Goal: Task Accomplishment & Management: Complete application form

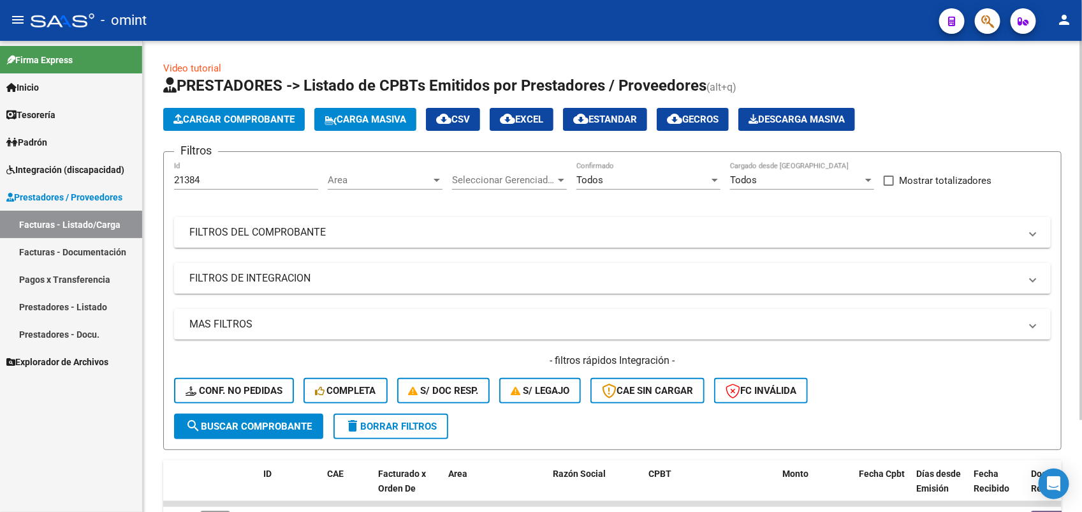
scroll to position [91, 0]
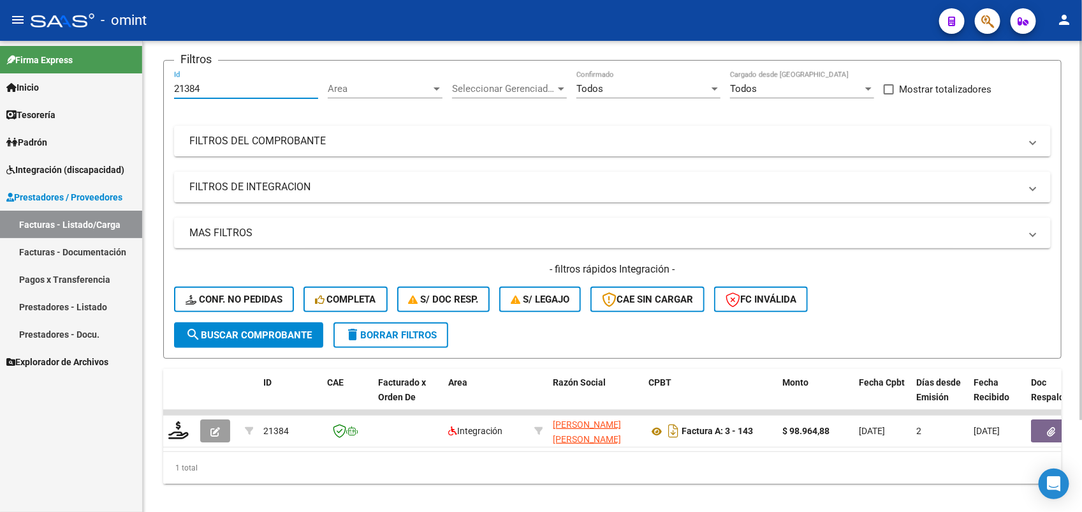
drag, startPoint x: 220, startPoint y: 90, endPoint x: 166, endPoint y: 96, distance: 54.5
click at [166, 96] on form "Filtros 21384 Id Area Area Seleccionar Gerenciador Seleccionar Gerenciador Todo…" at bounding box center [612, 209] width 899 height 299
paste input "38"
type input "21338"
click at [239, 330] on span "search Buscar Comprobante" at bounding box center [249, 334] width 126 height 11
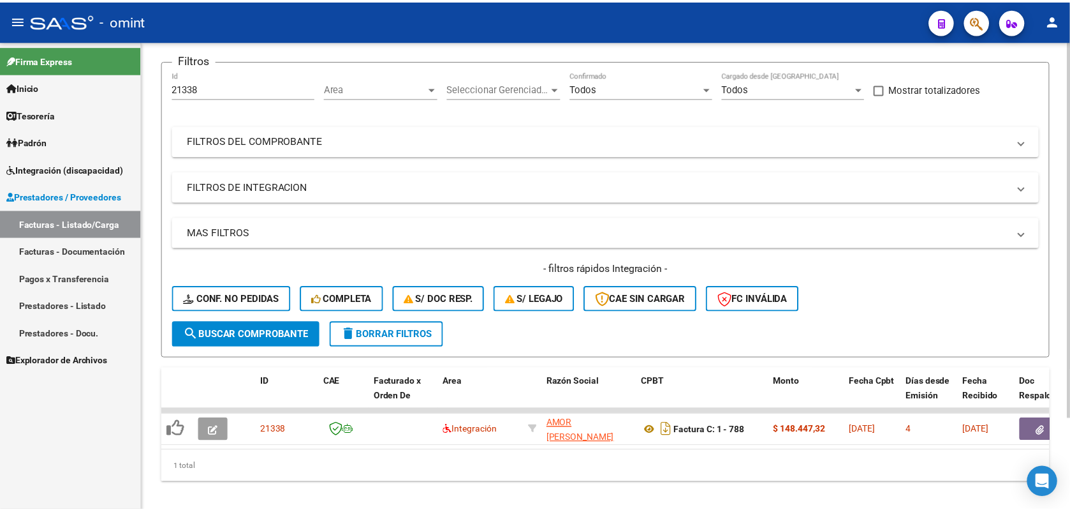
scroll to position [114, 0]
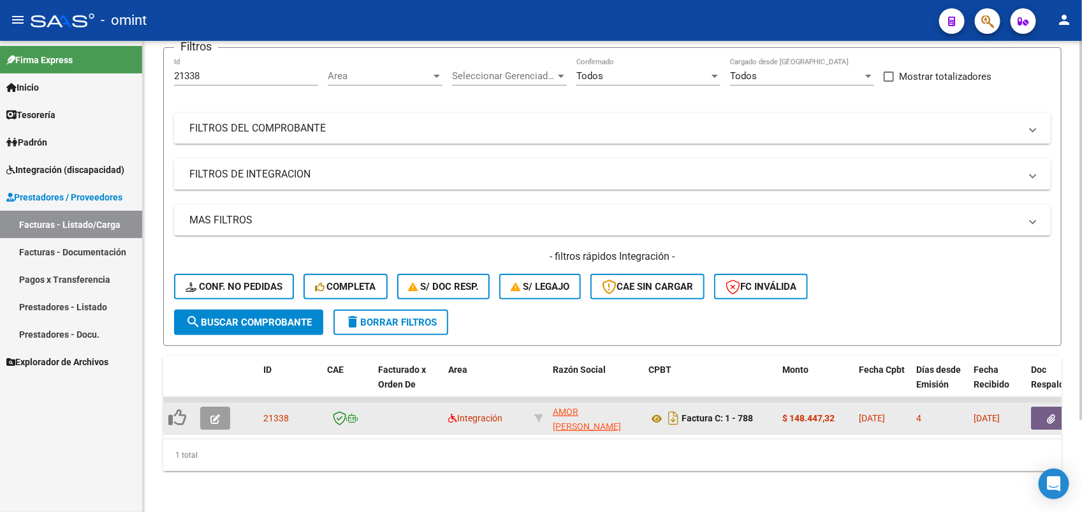
click at [212, 414] on icon "button" at bounding box center [216, 419] width 10 height 10
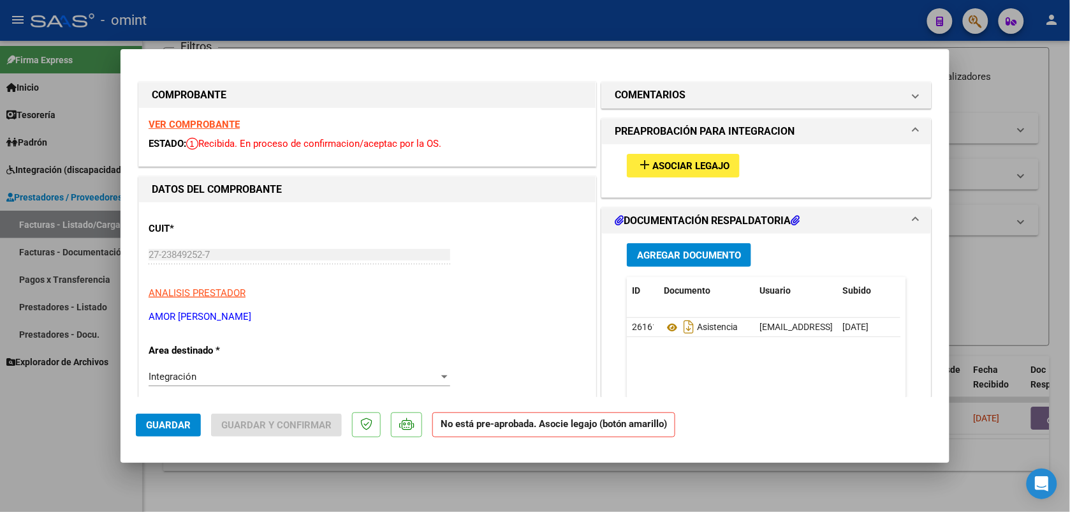
click at [220, 125] on strong "VER COMPROBANTE" at bounding box center [194, 124] width 91 height 11
click at [711, 40] on div at bounding box center [535, 256] width 1070 height 512
type input "$ 0,00"
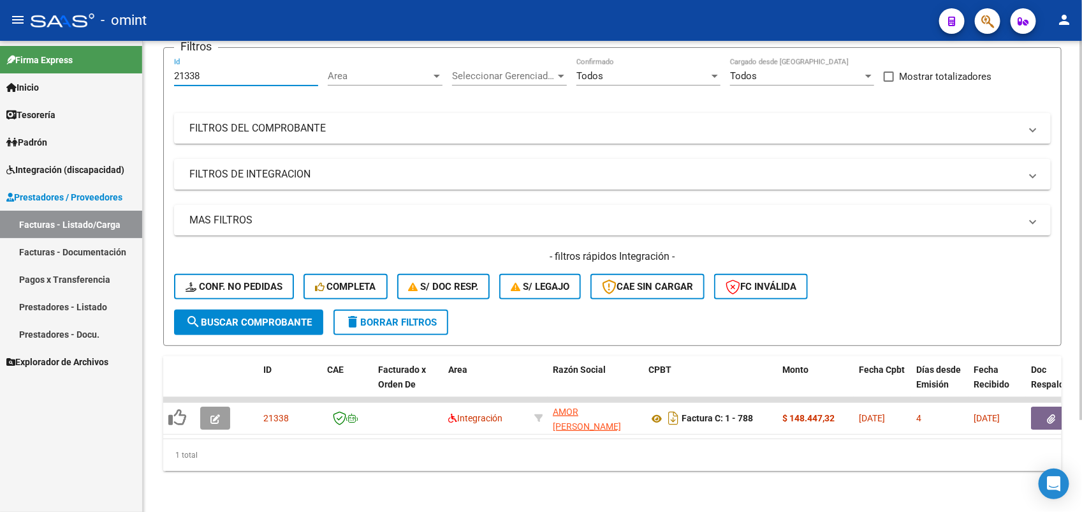
drag, startPoint x: 216, startPoint y: 65, endPoint x: 175, endPoint y: 66, distance: 40.2
click at [175, 70] on input "21338" at bounding box center [246, 75] width 144 height 11
paste input "86"
type input "21386"
click at [302, 316] on span "search Buscar Comprobante" at bounding box center [249, 321] width 126 height 11
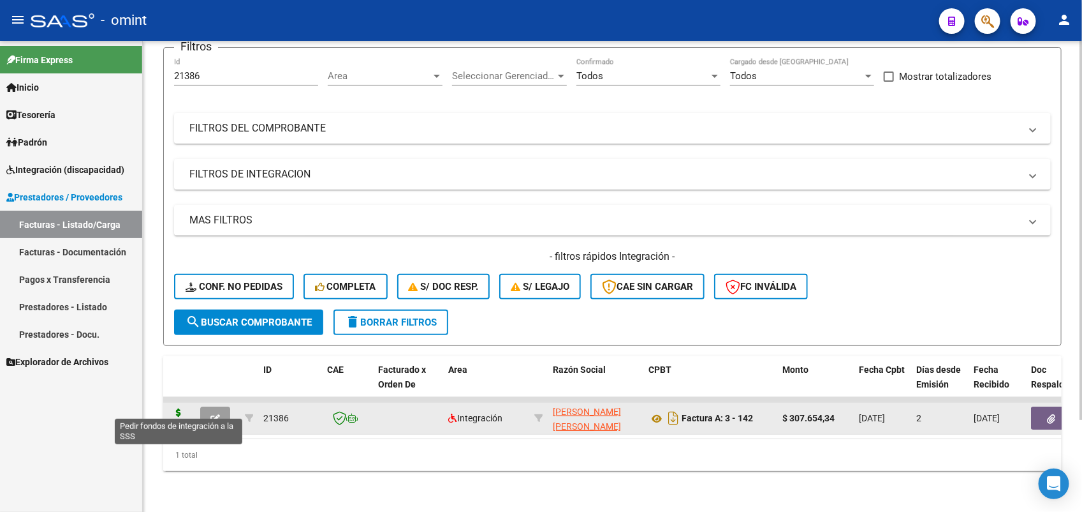
click at [182, 408] on icon at bounding box center [178, 417] width 20 height 18
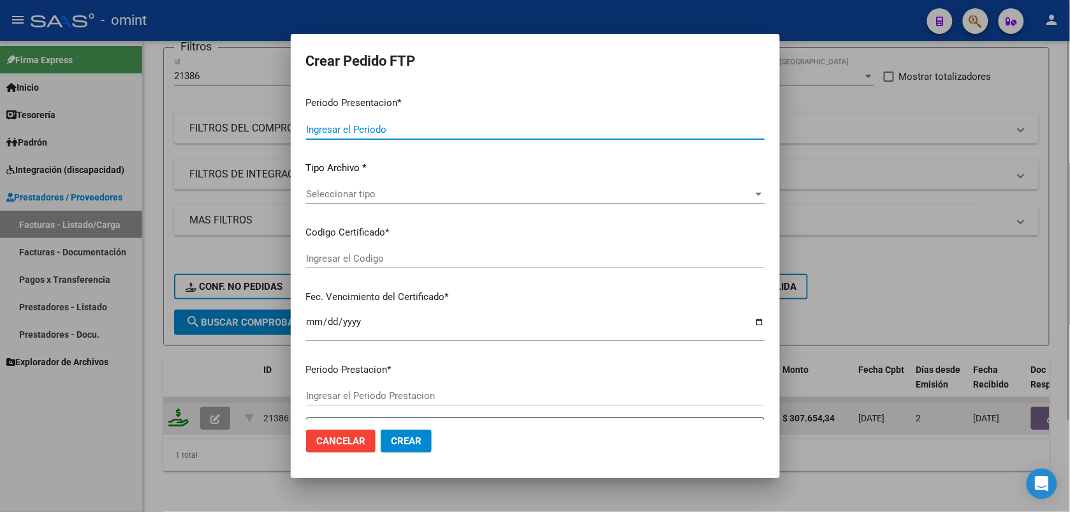
type input "202508"
type input "$ 307.654,34"
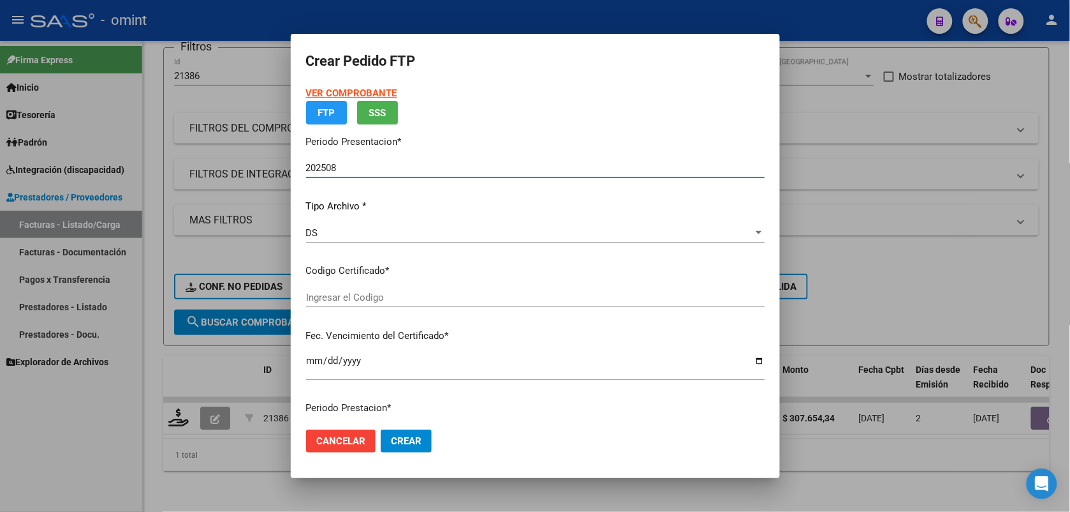
type input "8871941269"
type input "2025-08-23"
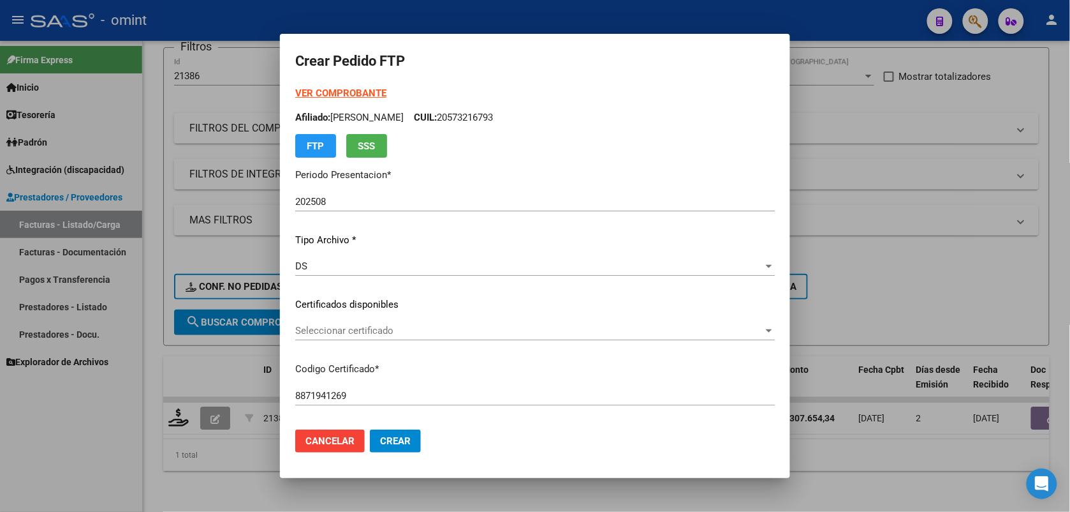
click at [368, 91] on strong "VER COMPROBANTE" at bounding box center [340, 92] width 91 height 11
click at [390, 330] on span "Seleccionar certificado" at bounding box center [529, 330] width 468 height 11
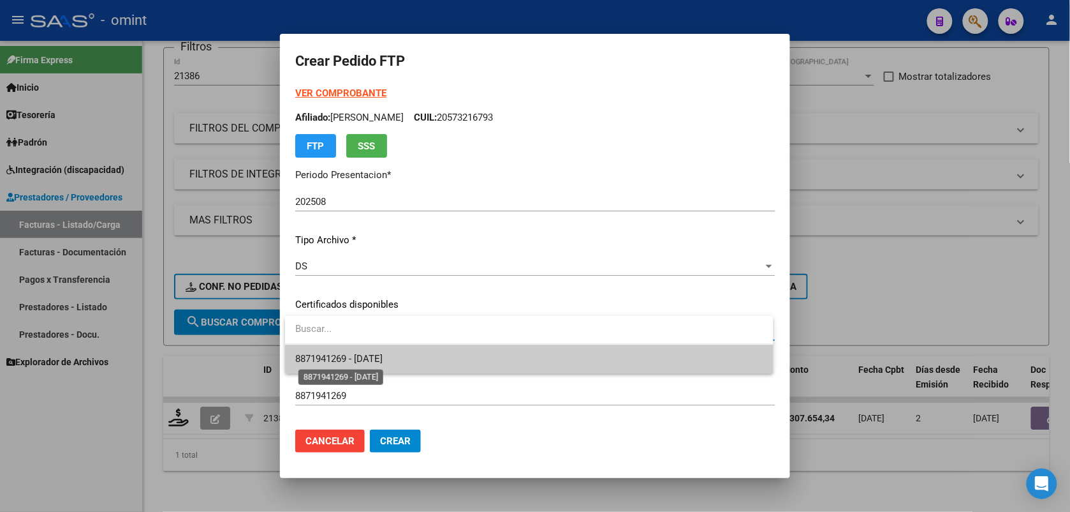
click at [383, 355] on span "8871941269 - [DATE]" at bounding box center [338, 358] width 87 height 11
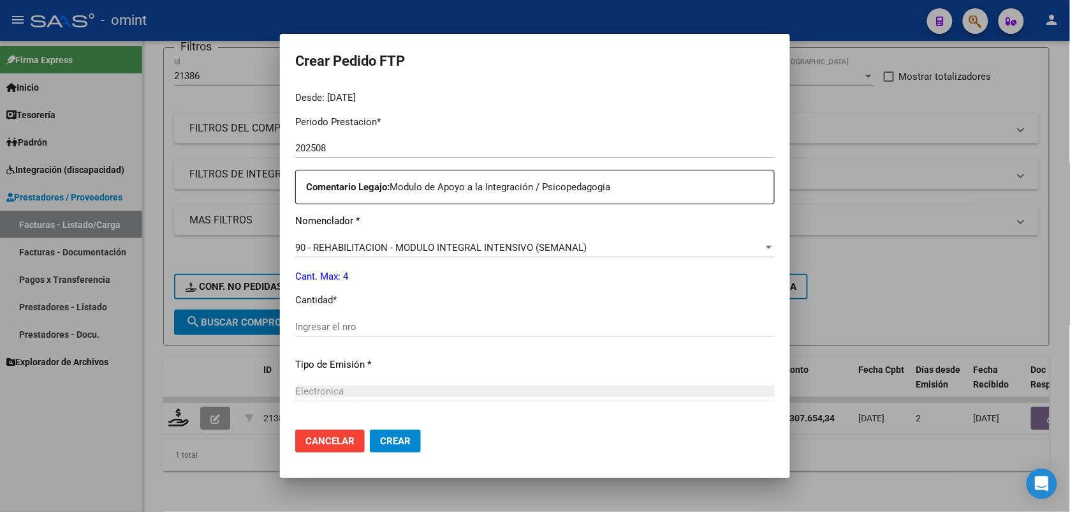
scroll to position [521, 0]
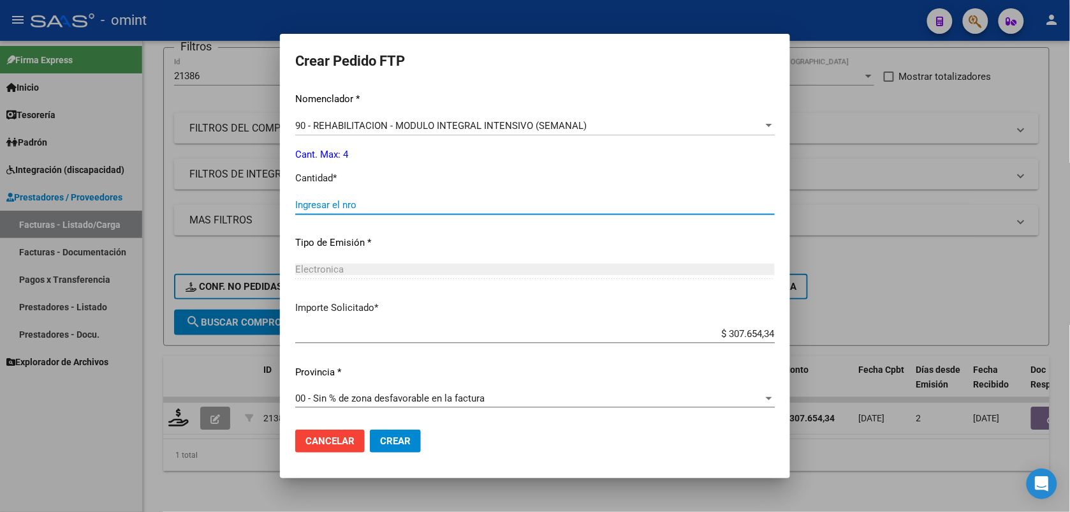
click at [330, 204] on input "Ingresar el nro" at bounding box center [535, 204] width 480 height 11
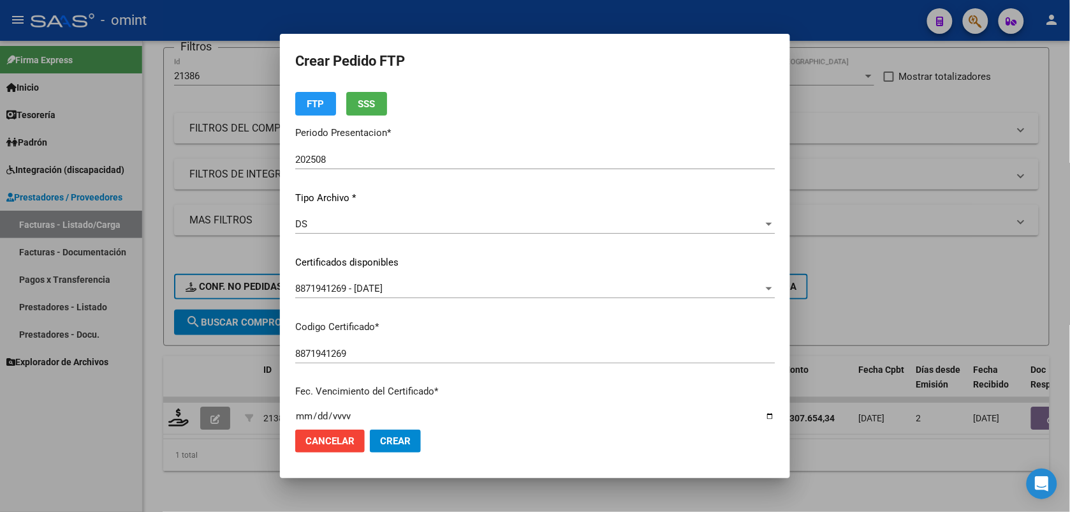
scroll to position [0, 0]
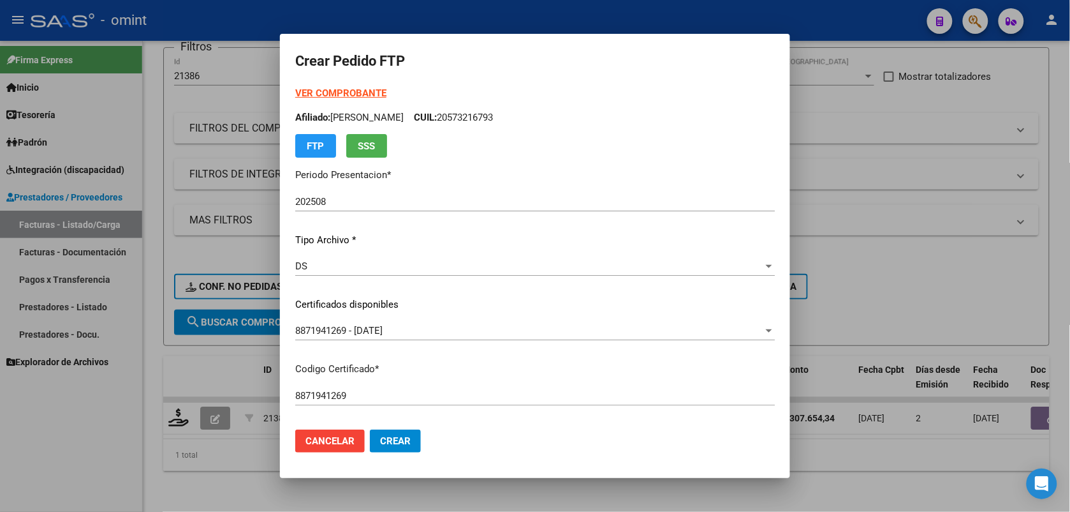
click at [348, 89] on strong "VER COMPROBANTE" at bounding box center [340, 92] width 91 height 11
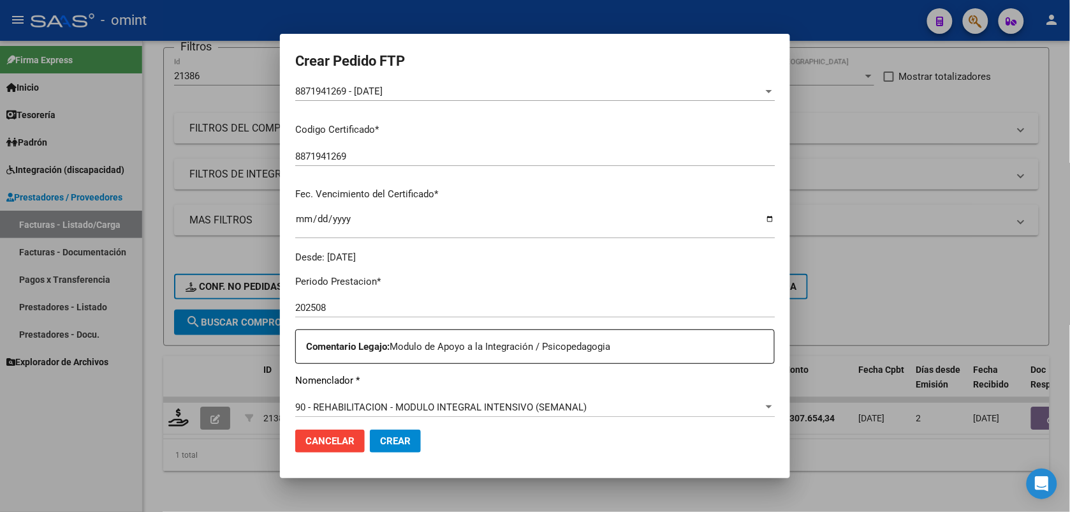
scroll to position [319, 0]
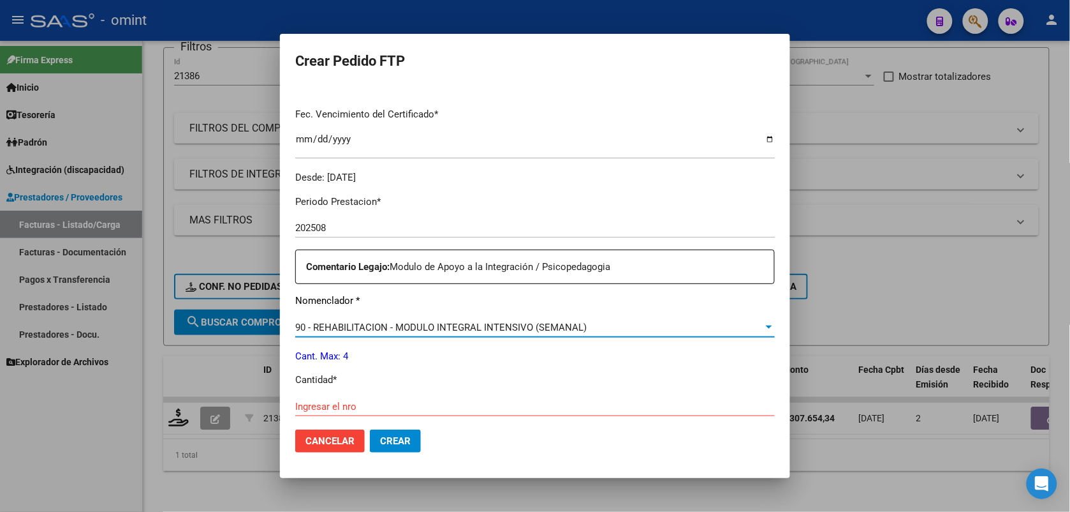
click at [387, 325] on span "90 - REHABILITACION - MODULO INTEGRAL INTENSIVO (SEMANAL)" at bounding box center [441, 326] width 292 height 11
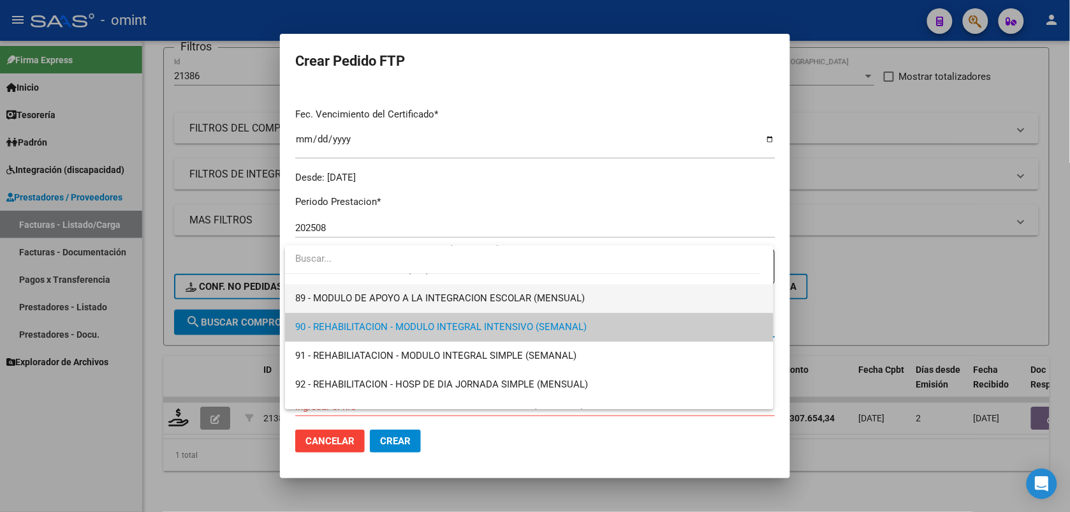
scroll to position [2437, 0]
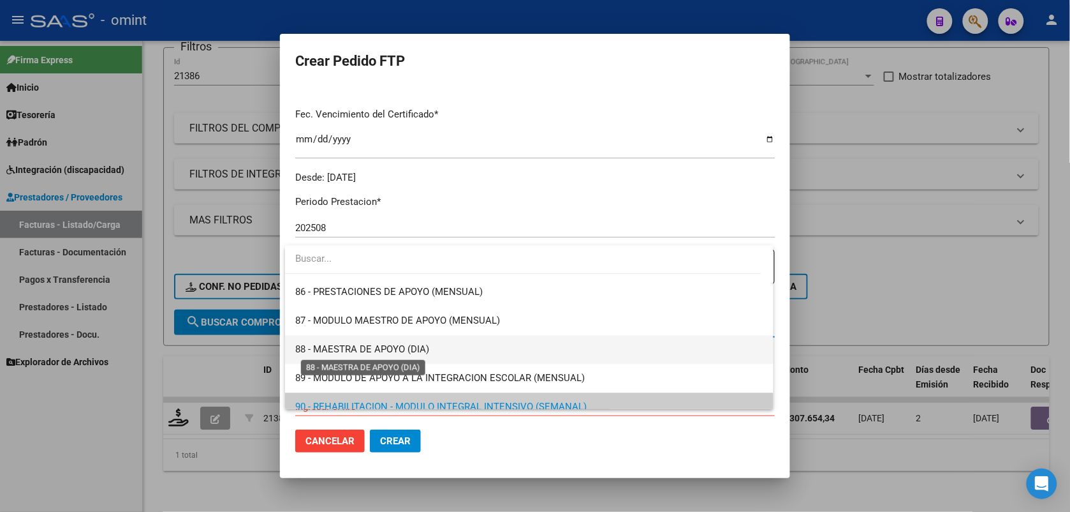
click at [406, 351] on span "88 - MAESTRA DE APOYO (DIA)" at bounding box center [362, 348] width 134 height 11
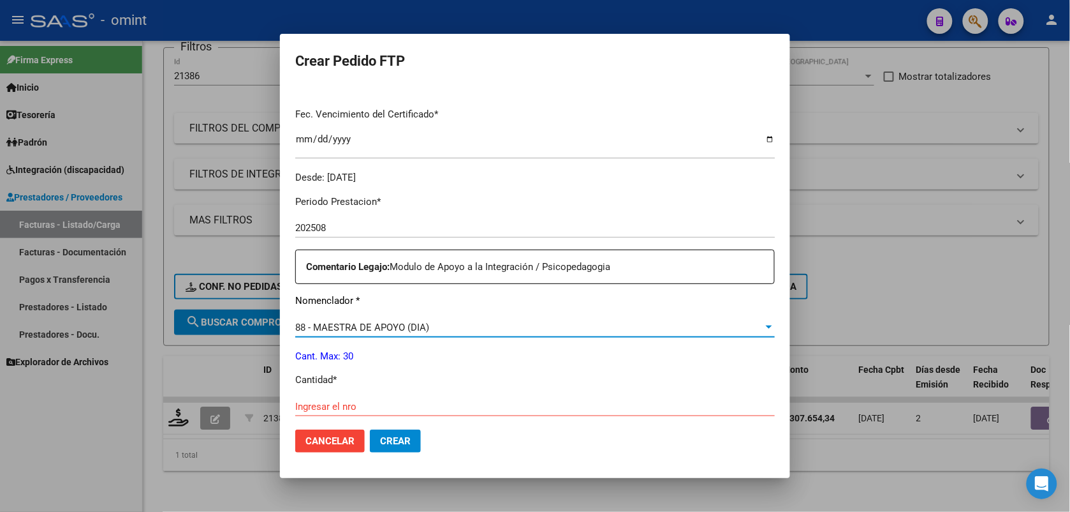
click at [658, 318] on div "88 - MAESTRA DE APOYO (DIA) Seleccionar nomenclador" at bounding box center [535, 327] width 480 height 19
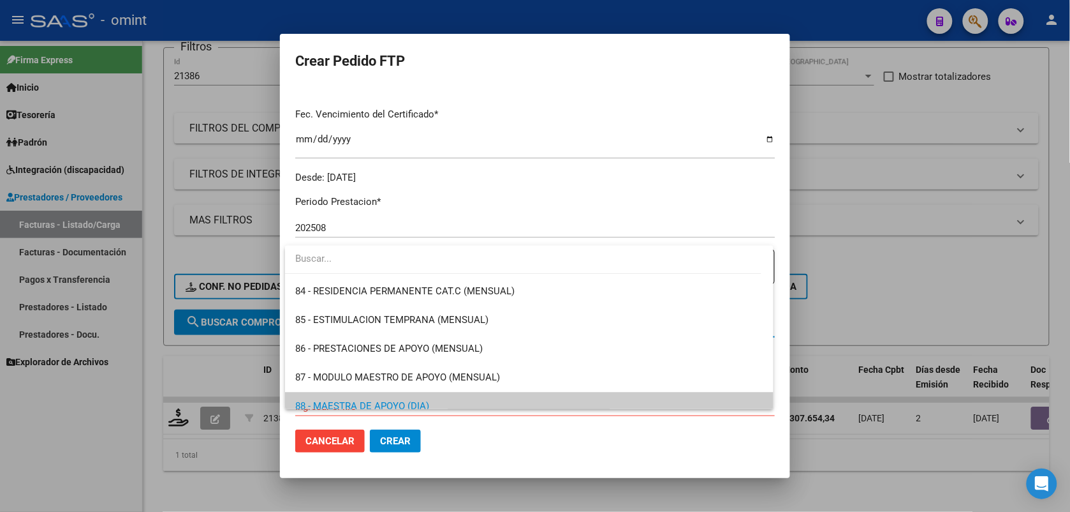
scroll to position [2459, 0]
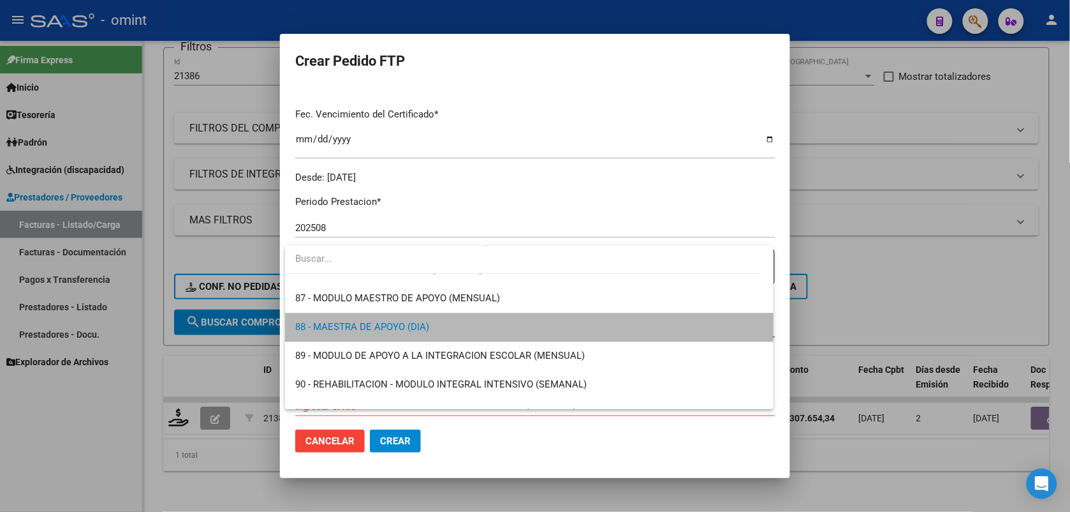
click at [530, 329] on span "88 - MAESTRA DE APOYO (DIA)" at bounding box center [529, 327] width 468 height 29
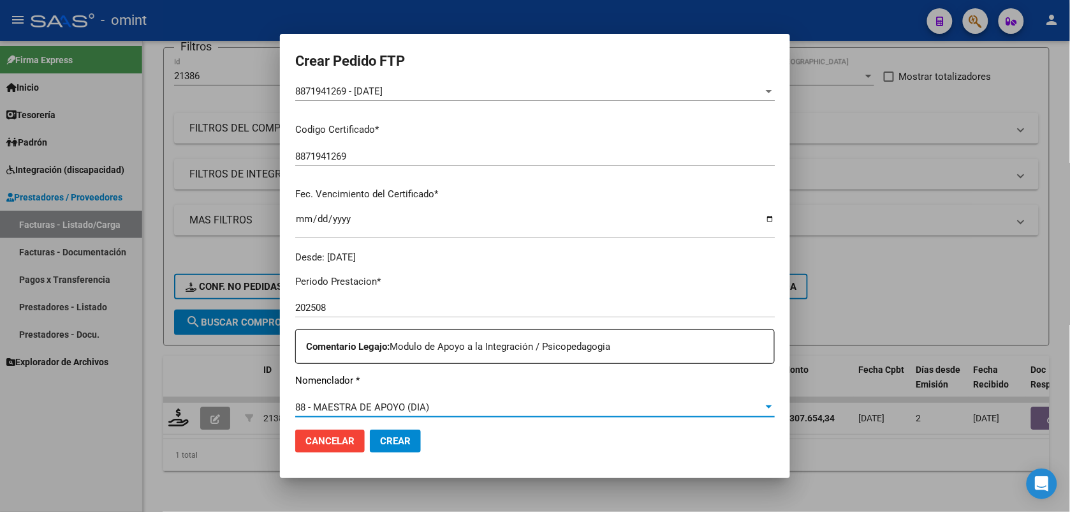
scroll to position [319, 0]
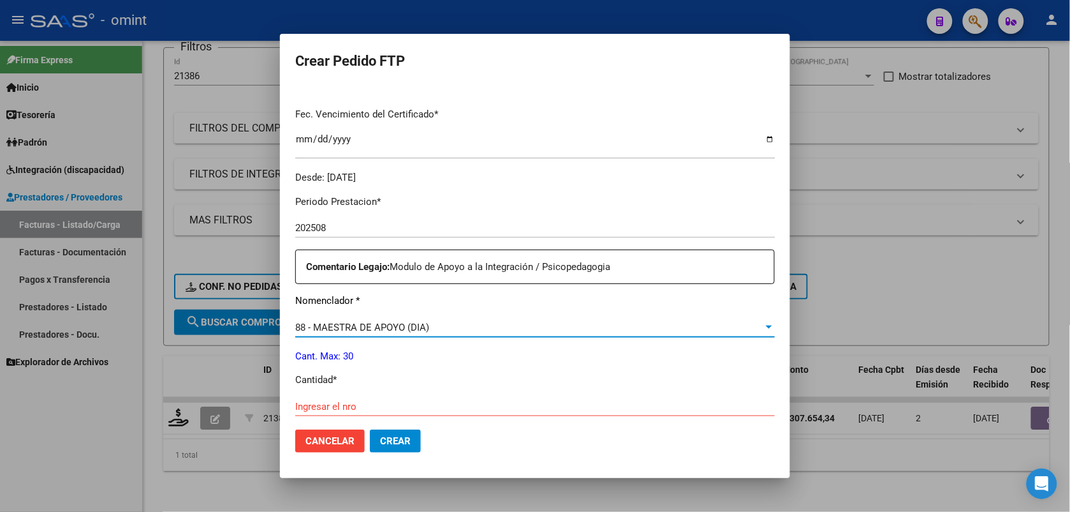
click at [426, 329] on span "88 - MAESTRA DE APOYO (DIA)" at bounding box center [362, 326] width 134 height 11
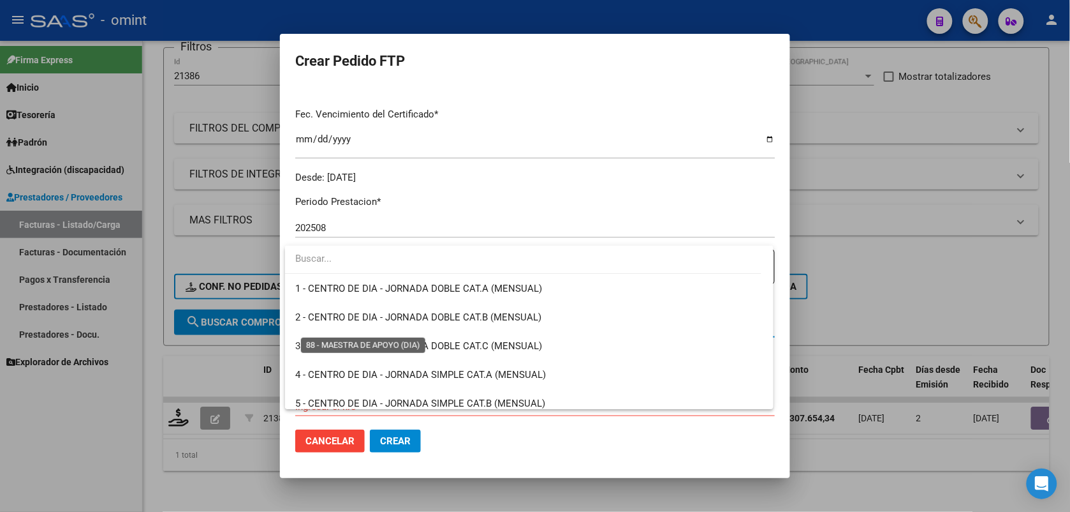
scroll to position [2459, 0]
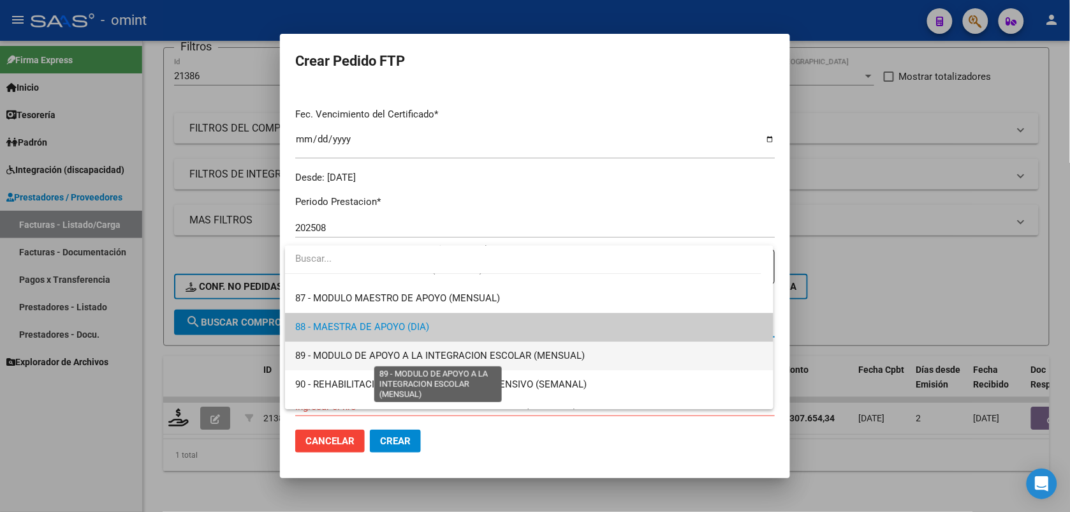
click at [556, 355] on span "89 - MODULO DE APOYO A LA INTEGRACION ESCOLAR (MENSUAL)" at bounding box center [440, 355] width 290 height 11
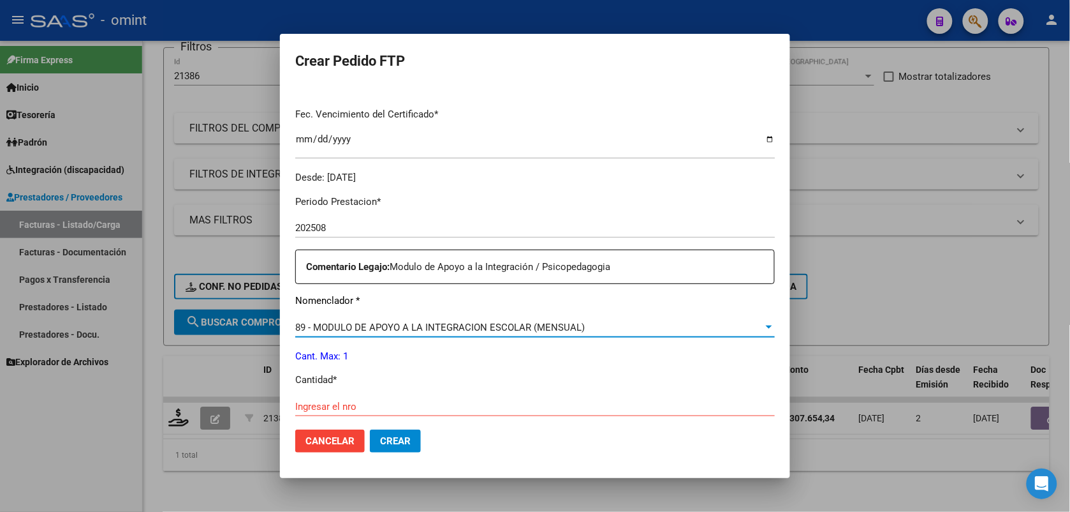
click at [547, 327] on span "89 - MODULO DE APOYO A LA INTEGRACION ESCOLAR (MENSUAL)" at bounding box center [440, 326] width 290 height 11
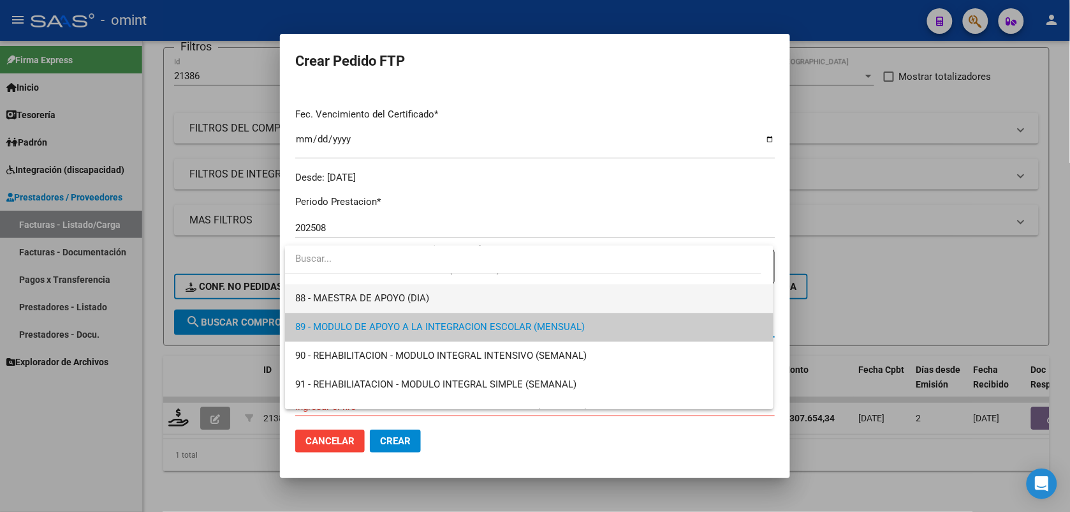
scroll to position [2408, 0]
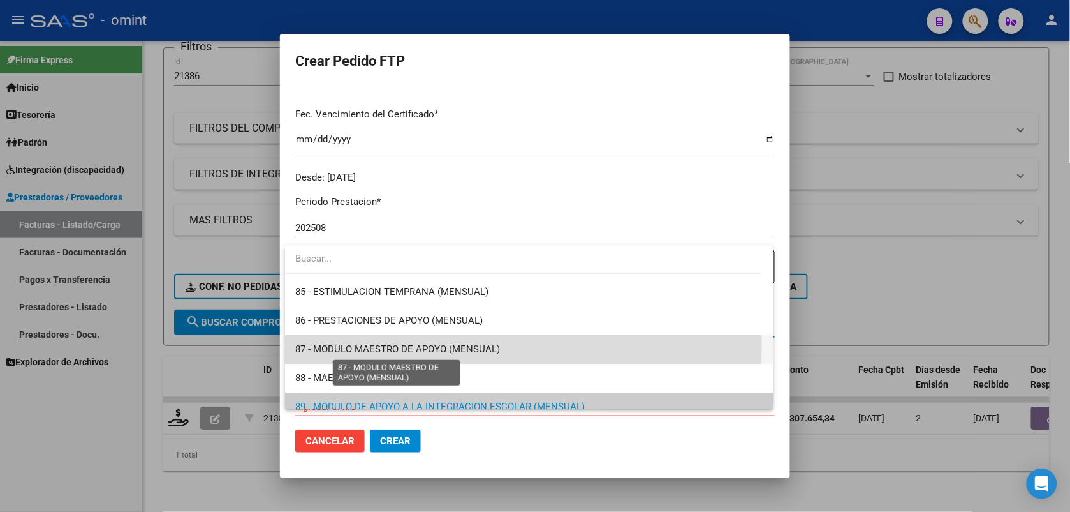
click at [460, 343] on span "87 - MODULO MAESTRO DE APOYO (MENSUAL)" at bounding box center [397, 348] width 205 height 11
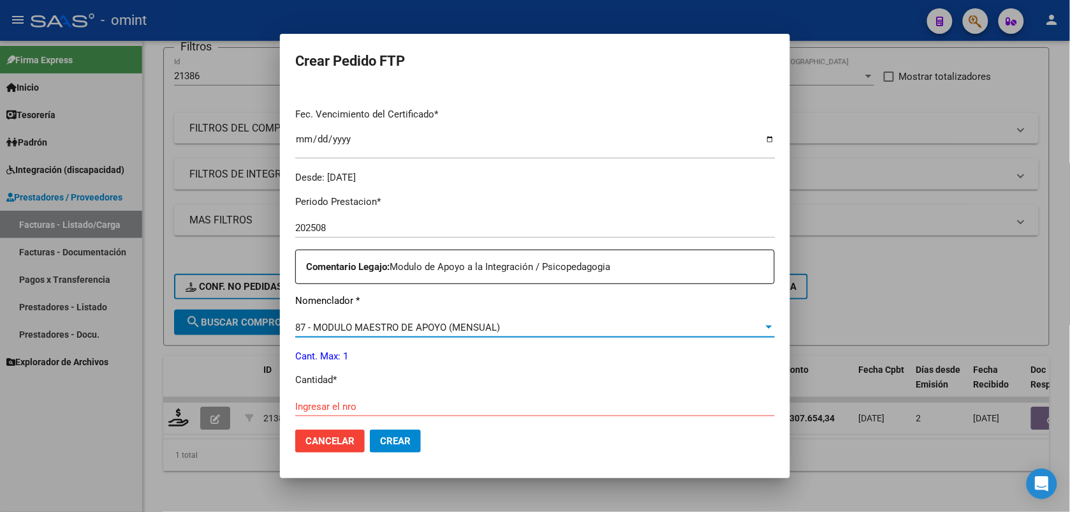
scroll to position [0, 0]
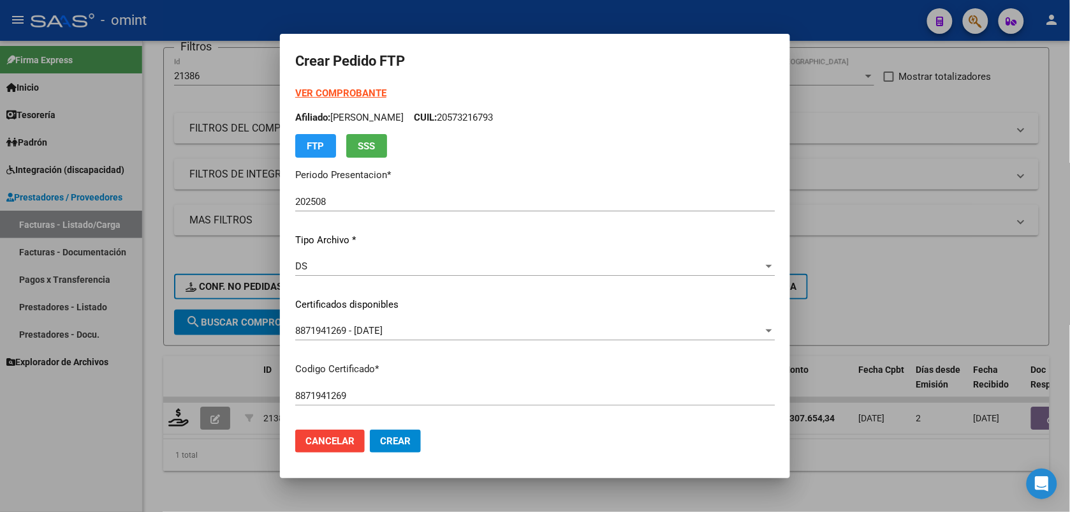
click at [339, 92] on strong "VER COMPROBANTE" at bounding box center [340, 92] width 91 height 11
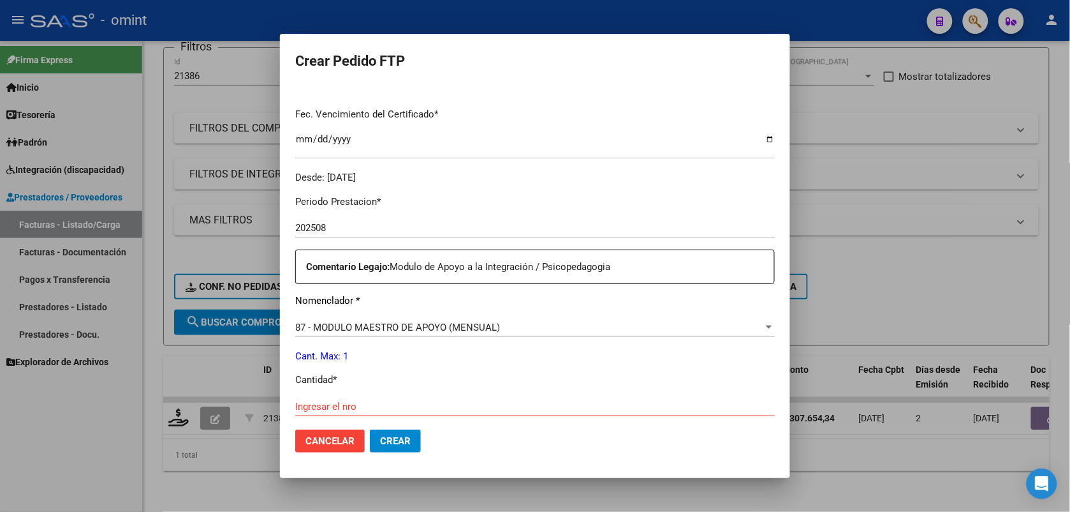
scroll to position [399, 0]
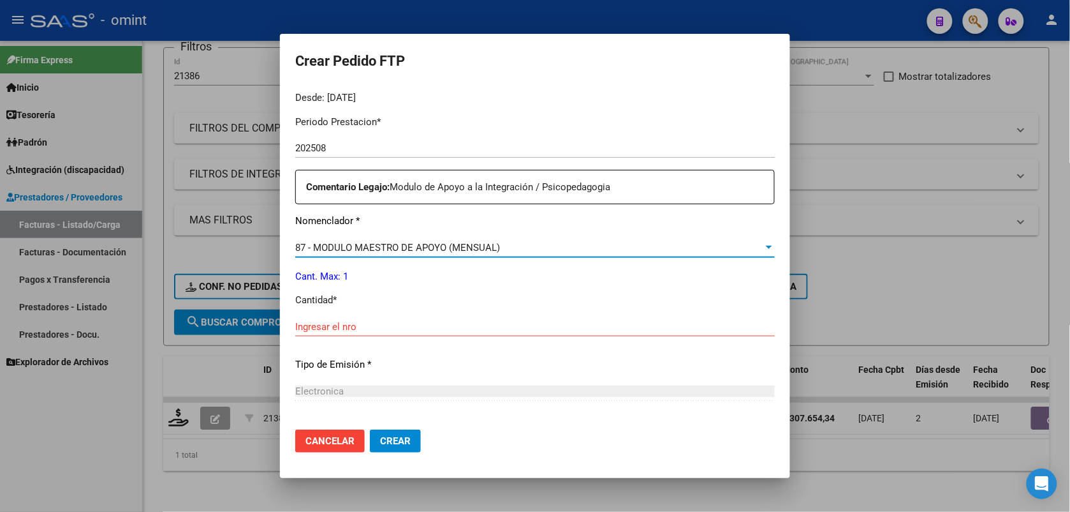
click at [387, 249] on span "87 - MODULO MAESTRO DE APOYO (MENSUAL)" at bounding box center [397, 247] width 205 height 11
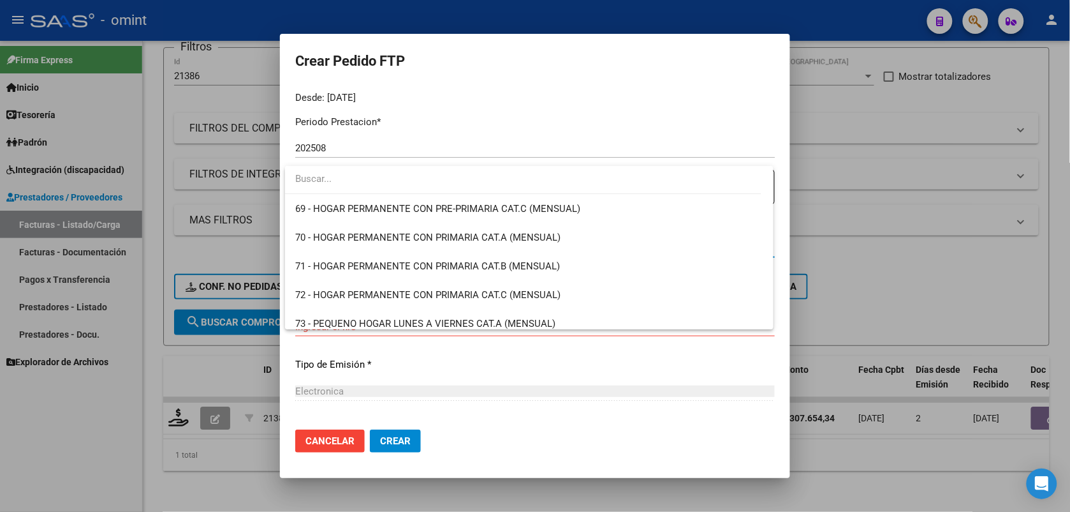
scroll to position [1872, 0]
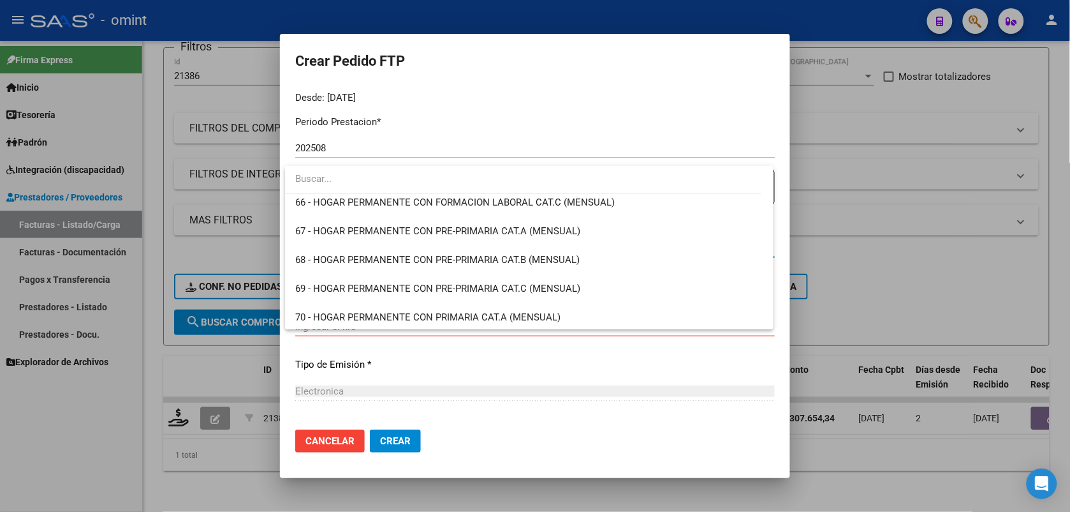
click at [464, 106] on div at bounding box center [535, 256] width 1070 height 512
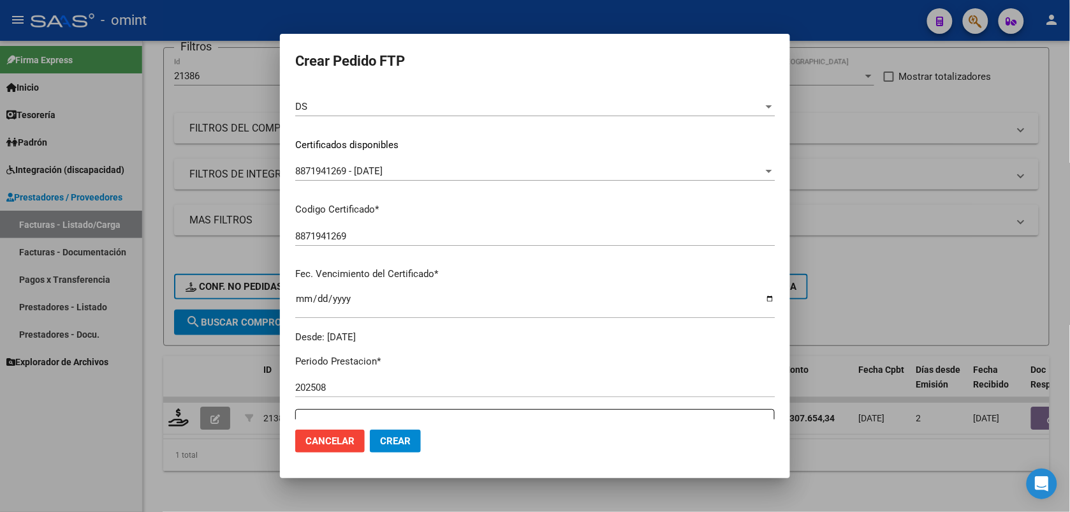
scroll to position [0, 0]
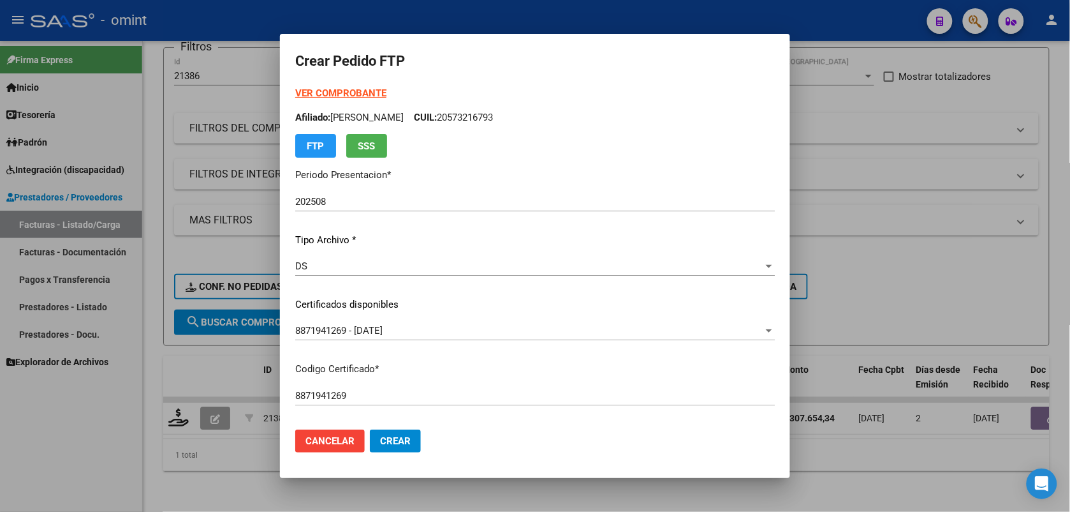
click at [370, 99] on strong "VER COMPROBANTE" at bounding box center [340, 92] width 91 height 11
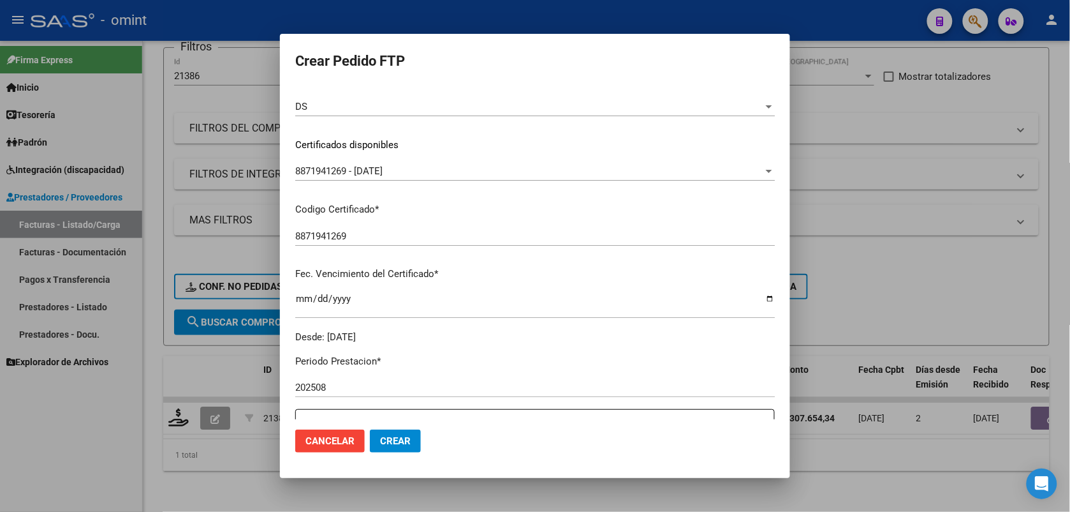
scroll to position [239, 0]
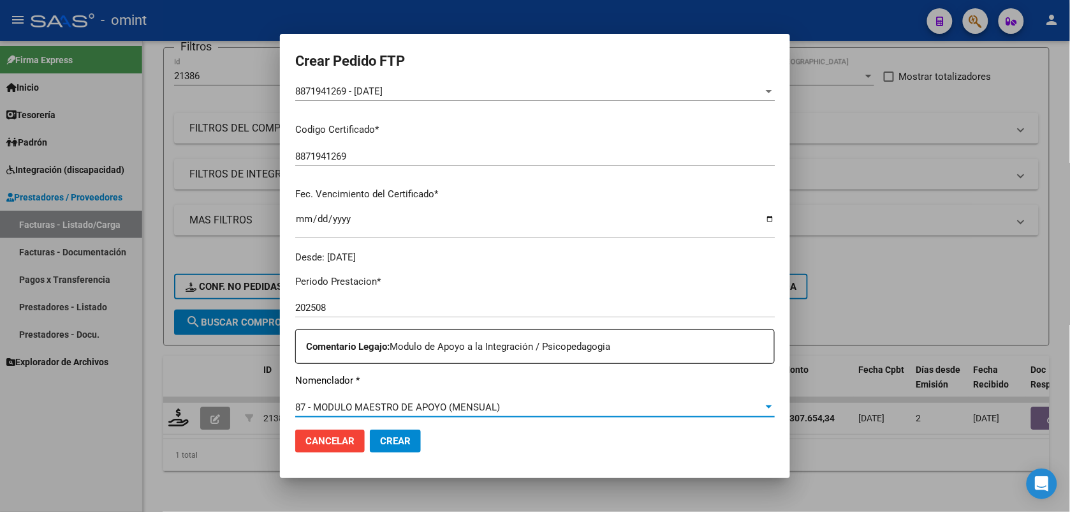
click at [425, 406] on span "87 - MODULO MAESTRO DE APOYO (MENSUAL)" at bounding box center [397, 406] width 205 height 11
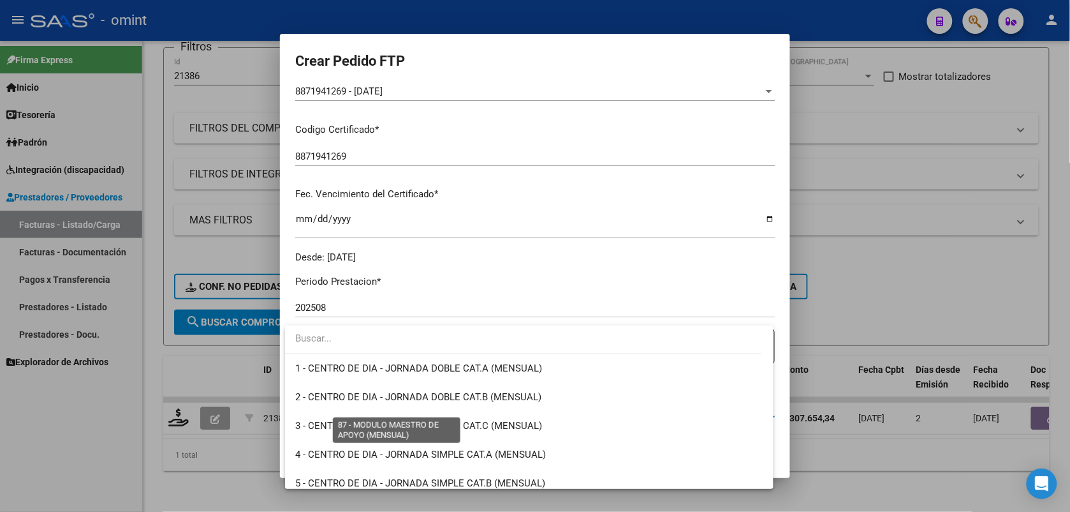
scroll to position [2430, 0]
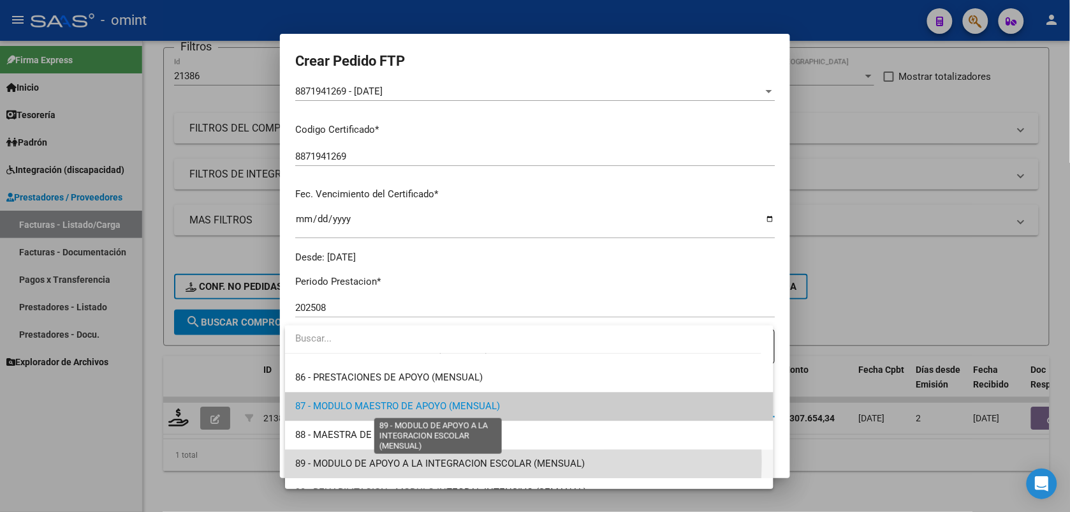
click at [440, 461] on span "89 - MODULO DE APOYO A LA INTEGRACION ESCOLAR (MENSUAL)" at bounding box center [440, 463] width 290 height 11
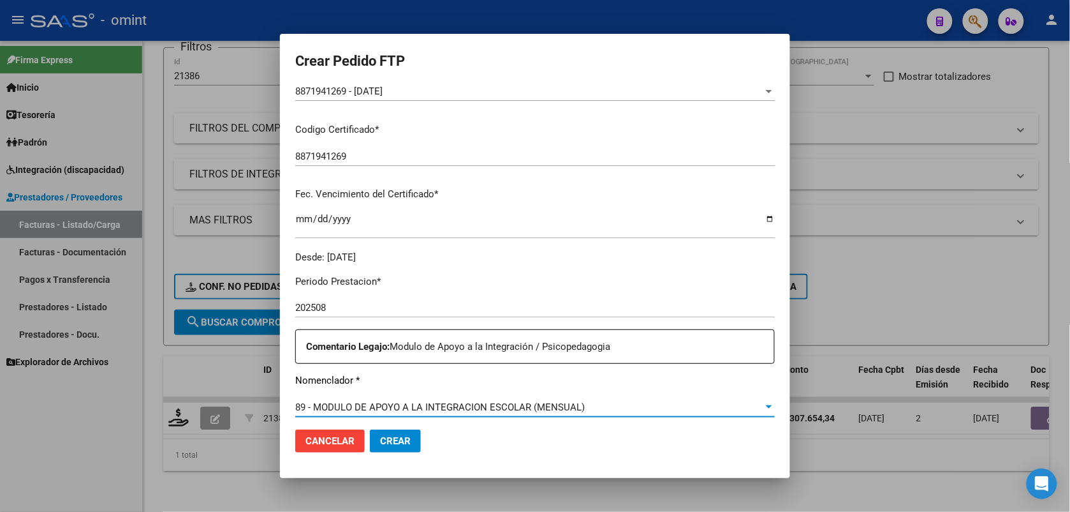
scroll to position [319, 0]
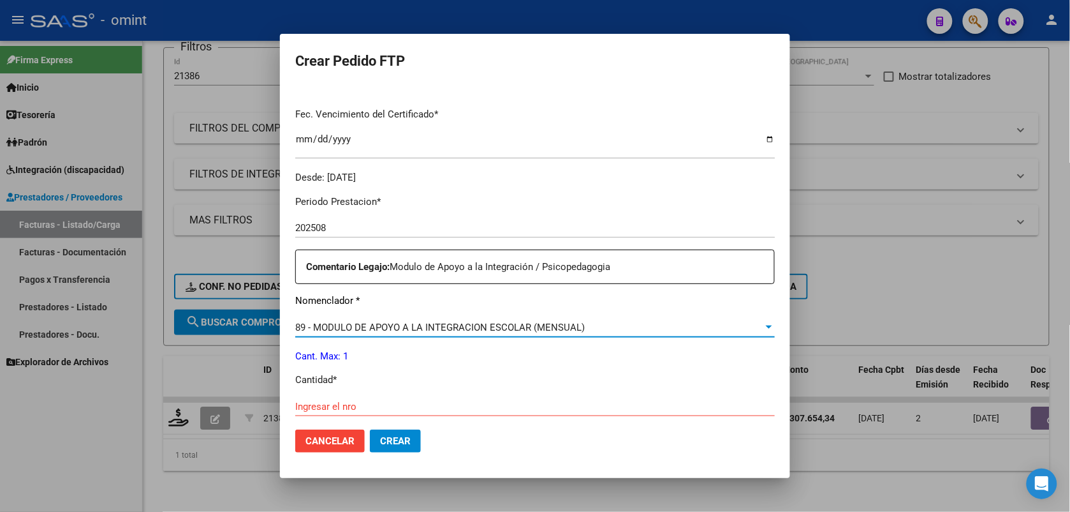
click at [387, 407] on input "Ingresar el nro" at bounding box center [535, 406] width 480 height 11
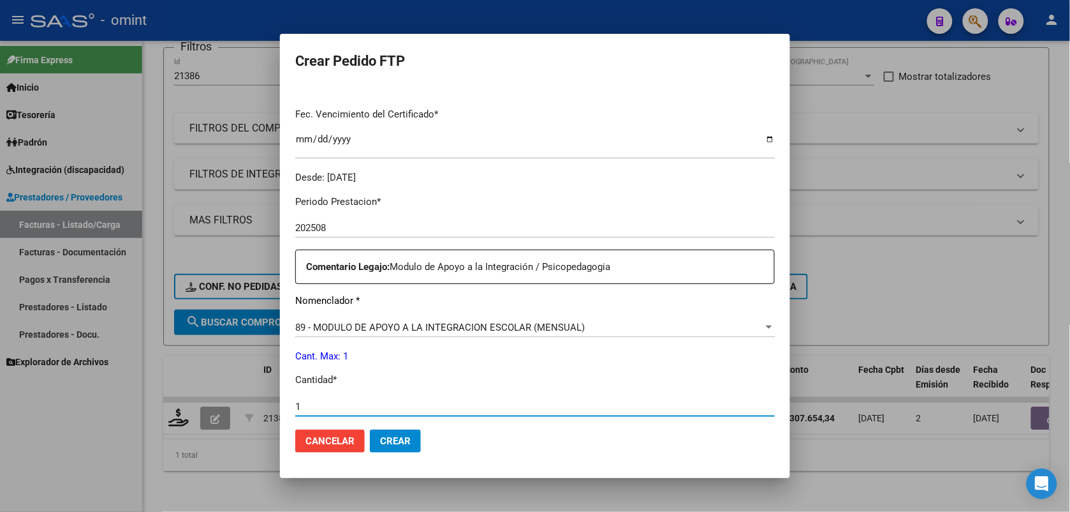
type input "1"
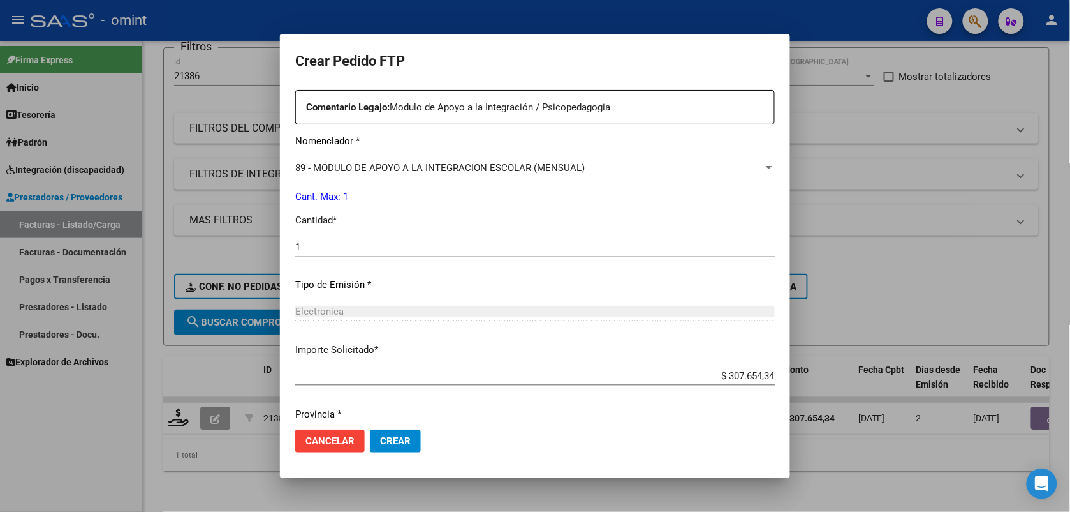
scroll to position [521, 0]
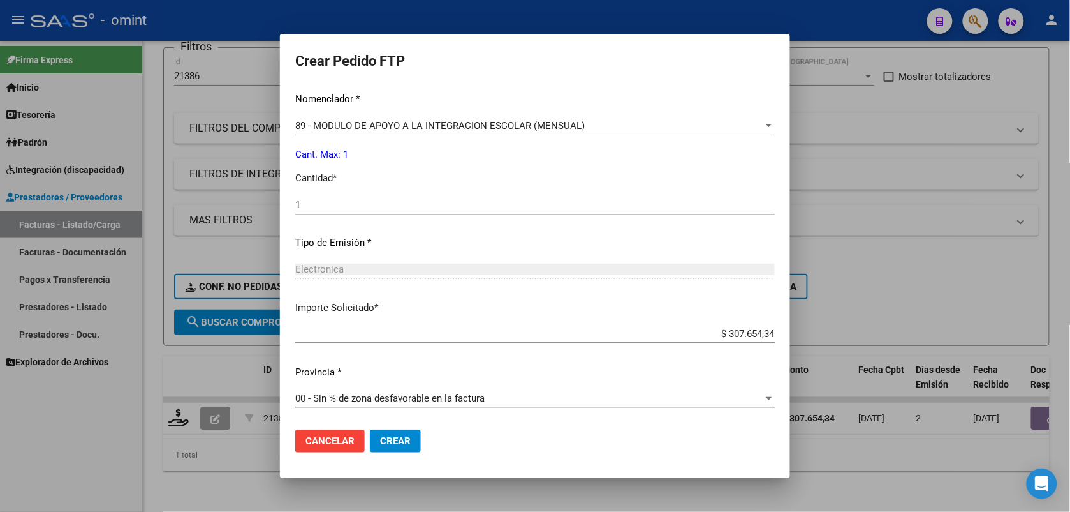
click at [355, 125] on span "89 - MODULO DE APOYO A LA INTEGRACION ESCOLAR (MENSUAL)" at bounding box center [440, 125] width 290 height 11
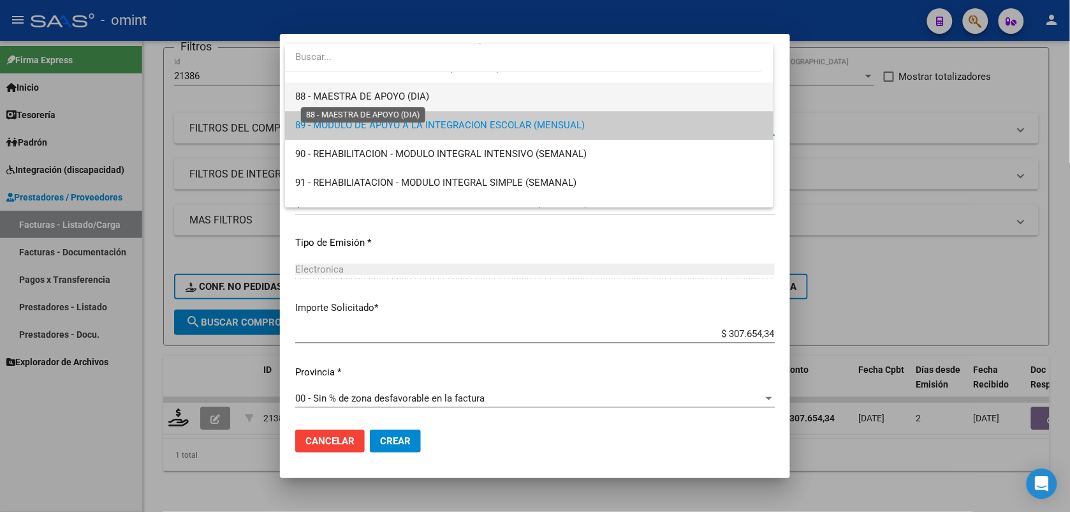
scroll to position [2408, 0]
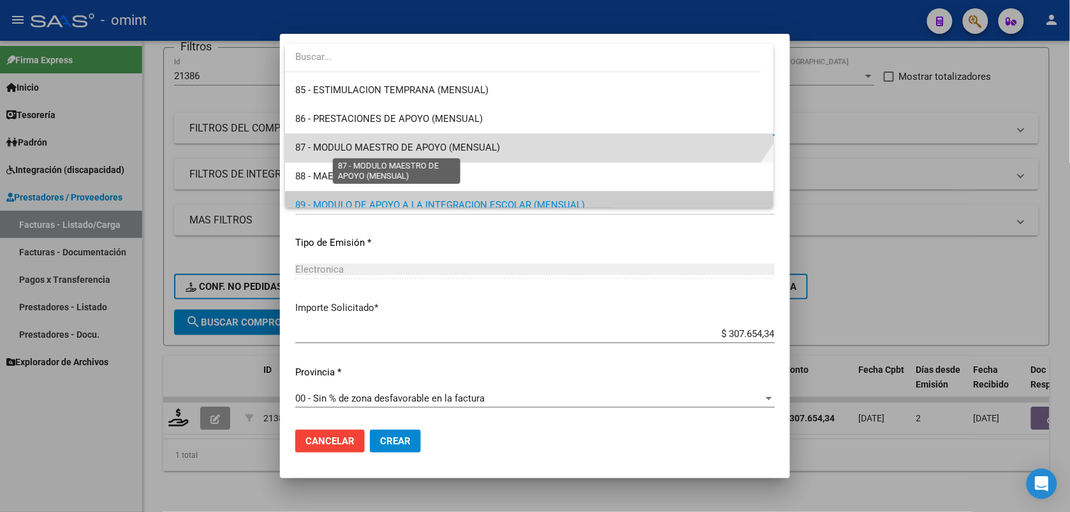
click at [467, 151] on span "87 - MODULO MAESTRO DE APOYO (MENSUAL)" at bounding box center [397, 147] width 205 height 11
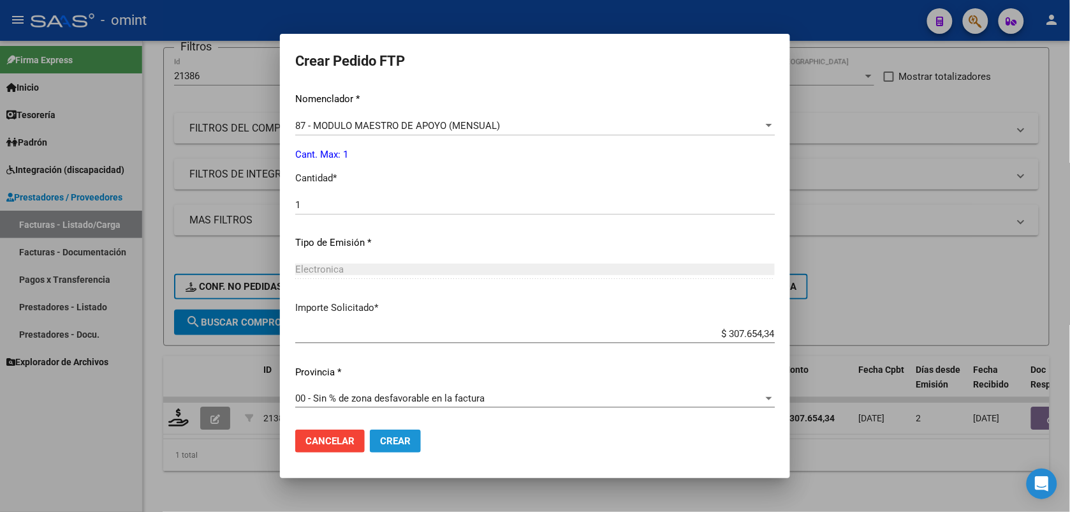
click at [413, 441] on button "Crear" at bounding box center [395, 440] width 51 height 23
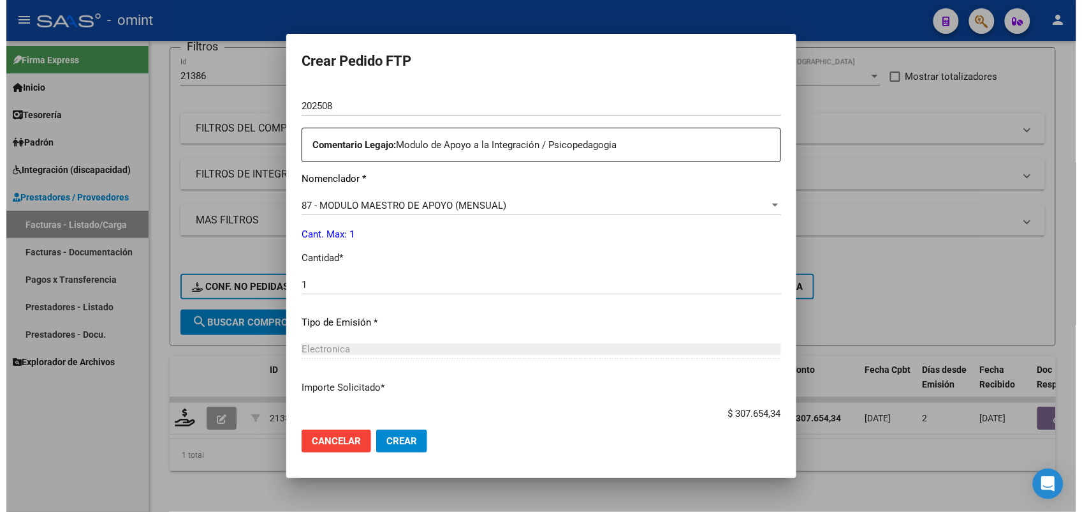
scroll to position [521, 0]
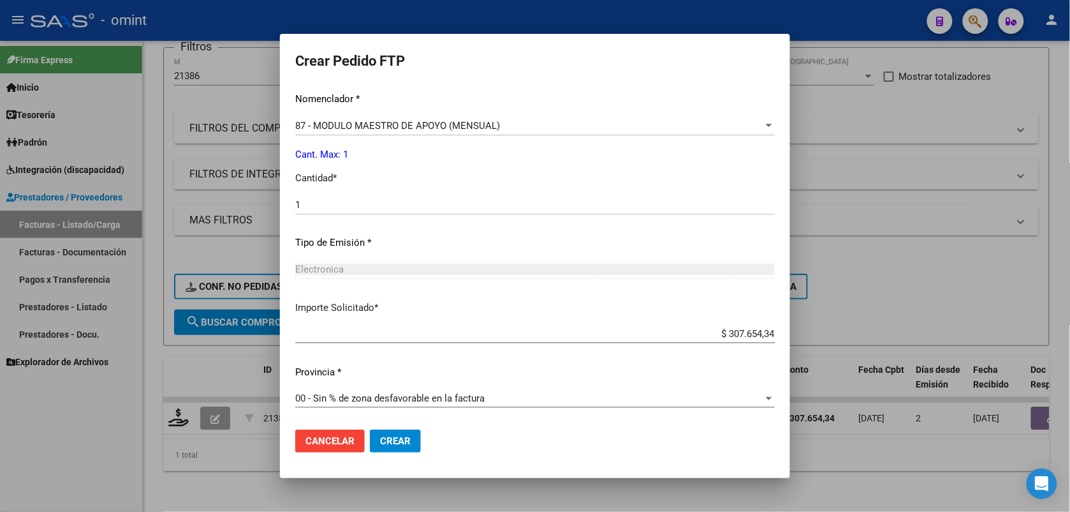
click at [389, 454] on mat-dialog-actions "Cancelar Crear" at bounding box center [535, 440] width 480 height 43
click at [387, 444] on span "Crear" at bounding box center [395, 440] width 31 height 11
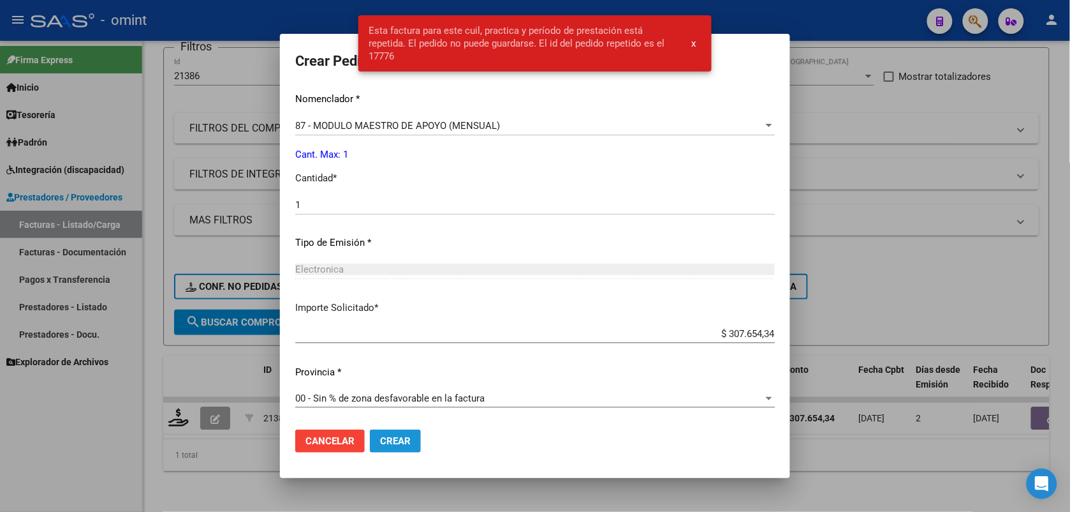
click at [387, 444] on span "Crear" at bounding box center [395, 440] width 31 height 11
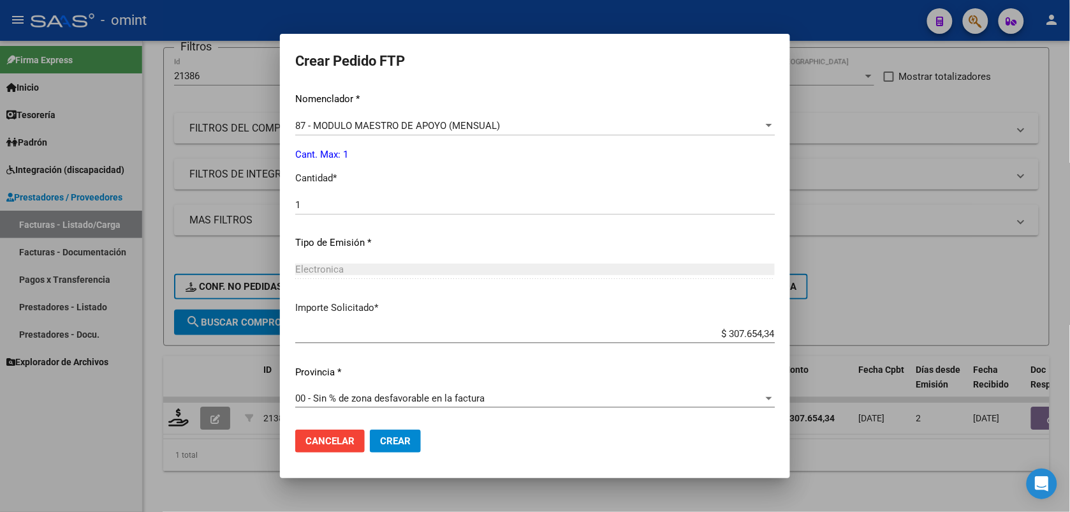
click at [897, 77] on div at bounding box center [535, 256] width 1070 height 512
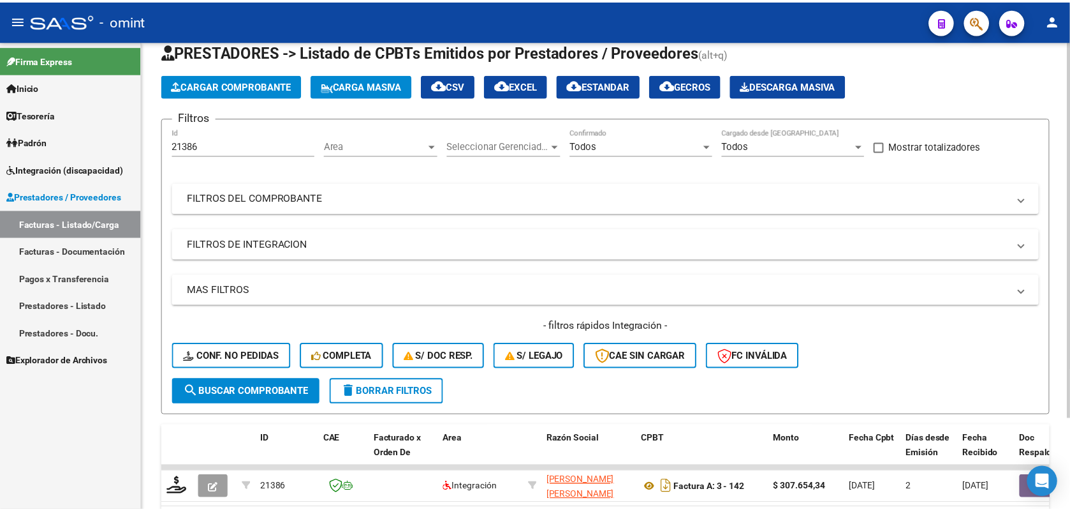
scroll to position [114, 0]
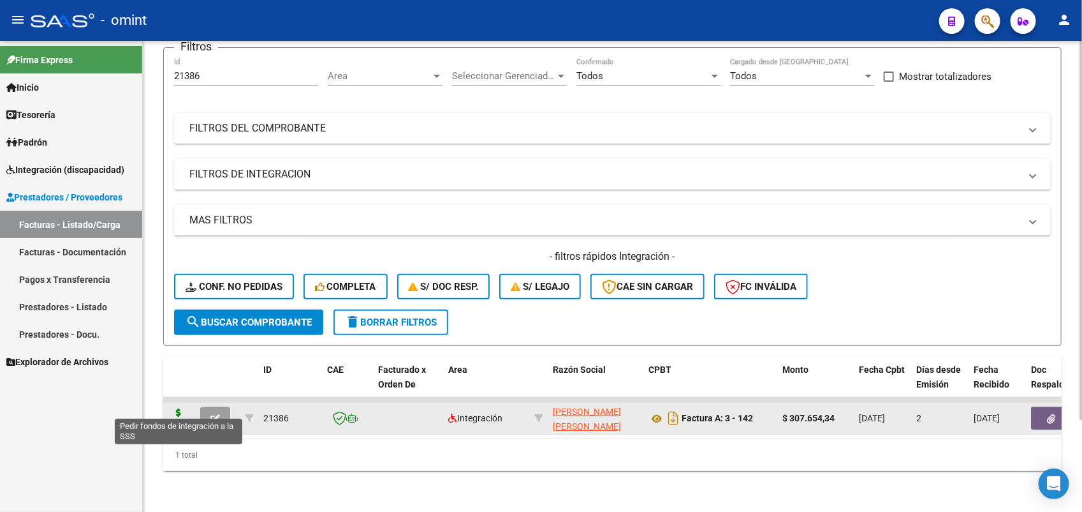
click at [175, 408] on icon at bounding box center [178, 417] width 20 height 18
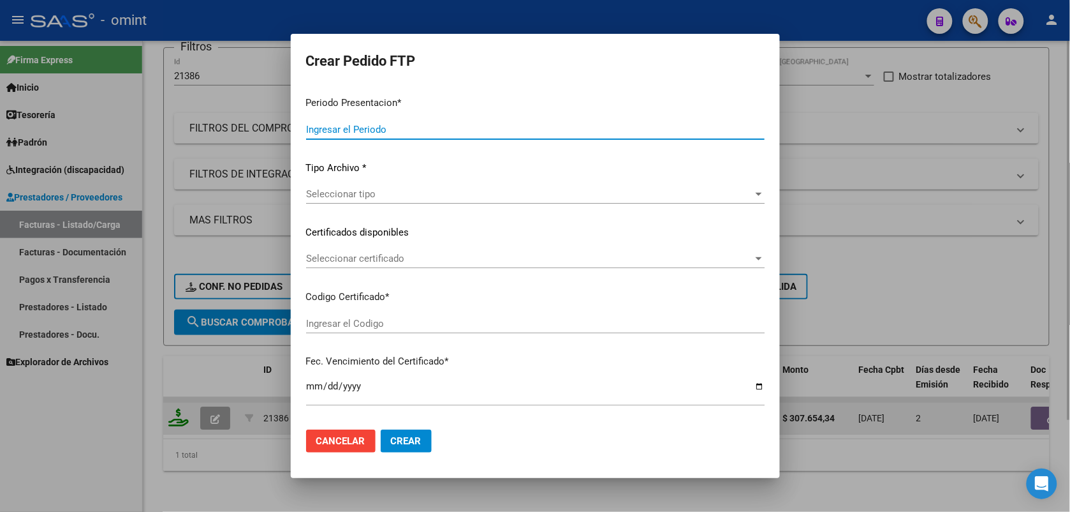
type input "202508"
type input "$ 307.654,34"
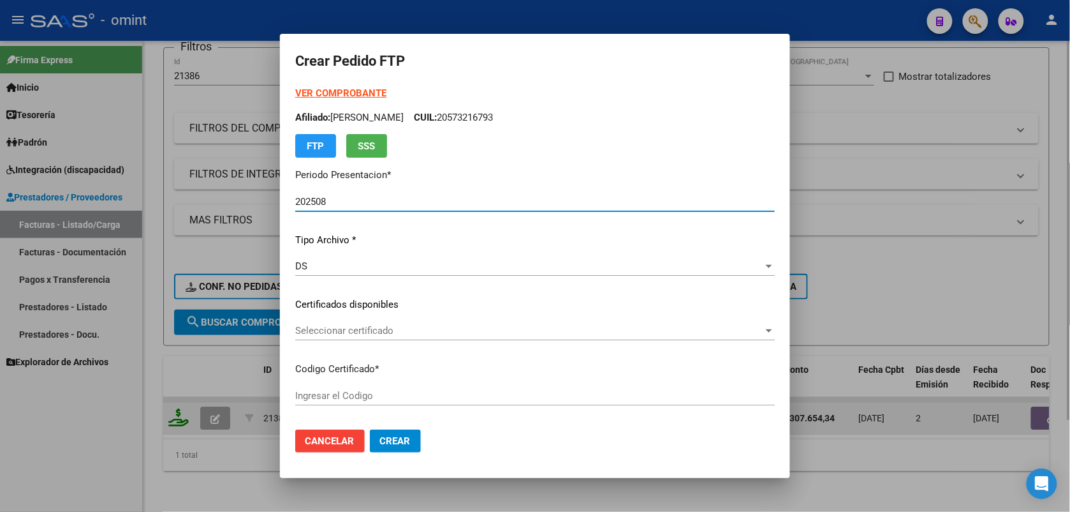
type input "8871941269"
type input "2025-08-23"
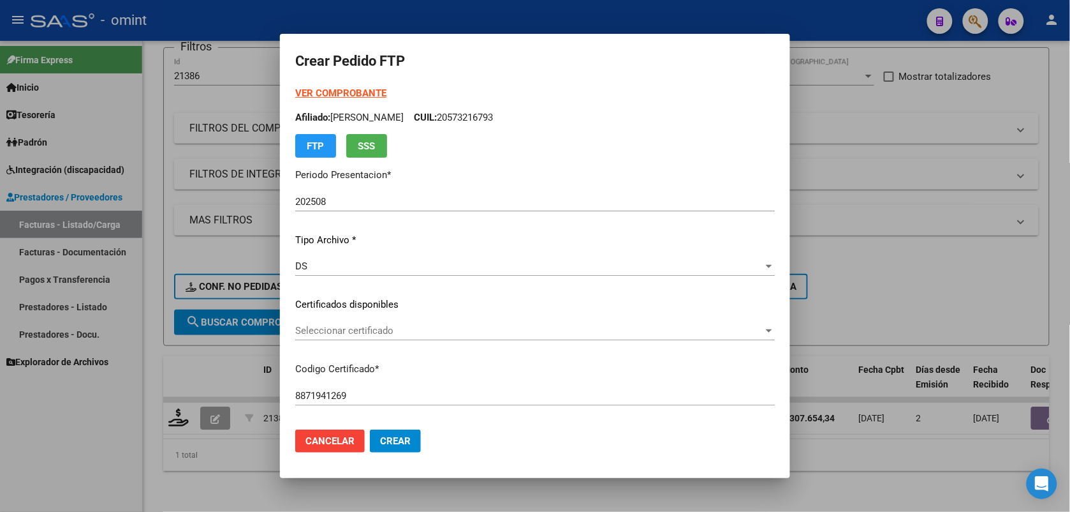
click at [364, 323] on div "Seleccionar certificado Seleccionar certificado" at bounding box center [535, 330] width 480 height 19
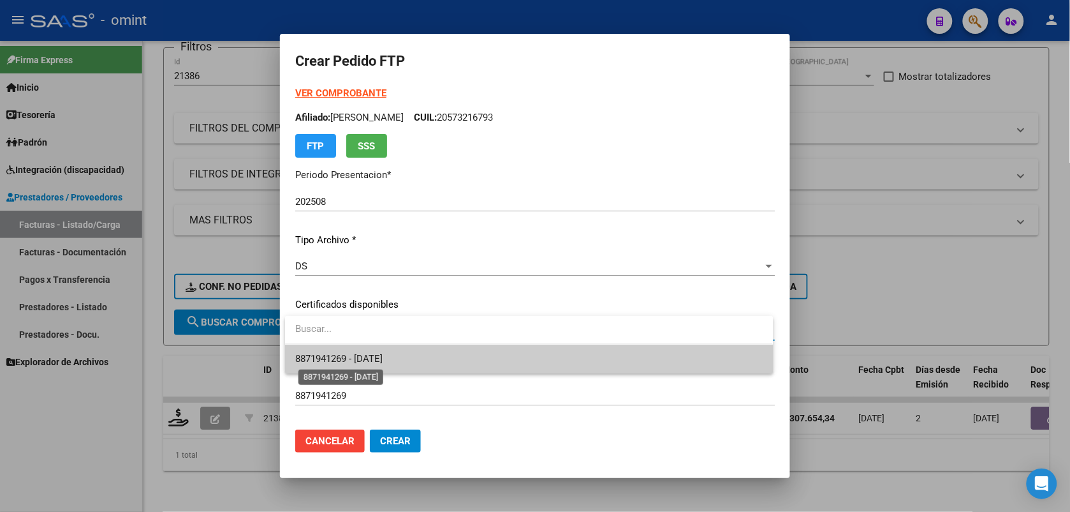
click at [374, 358] on span "8871941269 - 2025-08-23" at bounding box center [338, 358] width 87 height 11
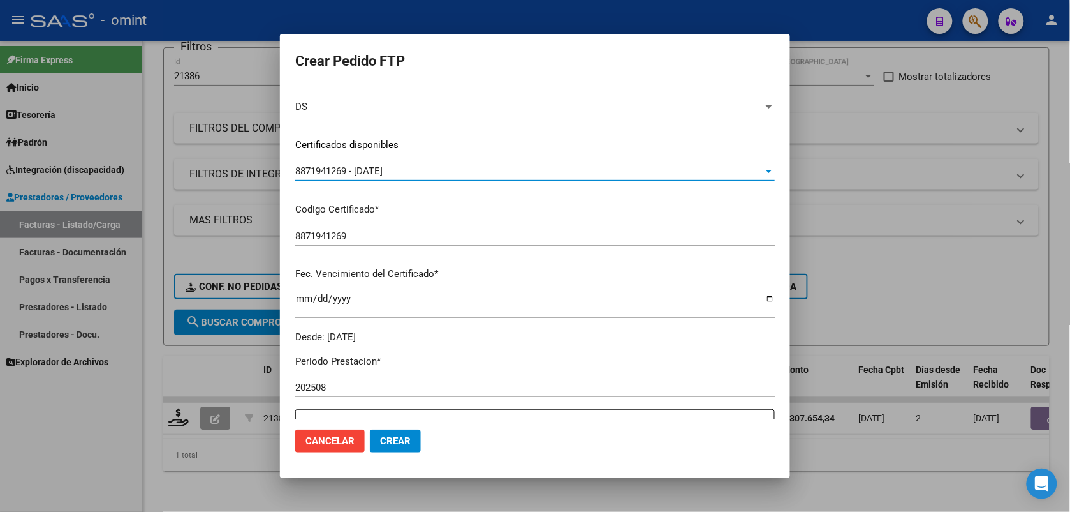
scroll to position [319, 0]
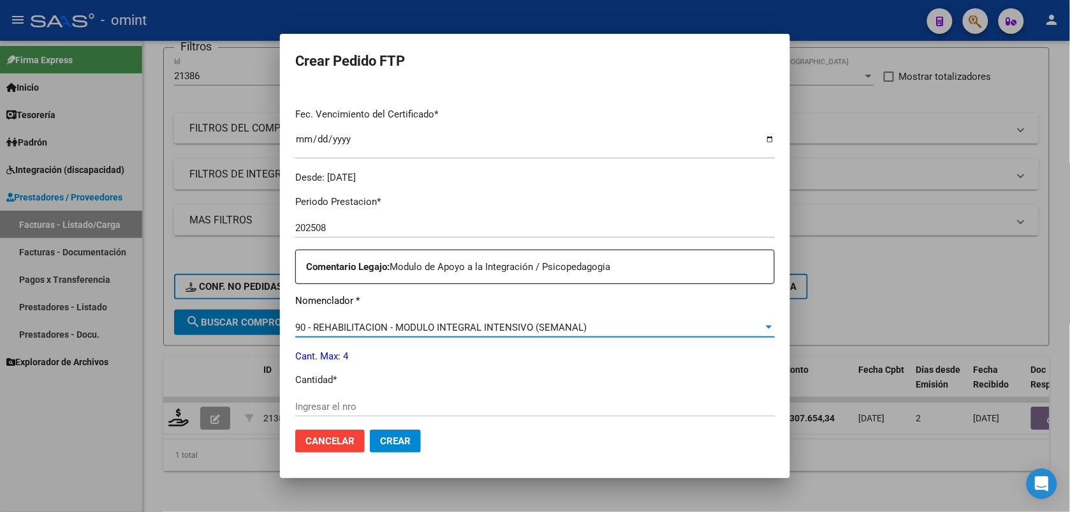
click at [370, 327] on span "90 - REHABILITACION - MODULO INTEGRAL INTENSIVO (SEMANAL)" at bounding box center [441, 326] width 292 height 11
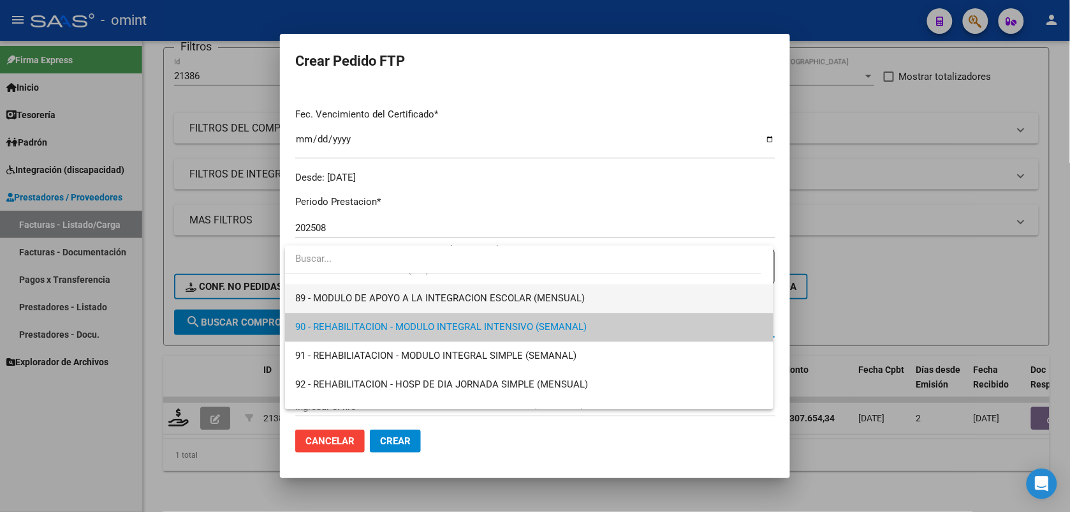
scroll to position [2437, 0]
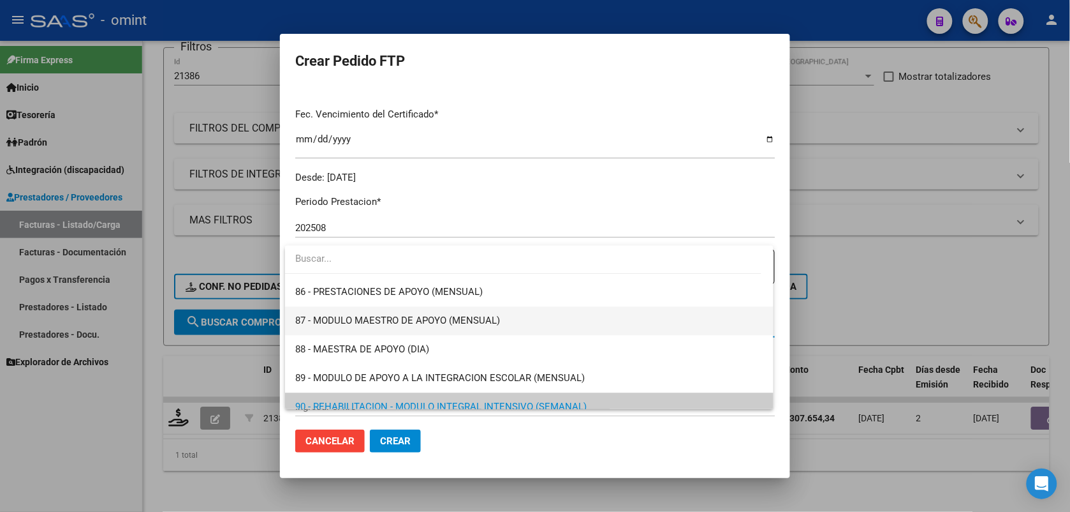
click at [367, 309] on span "87 - MODULO MAESTRO DE APOYO (MENSUAL)" at bounding box center [529, 320] width 468 height 29
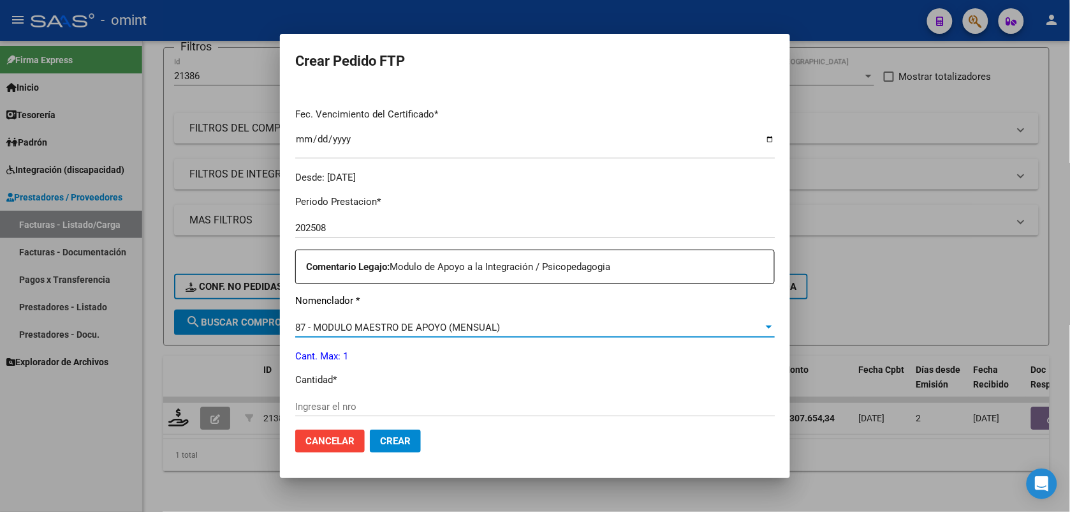
scroll to position [399, 0]
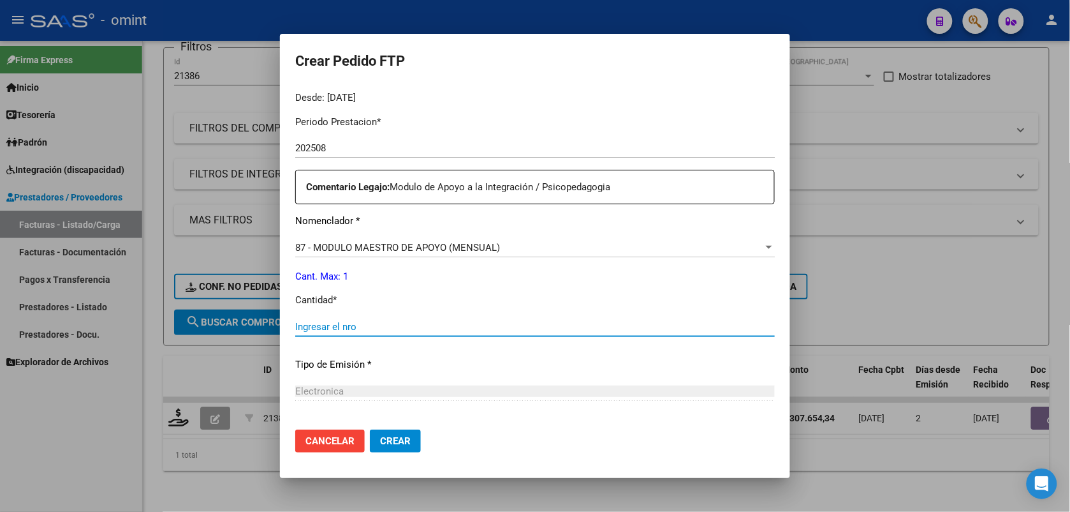
click at [354, 324] on input "Ingresar el nro" at bounding box center [535, 326] width 480 height 11
type input "1"
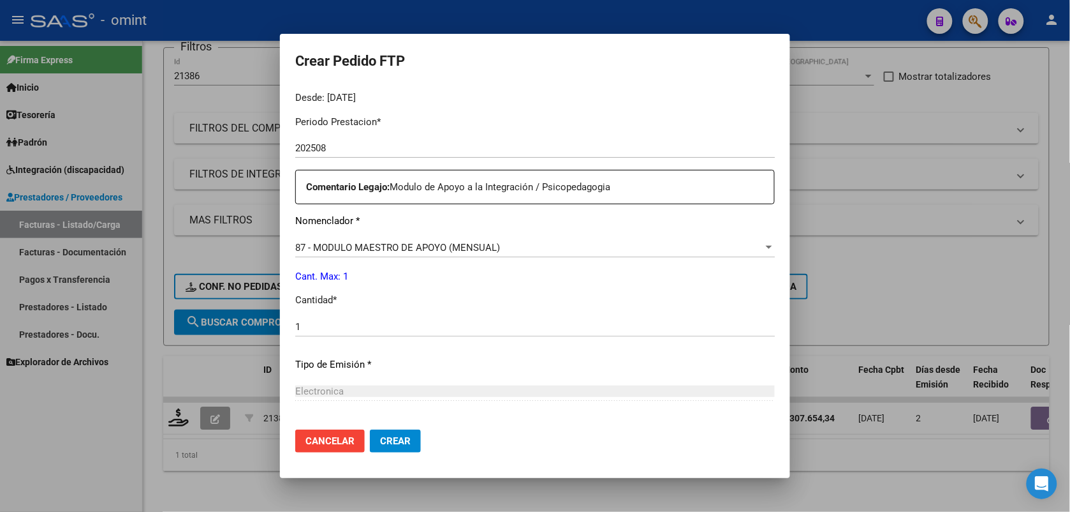
scroll to position [521, 0]
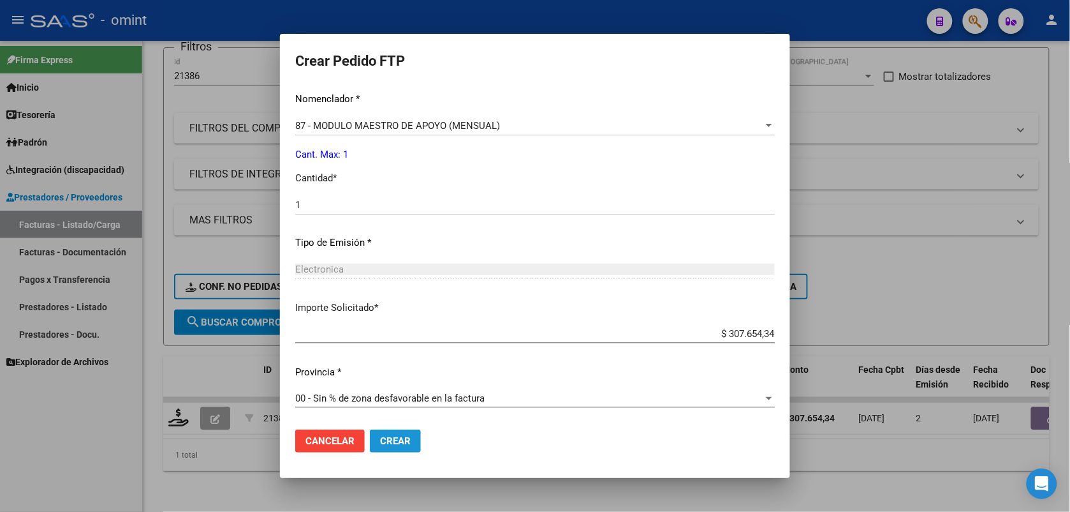
click at [390, 437] on span "Crear" at bounding box center [395, 440] width 31 height 11
click at [209, 345] on div at bounding box center [535, 256] width 1070 height 512
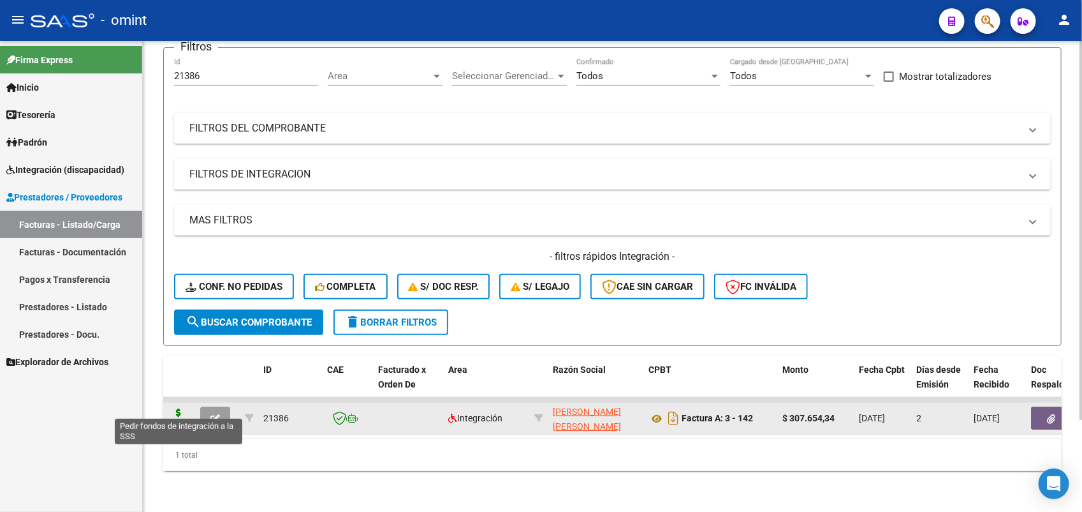
click at [179, 408] on icon at bounding box center [178, 417] width 20 height 18
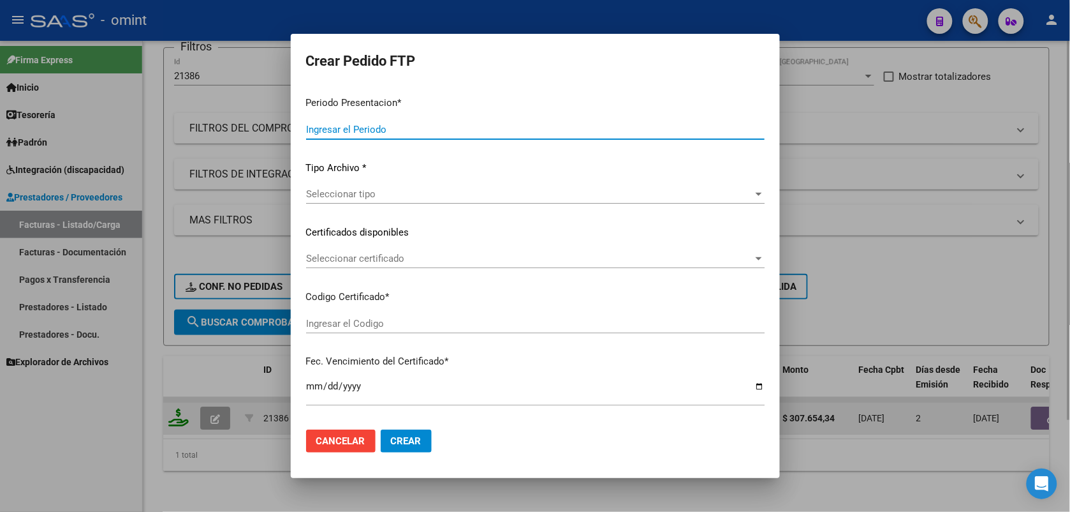
type input "202508"
type input "$ 307.654,34"
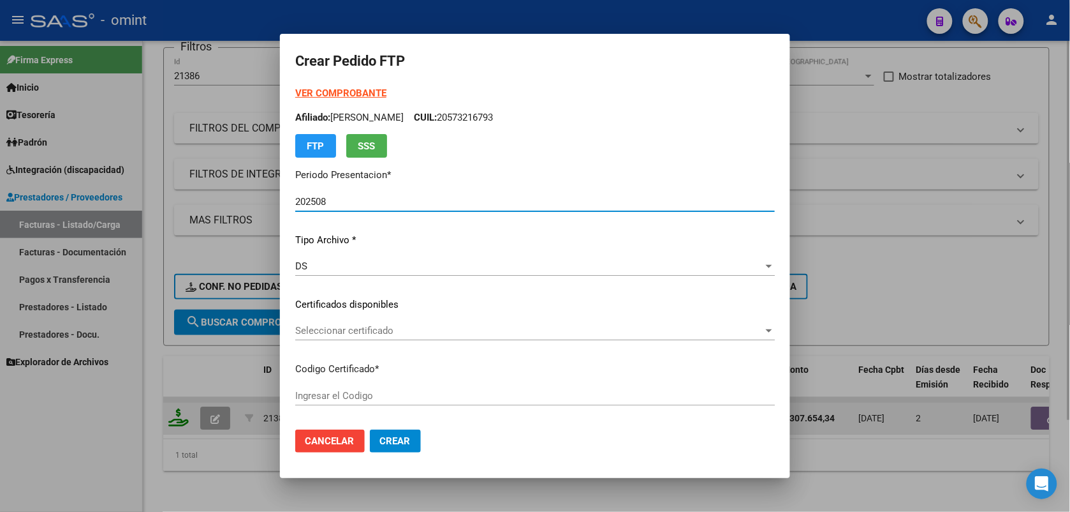
type input "8871941269"
type input "2025-08-23"
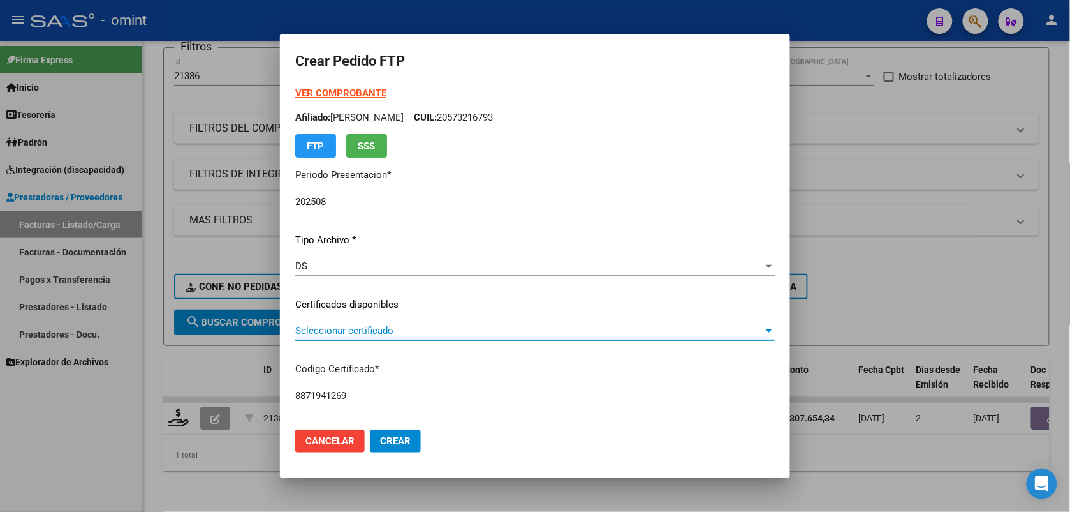
click at [424, 327] on span "Seleccionar certificado" at bounding box center [529, 330] width 468 height 11
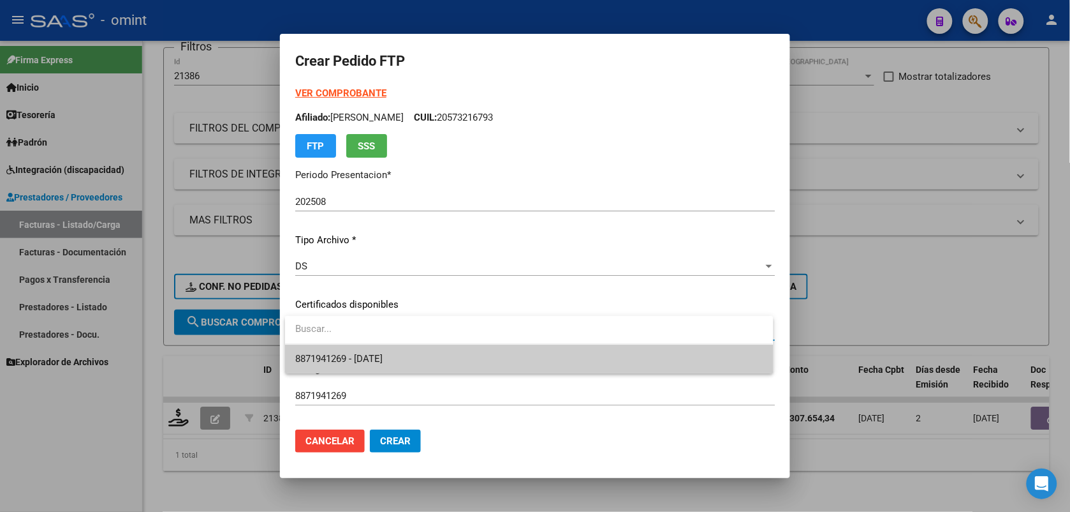
click at [413, 358] on span "8871941269 - 2025-08-23" at bounding box center [529, 358] width 468 height 29
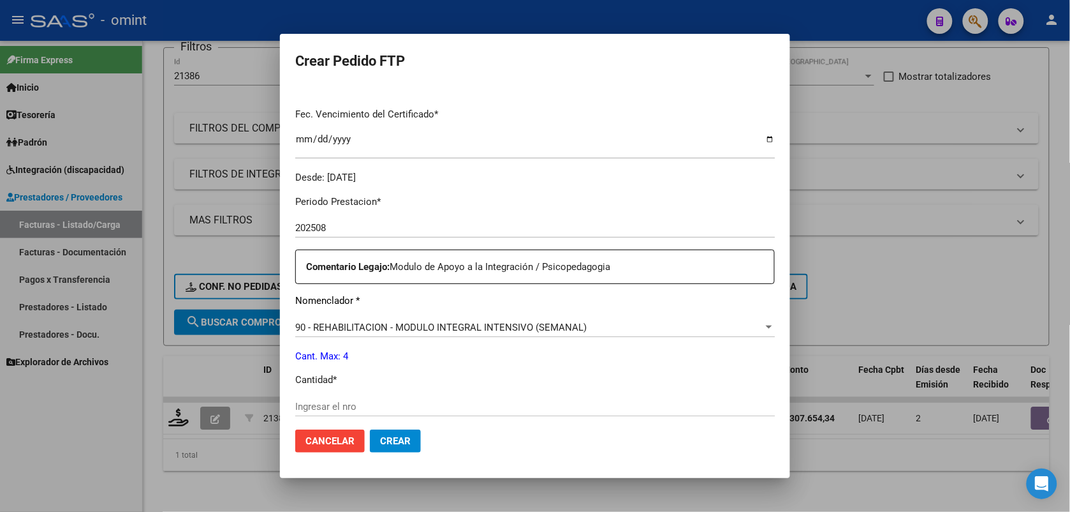
scroll to position [399, 0]
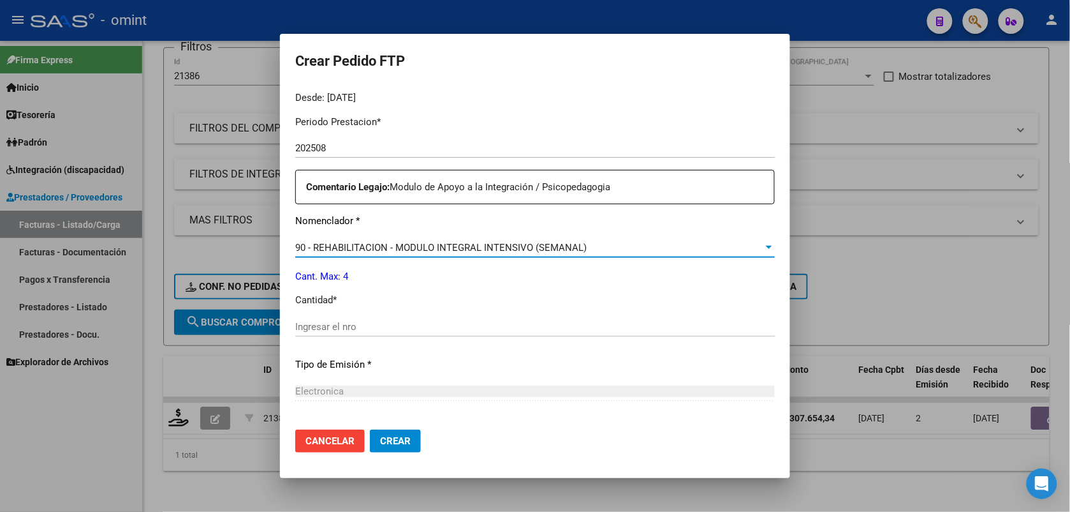
click at [401, 247] on span "90 - REHABILITACION - MODULO INTEGRAL INTENSIVO (SEMANAL)" at bounding box center [441, 247] width 292 height 11
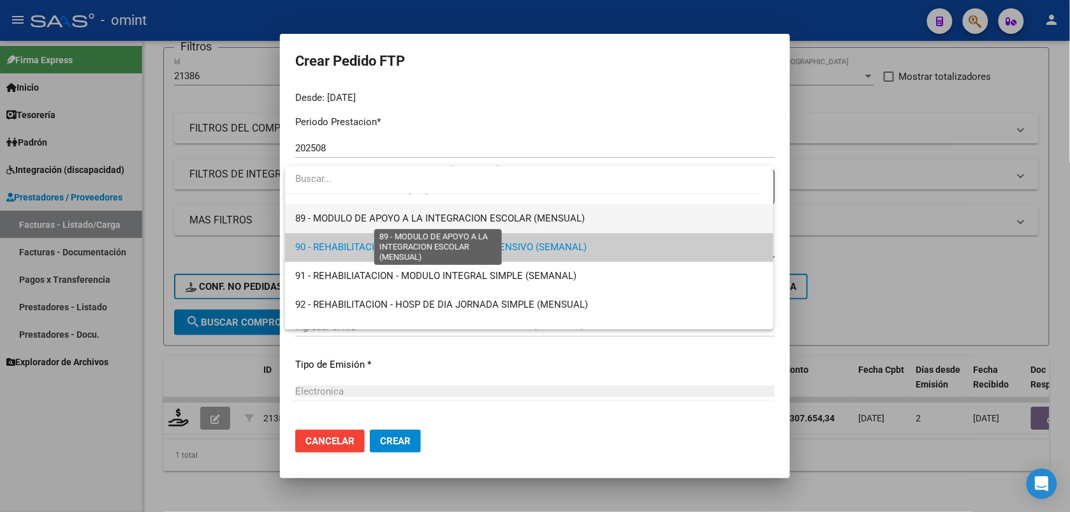
scroll to position [2437, 0]
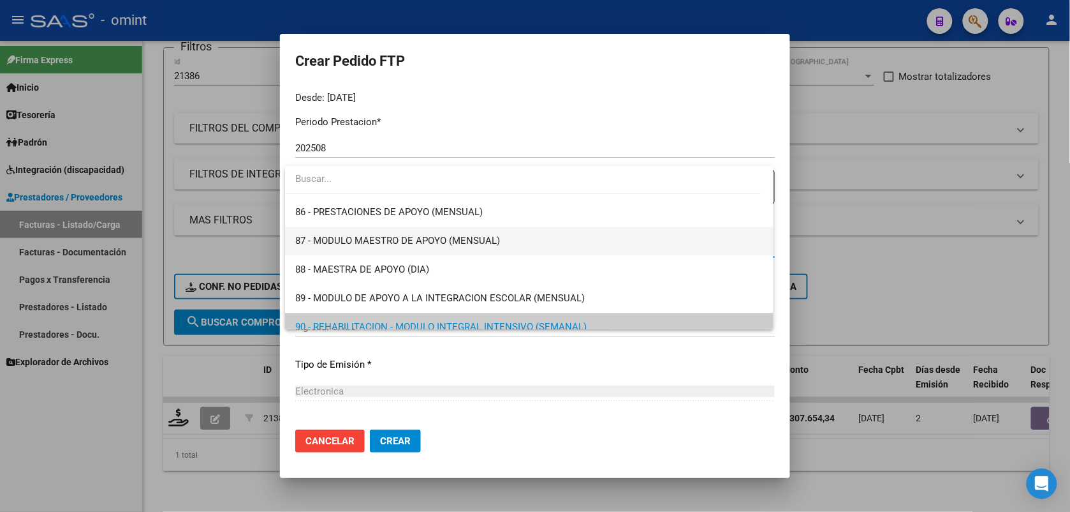
click at [399, 235] on span "87 - MODULO MAESTRO DE APOYO (MENSUAL)" at bounding box center [397, 240] width 205 height 11
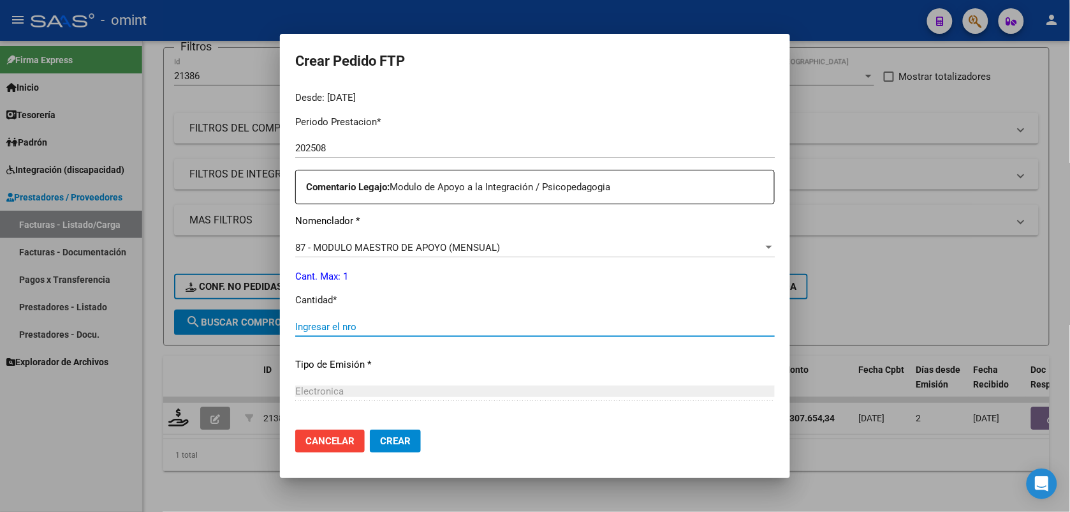
click at [378, 322] on input "Ingresar el nro" at bounding box center [535, 326] width 480 height 11
type input "1"
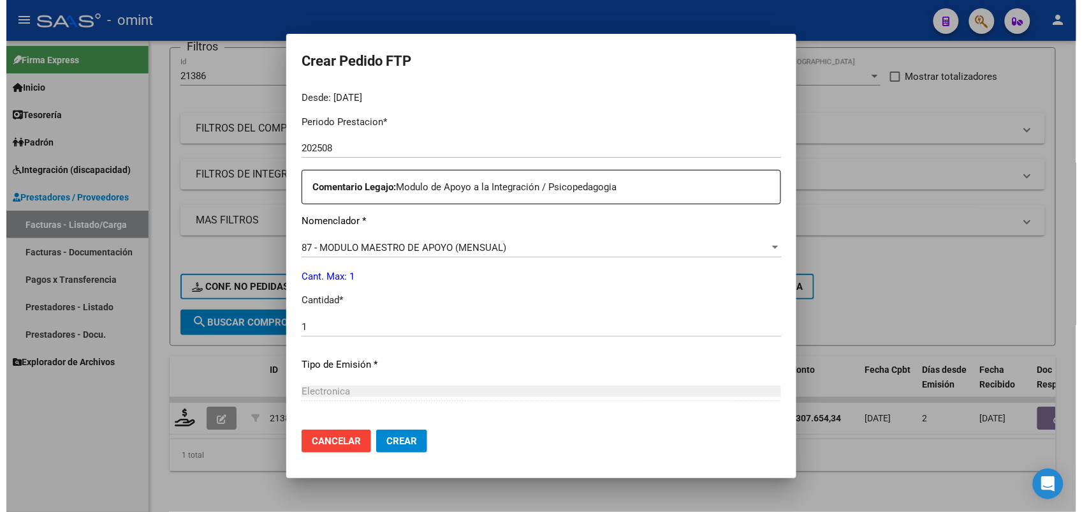
scroll to position [521, 0]
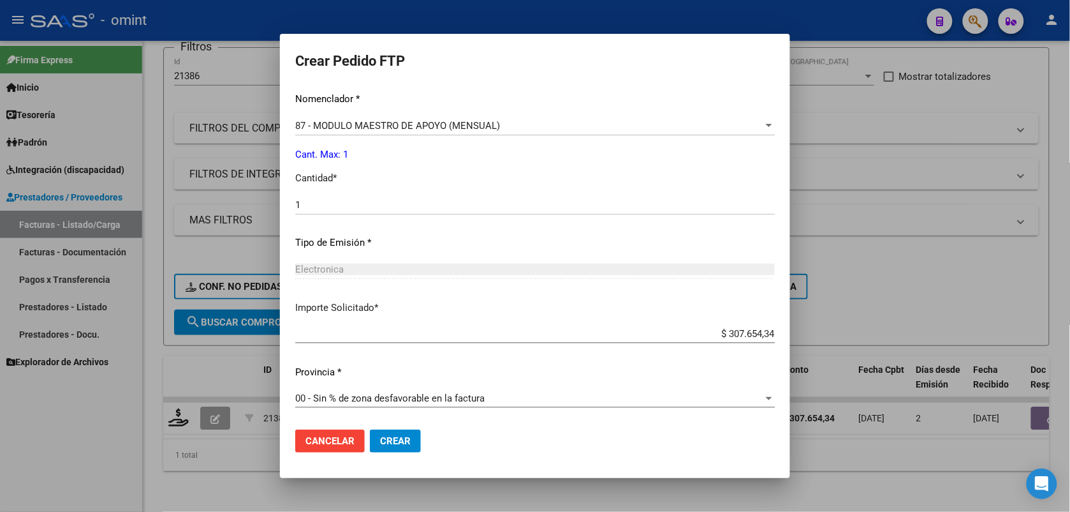
click at [389, 441] on span "Crear" at bounding box center [395, 440] width 31 height 11
click at [843, 31] on div at bounding box center [535, 256] width 1070 height 512
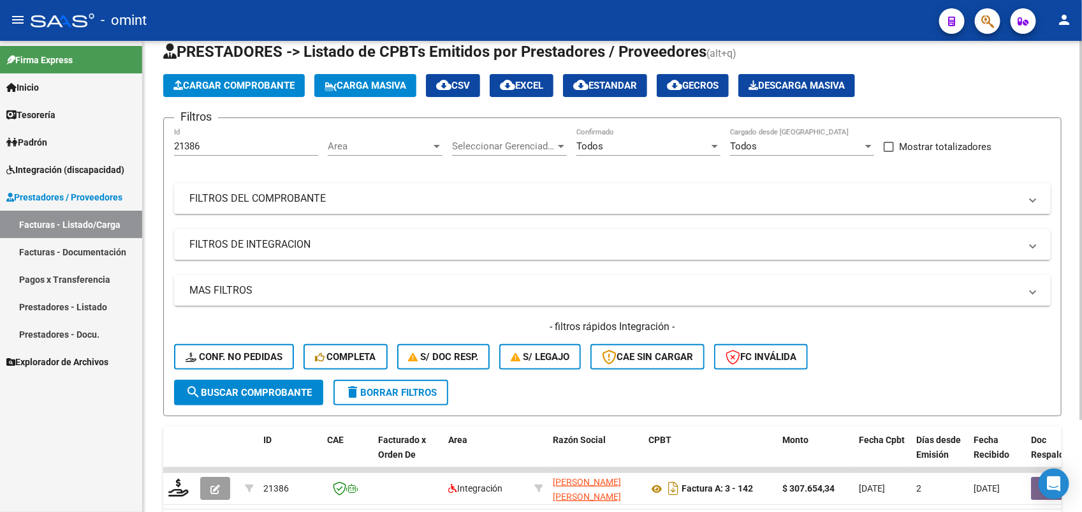
scroll to position [114, 0]
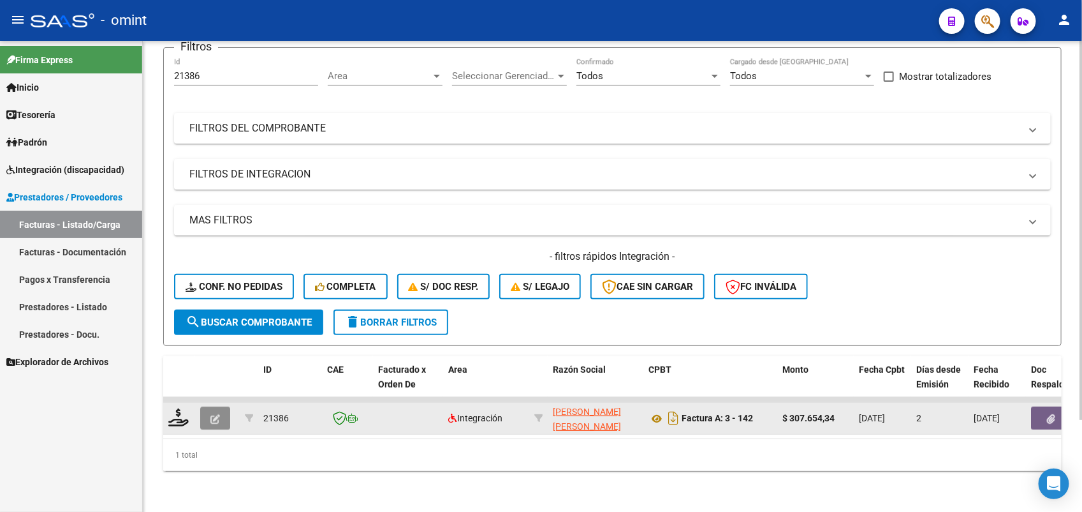
click at [214, 414] on icon "button" at bounding box center [216, 419] width 10 height 10
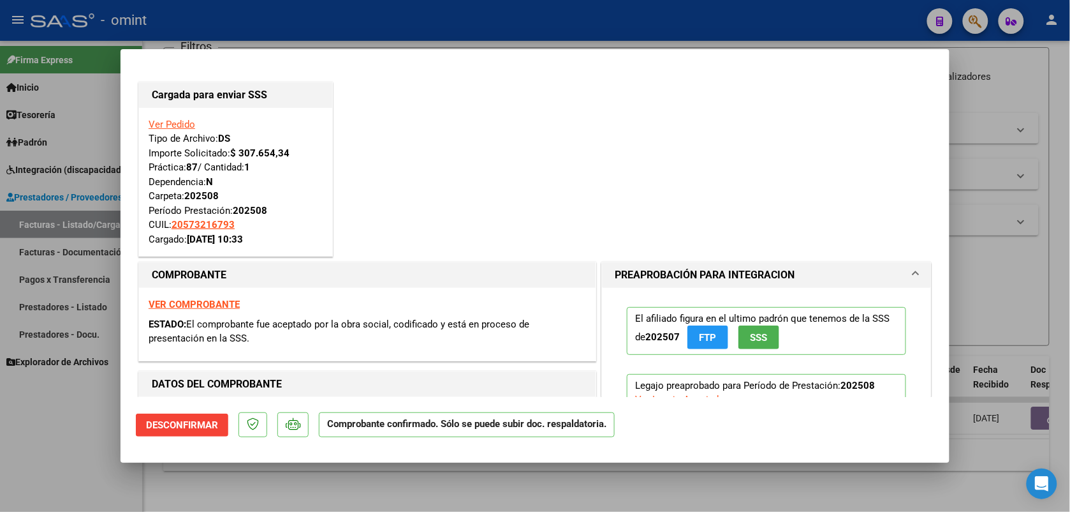
click at [818, 22] on div at bounding box center [535, 256] width 1070 height 512
type input "$ 0,00"
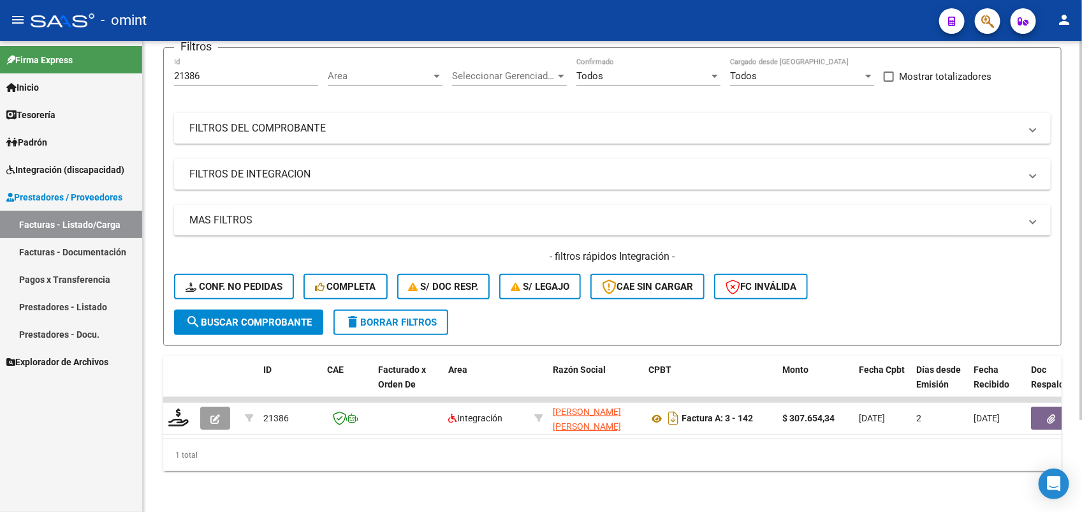
scroll to position [0, 0]
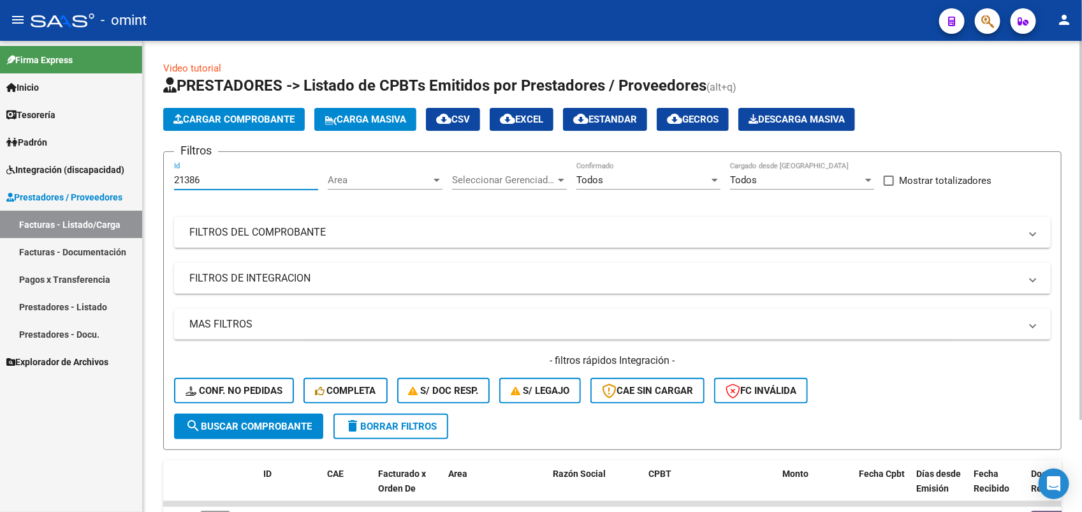
drag, startPoint x: 225, startPoint y: 179, endPoint x: 145, endPoint y: 184, distance: 79.9
click at [145, 184] on div "Video tutorial PRESTADORES -> Listado de CPBTs Emitidos por Prestadores / Prove…" at bounding box center [613, 328] width 940 height 575
paste input "4"
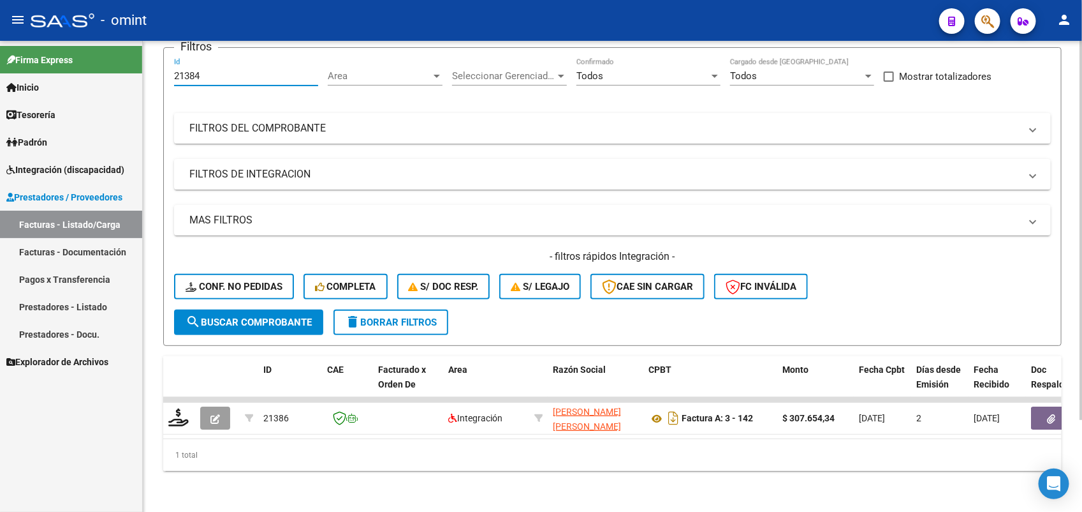
type input "21384"
click at [381, 330] on form "Filtros 21384 Id Area Area Seleccionar Gerenciador Seleccionar Gerenciador Todo…" at bounding box center [612, 196] width 899 height 299
click at [386, 316] on span "delete Borrar Filtros" at bounding box center [391, 321] width 92 height 11
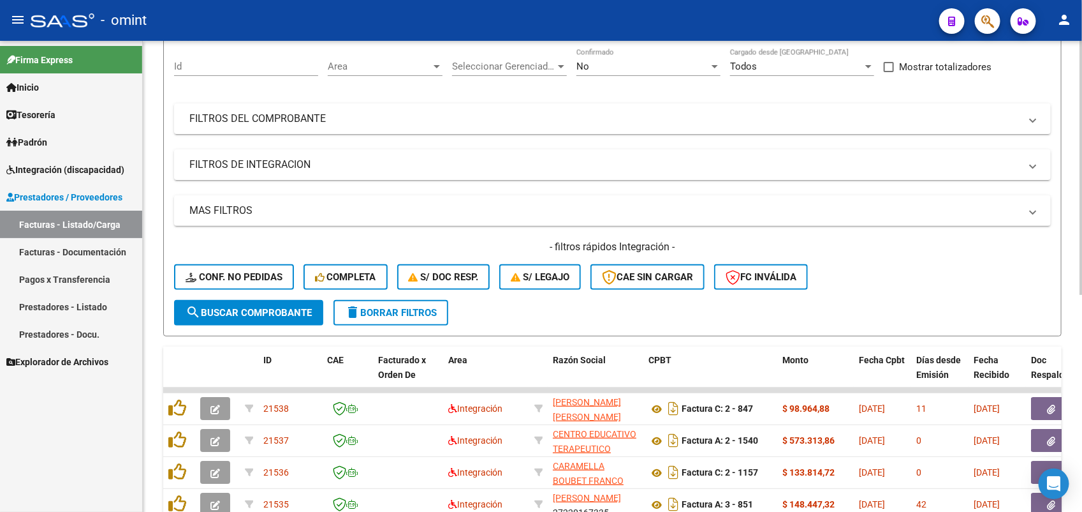
click at [277, 307] on span "search Buscar Comprobante" at bounding box center [249, 312] width 126 height 11
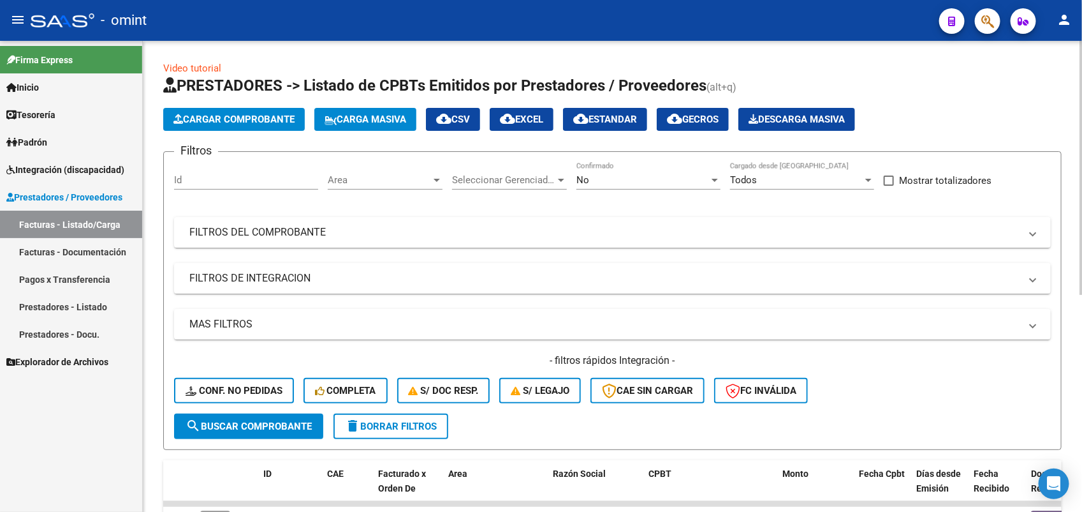
click at [208, 172] on div "Id" at bounding box center [246, 175] width 144 height 27
drag, startPoint x: 212, startPoint y: 172, endPoint x: 187, endPoint y: 177, distance: 25.3
click at [187, 177] on input "Id" at bounding box center [246, 179] width 144 height 11
paste input "21384"
type input "21384"
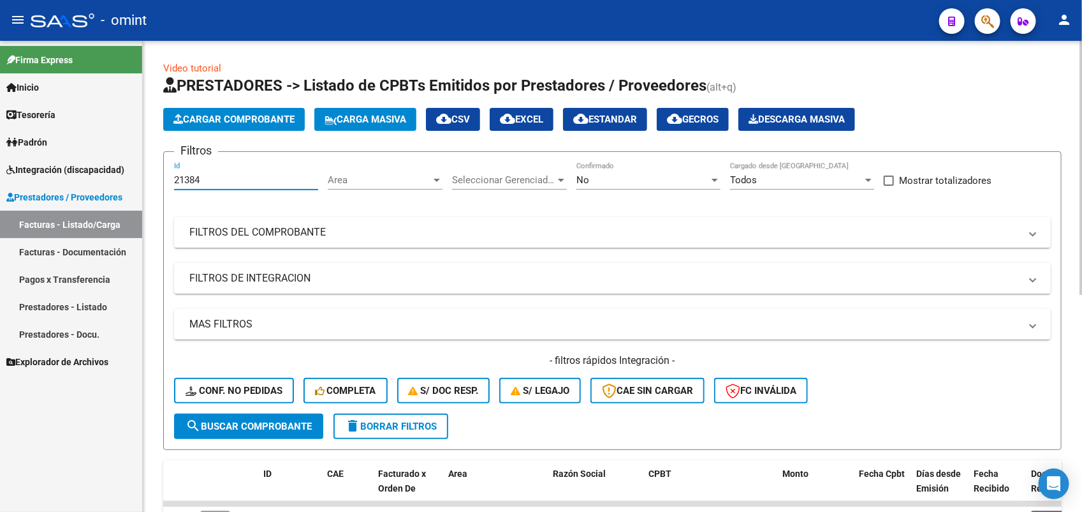
click at [251, 424] on span "search Buscar Comprobante" at bounding box center [249, 425] width 126 height 11
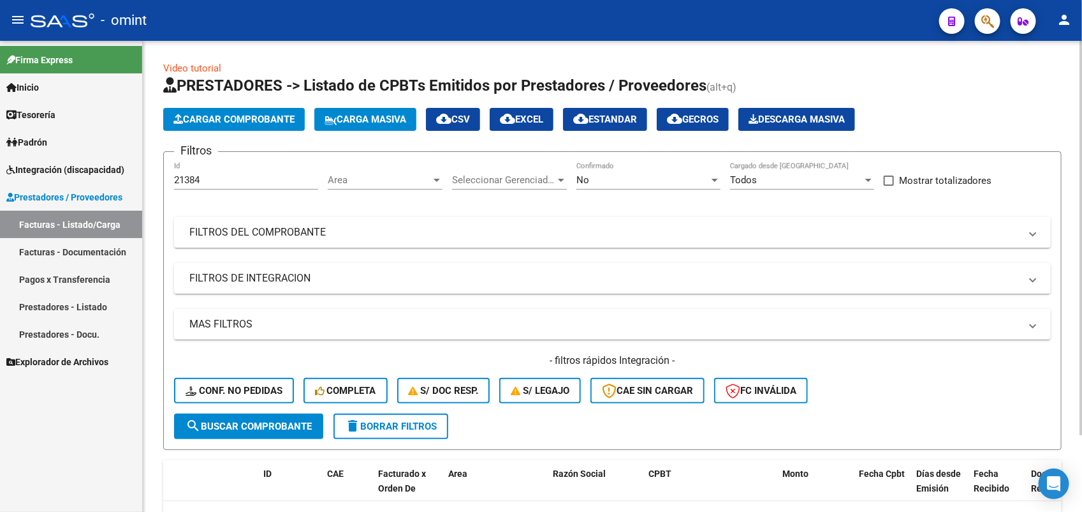
scroll to position [91, 0]
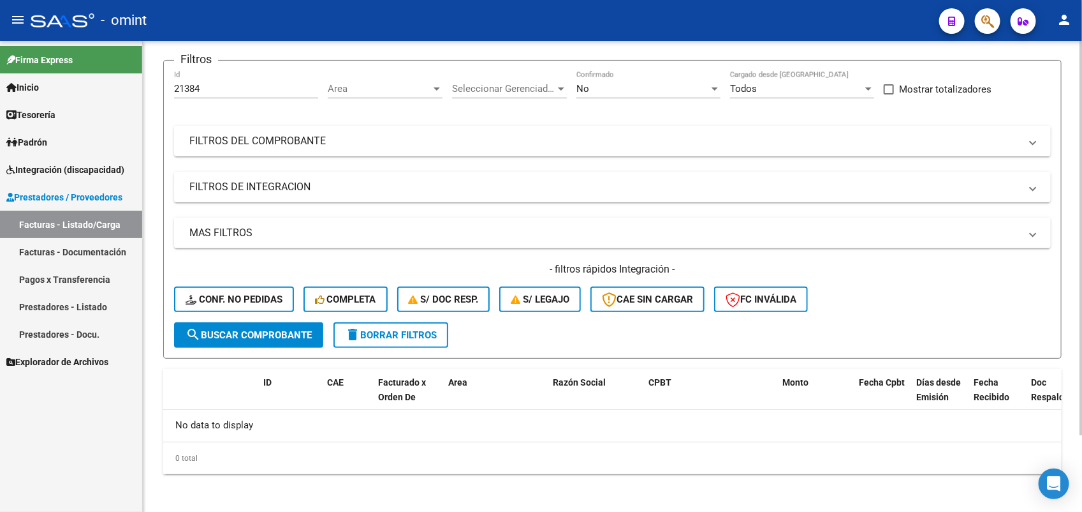
click at [587, 85] on span "No" at bounding box center [583, 88] width 13 height 11
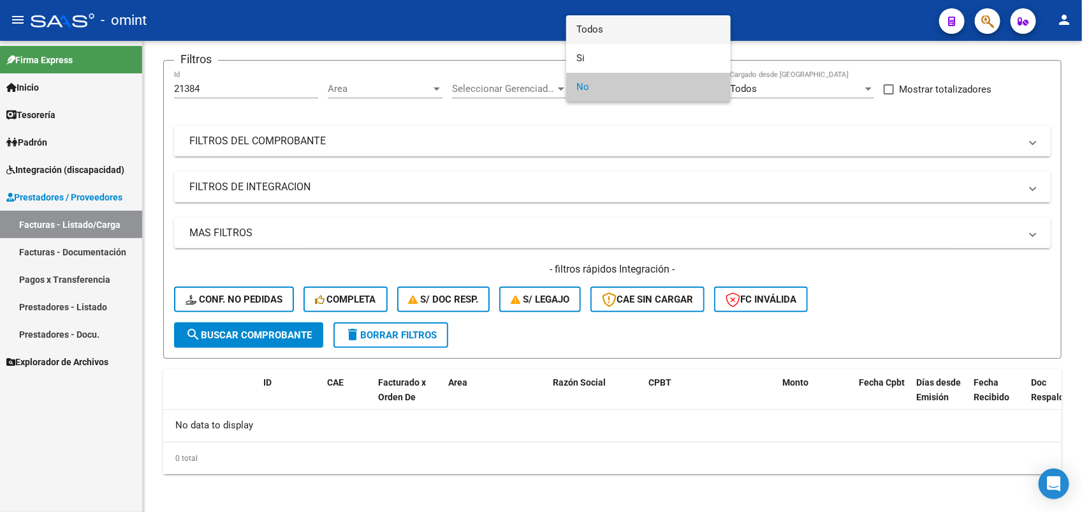
click at [582, 30] on span "Todos" at bounding box center [649, 29] width 144 height 29
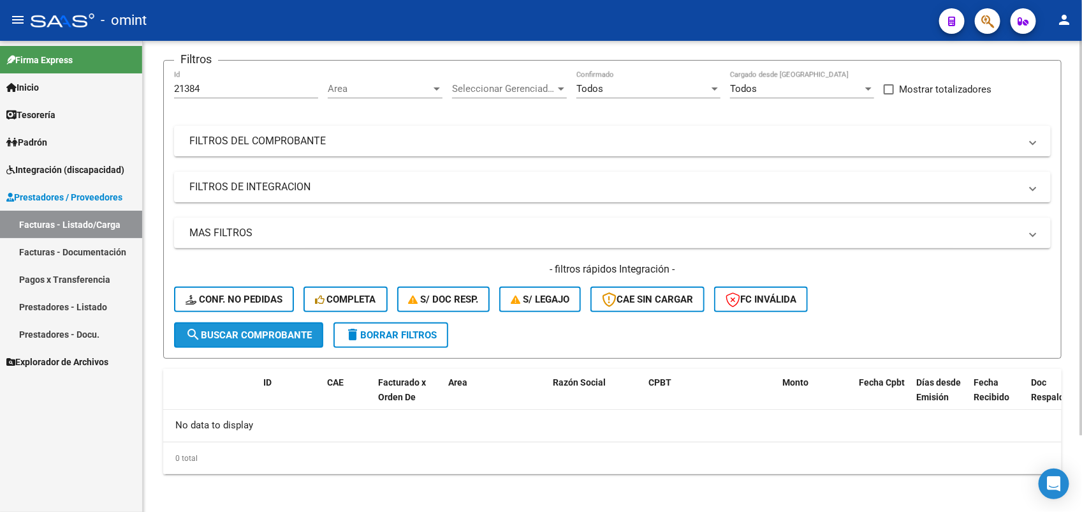
click at [272, 330] on span "search Buscar Comprobante" at bounding box center [249, 334] width 126 height 11
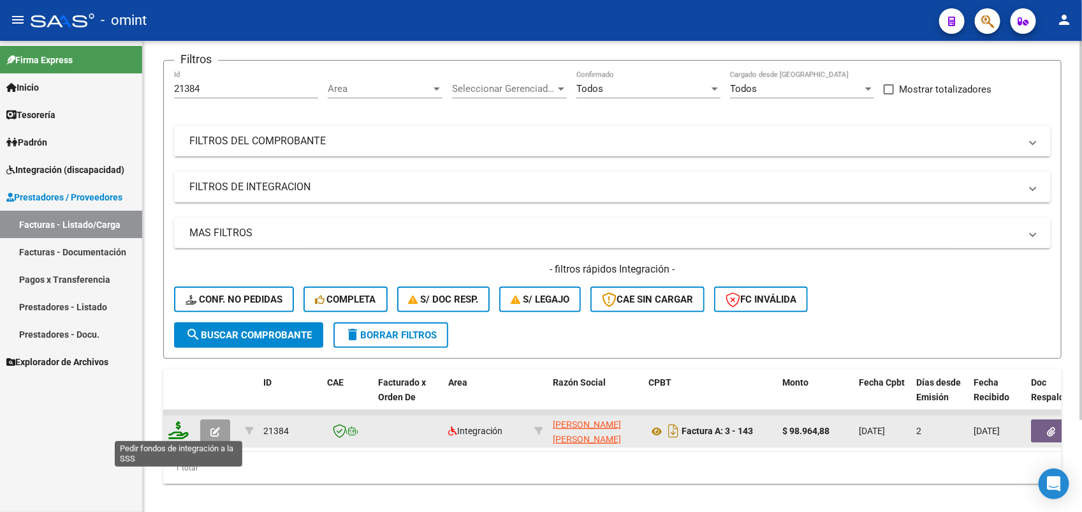
click at [177, 428] on icon at bounding box center [178, 430] width 20 height 18
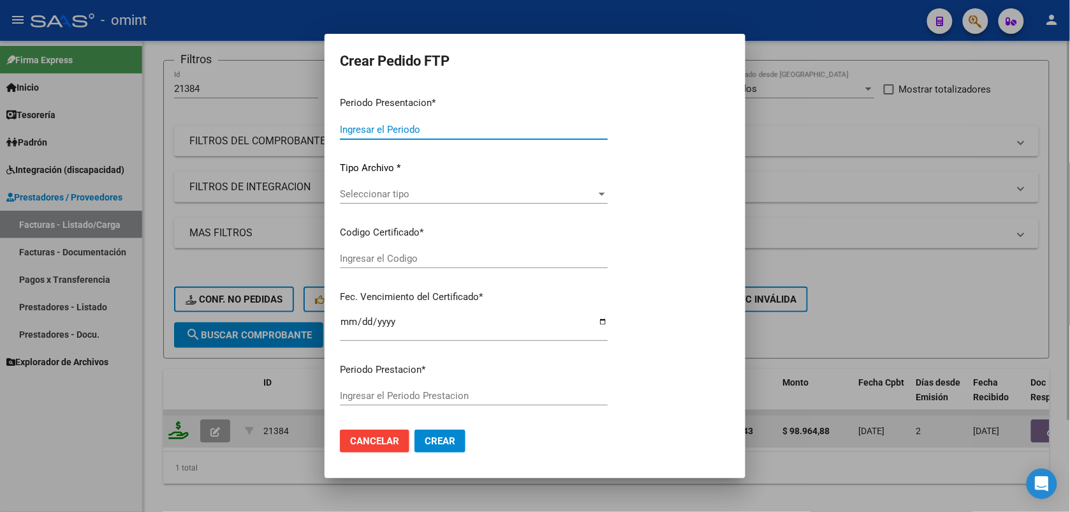
type input "202508"
type input "$ 98.964,88"
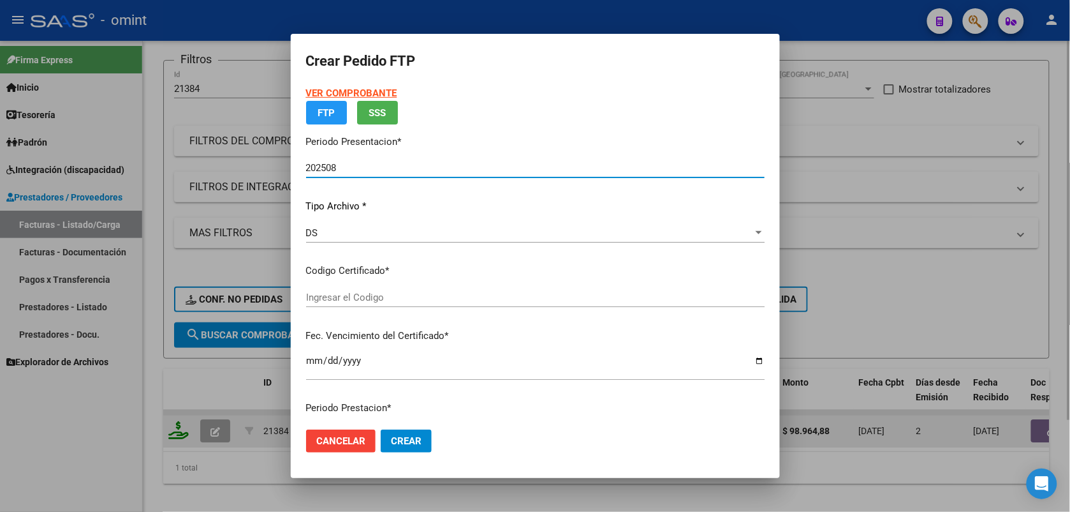
type input "8871941269"
type input "2025-08-23"
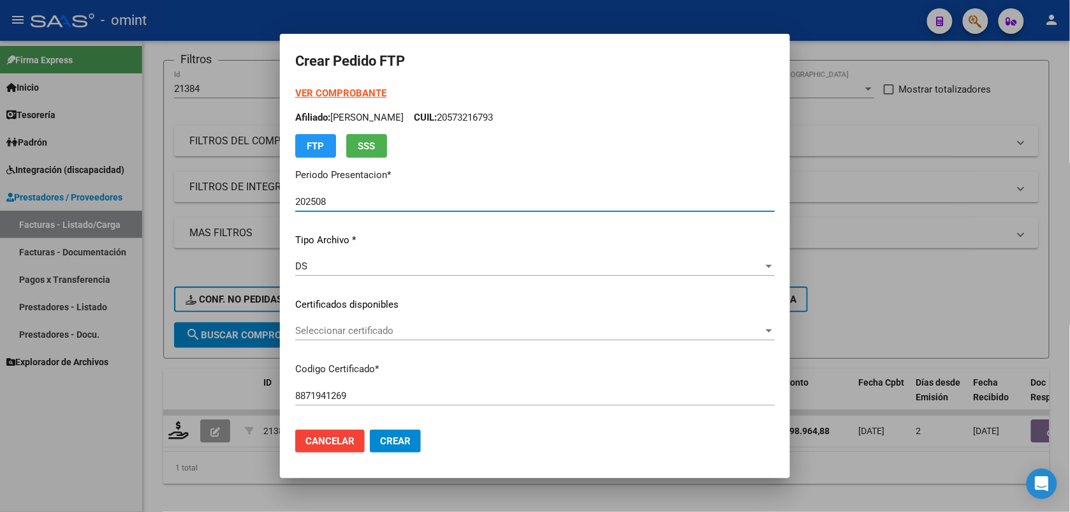
click at [362, 317] on div "VER COMPROBANTE ARCA Padrón Afiliado: VIDAL LAUTARO FELIPE CUIL: 20573216793 FT…" at bounding box center [535, 294] width 480 height 417
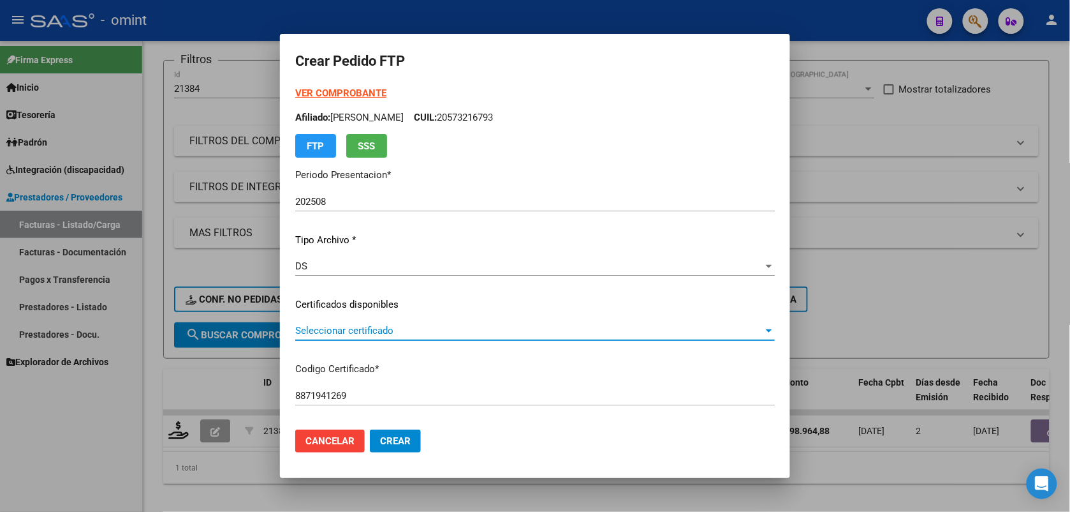
click at [360, 325] on span "Seleccionar certificado" at bounding box center [529, 330] width 468 height 11
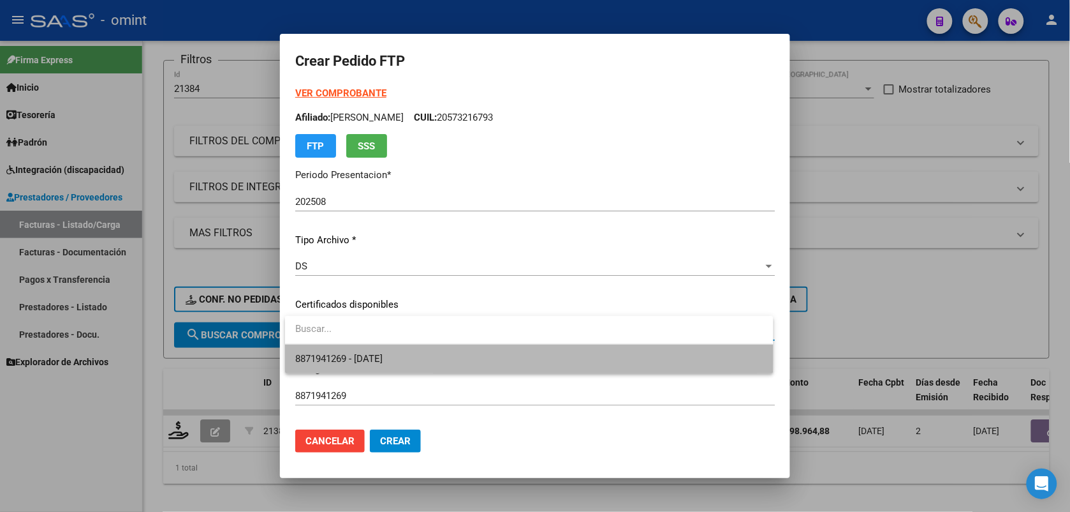
click at [360, 350] on span "8871941269 - 2025-08-23" at bounding box center [529, 358] width 468 height 29
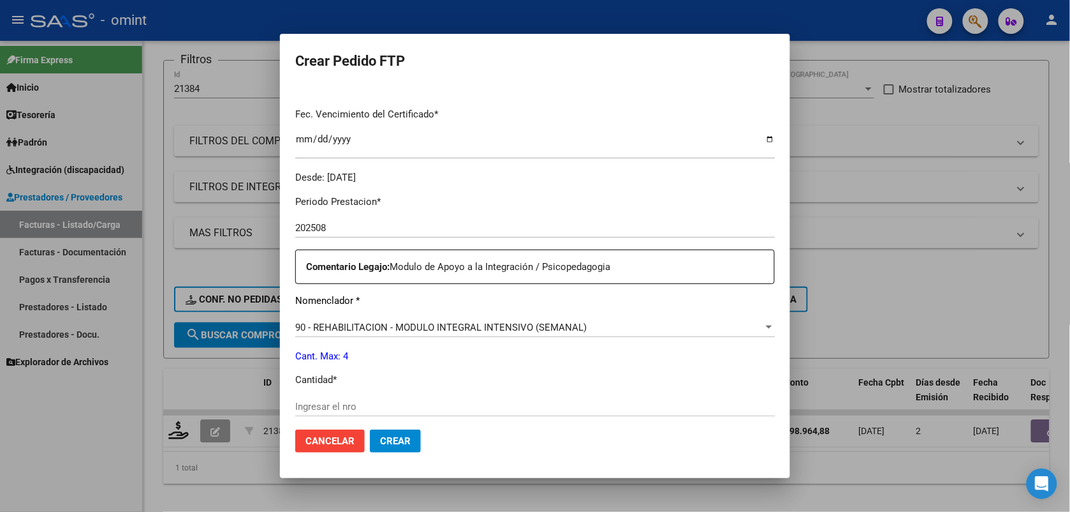
scroll to position [399, 0]
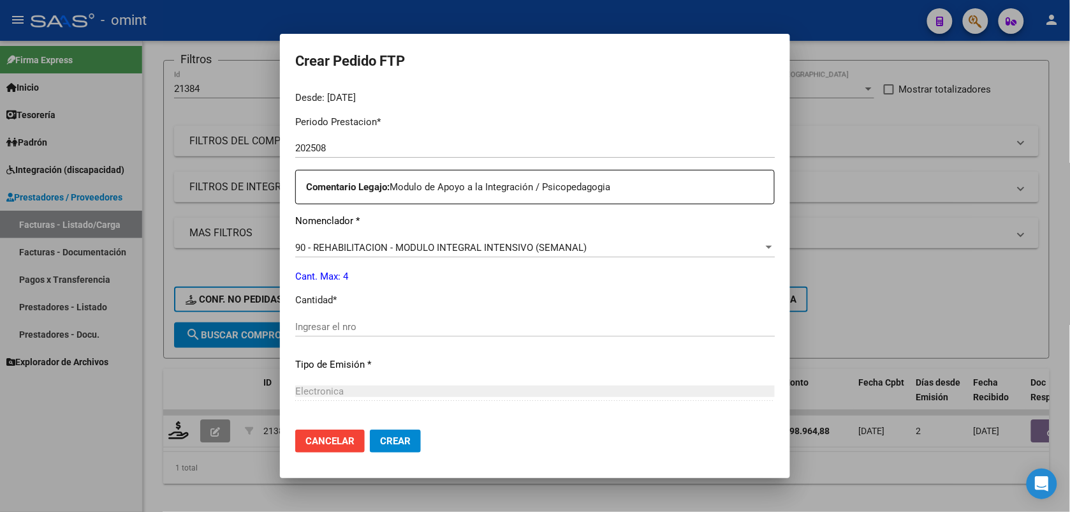
click at [351, 314] on div "Periodo Prestacion * 202508 Ingresar el Periodo Prestacion Comentario Legajo: M…" at bounding box center [535, 323] width 480 height 437
click at [355, 317] on div "Ingresar el nro" at bounding box center [535, 326] width 480 height 19
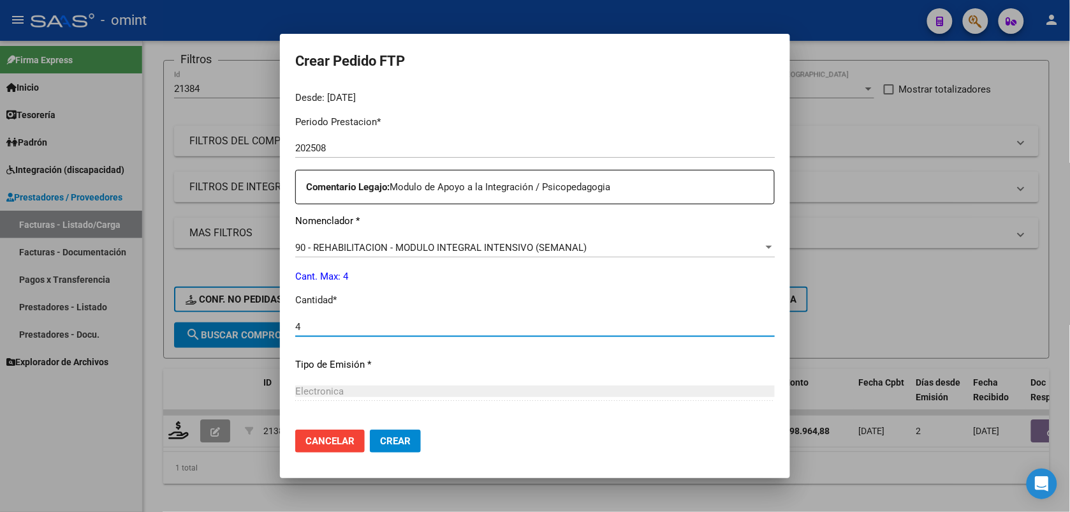
type input "4"
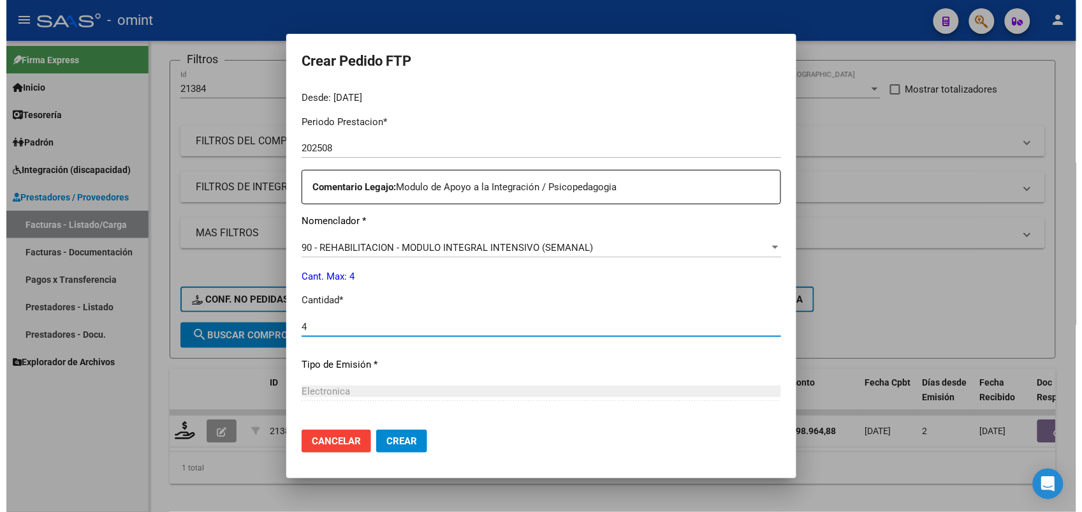
scroll to position [521, 0]
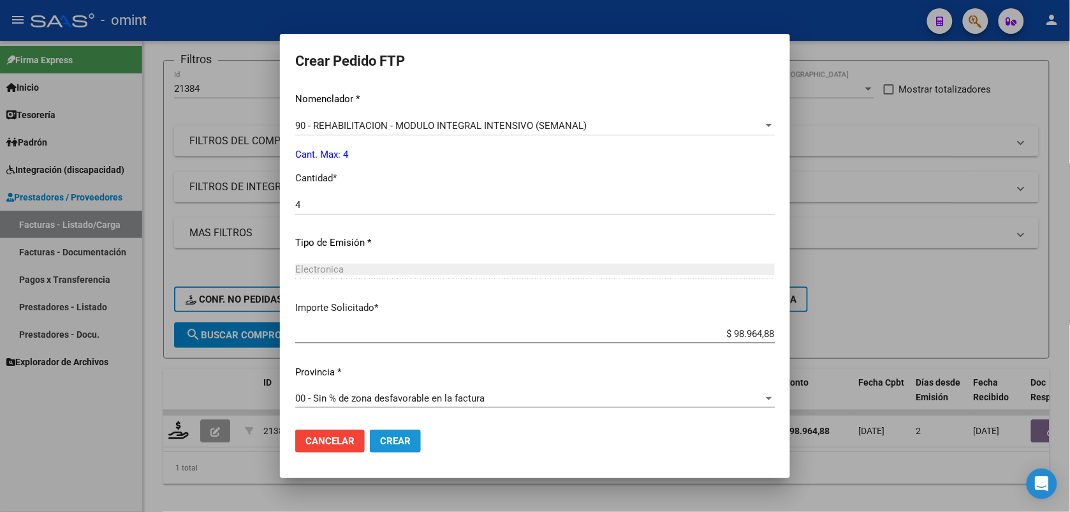
click at [392, 436] on span "Crear" at bounding box center [395, 440] width 31 height 11
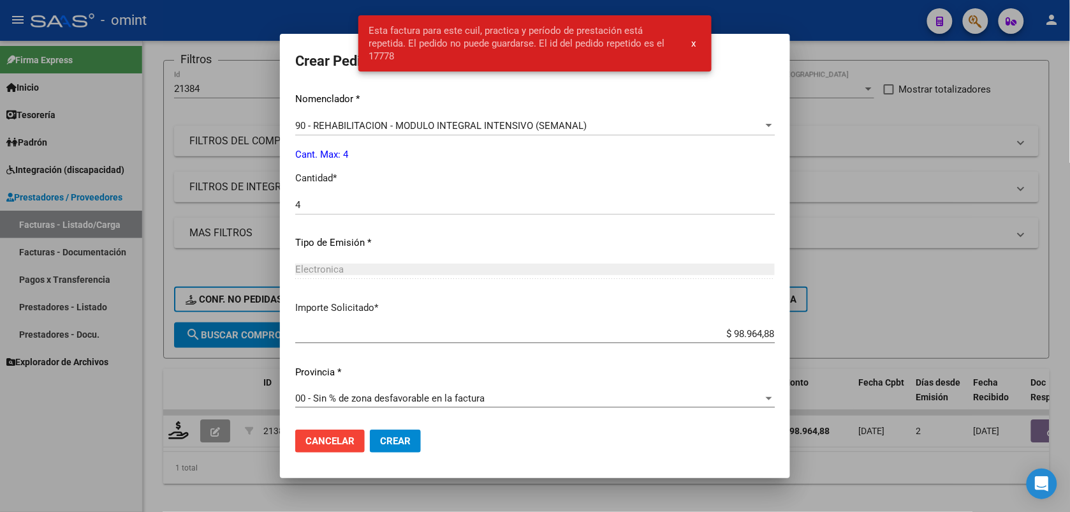
click at [253, 21] on div at bounding box center [535, 256] width 1070 height 512
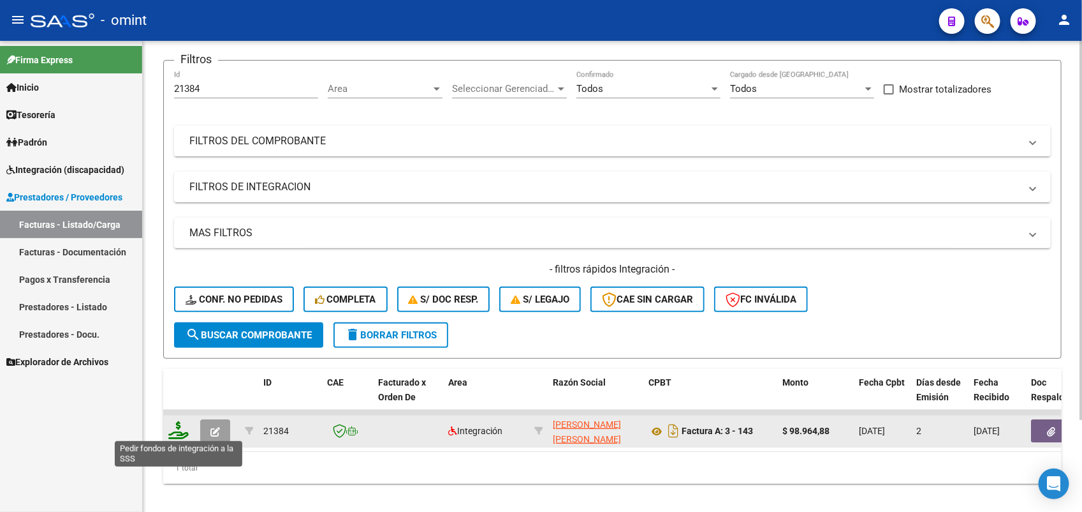
click at [170, 431] on icon at bounding box center [178, 430] width 20 height 18
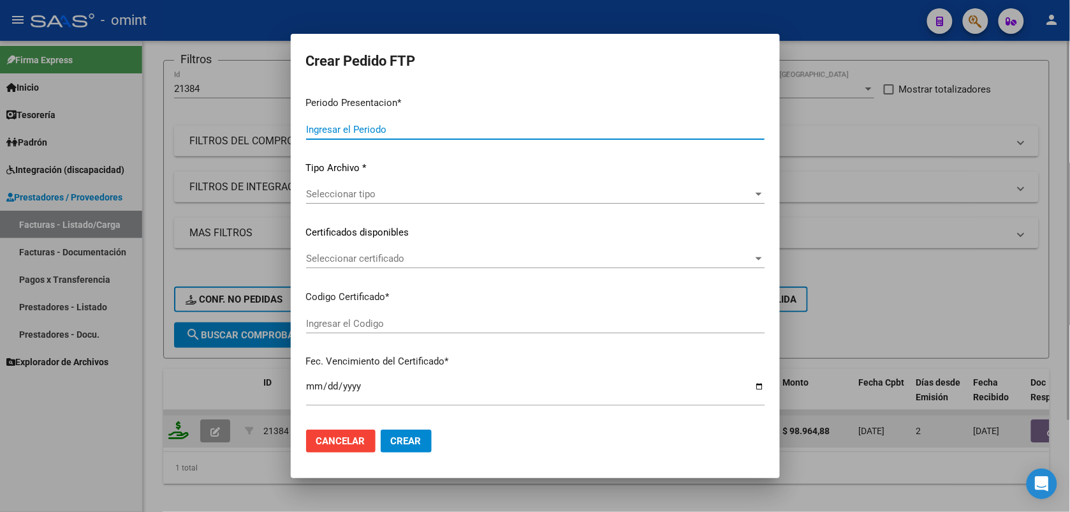
type input "202508"
type input "$ 98.964,88"
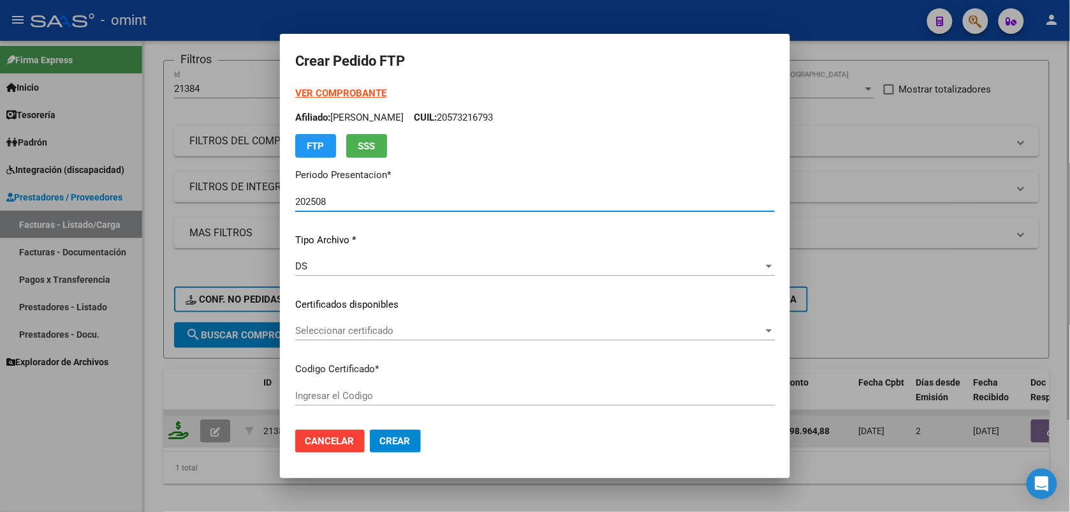
type input "8871941269"
type input "2025-08-23"
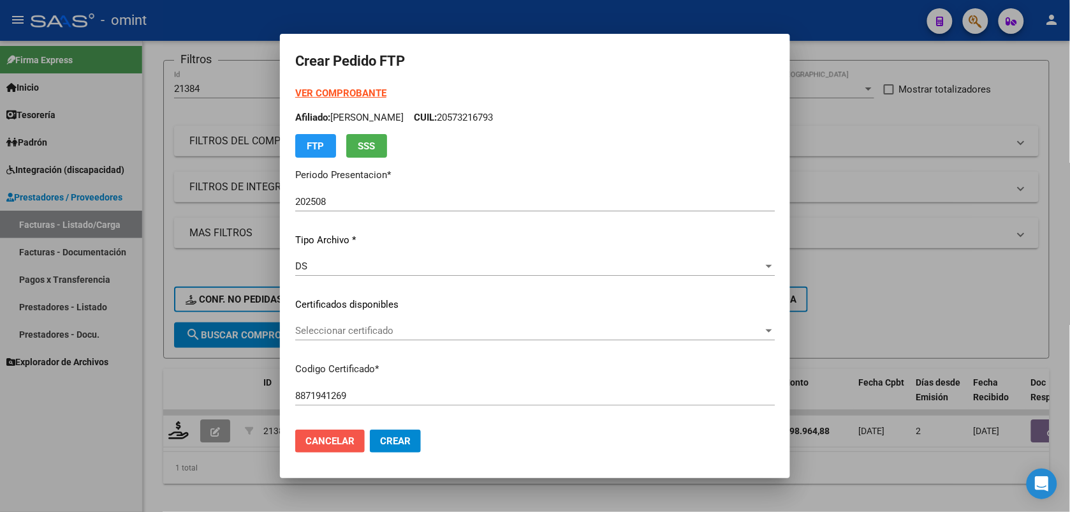
click at [332, 444] on span "Cancelar" at bounding box center [330, 440] width 49 height 11
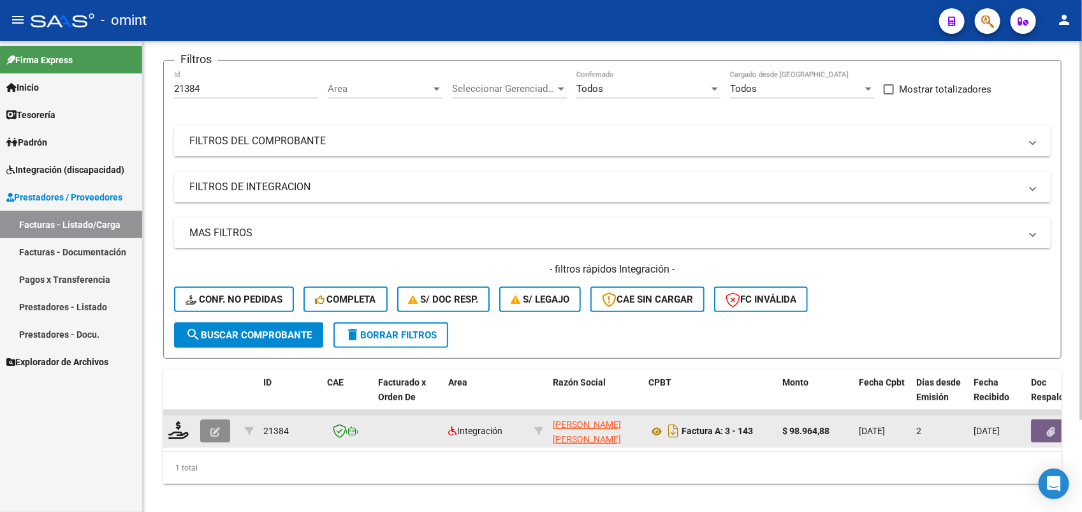
click at [212, 427] on icon "button" at bounding box center [216, 432] width 10 height 10
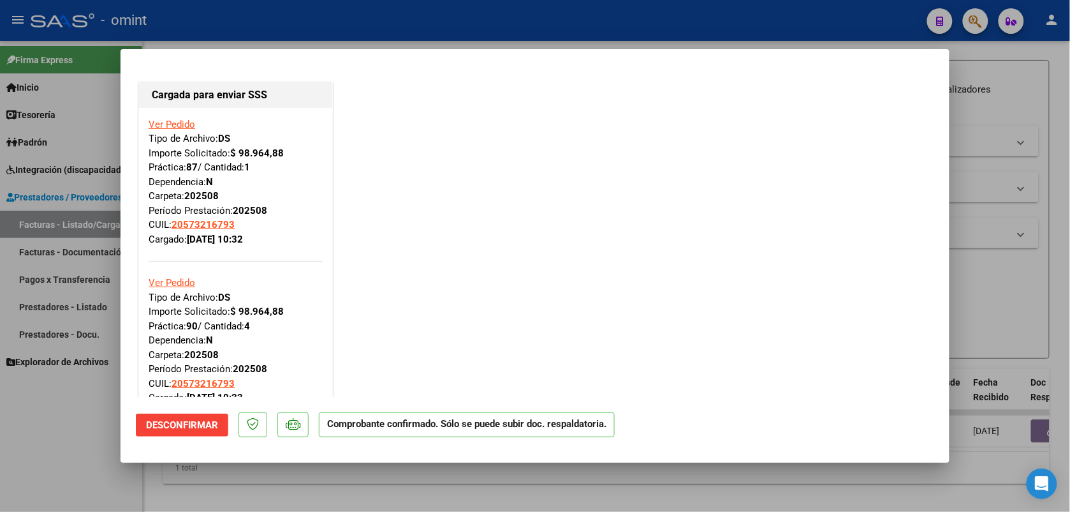
click at [311, 20] on div at bounding box center [535, 256] width 1070 height 512
type input "$ 0,00"
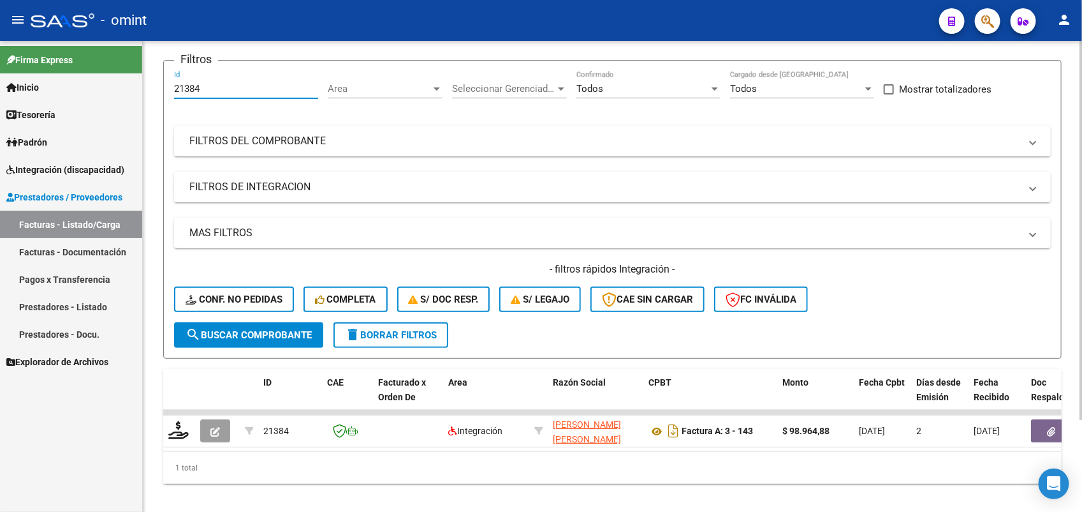
drag, startPoint x: 211, startPoint y: 81, endPoint x: 153, endPoint y: 87, distance: 58.3
click at [153, 87] on div "Video tutorial PRESTADORES -> Listado de CPBTs Emitidos por Prestadores / Prove…" at bounding box center [613, 237] width 940 height 575
paste input "062"
type input "20624"
click at [247, 329] on span "search Buscar Comprobante" at bounding box center [249, 334] width 126 height 11
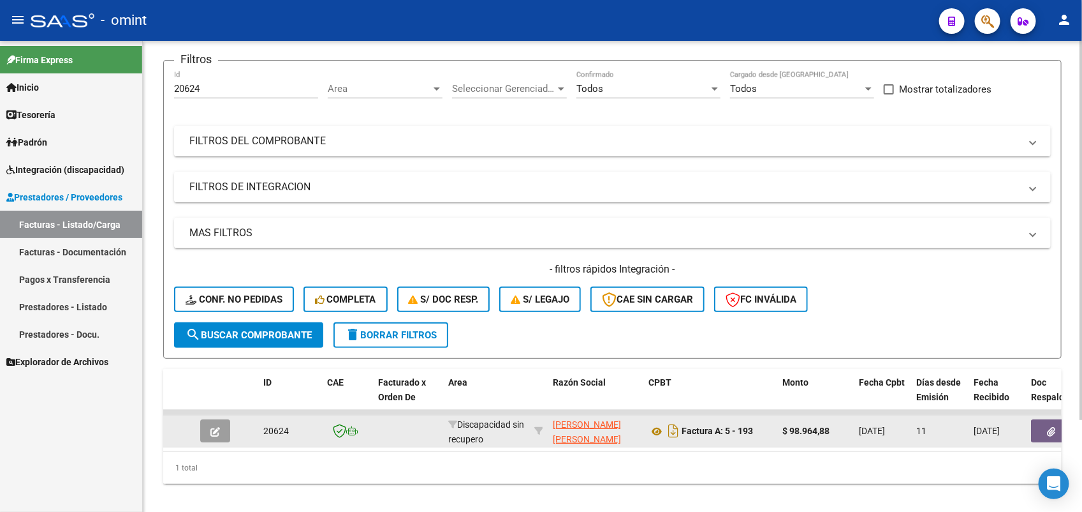
click at [218, 427] on icon "button" at bounding box center [216, 432] width 10 height 10
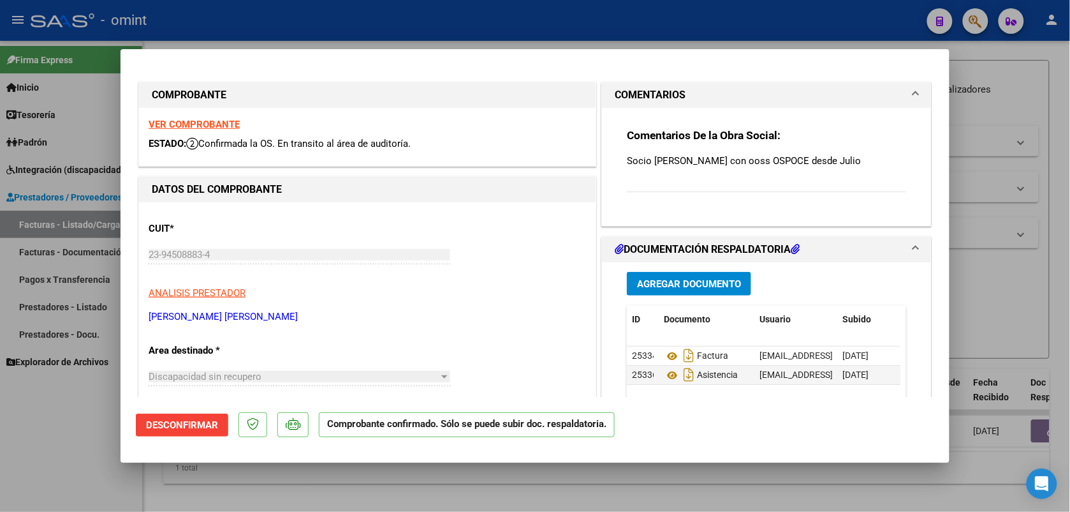
click at [265, 14] on div at bounding box center [535, 256] width 1070 height 512
type input "$ 0,00"
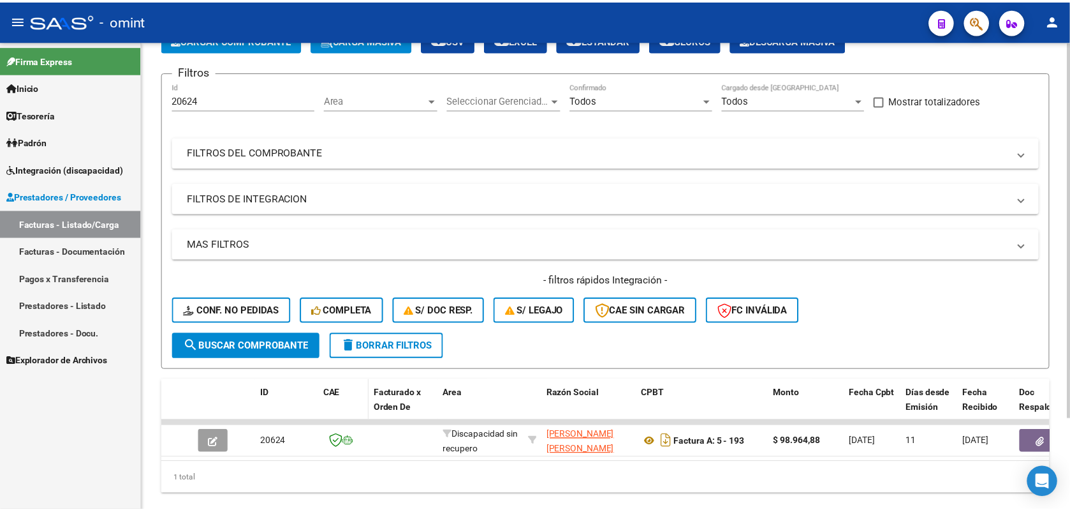
scroll to position [114, 0]
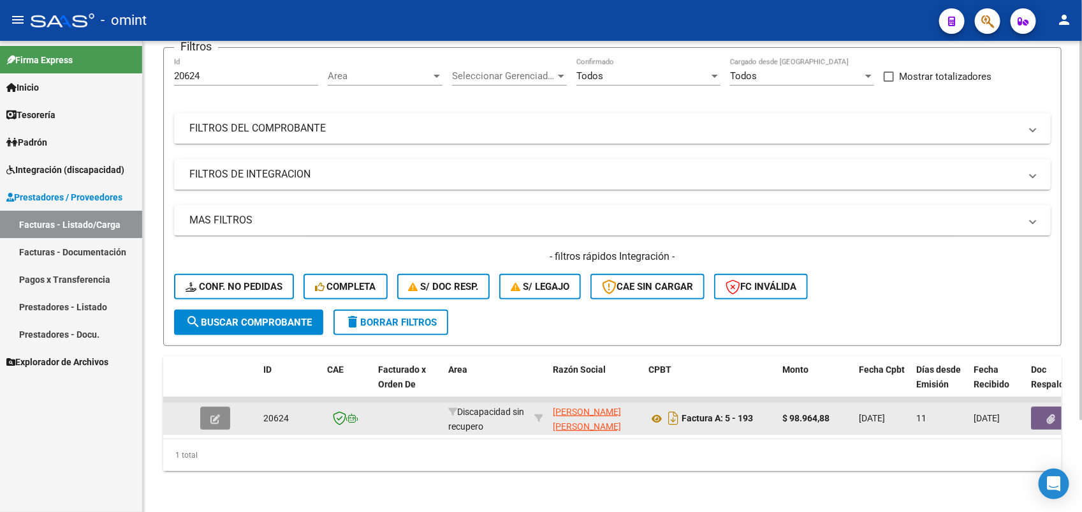
click at [218, 414] on icon "button" at bounding box center [216, 419] width 10 height 10
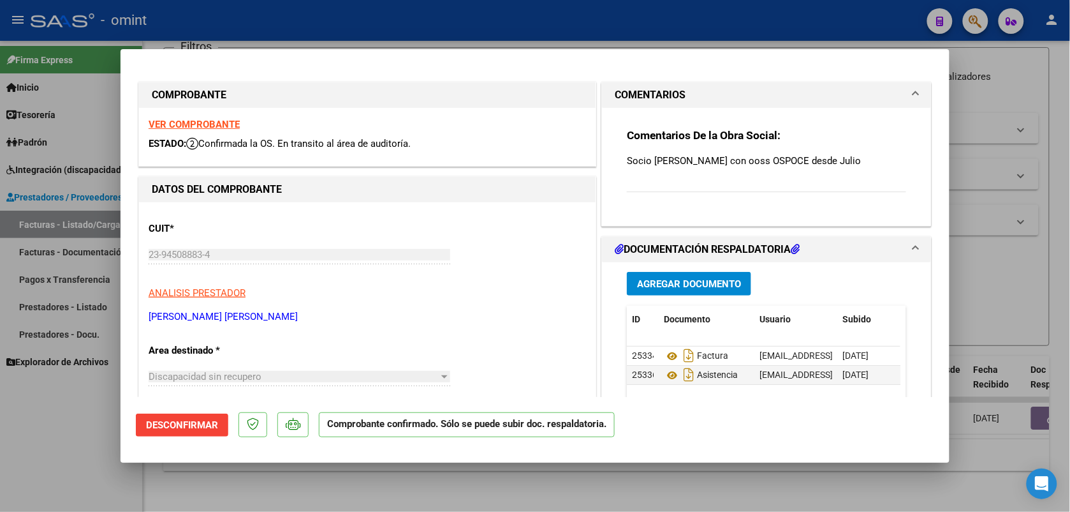
click at [205, 122] on strong "VER COMPROBANTE" at bounding box center [194, 124] width 91 height 11
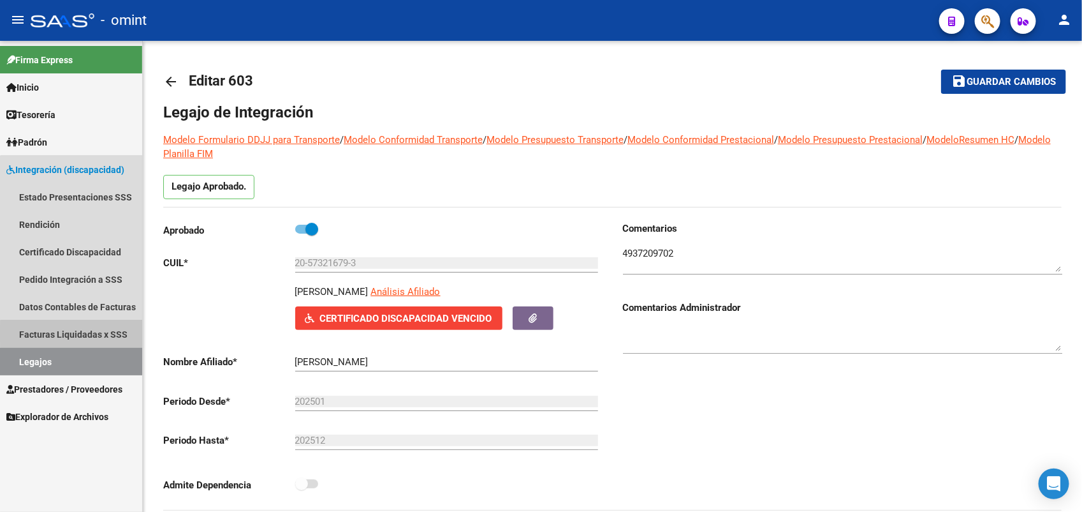
click at [71, 334] on link "Facturas Liquidadas x SSS" at bounding box center [71, 333] width 142 height 27
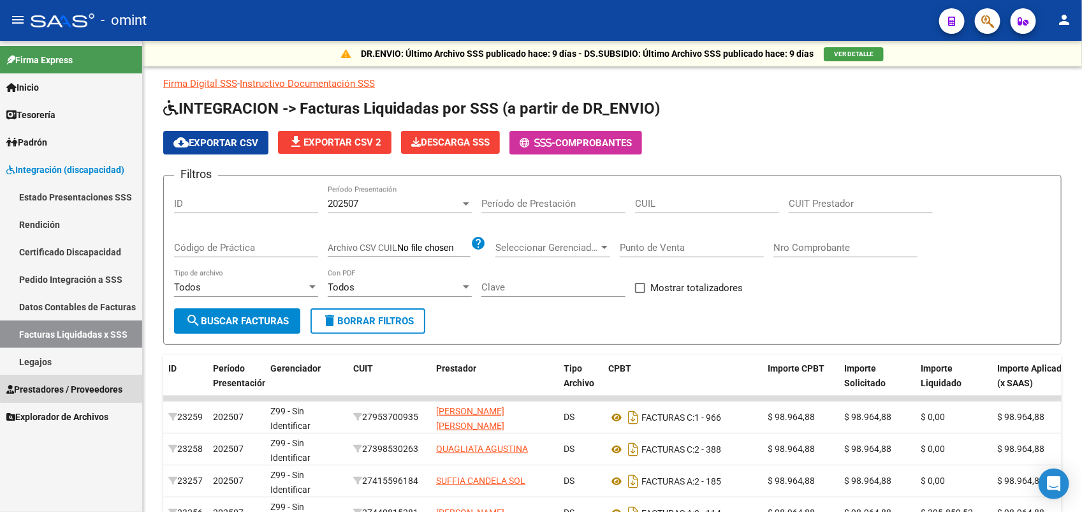
click at [97, 386] on span "Prestadores / Proveedores" at bounding box center [64, 389] width 116 height 14
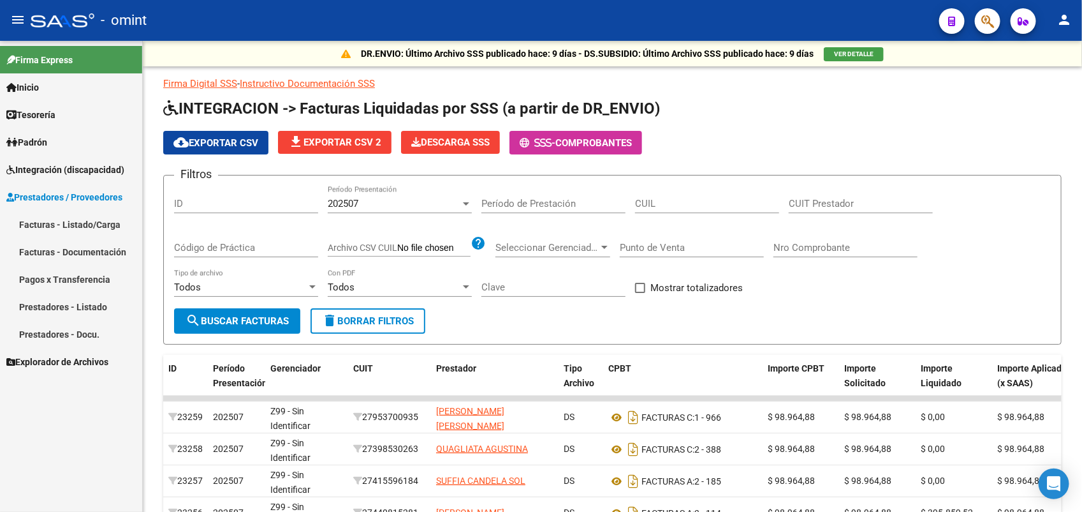
click at [65, 165] on span "Integración (discapacidad)" at bounding box center [65, 170] width 118 height 14
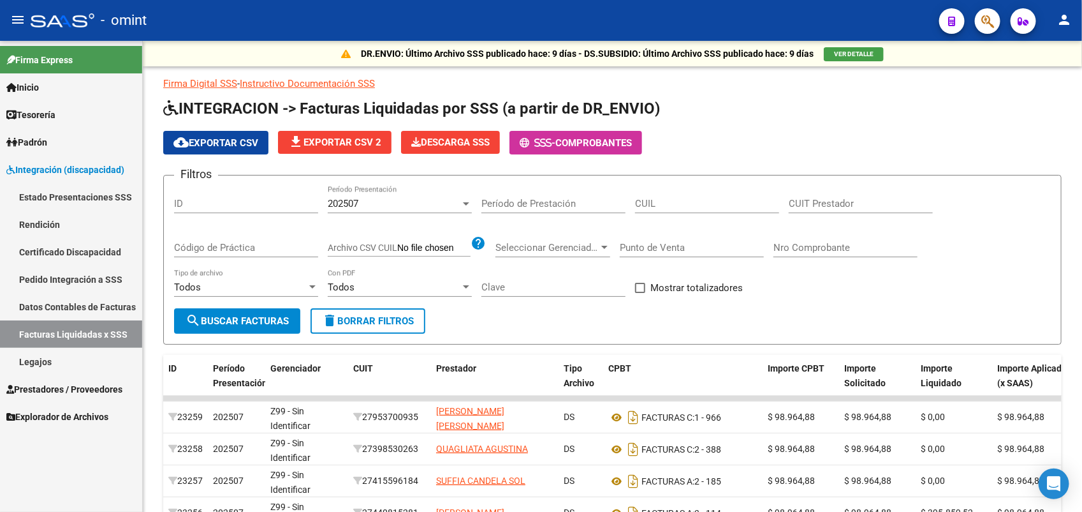
click at [74, 365] on link "Legajos" at bounding box center [71, 361] width 142 height 27
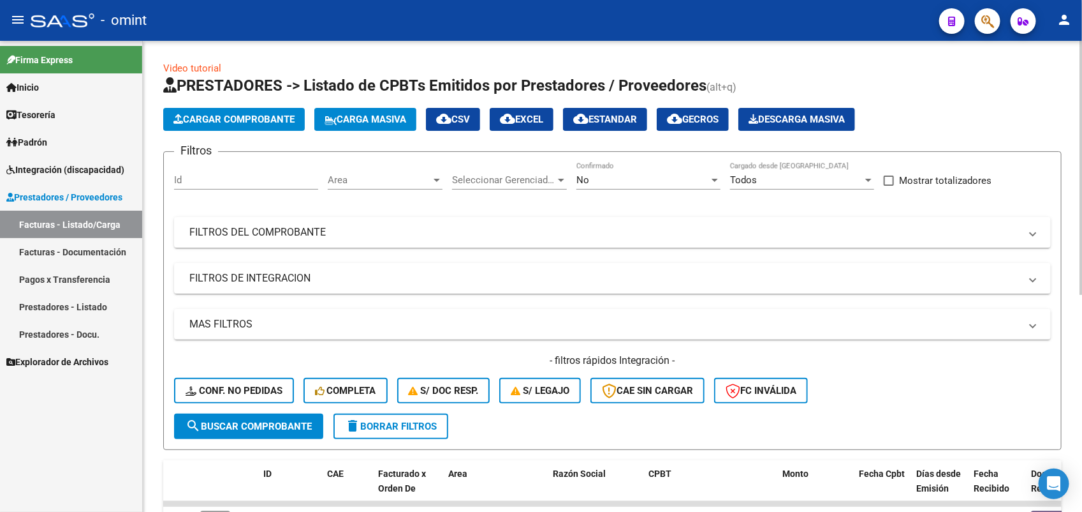
click at [572, 179] on app-drop-down-list "Seleccionar Gerenciador Seleccionar Gerenciador" at bounding box center [514, 182] width 124 height 40
click at [594, 179] on div "No" at bounding box center [643, 179] width 133 height 11
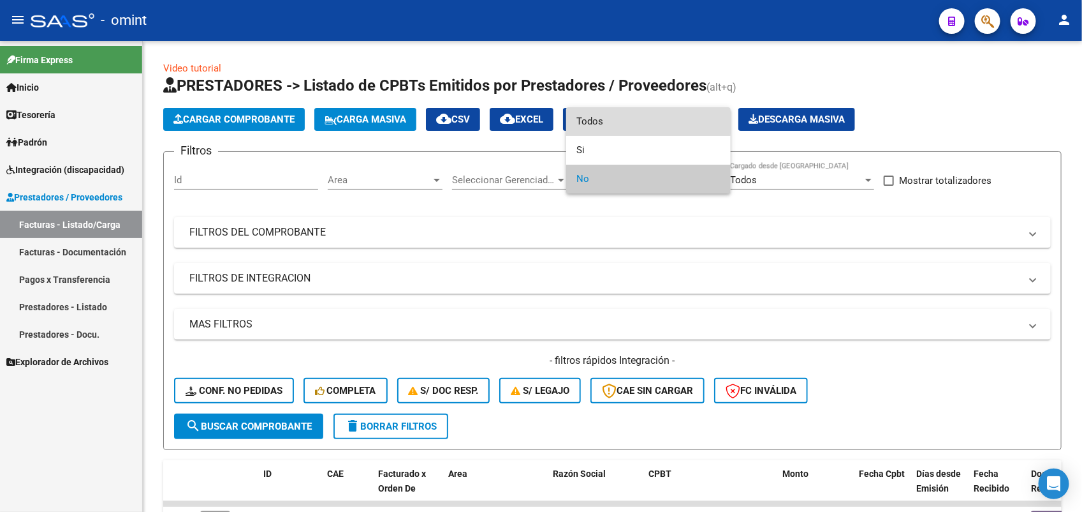
click at [594, 121] on span "Todos" at bounding box center [649, 121] width 144 height 29
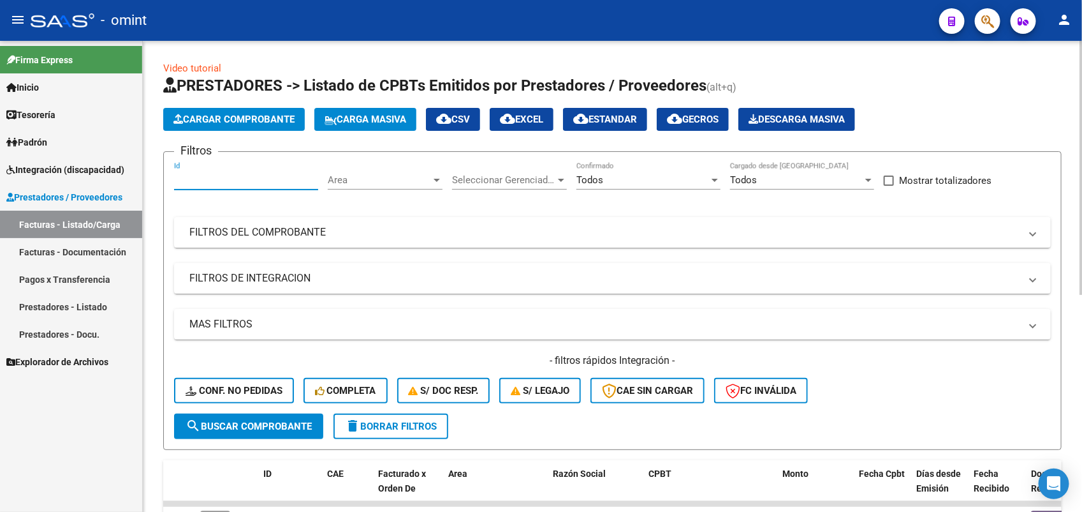
click at [204, 174] on input "Id" at bounding box center [246, 179] width 144 height 11
paste input "21384"
type input "21384"
click at [288, 421] on span "search Buscar Comprobante" at bounding box center [249, 425] width 126 height 11
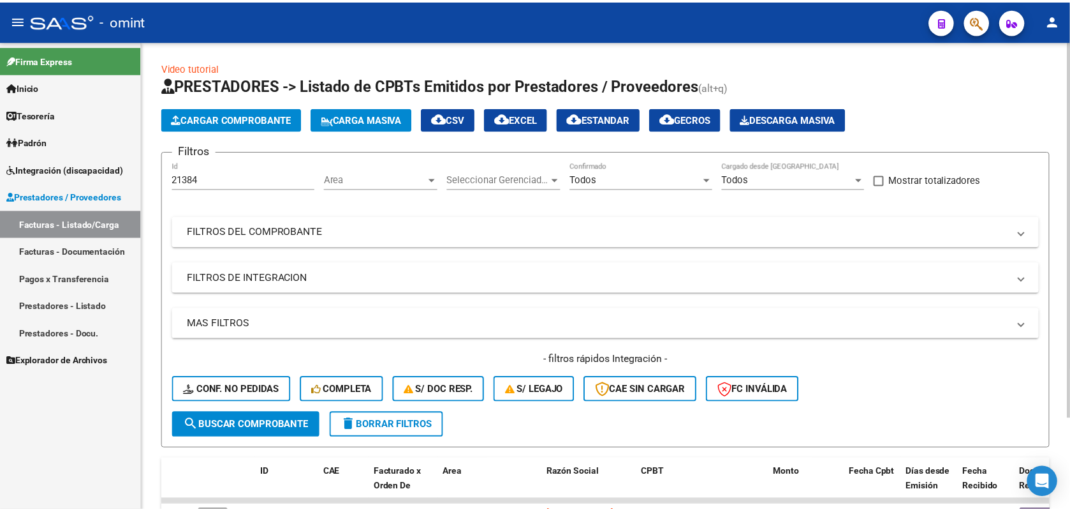
scroll to position [114, 0]
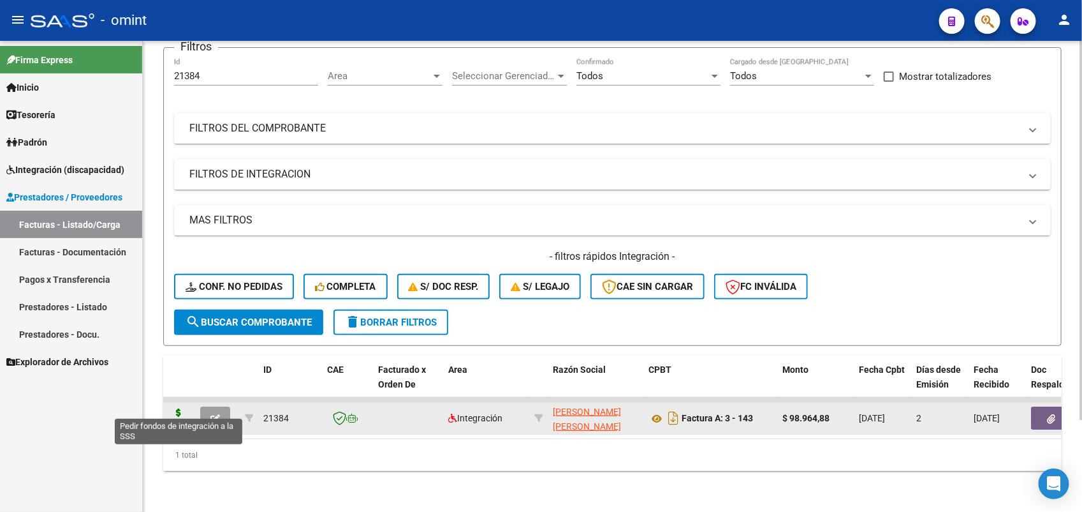
click at [182, 408] on icon at bounding box center [178, 417] width 20 height 18
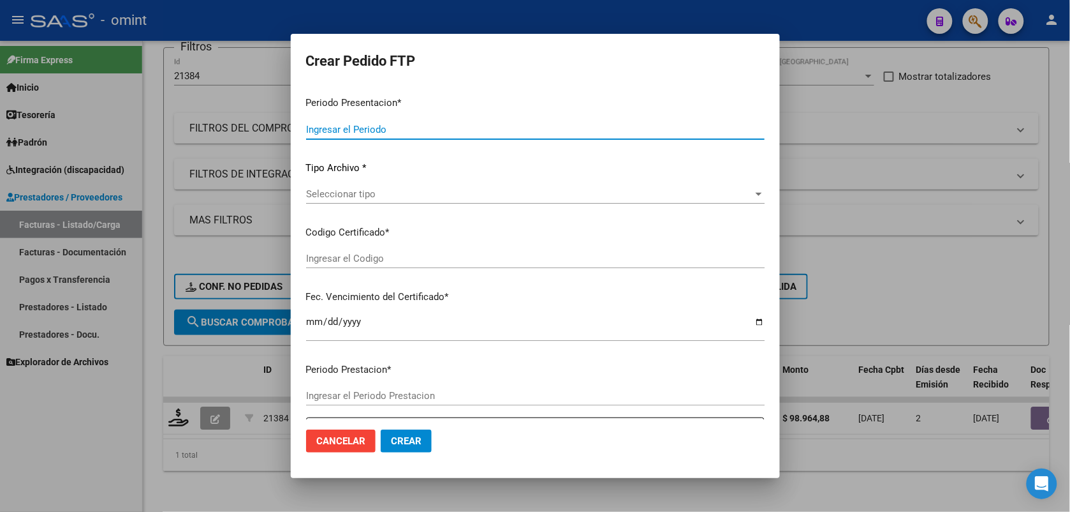
type input "202508"
type input "$ 98.964,88"
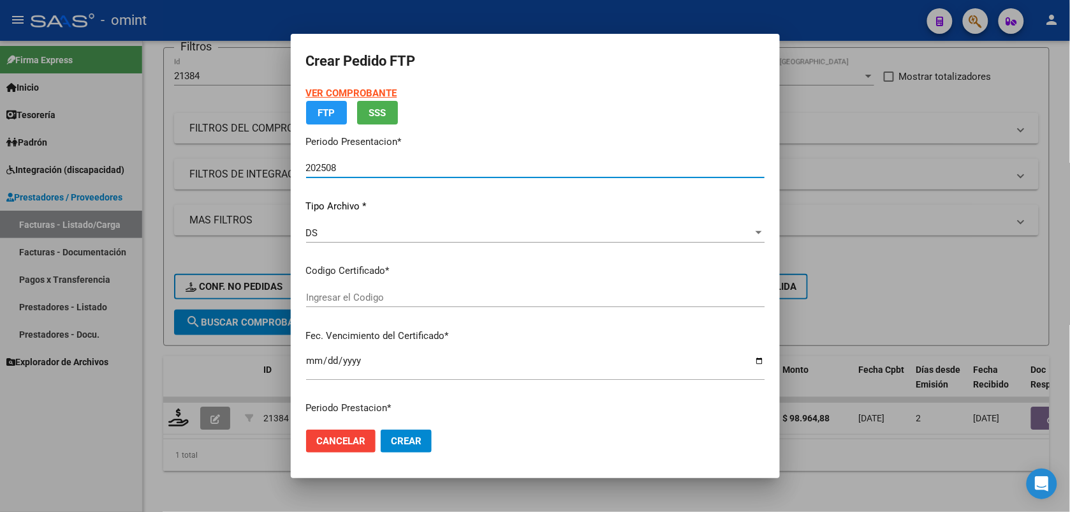
type input "8871941269"
type input "2025-08-23"
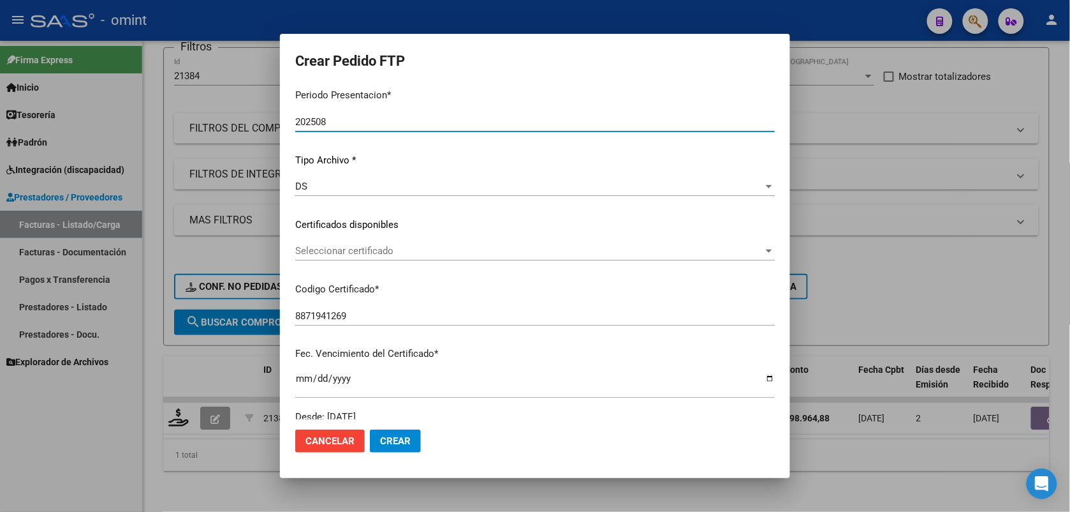
scroll to position [0, 0]
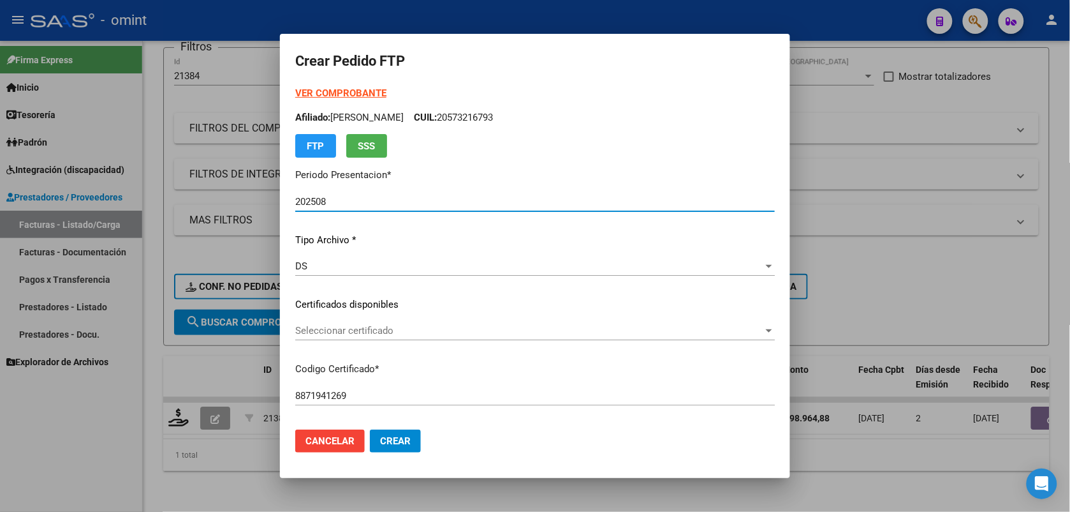
click at [366, 93] on strong "VER COMPROBANTE" at bounding box center [340, 92] width 91 height 11
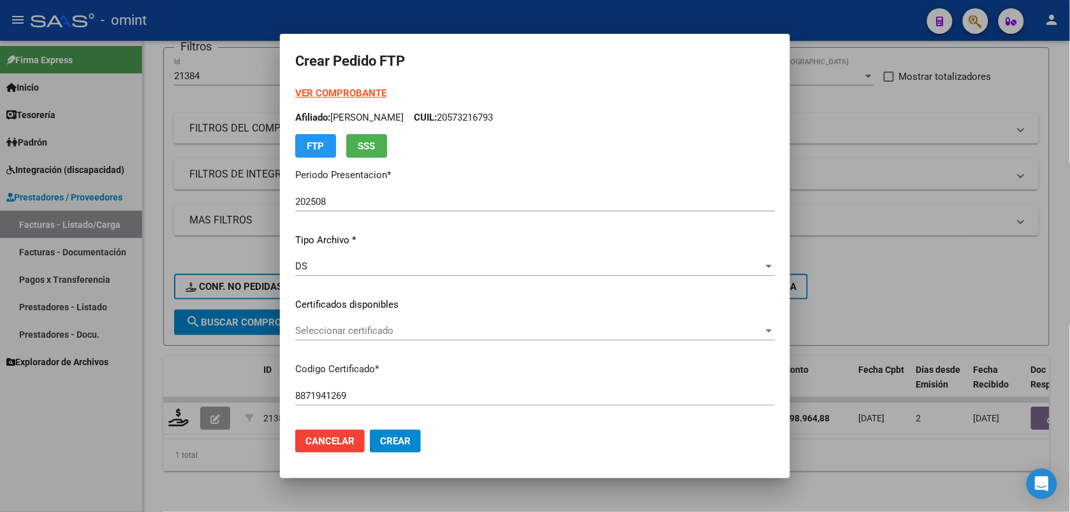
click at [348, 329] on span "Seleccionar certificado" at bounding box center [529, 330] width 468 height 11
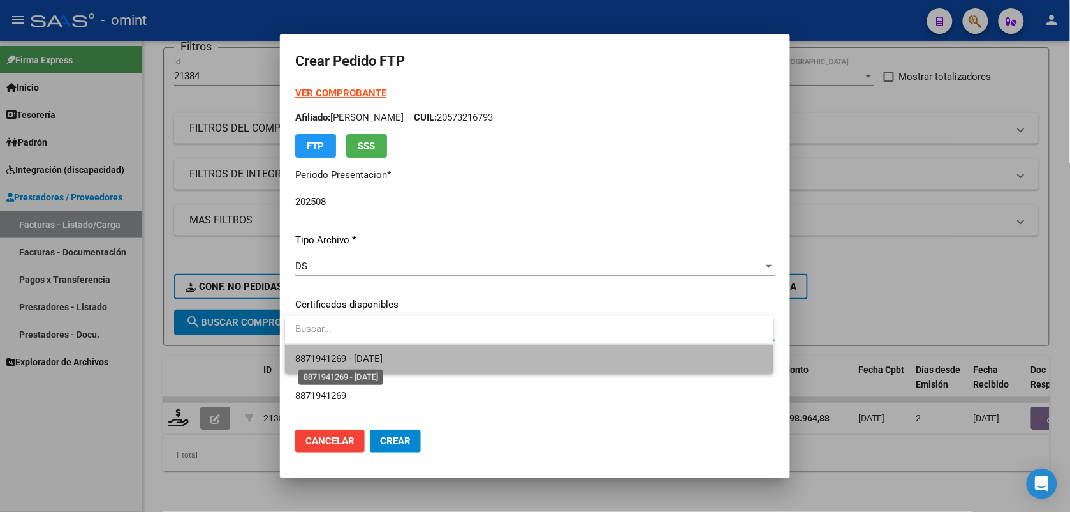
click at [369, 358] on span "8871941269 - 2025-08-23" at bounding box center [338, 358] width 87 height 11
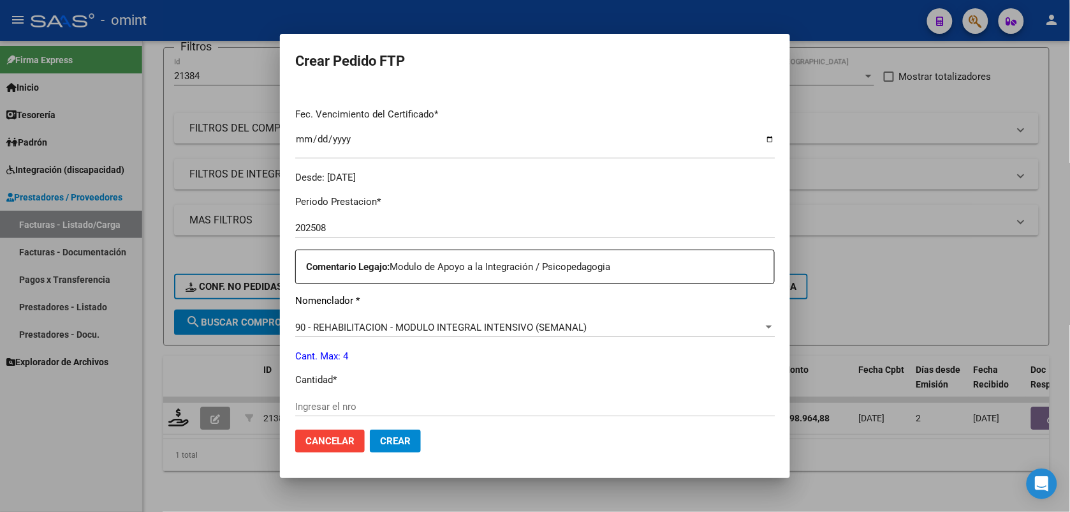
scroll to position [399, 0]
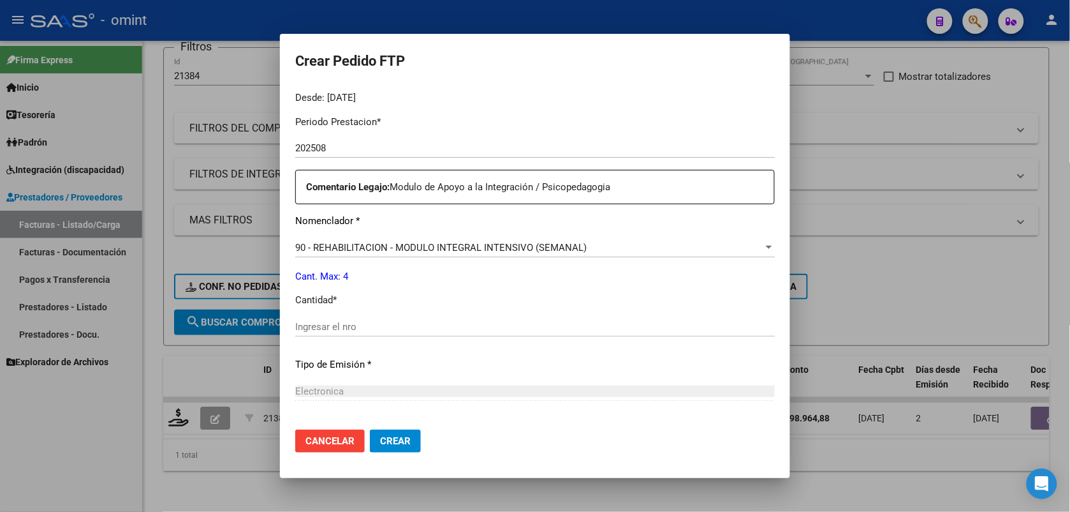
click at [323, 325] on input "Ingresar el nro" at bounding box center [535, 326] width 480 height 11
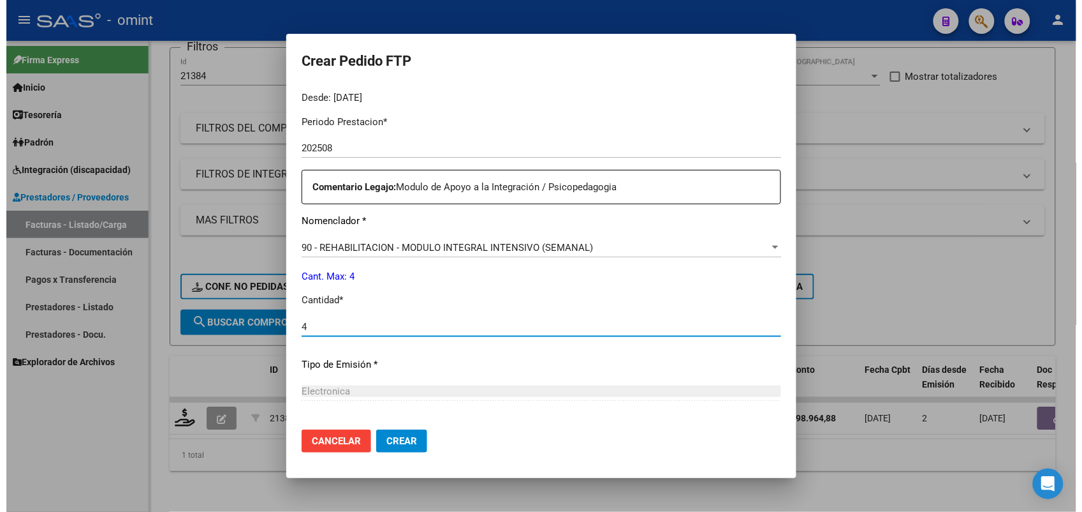
scroll to position [521, 0]
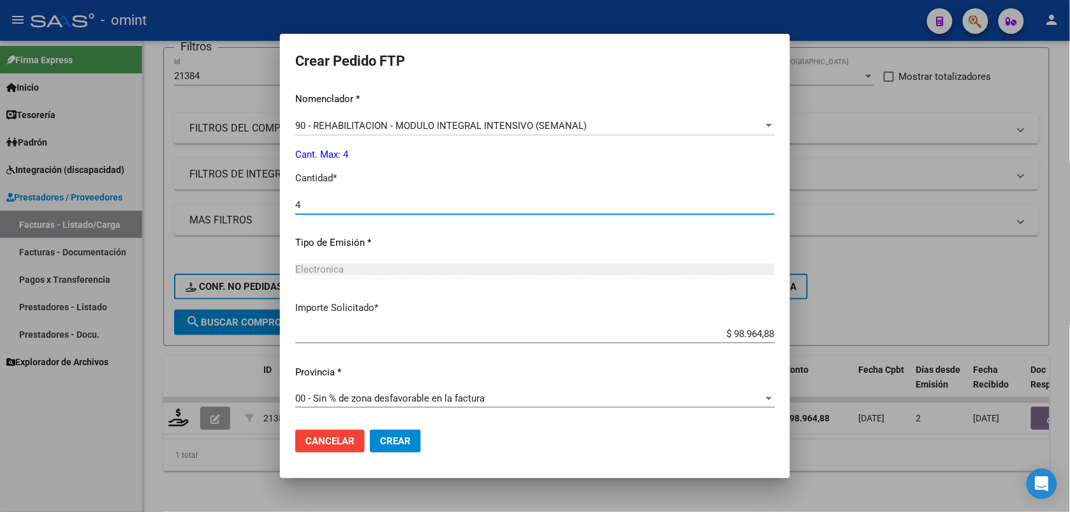
type input "4"
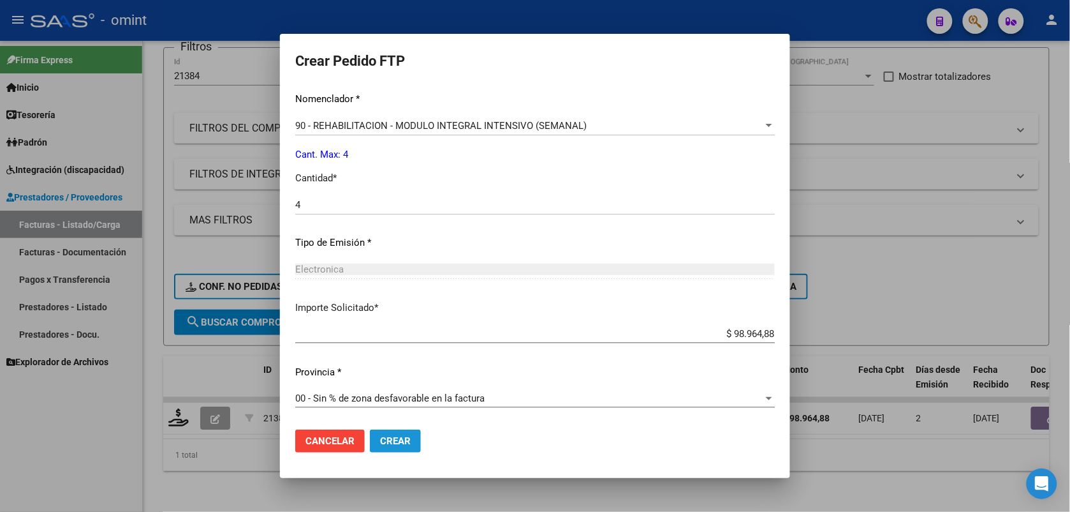
click at [399, 437] on span "Crear" at bounding box center [395, 440] width 31 height 11
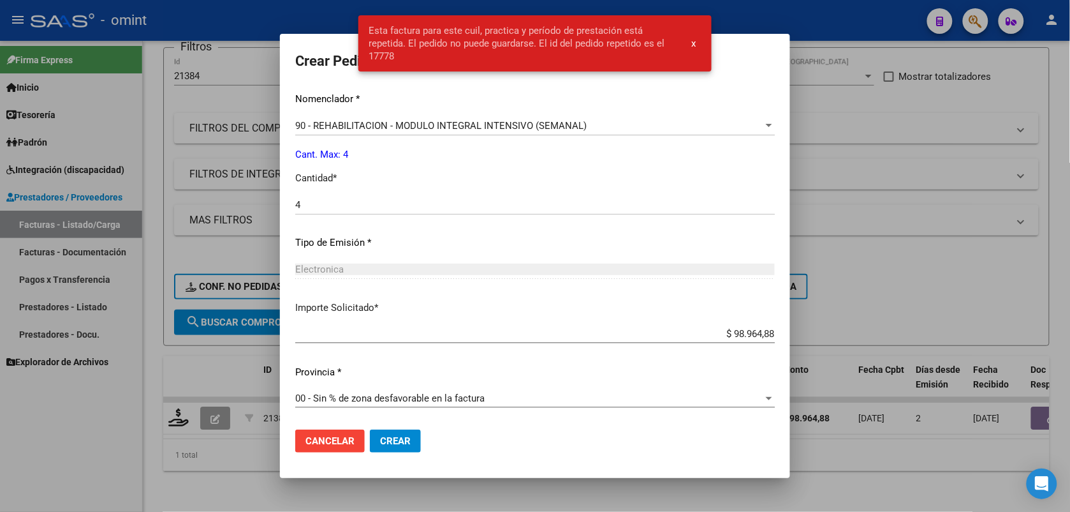
click at [250, 20] on div at bounding box center [535, 256] width 1070 height 512
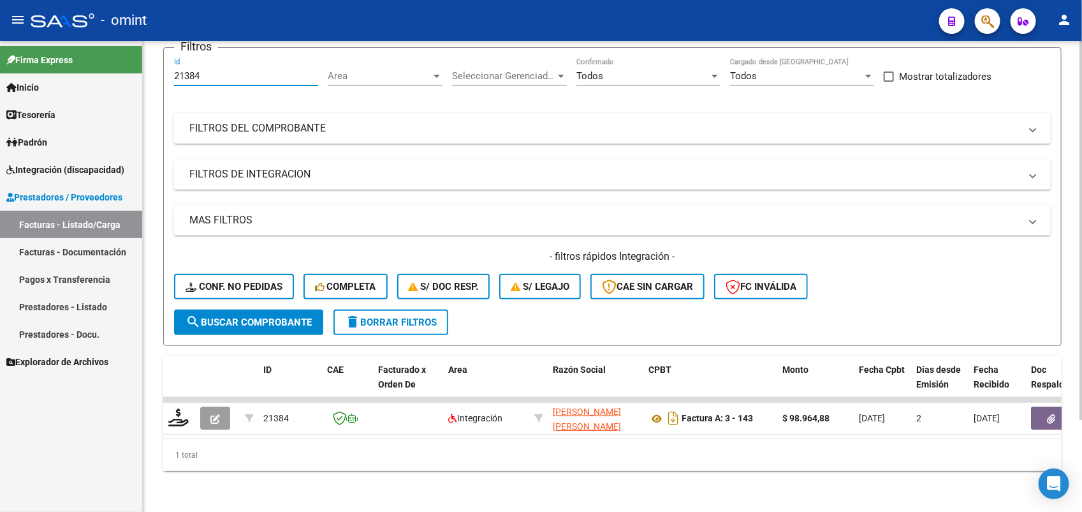
drag, startPoint x: 217, startPoint y: 66, endPoint x: 174, endPoint y: 67, distance: 42.8
click at [174, 70] on input "21384" at bounding box center [246, 75] width 144 height 11
paste input "062"
type input "20624"
click at [265, 316] on span "search Buscar Comprobante" at bounding box center [249, 321] width 126 height 11
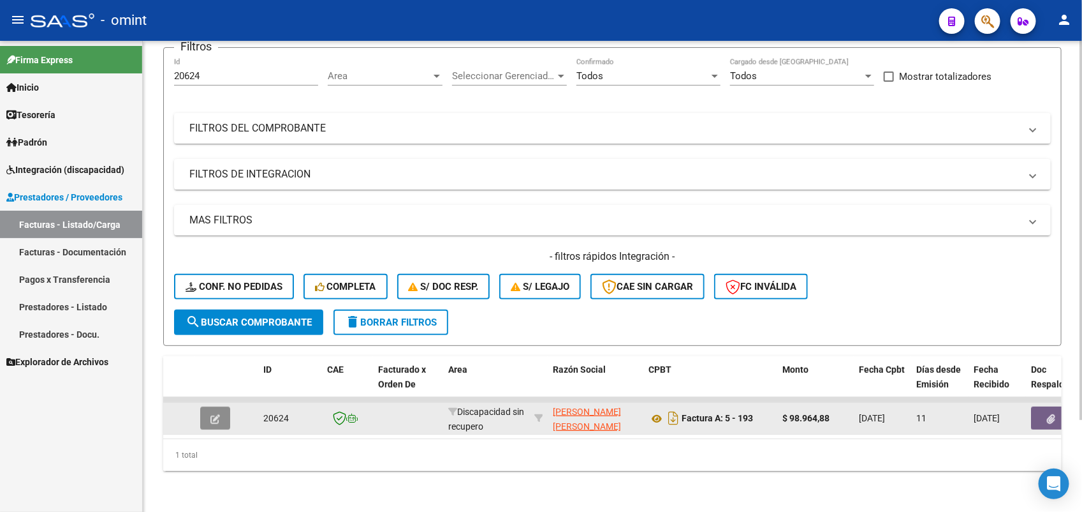
click at [214, 414] on icon "button" at bounding box center [216, 419] width 10 height 10
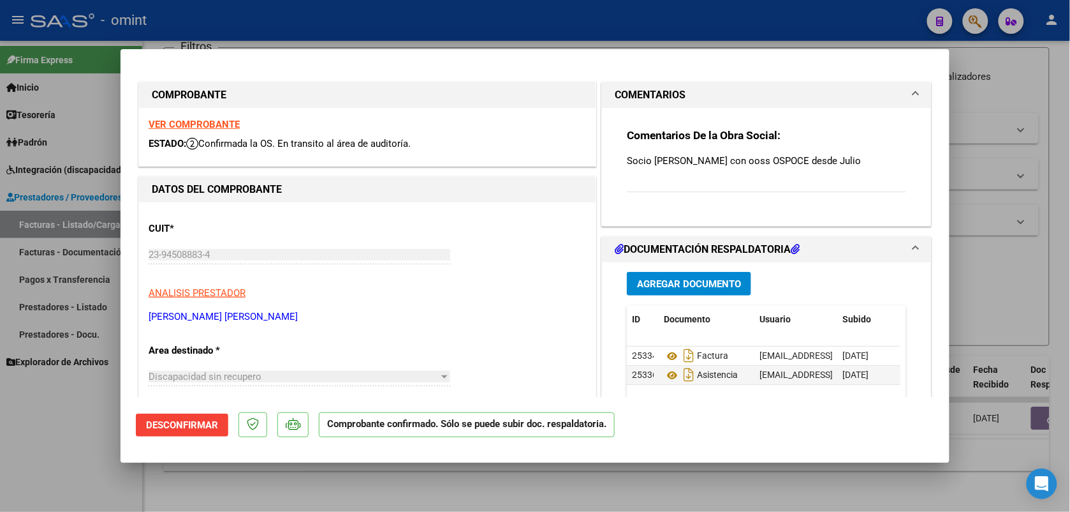
click at [411, 10] on div at bounding box center [535, 256] width 1070 height 512
type input "$ 0,00"
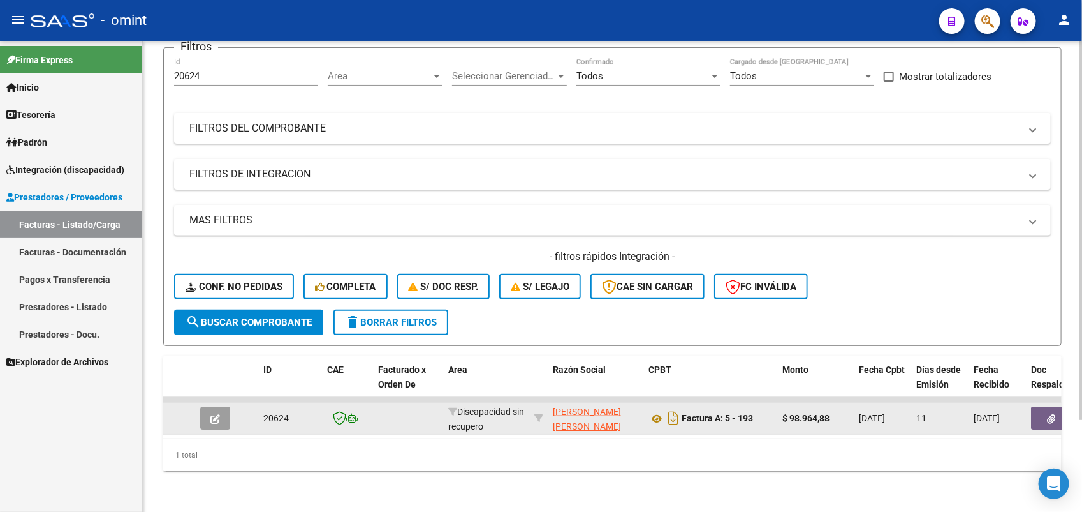
click at [211, 414] on icon "button" at bounding box center [216, 419] width 10 height 10
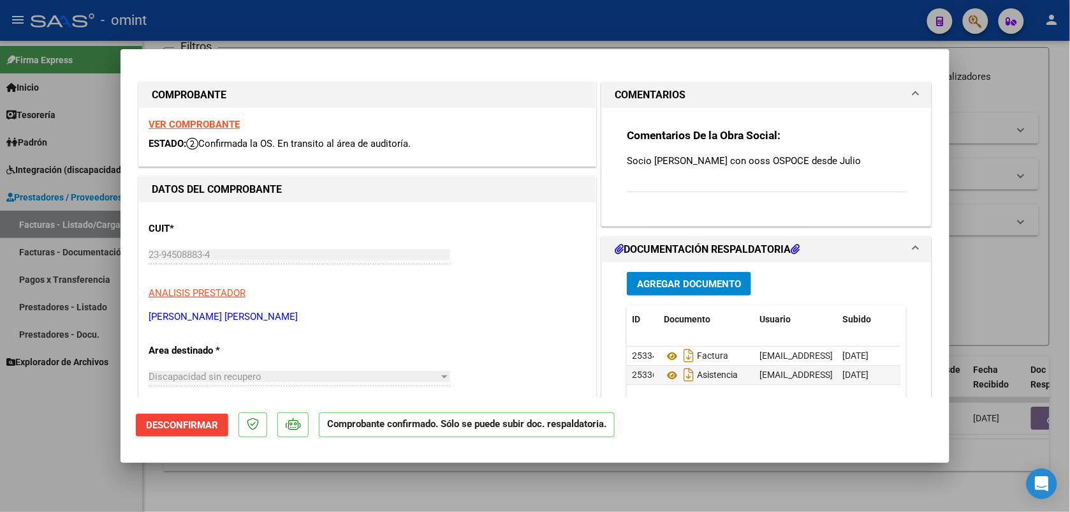
click at [224, 31] on div at bounding box center [535, 256] width 1070 height 512
type input "$ 0,00"
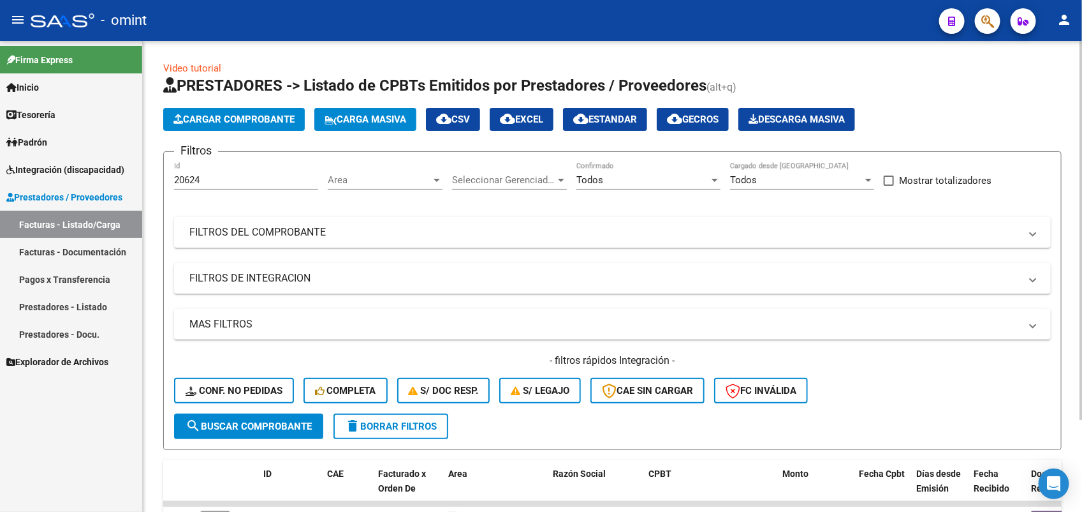
scroll to position [114, 0]
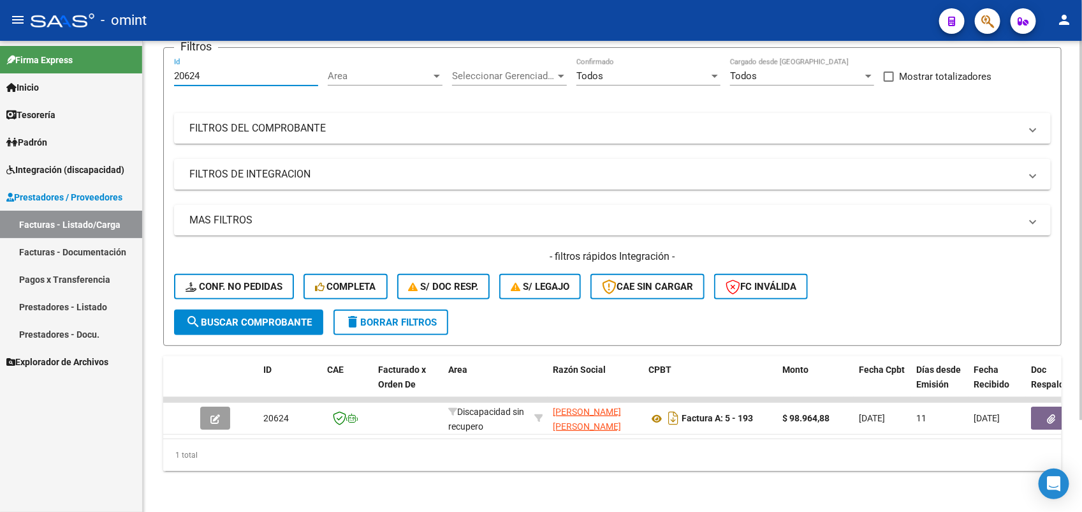
drag, startPoint x: 209, startPoint y: 63, endPoint x: 163, endPoint y: 66, distance: 46.0
click at [163, 66] on form "Filtros 20624 Id Area Area Seleccionar Gerenciador Seleccionar Gerenciador Todo…" at bounding box center [612, 196] width 899 height 299
paste input "843"
type input "20843"
click at [240, 316] on span "search Buscar Comprobante" at bounding box center [249, 321] width 126 height 11
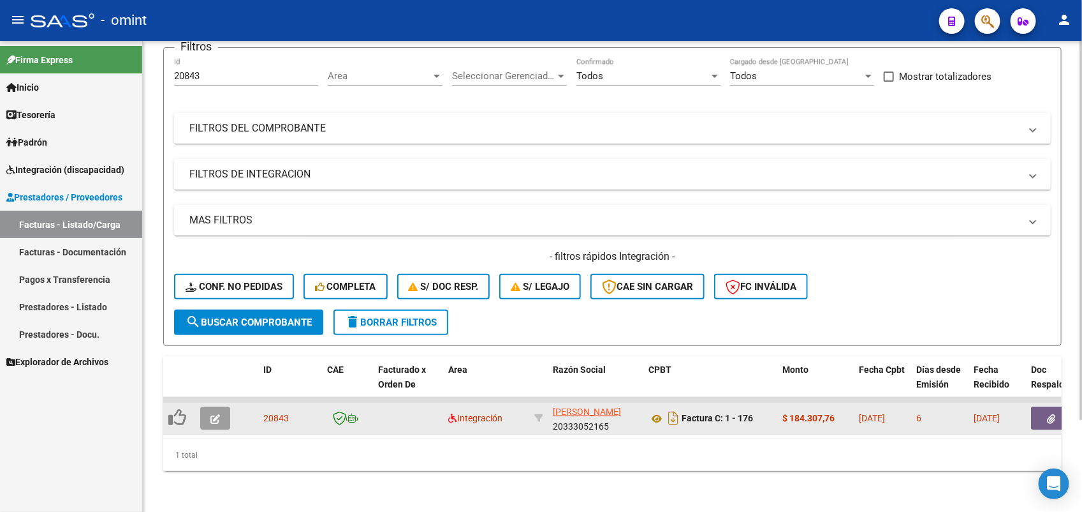
click at [209, 407] on button "button" at bounding box center [215, 417] width 30 height 23
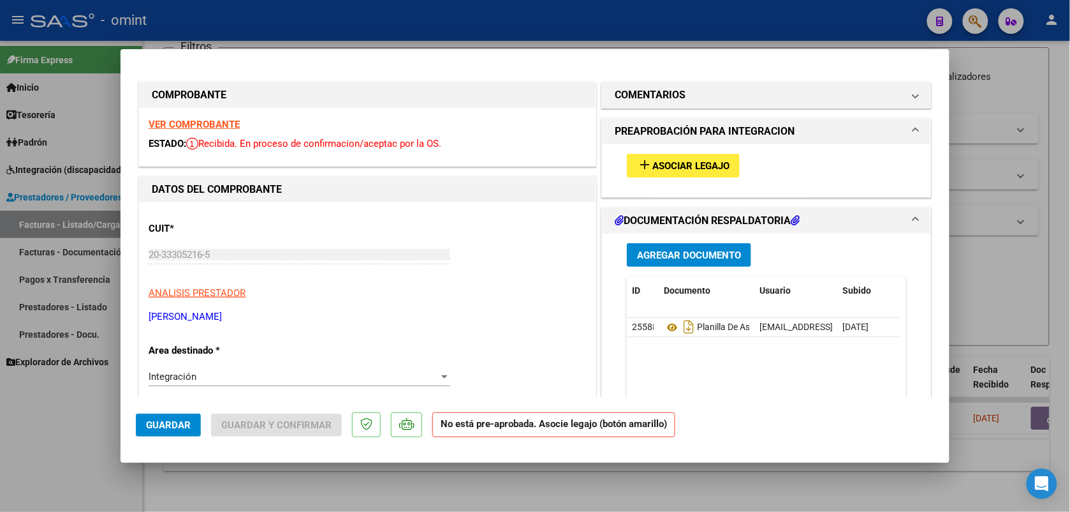
click at [170, 122] on strong "VER COMPROBANTE" at bounding box center [194, 124] width 91 height 11
click at [177, 123] on strong "VER COMPROBANTE" at bounding box center [194, 124] width 91 height 11
click at [390, 23] on div at bounding box center [535, 256] width 1070 height 512
type input "$ 0,00"
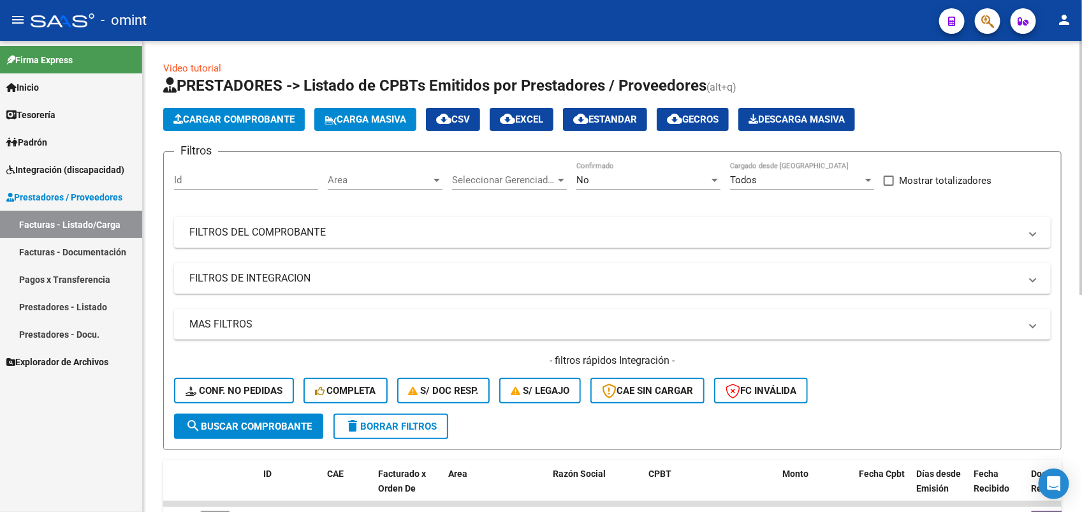
click at [243, 188] on div "Id" at bounding box center [246, 175] width 144 height 27
paste input "16748"
type input "16748"
click at [586, 175] on span "No" at bounding box center [583, 179] width 13 height 11
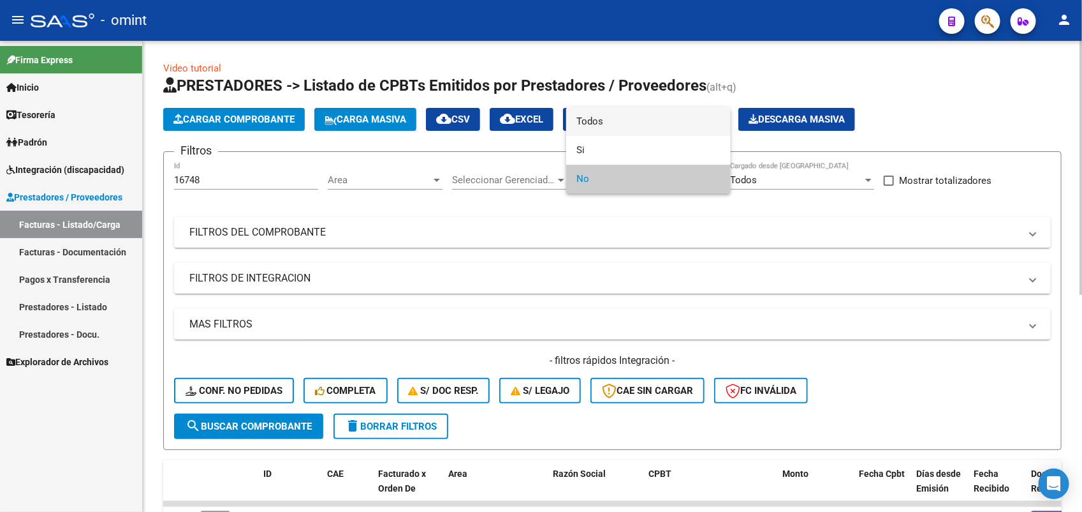
drag, startPoint x: 596, startPoint y: 121, endPoint x: 586, endPoint y: 135, distance: 17.7
click at [596, 119] on span "Todos" at bounding box center [649, 121] width 144 height 29
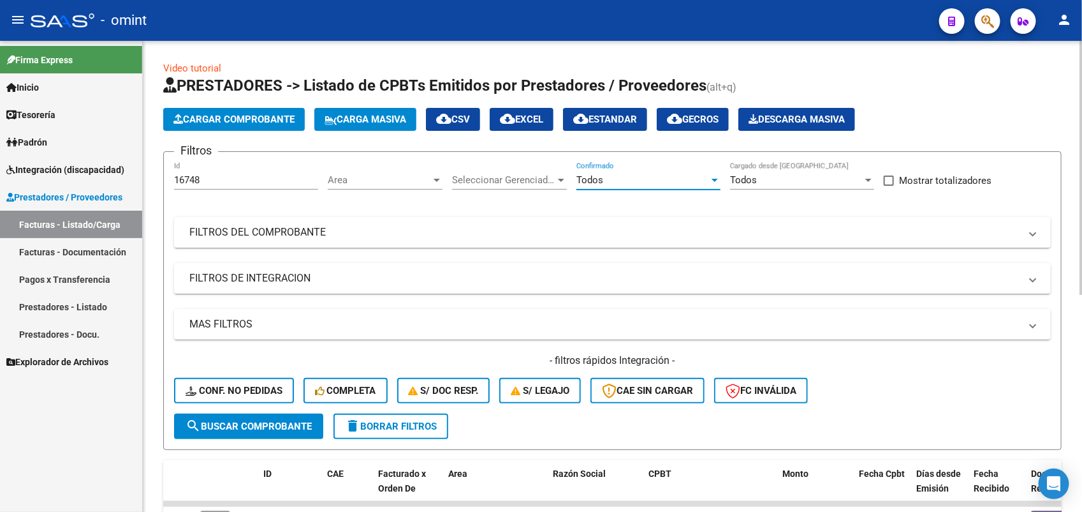
click at [279, 426] on span "search Buscar Comprobante" at bounding box center [249, 425] width 126 height 11
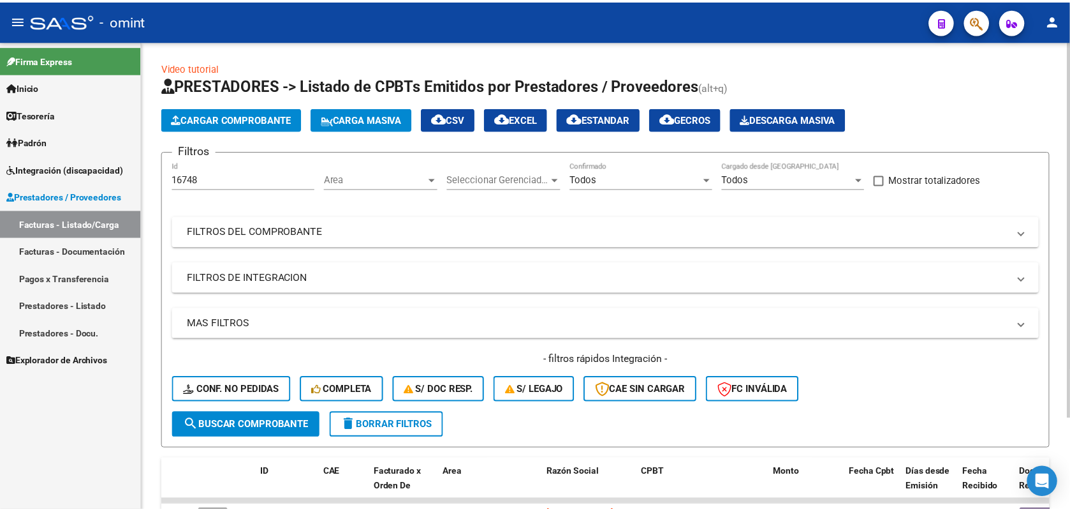
scroll to position [114, 0]
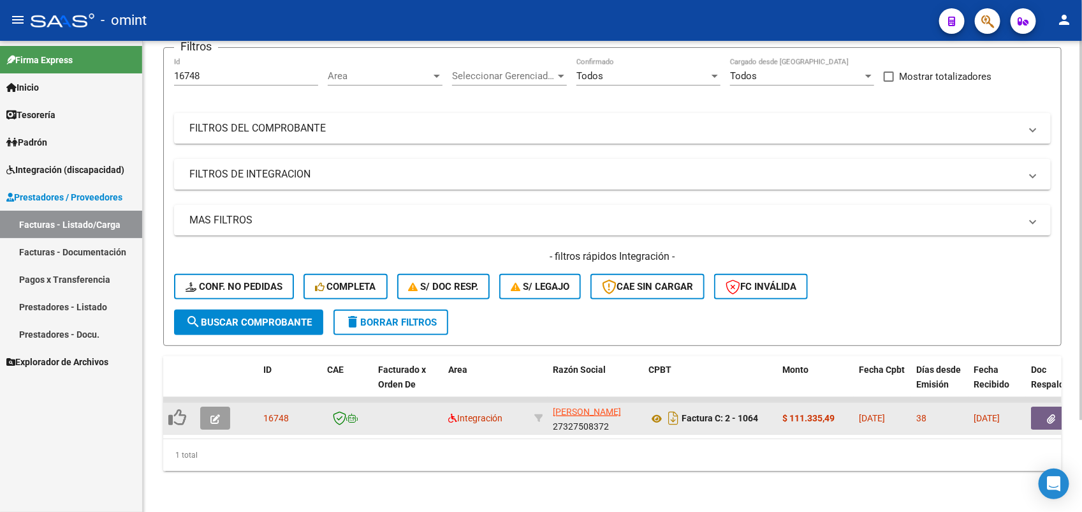
click at [212, 414] on icon "button" at bounding box center [216, 419] width 10 height 10
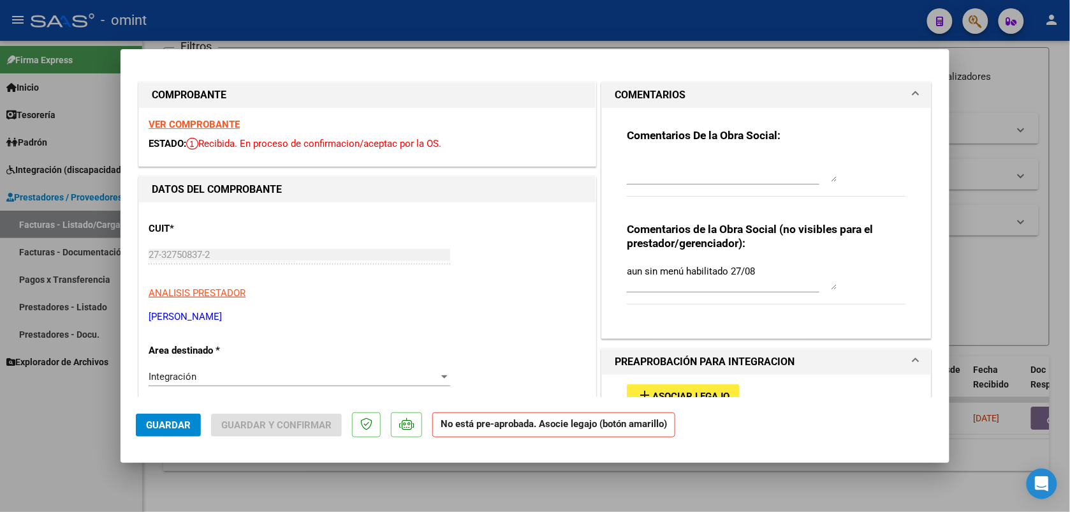
click at [224, 126] on strong "VER COMPROBANTE" at bounding box center [194, 124] width 91 height 11
click at [327, 22] on div at bounding box center [535, 256] width 1070 height 512
type input "$ 0,00"
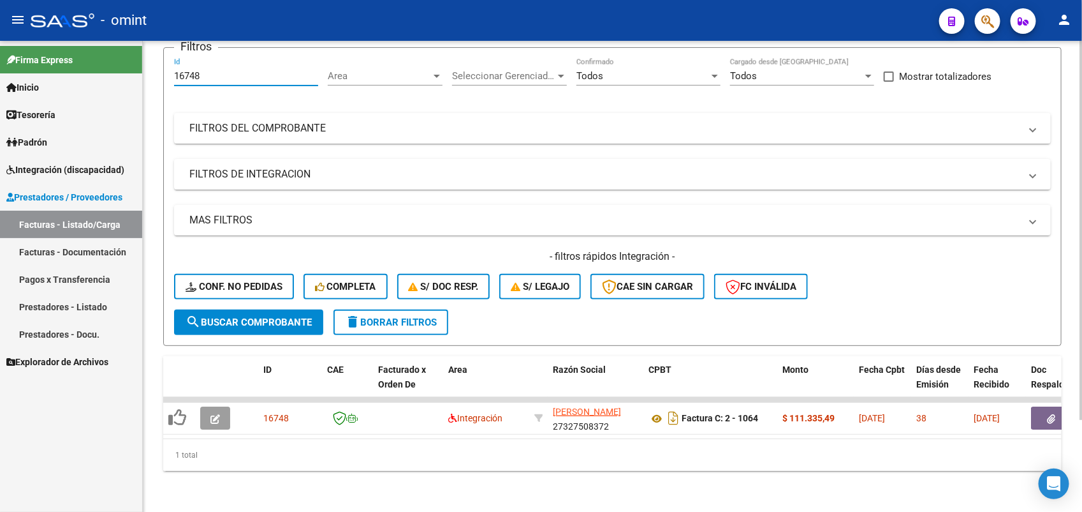
drag, startPoint x: 215, startPoint y: 64, endPoint x: 168, endPoint y: 68, distance: 47.3
click at [168, 68] on form "Filtros 16748 Id Area Area Seleccionar Gerenciador Seleccionar Gerenciador Todo…" at bounding box center [612, 196] width 899 height 299
paste input "21386"
type input "21386"
click at [251, 309] on button "search Buscar Comprobante" at bounding box center [248, 322] width 149 height 26
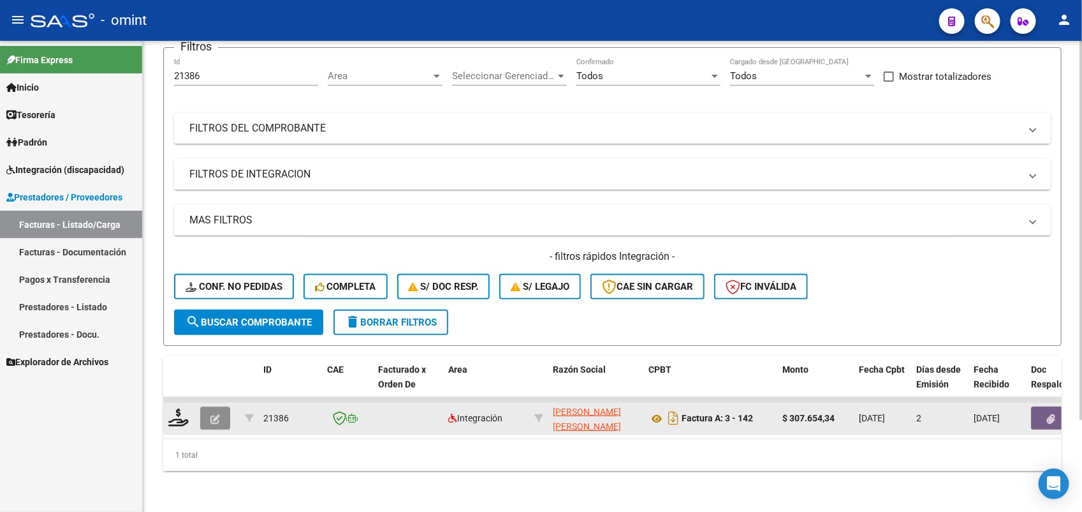
click at [211, 414] on icon "button" at bounding box center [216, 419] width 10 height 10
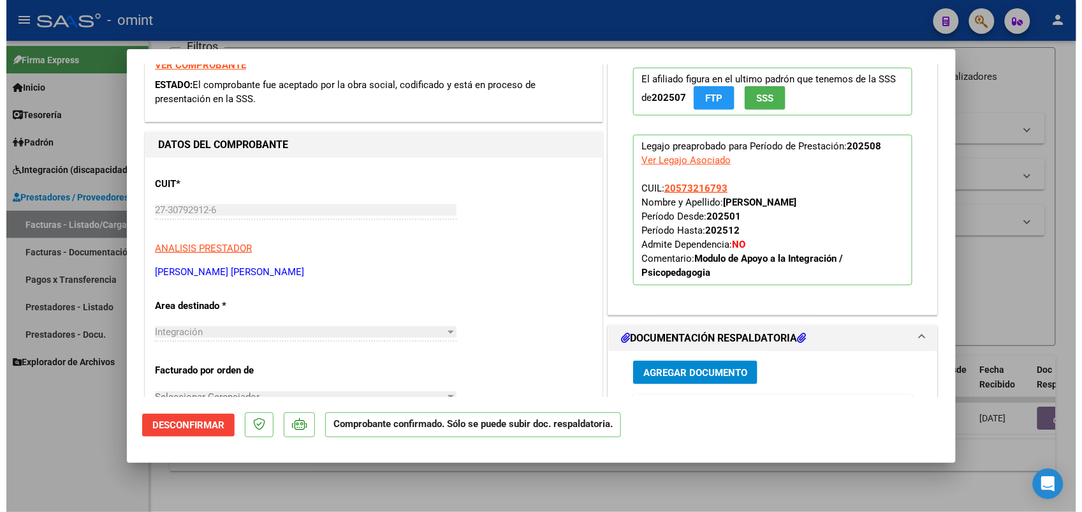
scroll to position [0, 0]
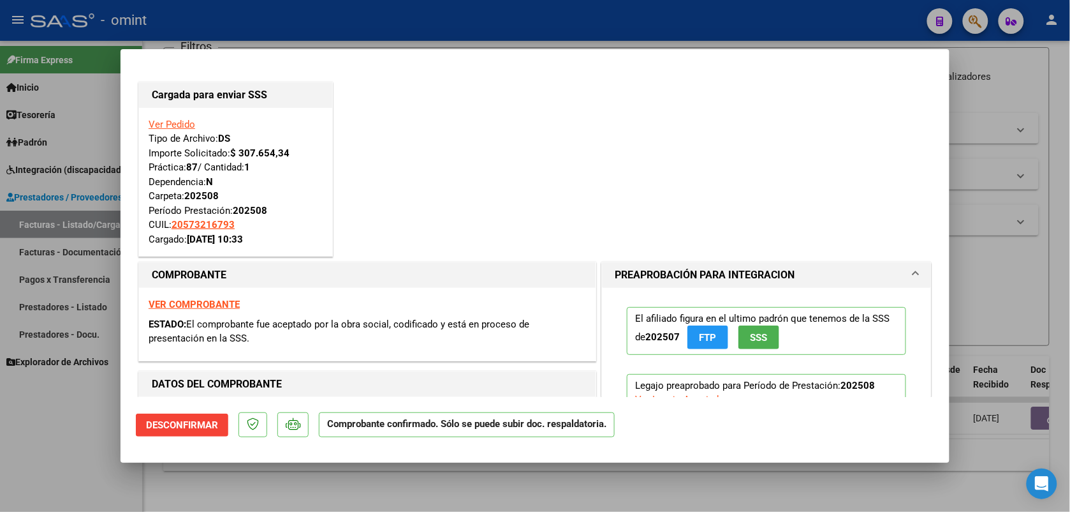
click at [350, 19] on div at bounding box center [535, 256] width 1070 height 512
type input "$ 0,00"
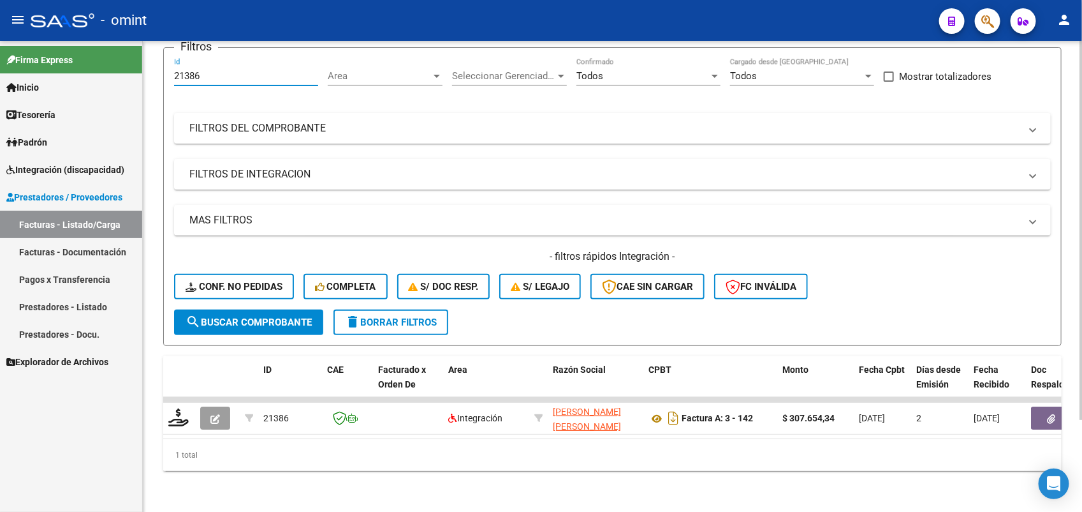
drag, startPoint x: 205, startPoint y: 65, endPoint x: 163, endPoint y: 65, distance: 42.7
click at [163, 65] on form "Filtros 21386 Id Area Area Seleccionar Gerenciador Seleccionar Gerenciador Todo…" at bounding box center [612, 196] width 899 height 299
paste input "0624"
type input "20624"
click at [281, 316] on span "search Buscar Comprobante" at bounding box center [249, 321] width 126 height 11
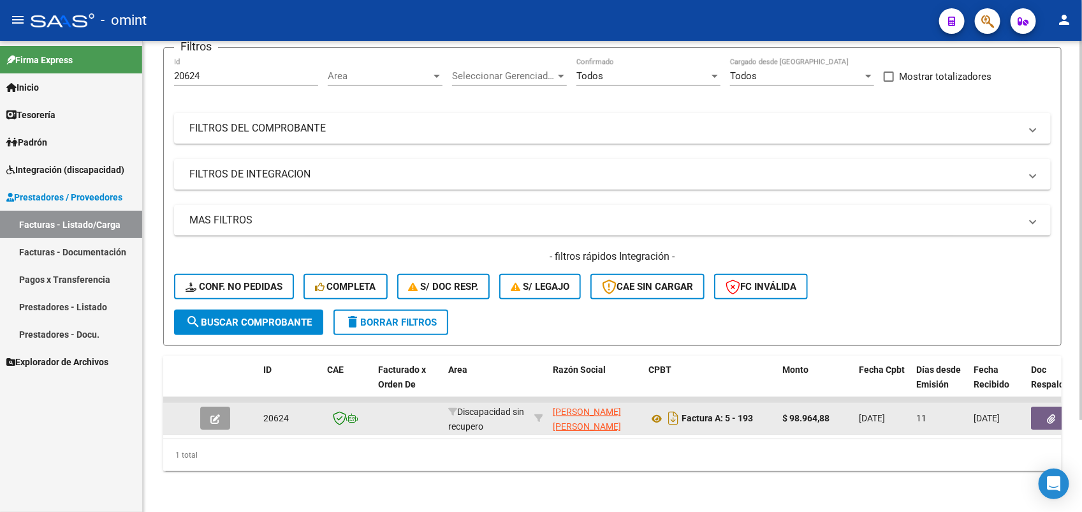
click at [218, 414] on icon "button" at bounding box center [216, 419] width 10 height 10
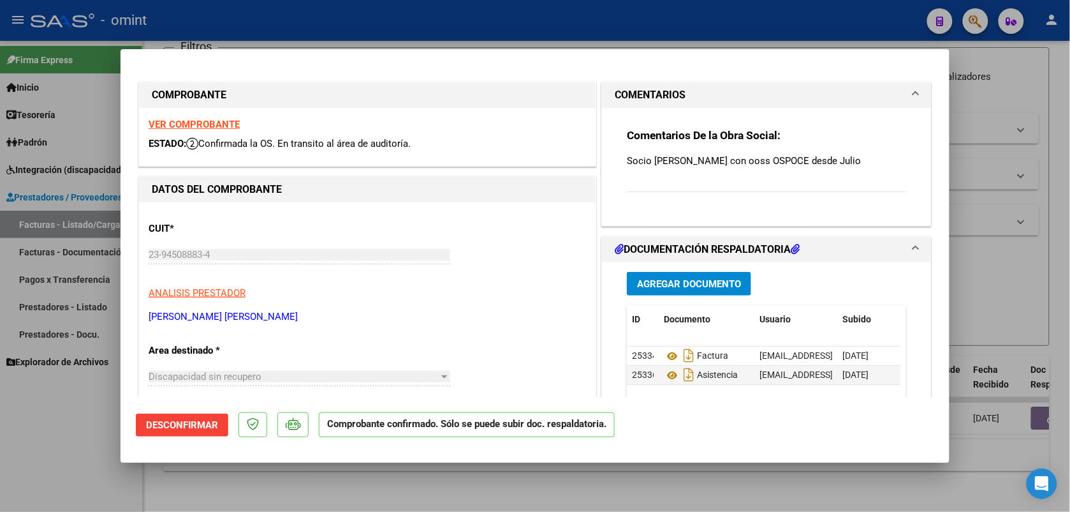
click at [201, 121] on strong "VER COMPROBANTE" at bounding box center [194, 124] width 91 height 11
click at [451, 26] on div at bounding box center [535, 256] width 1070 height 512
type input "$ 0,00"
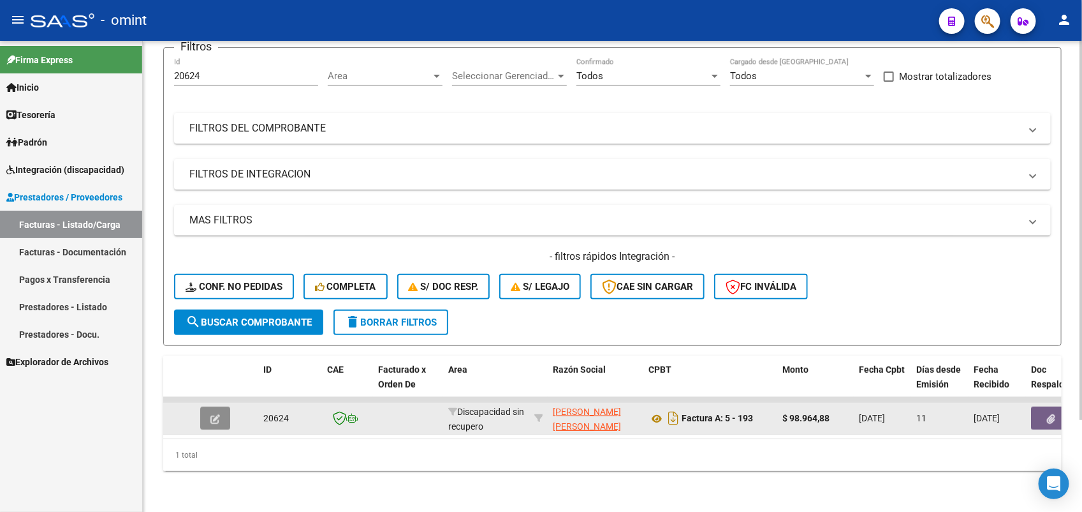
click at [221, 406] on button "button" at bounding box center [215, 417] width 30 height 23
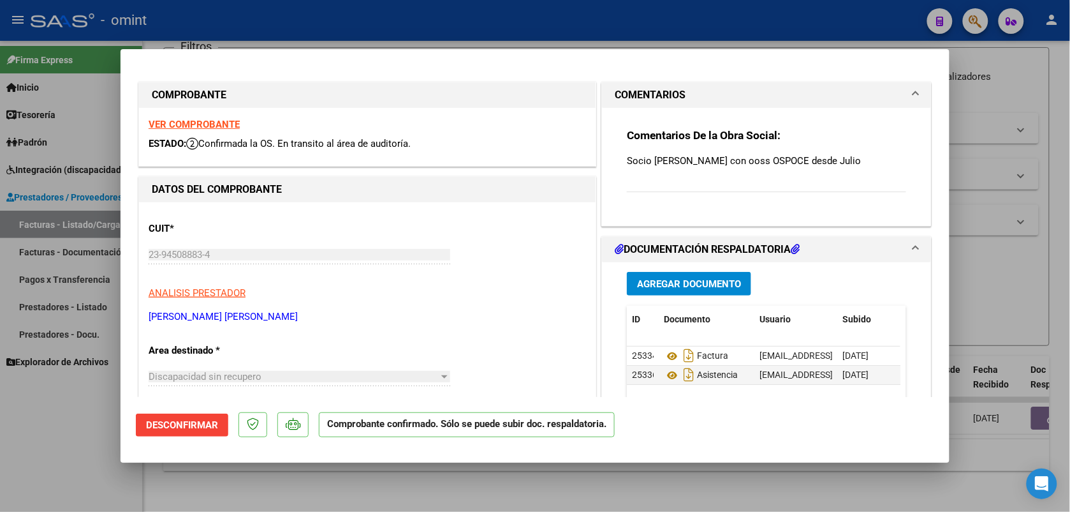
click at [766, 20] on div at bounding box center [535, 256] width 1070 height 512
type input "$ 0,00"
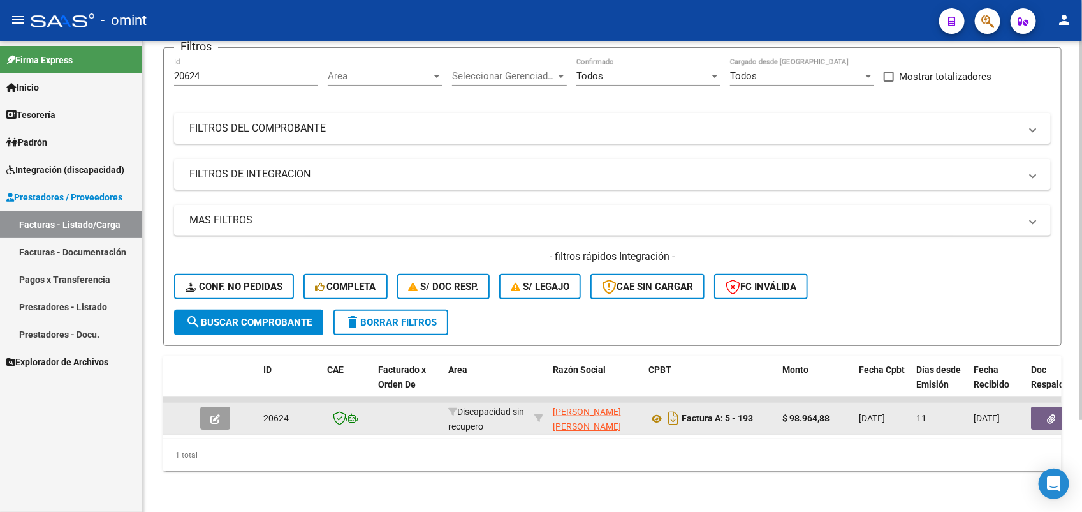
click at [214, 414] on icon "button" at bounding box center [216, 419] width 10 height 10
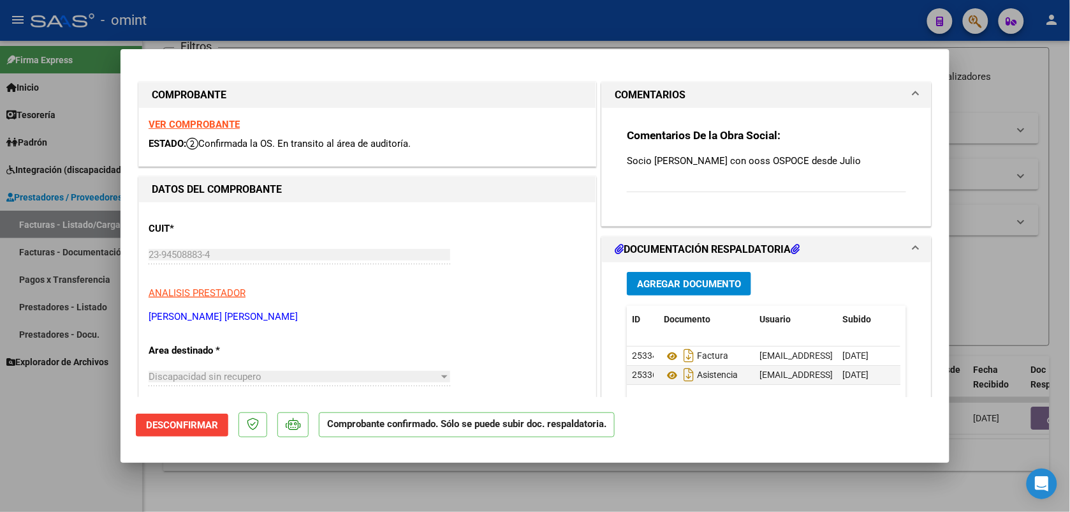
click at [515, 29] on div at bounding box center [535, 256] width 1070 height 512
type input "$ 0,00"
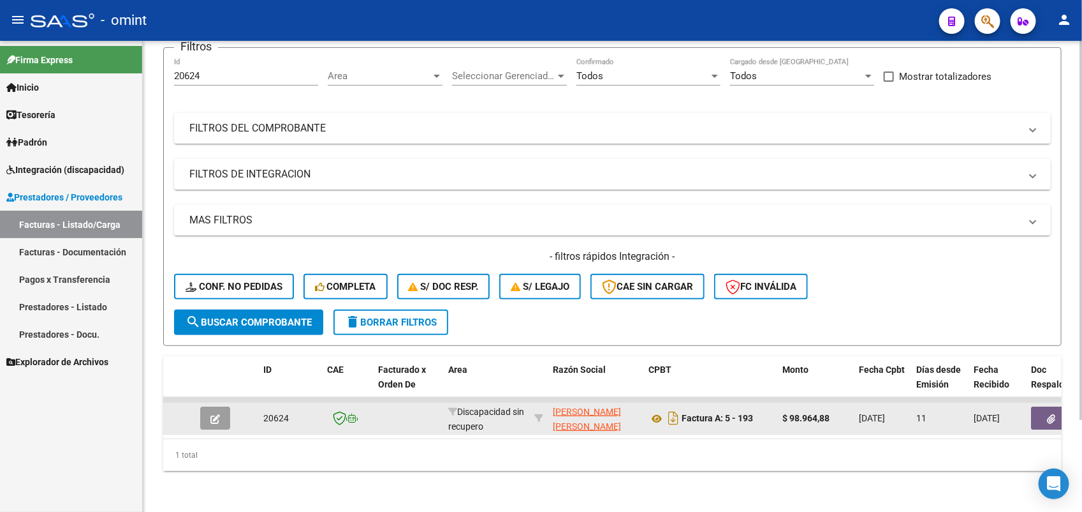
click at [212, 414] on icon "button" at bounding box center [216, 419] width 10 height 10
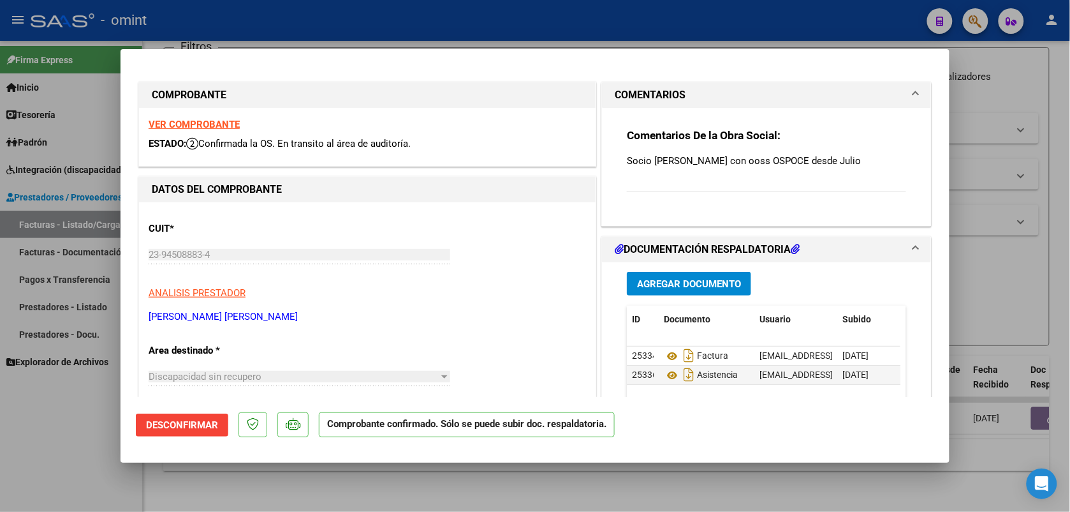
click at [247, 20] on div at bounding box center [535, 256] width 1070 height 512
type input "$ 0,00"
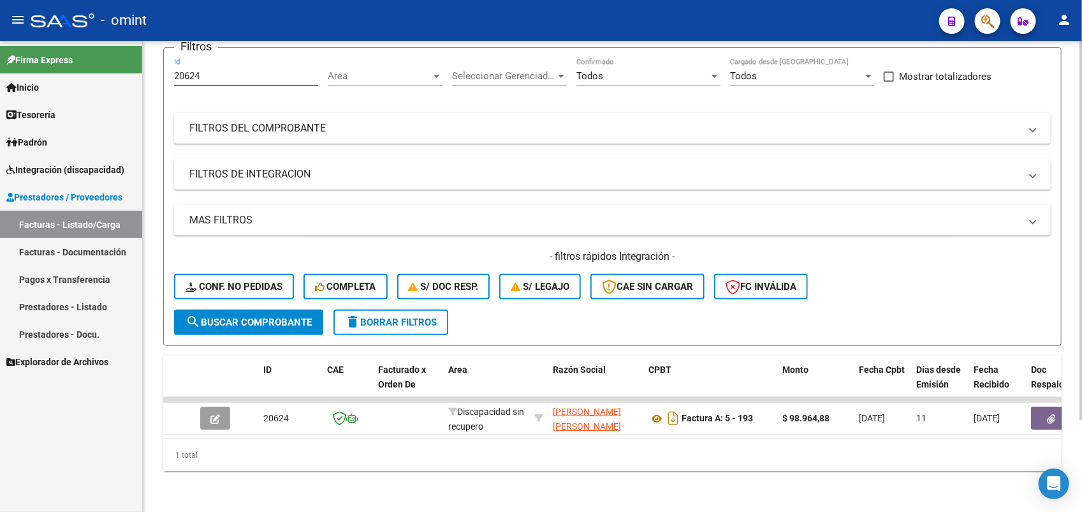
drag, startPoint x: 208, startPoint y: 65, endPoint x: 170, endPoint y: 66, distance: 38.3
click at [170, 66] on form "Filtros 20624 Id Area Area Seleccionar Gerenciador Seleccionar Gerenciador Todo…" at bounding box center [612, 196] width 899 height 299
paste input "843"
type input "20843"
click at [249, 316] on span "search Buscar Comprobante" at bounding box center [249, 321] width 126 height 11
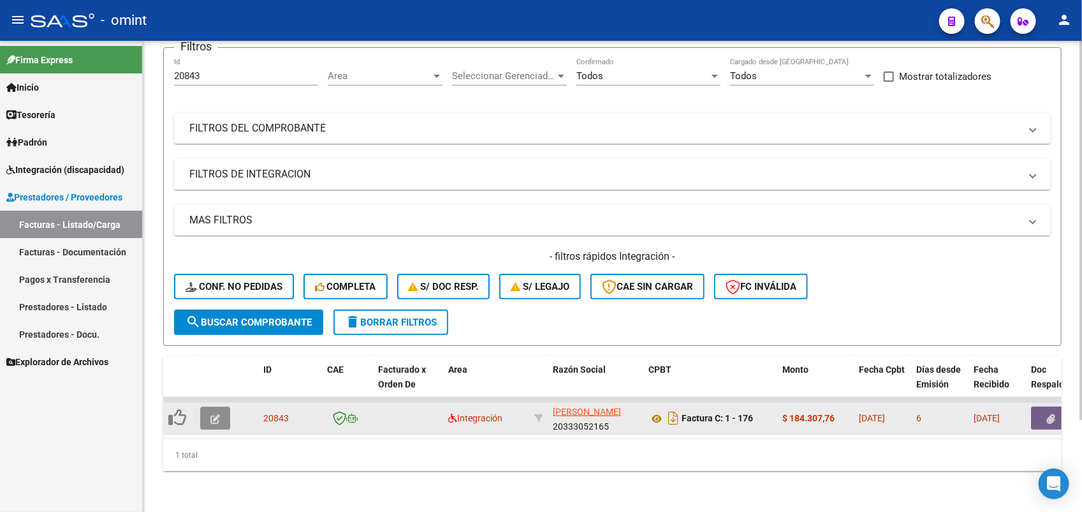
click at [211, 414] on icon "button" at bounding box center [216, 419] width 10 height 10
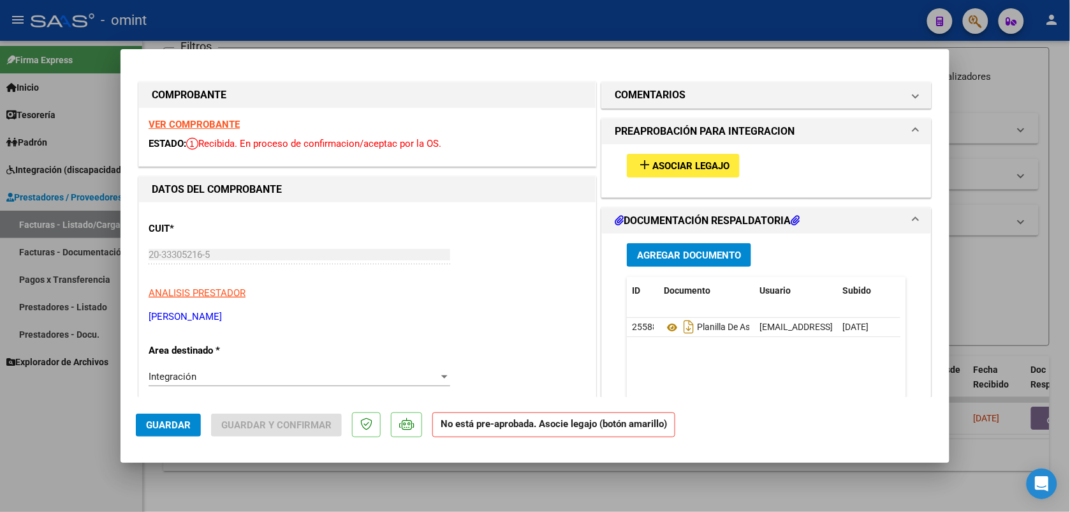
click at [221, 125] on strong "VER COMPROBANTE" at bounding box center [194, 124] width 91 height 11
click at [590, 30] on div at bounding box center [535, 256] width 1070 height 512
type input "$ 0,00"
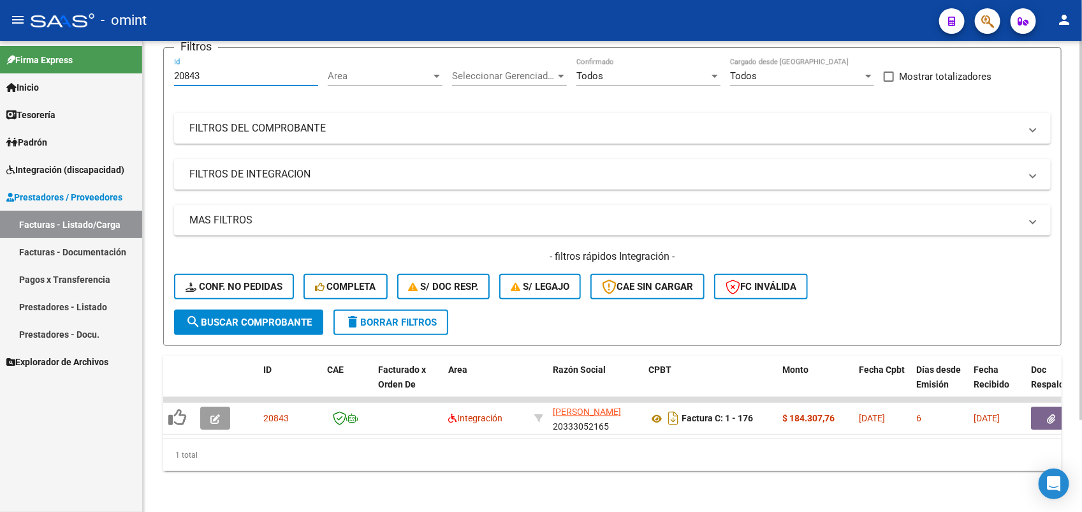
drag, startPoint x: 218, startPoint y: 61, endPoint x: 171, endPoint y: 61, distance: 46.6
click at [171, 61] on form "Filtros 20843 Id Area Area Seleccionar Gerenciador Seleccionar Gerenciador Todo…" at bounding box center [612, 196] width 899 height 299
paste input "1384"
type input "21384"
click at [251, 323] on form "Filtros 21384 Id Area Area Seleccionar Gerenciador Seleccionar Gerenciador Todo…" at bounding box center [612, 196] width 899 height 299
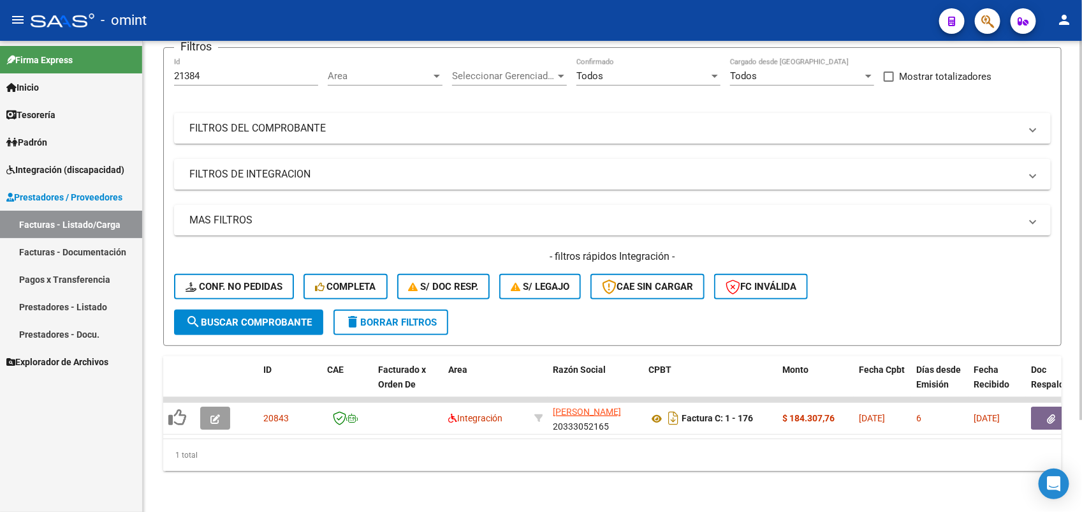
click at [259, 316] on span "search Buscar Comprobante" at bounding box center [249, 321] width 126 height 11
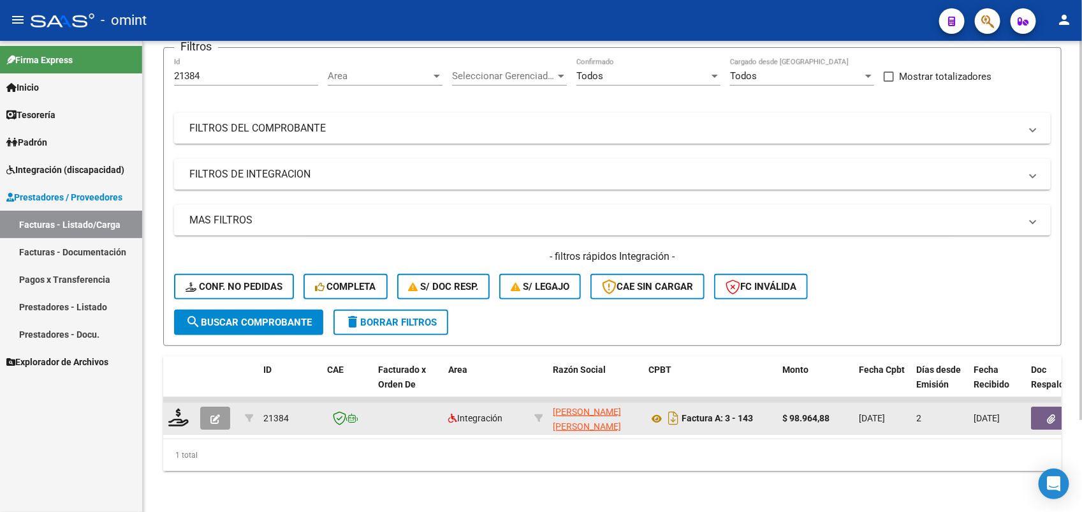
click at [211, 414] on icon "button" at bounding box center [216, 419] width 10 height 10
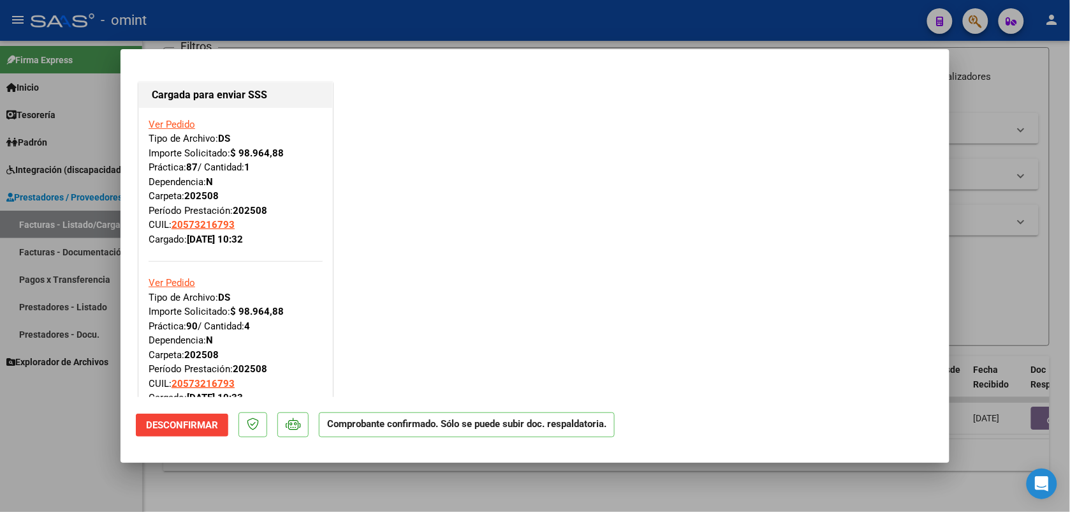
click at [309, 23] on div at bounding box center [535, 256] width 1070 height 512
type input "$ 0,00"
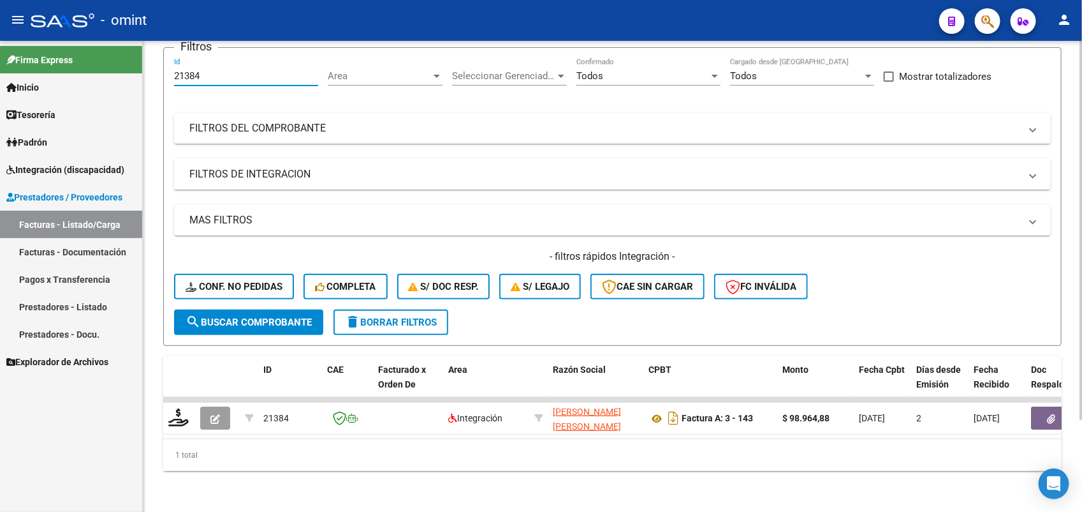
drag, startPoint x: 212, startPoint y: 63, endPoint x: 170, endPoint y: 61, distance: 41.5
click at [170, 61] on form "Filtros 21384 Id Area Area Seleccionar Gerenciador Seleccionar Gerenciador Todo…" at bounding box center [612, 196] width 899 height 299
paste input "0843"
type input "20843"
click at [272, 316] on span "search Buscar Comprobante" at bounding box center [249, 321] width 126 height 11
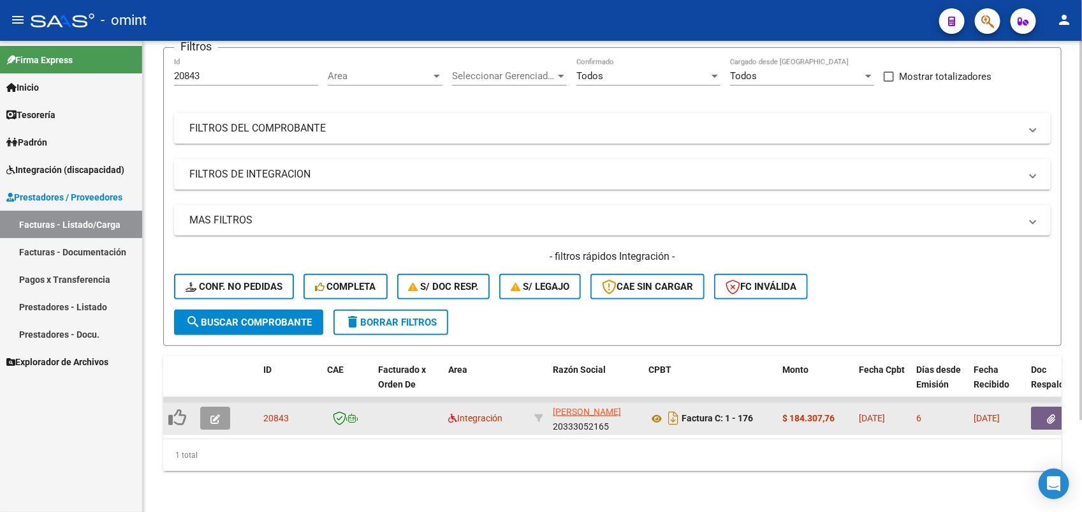
click at [220, 406] on button "button" at bounding box center [215, 417] width 30 height 23
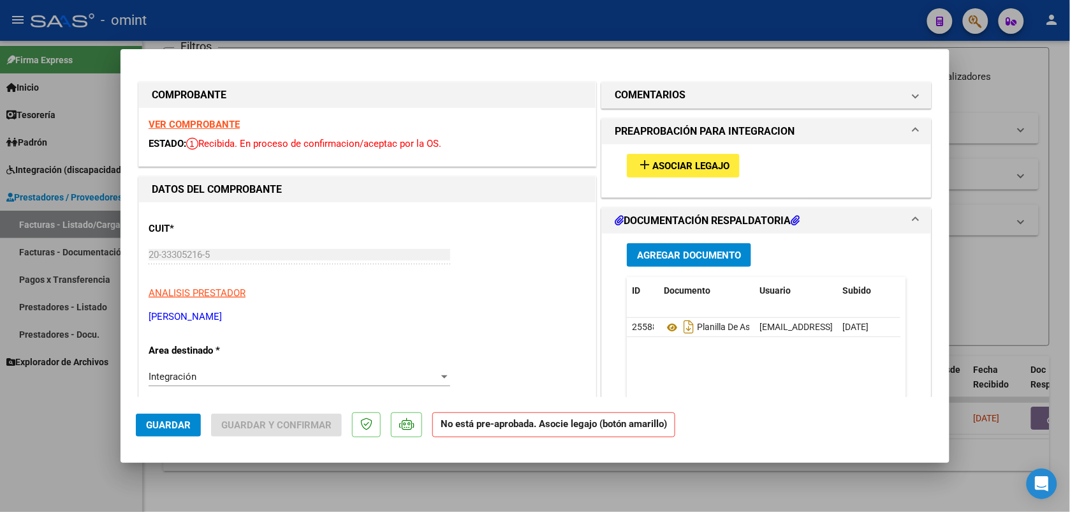
click at [224, 122] on strong "VER COMPROBANTE" at bounding box center [194, 124] width 91 height 11
click at [400, 24] on div at bounding box center [535, 256] width 1070 height 512
type input "$ 0,00"
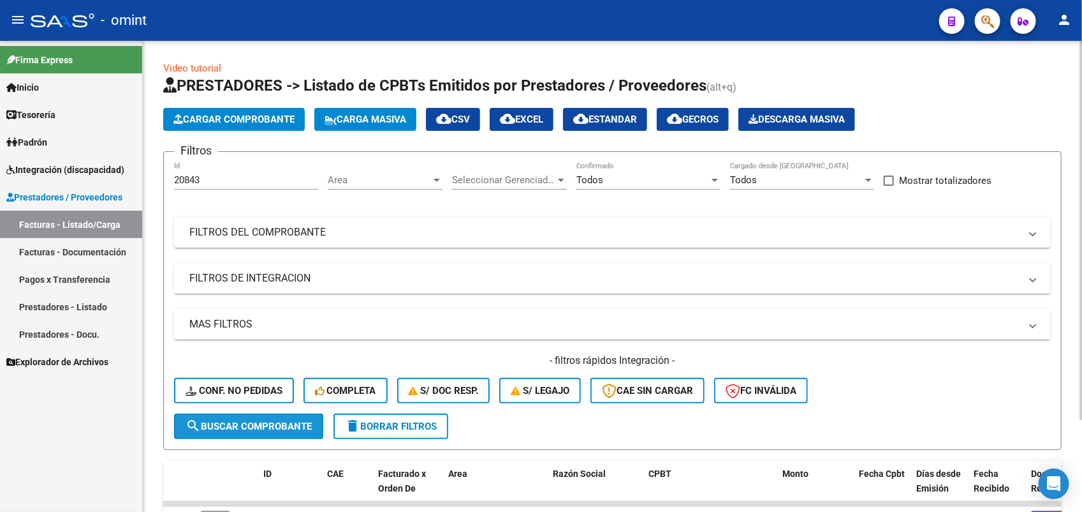
click at [236, 417] on button "search Buscar Comprobante" at bounding box center [248, 426] width 149 height 26
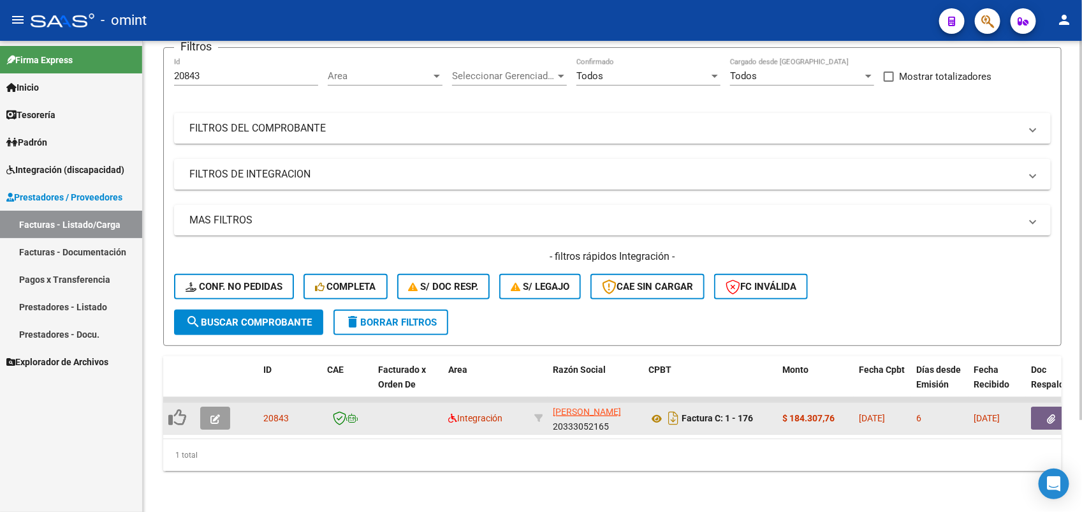
click at [211, 414] on icon "button" at bounding box center [216, 419] width 10 height 10
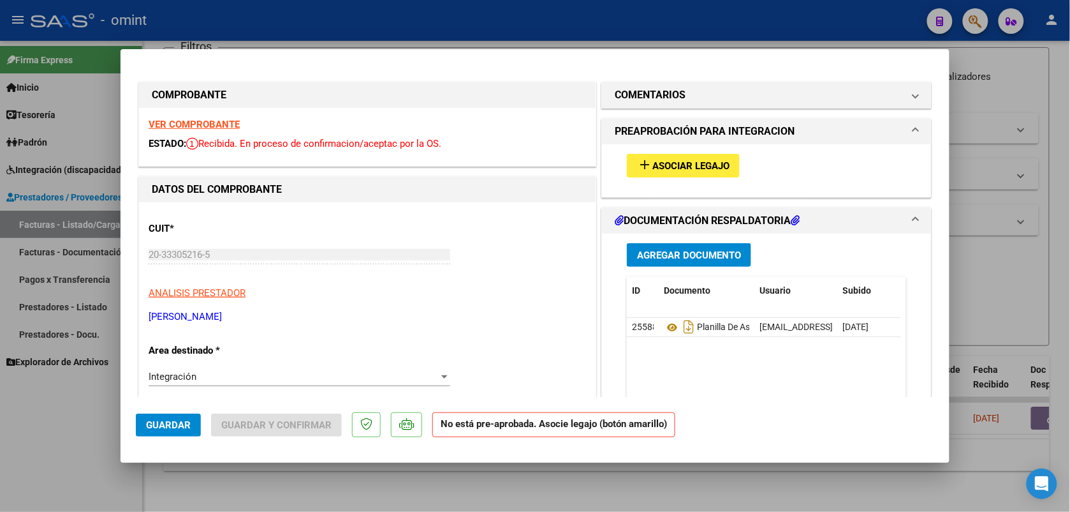
click at [187, 126] on strong "VER COMPROBANTE" at bounding box center [194, 124] width 91 height 11
click at [547, 20] on div at bounding box center [535, 256] width 1070 height 512
type input "$ 0,00"
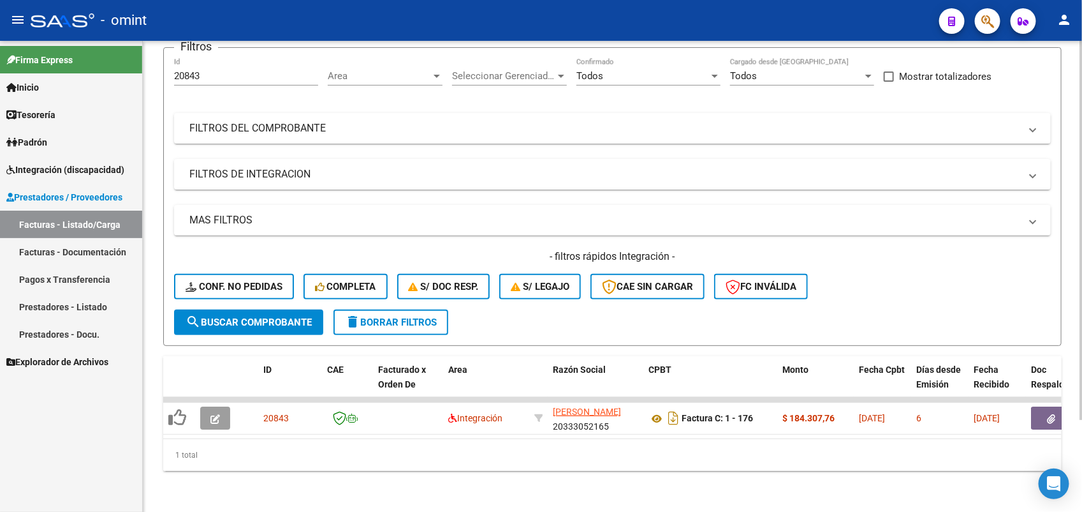
scroll to position [0, 0]
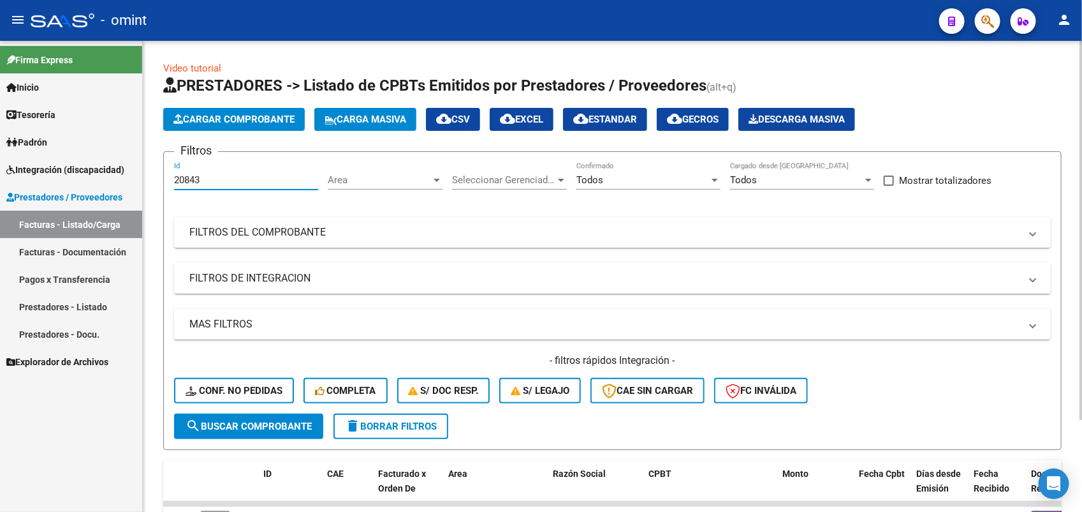
drag, startPoint x: 221, startPoint y: 182, endPoint x: 159, endPoint y: 181, distance: 61.9
click at [159, 181] on div "Video tutorial PRESTADORES -> Listado de CPBTs Emitidos por Prestadores / Prove…" at bounding box center [613, 328] width 940 height 575
paste input "1384"
type input "21384"
click at [270, 420] on span "search Buscar Comprobante" at bounding box center [249, 425] width 126 height 11
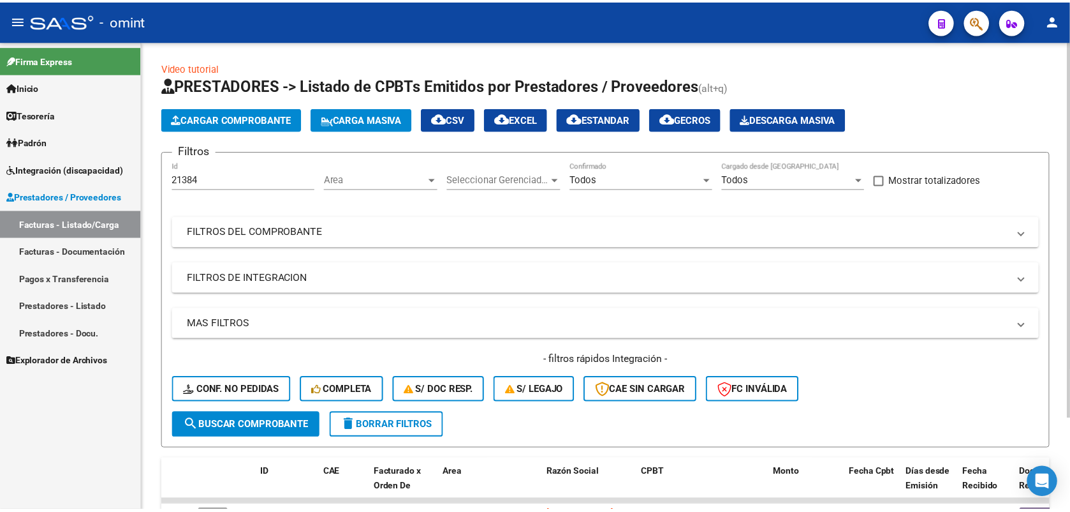
scroll to position [80, 0]
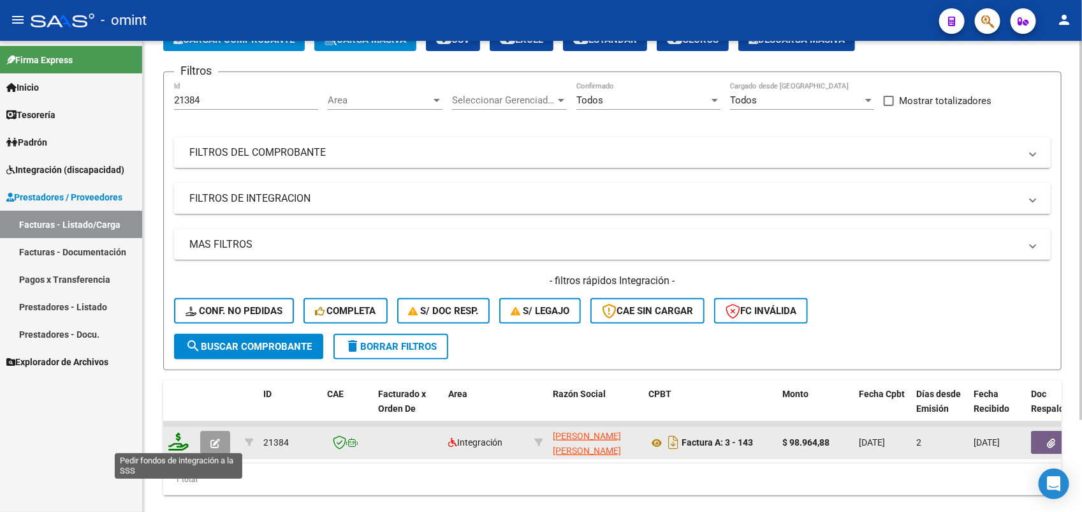
click at [179, 439] on icon at bounding box center [178, 441] width 20 height 18
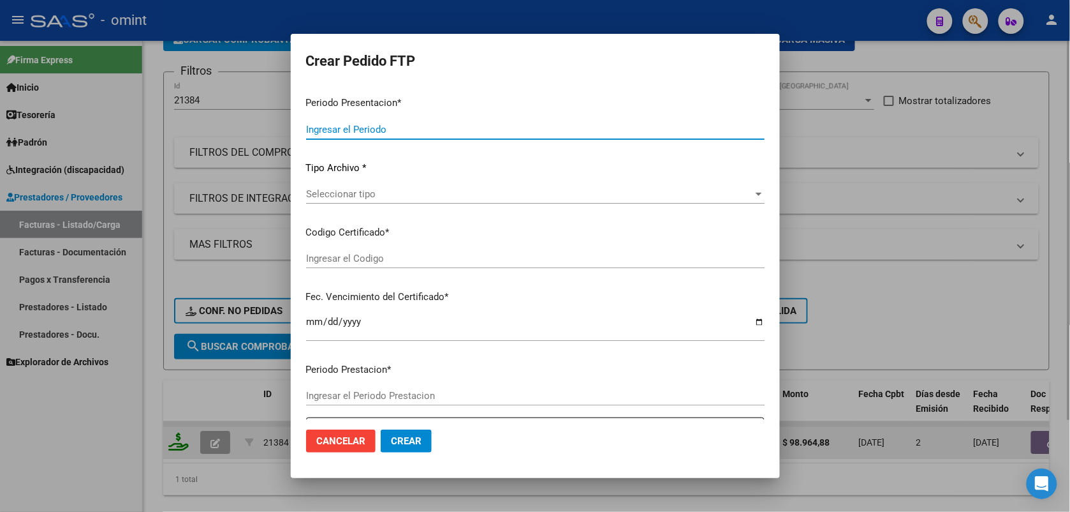
type input "202508"
type input "$ 98.964,88"
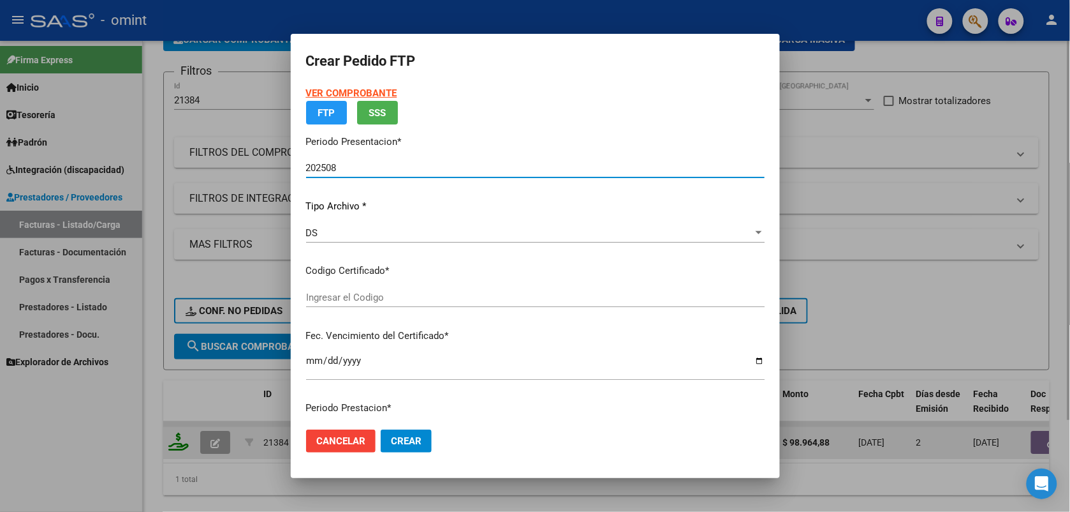
type input "8871941269"
type input "2025-08-23"
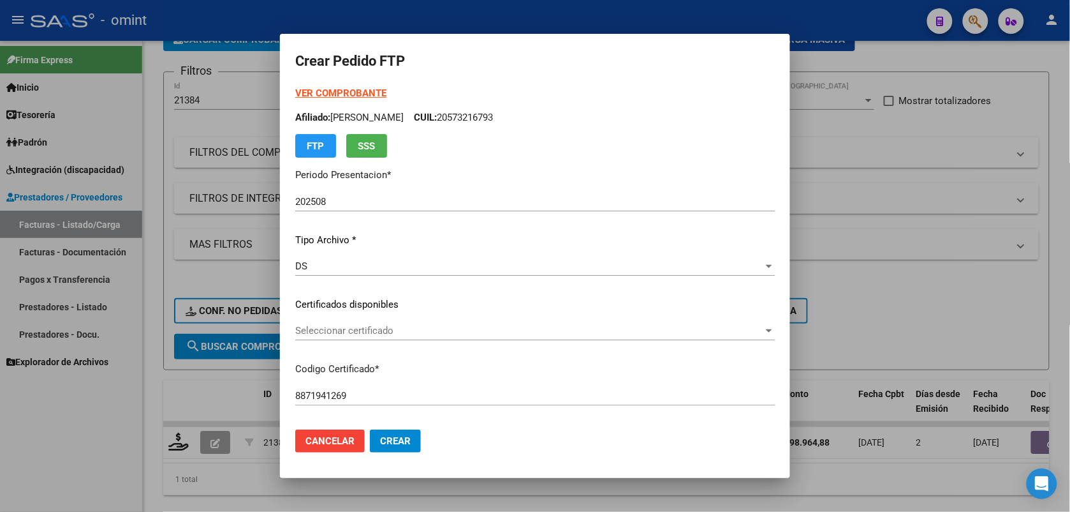
click at [209, 375] on div at bounding box center [535, 256] width 1070 height 512
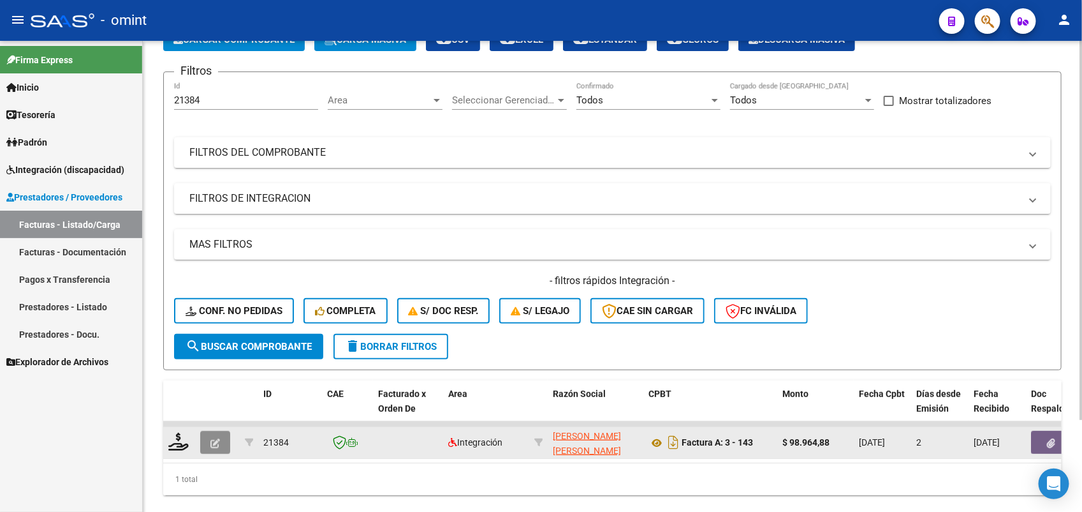
click at [212, 441] on icon "button" at bounding box center [216, 443] width 10 height 10
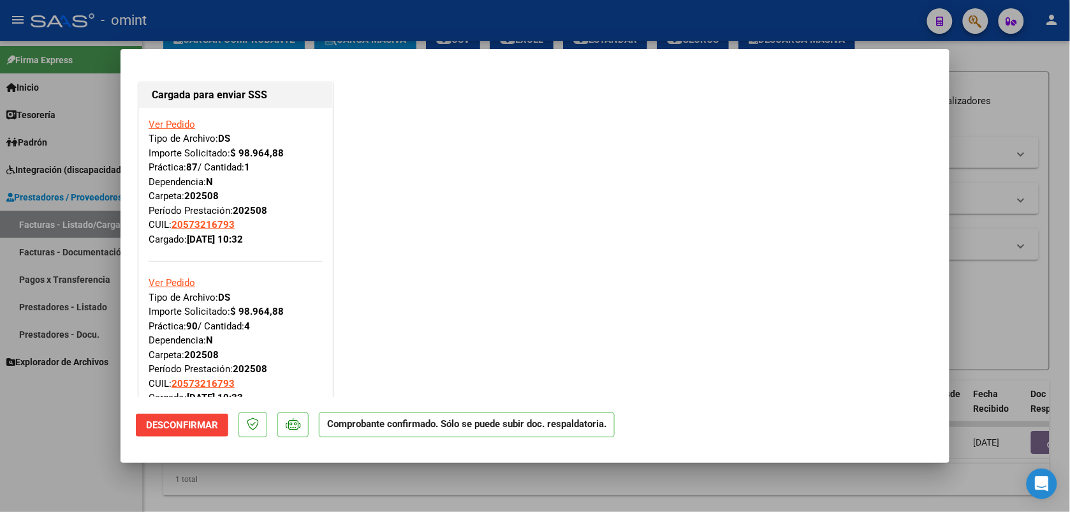
click at [253, 22] on div at bounding box center [535, 256] width 1070 height 512
type input "$ 0,00"
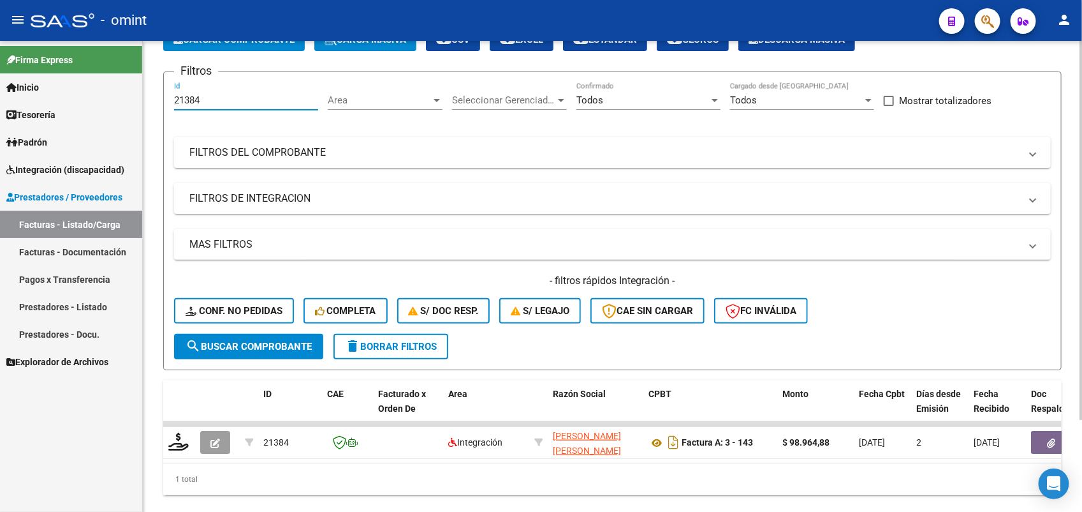
drag, startPoint x: 239, startPoint y: 94, endPoint x: 170, endPoint y: 101, distance: 69.8
click at [170, 101] on form "Filtros 21384 Id Area Area Seleccionar Gerenciador Seleccionar Gerenciador Todo…" at bounding box center [612, 220] width 899 height 299
paste input "6"
type input "21386"
click at [255, 343] on span "search Buscar Comprobante" at bounding box center [249, 346] width 126 height 11
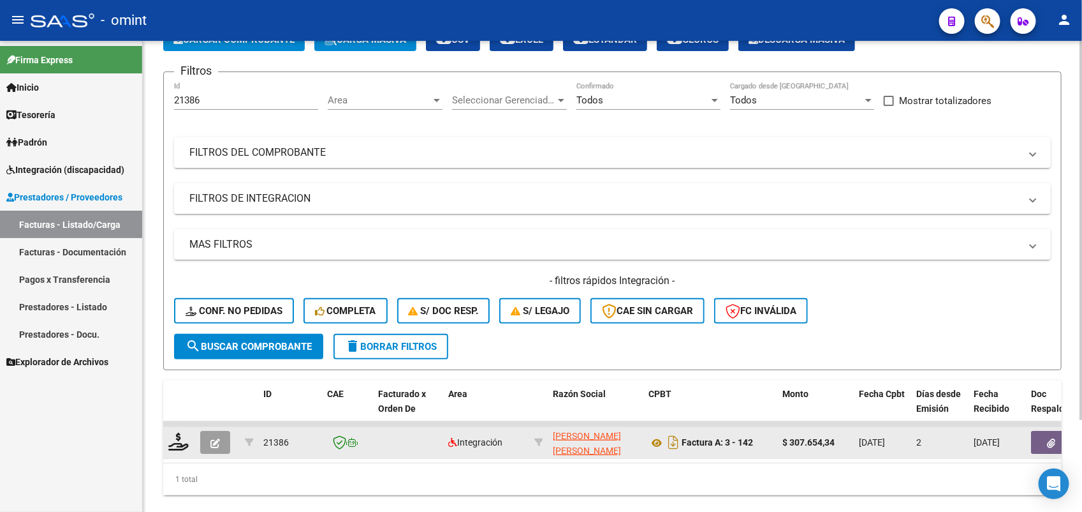
click at [214, 441] on icon "button" at bounding box center [216, 443] width 10 height 10
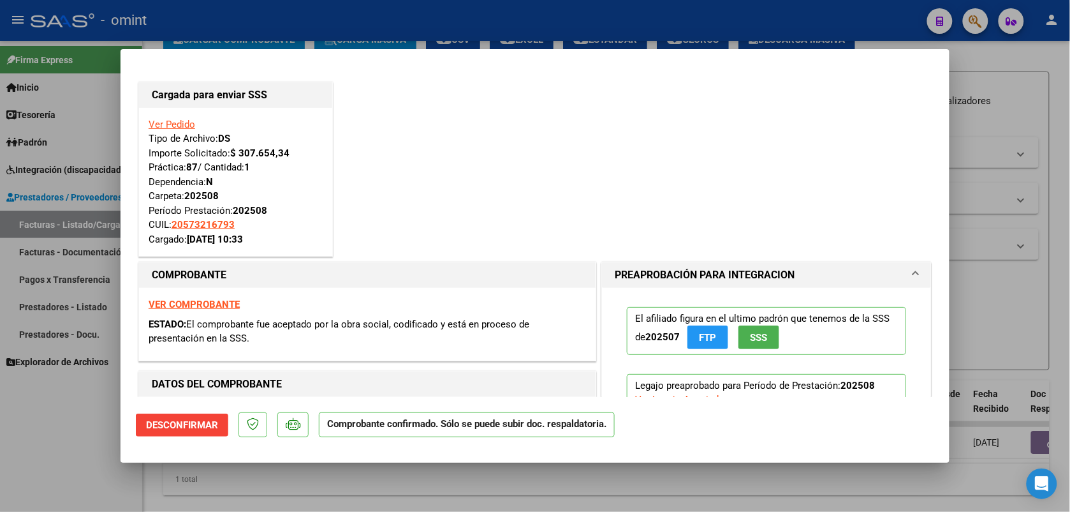
click at [357, 20] on div at bounding box center [535, 256] width 1070 height 512
type input "$ 0,00"
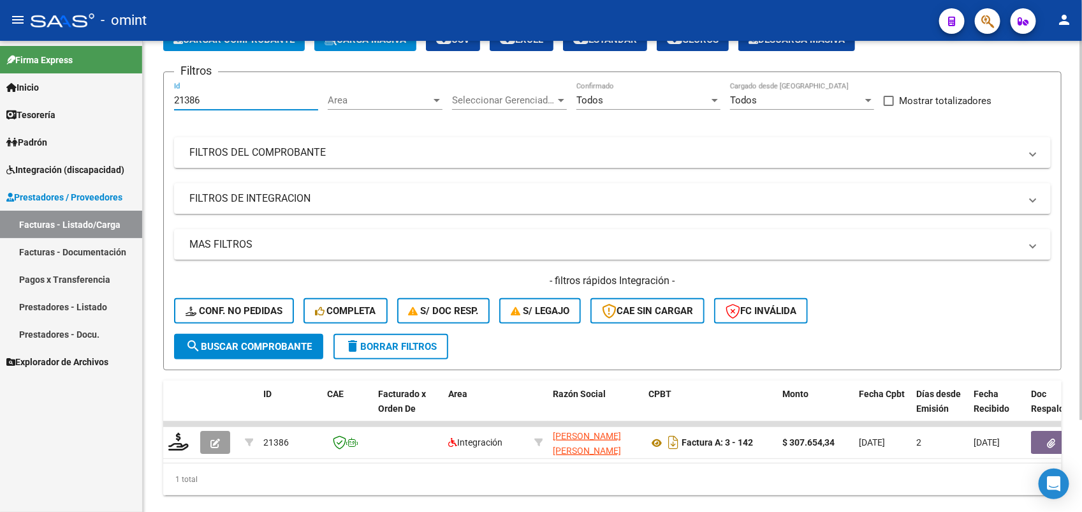
drag, startPoint x: 211, startPoint y: 98, endPoint x: 163, endPoint y: 94, distance: 47.3
click at [163, 94] on form "Filtros 21386 Id Area Area Seleccionar Gerenciador Seleccionar Gerenciador Todo…" at bounding box center [612, 220] width 899 height 299
paste input "16748"
type input "16748"
click at [269, 341] on span "search Buscar Comprobante" at bounding box center [249, 346] width 126 height 11
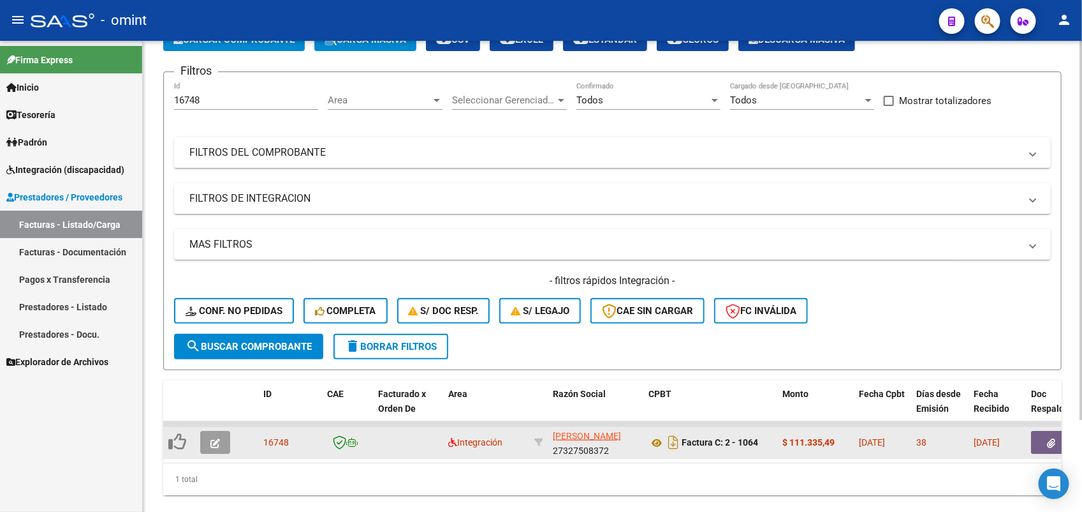
click at [214, 441] on icon "button" at bounding box center [216, 443] width 10 height 10
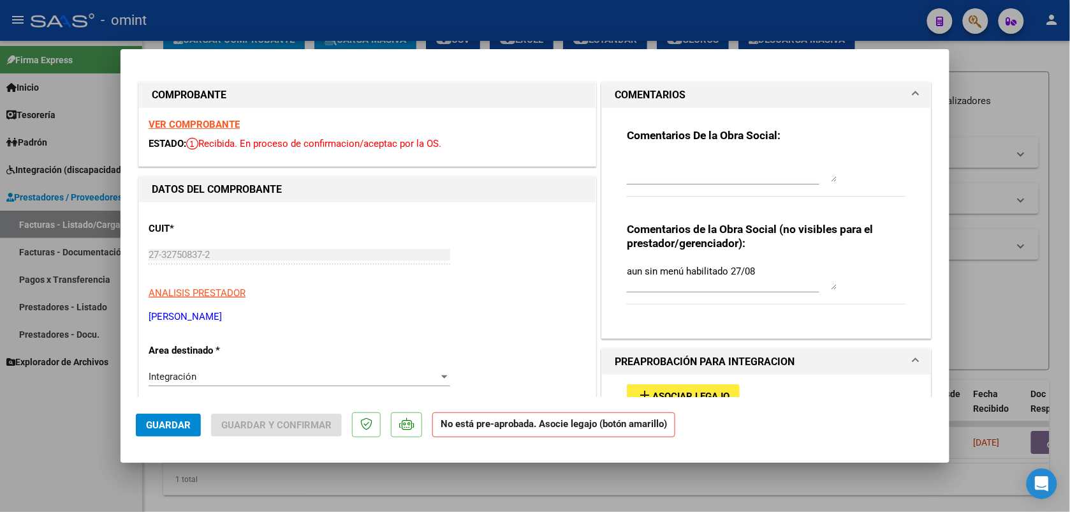
click at [300, 20] on div at bounding box center [535, 256] width 1070 height 512
type input "$ 0,00"
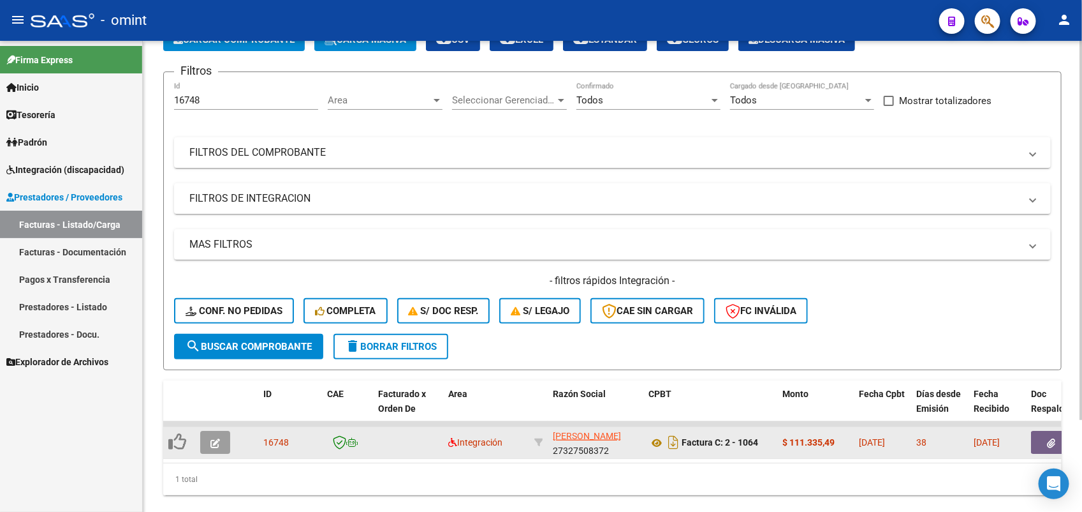
click at [206, 441] on button "button" at bounding box center [215, 442] width 30 height 23
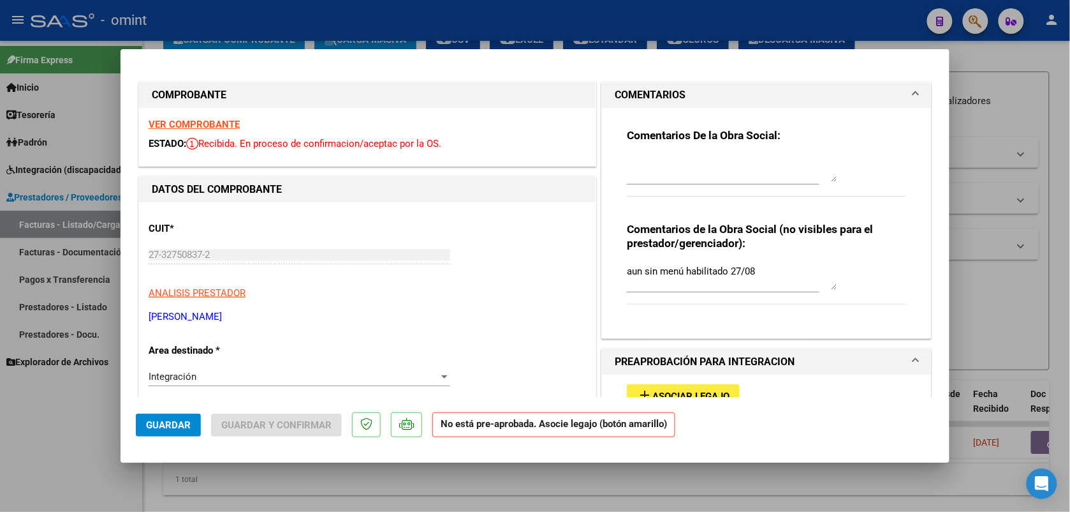
click at [200, 122] on strong "VER COMPROBANTE" at bounding box center [194, 124] width 91 height 11
click at [447, 5] on div at bounding box center [535, 256] width 1070 height 512
type input "$ 0,00"
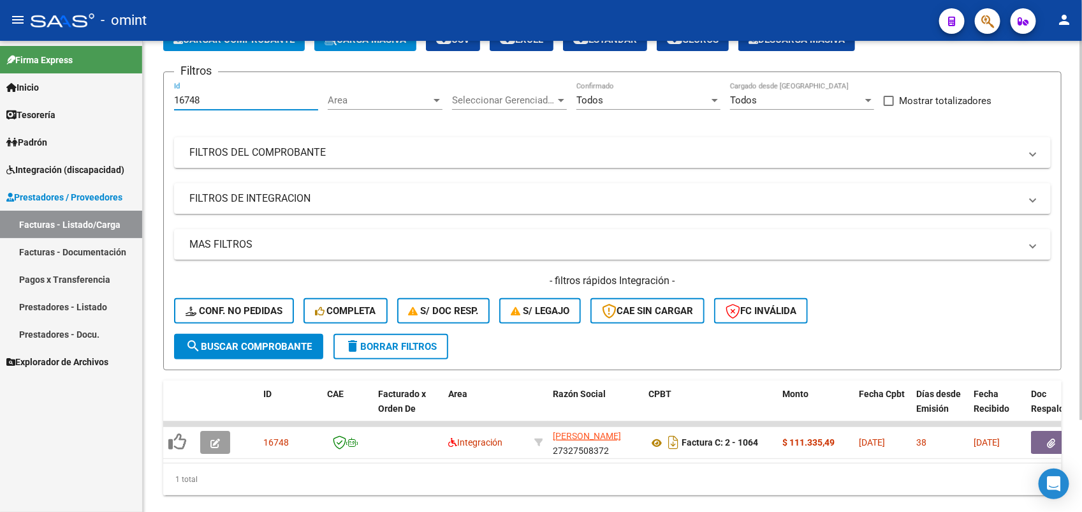
drag, startPoint x: 208, startPoint y: 98, endPoint x: 163, endPoint y: 106, distance: 46.0
click at [163, 106] on form "Filtros 16748 Id Area Area Seleccionar Gerenciador Seleccionar Gerenciador Todo…" at bounding box center [612, 220] width 899 height 299
paste input "21446"
type input "21446"
click at [240, 341] on span "search Buscar Comprobante" at bounding box center [249, 346] width 126 height 11
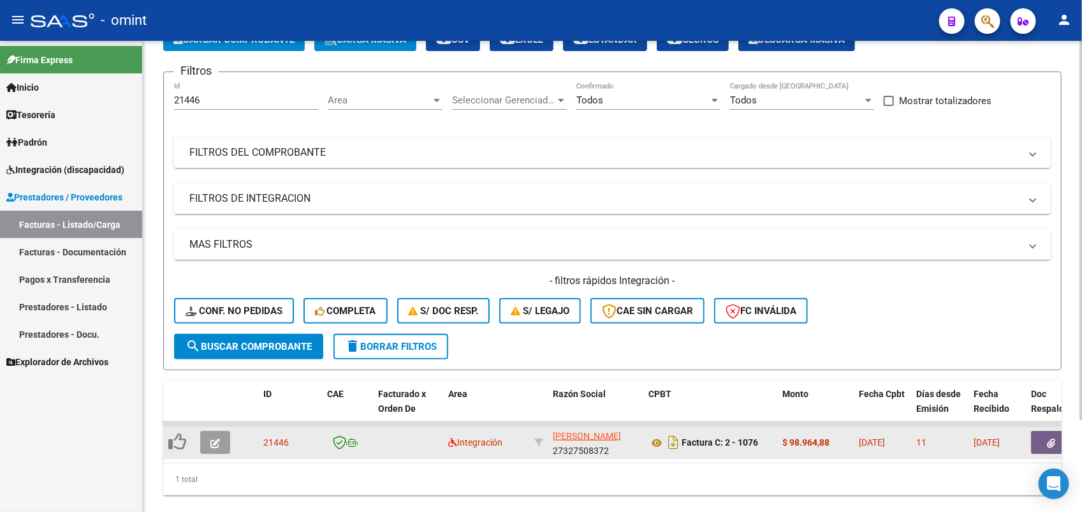
click at [220, 440] on button "button" at bounding box center [215, 442] width 30 height 23
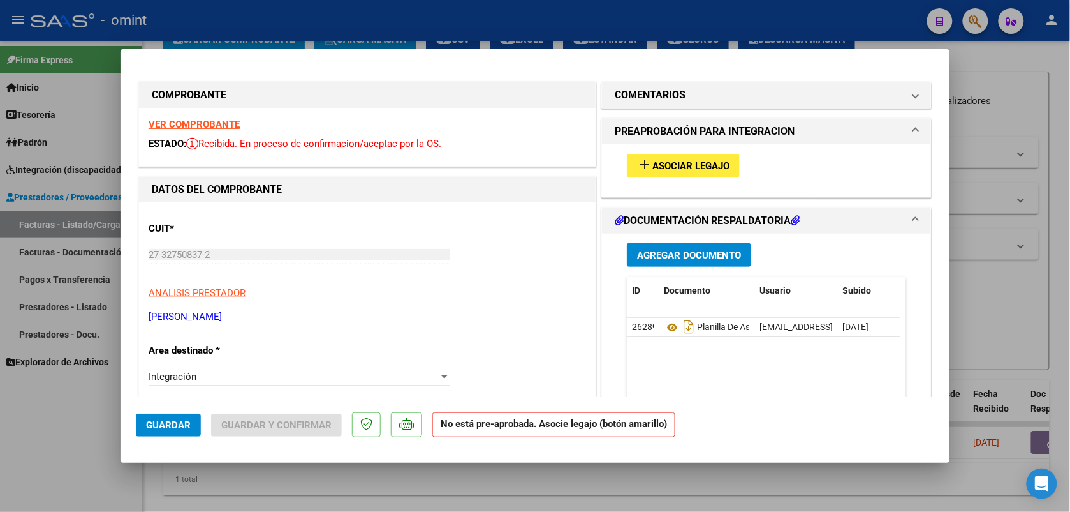
click at [207, 128] on strong "VER COMPROBANTE" at bounding box center [194, 124] width 91 height 11
click at [344, 22] on div at bounding box center [535, 256] width 1070 height 512
type input "$ 0,00"
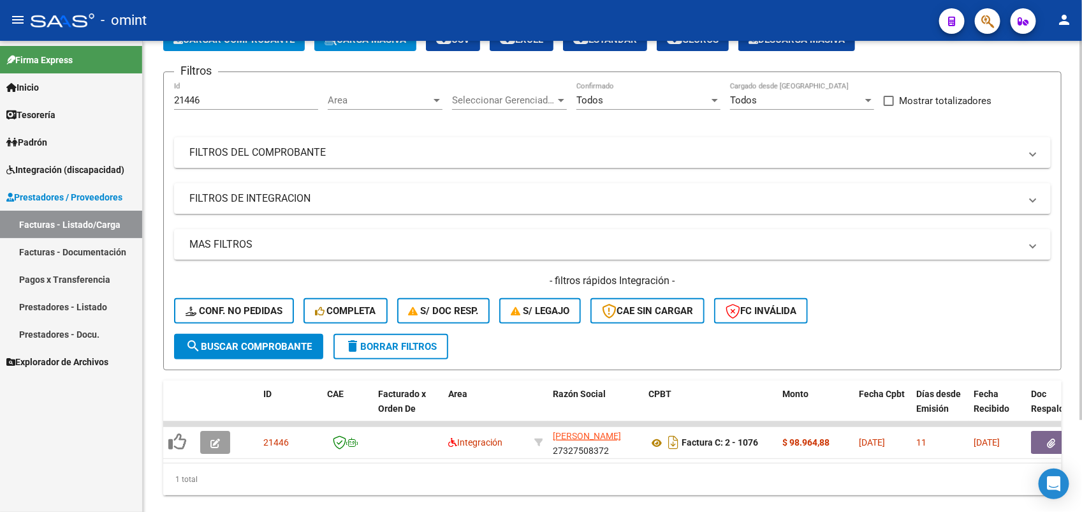
drag, startPoint x: 228, startPoint y: 92, endPoint x: 148, endPoint y: 107, distance: 81.6
click at [148, 107] on div "Video tutorial PRESTADORES -> Listado de CPBTs Emitidos por Prestadores / Prove…" at bounding box center [613, 248] width 940 height 575
drag, startPoint x: 207, startPoint y: 97, endPoint x: 151, endPoint y: 102, distance: 57.0
click at [151, 102] on div "Video tutorial PRESTADORES -> Listado de CPBTs Emitidos por Prestadores / Prove…" at bounding box center [613, 248] width 940 height 575
paste input "338"
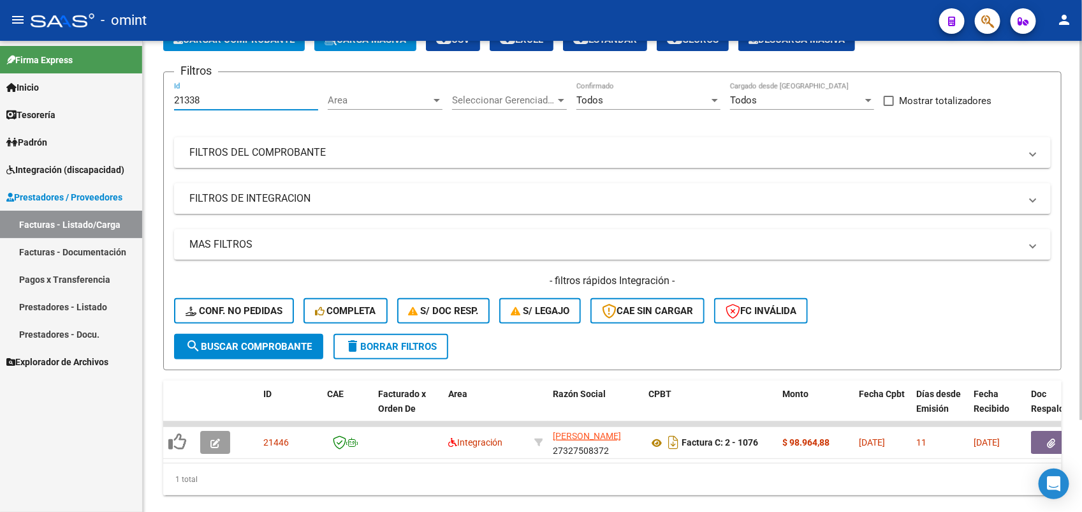
type input "21338"
click at [257, 341] on span "search Buscar Comprobante" at bounding box center [249, 346] width 126 height 11
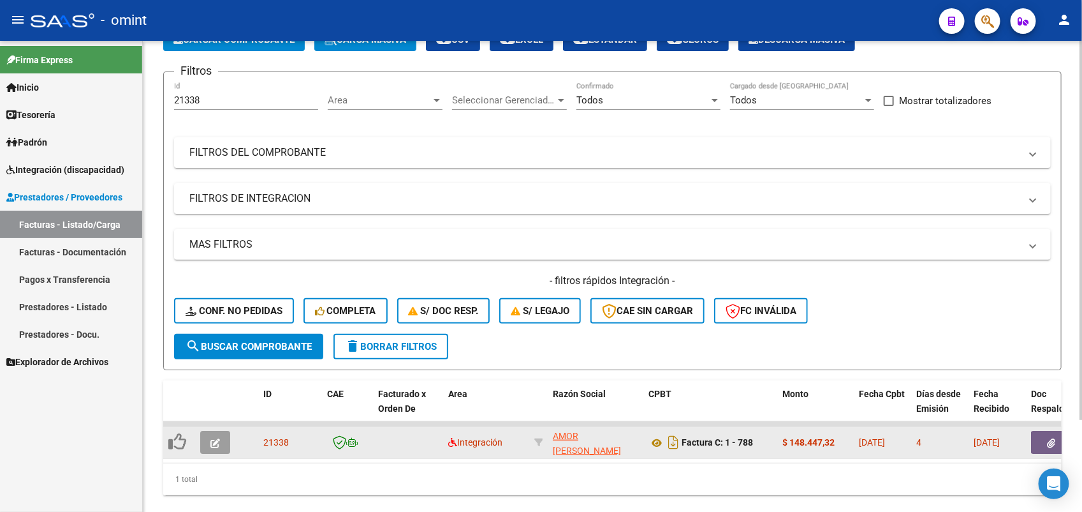
click at [209, 441] on button "button" at bounding box center [215, 442] width 30 height 23
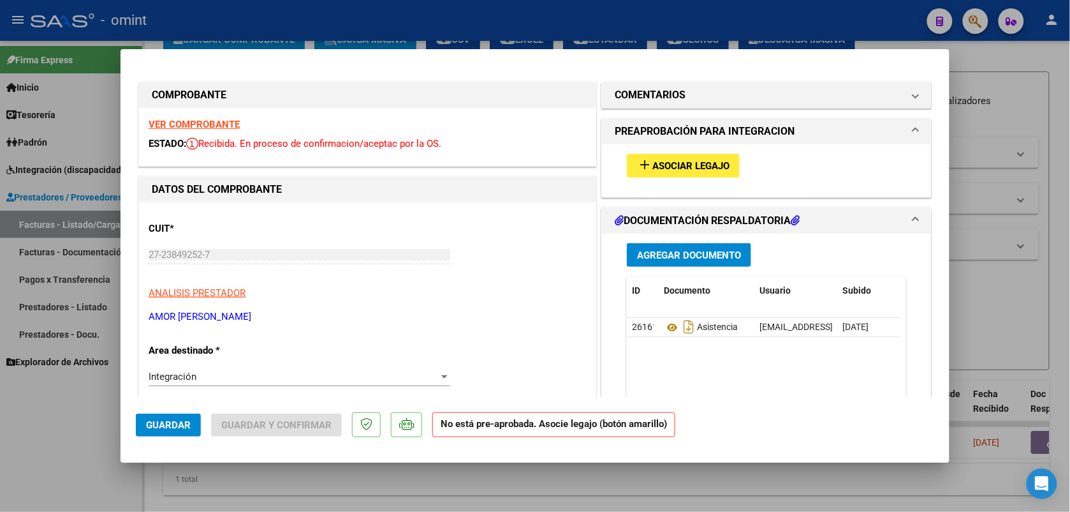
click at [216, 129] on div "VER COMPROBANTE ESTADO: Recibida. En proceso de confirmacion/aceptac por la OS." at bounding box center [367, 137] width 457 height 58
click at [218, 123] on strong "VER COMPROBANTE" at bounding box center [194, 124] width 91 height 11
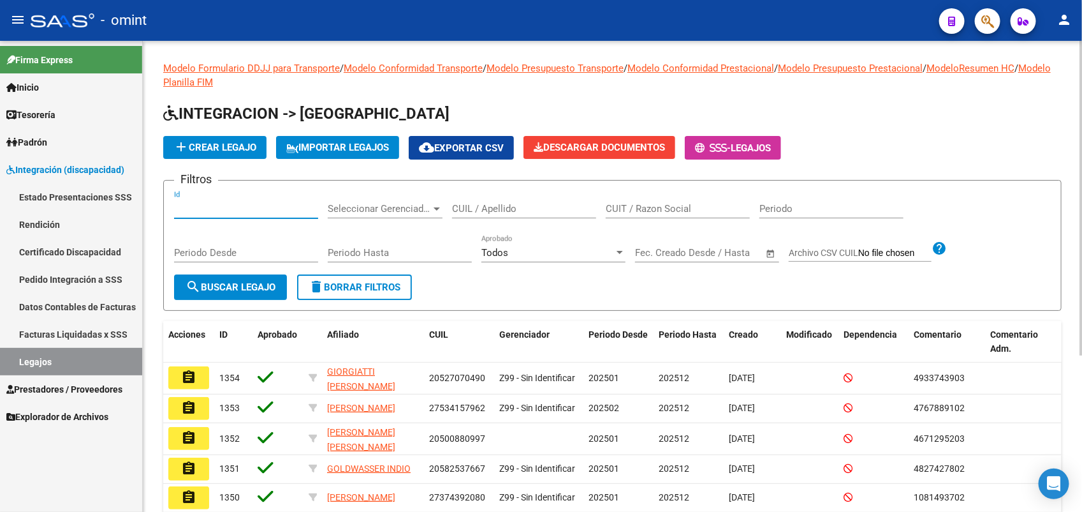
click at [221, 205] on input "Id" at bounding box center [246, 208] width 144 height 11
paste input "21386"
type input "21386"
click at [239, 283] on span "search Buscar Legajo" at bounding box center [231, 286] width 90 height 11
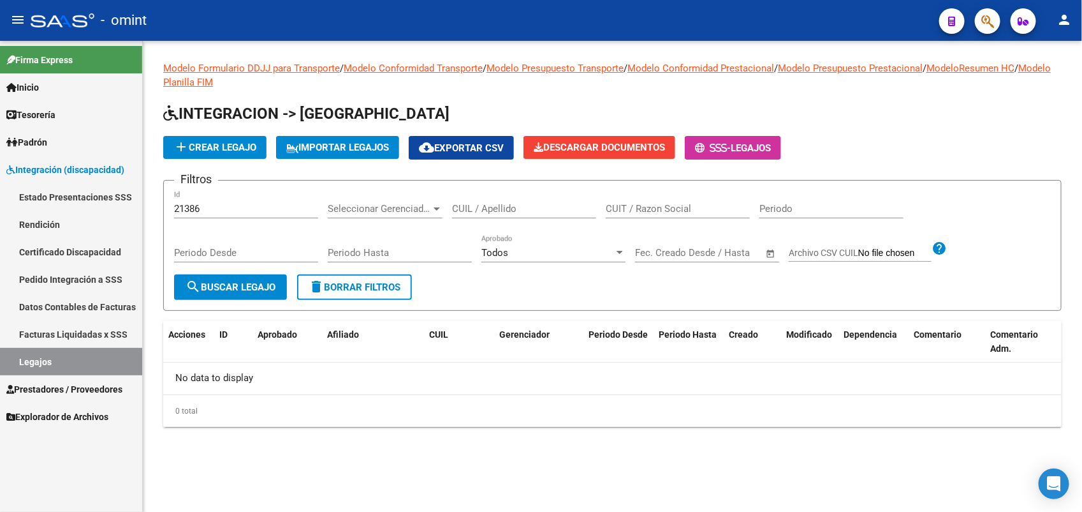
click at [522, 209] on input "CUIL / Apellido" at bounding box center [524, 208] width 144 height 11
drag, startPoint x: 214, startPoint y: 211, endPoint x: 161, endPoint y: 211, distance: 53.6
click at [161, 211] on div "Modelo Formulario DDJJ para Transporte / Modelo Conformidad Transporte / Modelo…" at bounding box center [613, 254] width 940 height 427
click at [256, 205] on input "Id" at bounding box center [246, 208] width 144 height 11
paste input "21386"
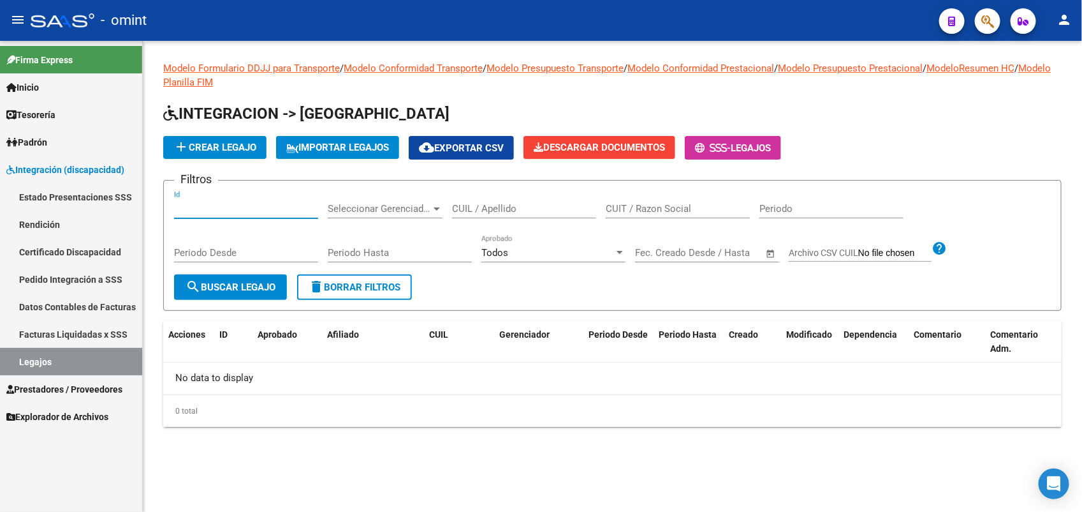
type input "21386"
click at [235, 283] on span "search Buscar Legajo" at bounding box center [231, 286] width 90 height 11
drag, startPoint x: 209, startPoint y: 206, endPoint x: 145, endPoint y: 212, distance: 64.1
click at [147, 212] on div "Modelo Formulario DDJJ para Transporte / Modelo Conformidad Transporte / Modelo…" at bounding box center [613, 254] width 940 height 427
click at [116, 383] on span "Prestadores / Proveedores" at bounding box center [64, 389] width 116 height 14
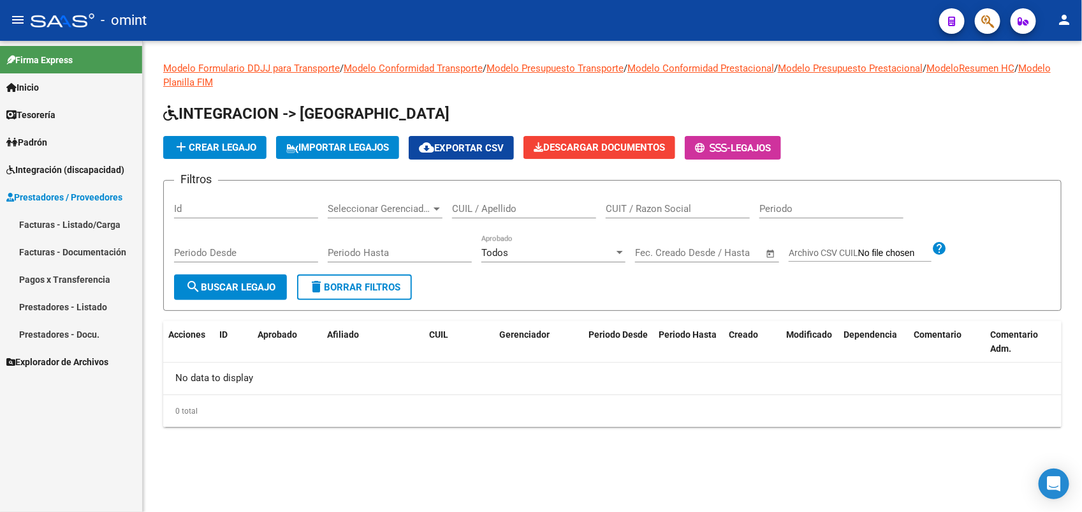
click at [225, 205] on input "Id" at bounding box center [246, 208] width 144 height 11
click at [464, 205] on input "CUIL / Apellido" at bounding box center [524, 208] width 144 height 11
type input "[PERSON_NAME]"
click at [225, 284] on span "search Buscar Legajo" at bounding box center [231, 286] width 90 height 11
click at [552, 489] on mat-sidenav-content "Modelo Formulario DDJJ para Transporte / Modelo Conformidad Transporte / Modelo…" at bounding box center [613, 276] width 940 height 471
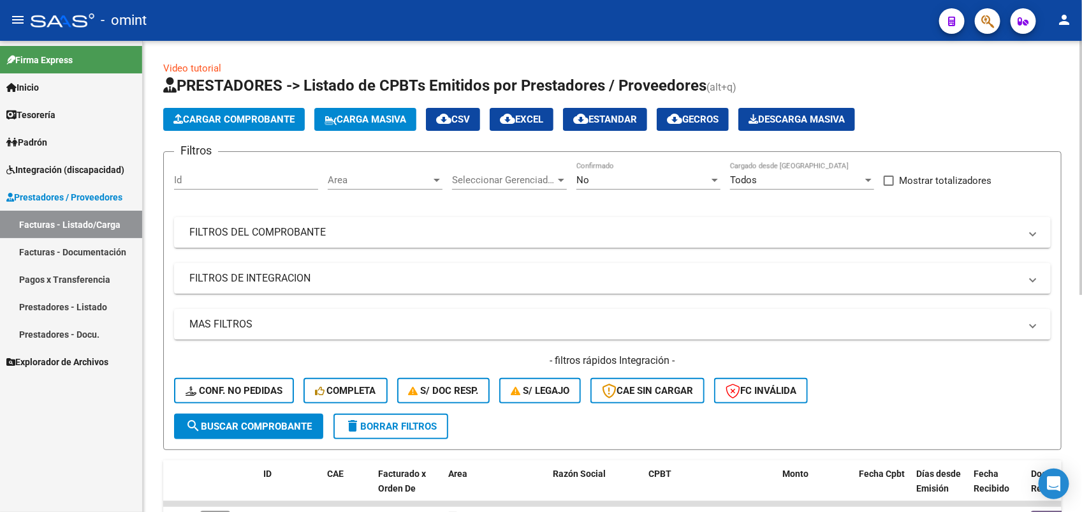
click at [230, 180] on input "Id" at bounding box center [246, 179] width 144 height 11
paste input "21386"
type input "21386"
click at [251, 422] on span "search Buscar Comprobante" at bounding box center [249, 425] width 126 height 11
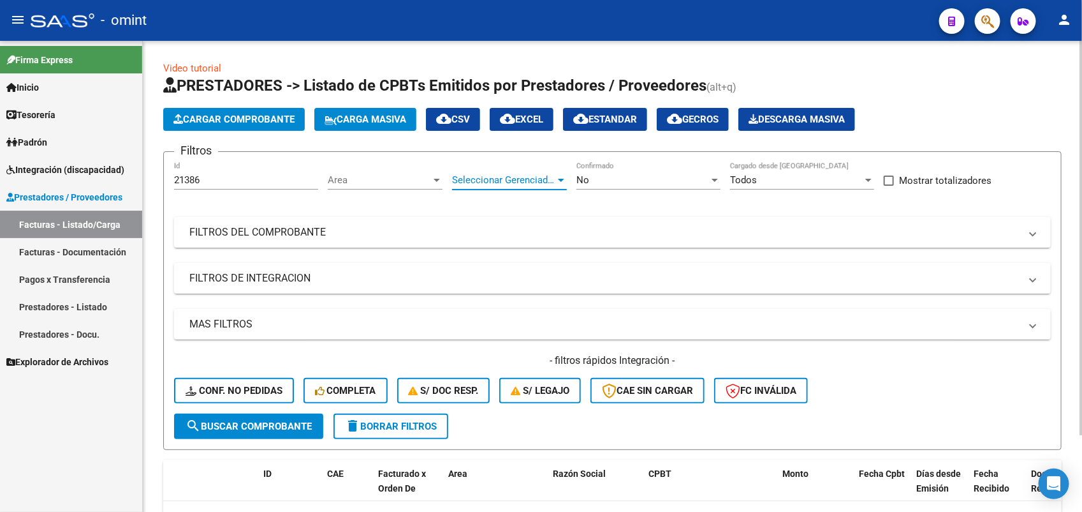
click at [468, 180] on span "Seleccionar Gerenciador" at bounding box center [503, 179] width 103 height 11
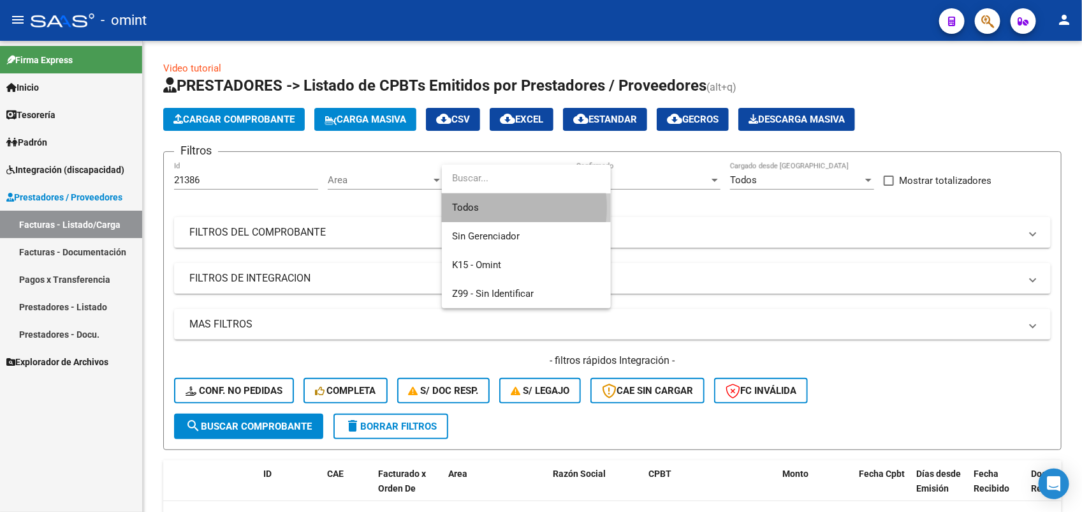
click at [482, 207] on span "Todos" at bounding box center [526, 207] width 149 height 29
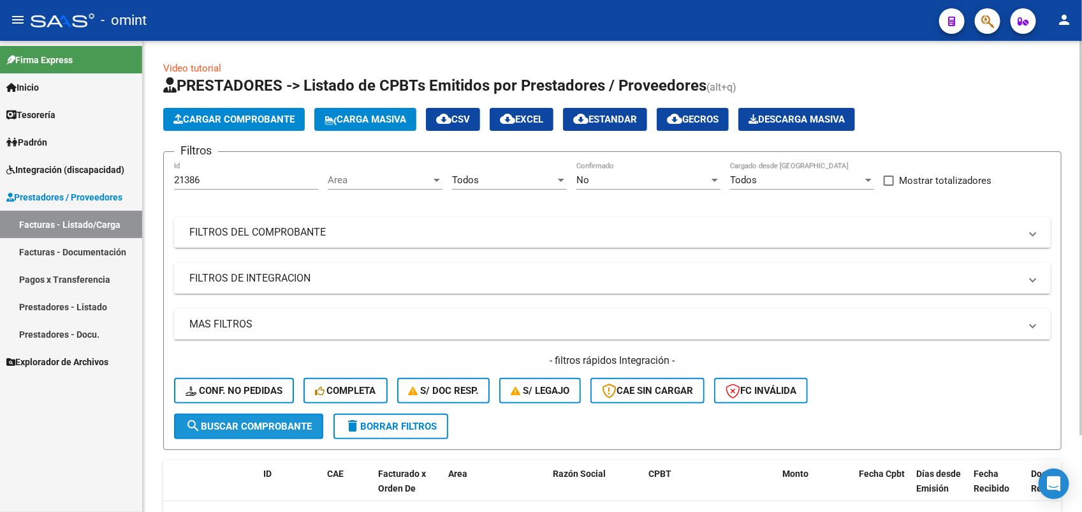
click at [237, 415] on button "search Buscar Comprobante" at bounding box center [248, 426] width 149 height 26
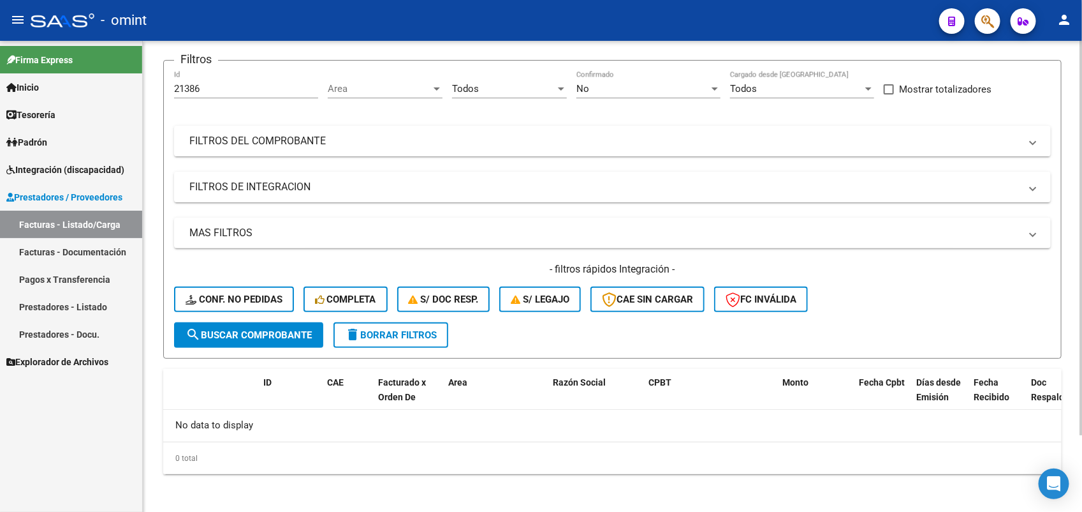
scroll to position [11, 0]
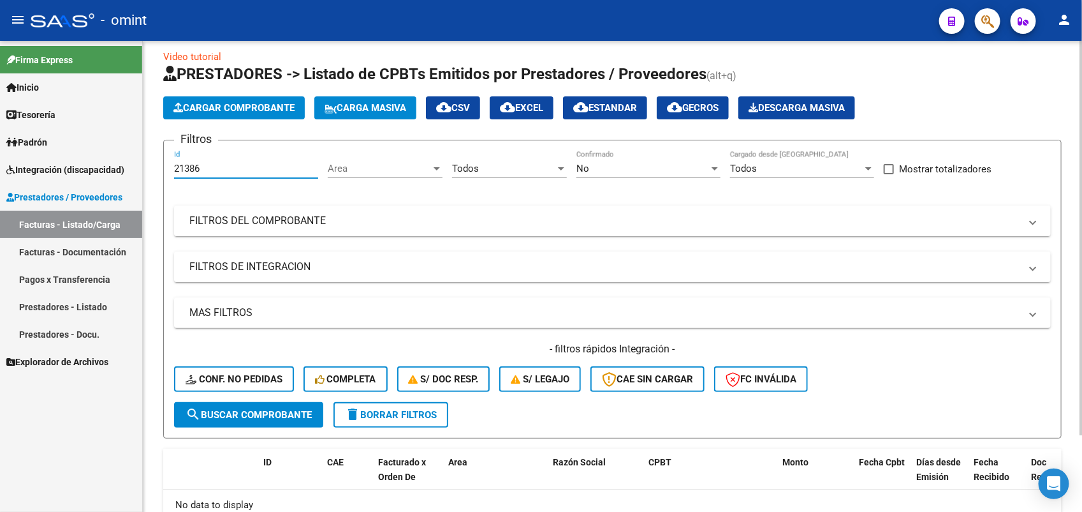
drag, startPoint x: 209, startPoint y: 169, endPoint x: 167, endPoint y: 169, distance: 41.5
click at [167, 169] on form "Filtros 21386 Id Area Area Todos Seleccionar Gerenciador No Confirmado Todos Ca…" at bounding box center [612, 289] width 899 height 299
click at [605, 152] on div "No Confirmado" at bounding box center [649, 164] width 144 height 27
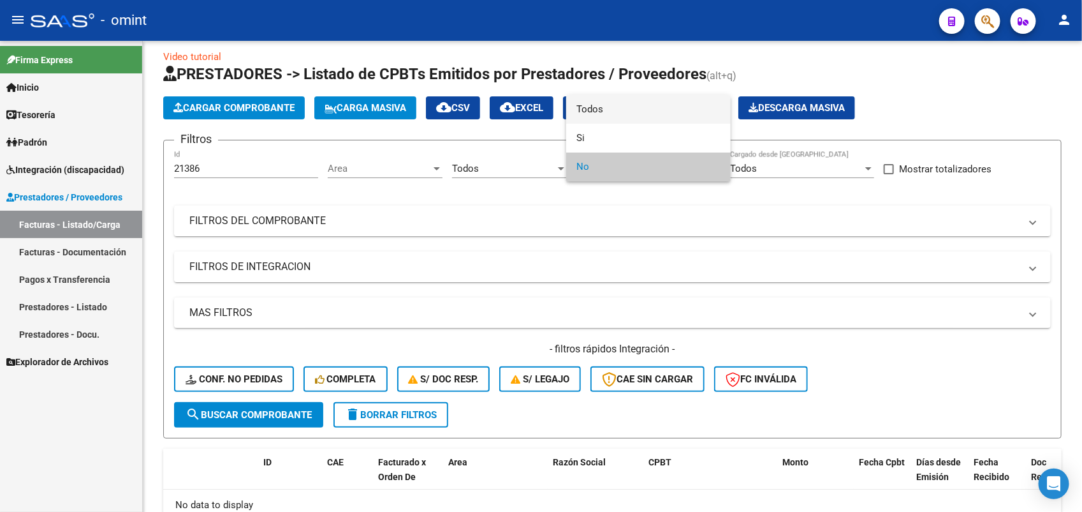
click at [592, 107] on span "Todos" at bounding box center [649, 109] width 144 height 29
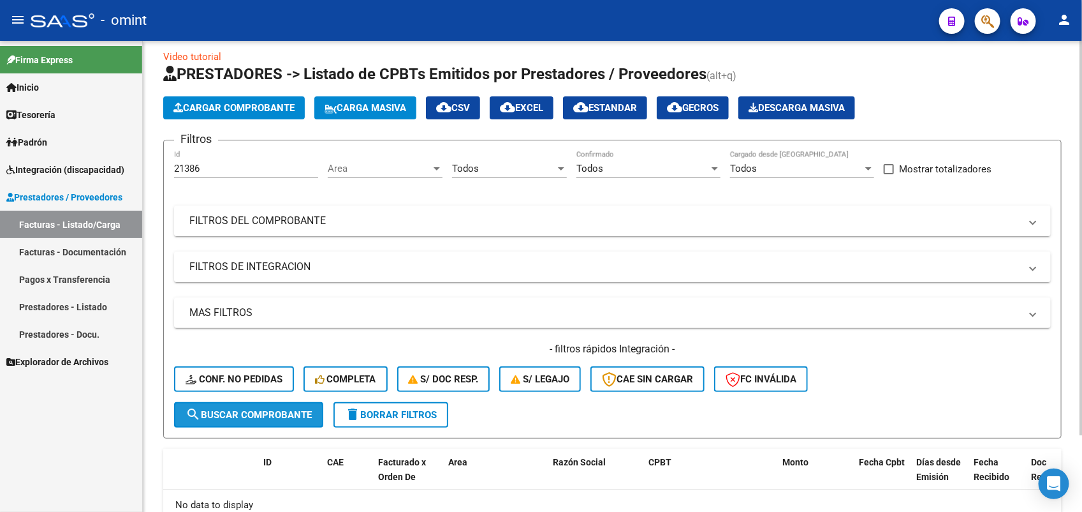
click at [304, 409] on span "search Buscar Comprobante" at bounding box center [249, 414] width 126 height 11
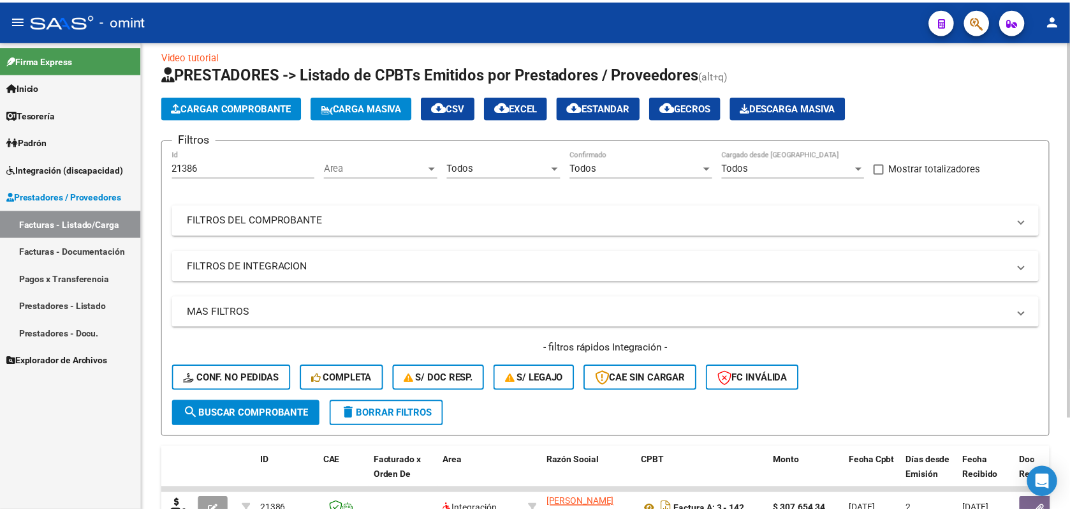
scroll to position [91, 0]
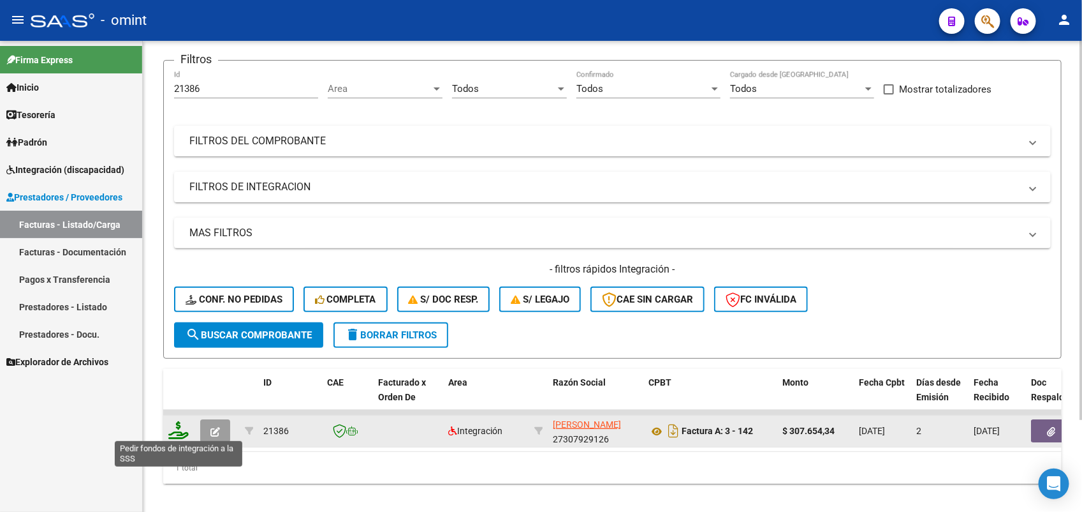
click at [179, 431] on icon at bounding box center [178, 430] width 20 height 18
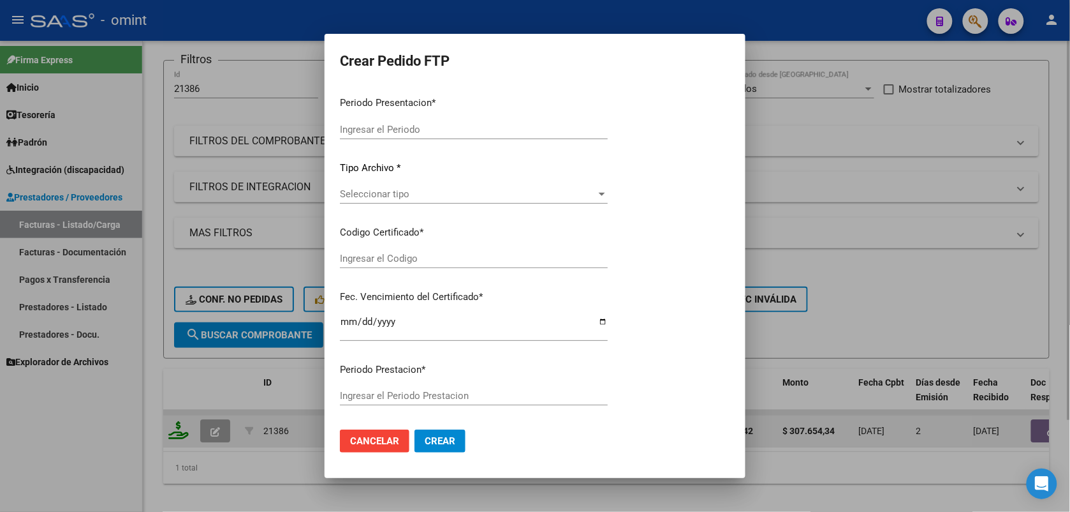
type input "202508"
type input "$ 307.654,34"
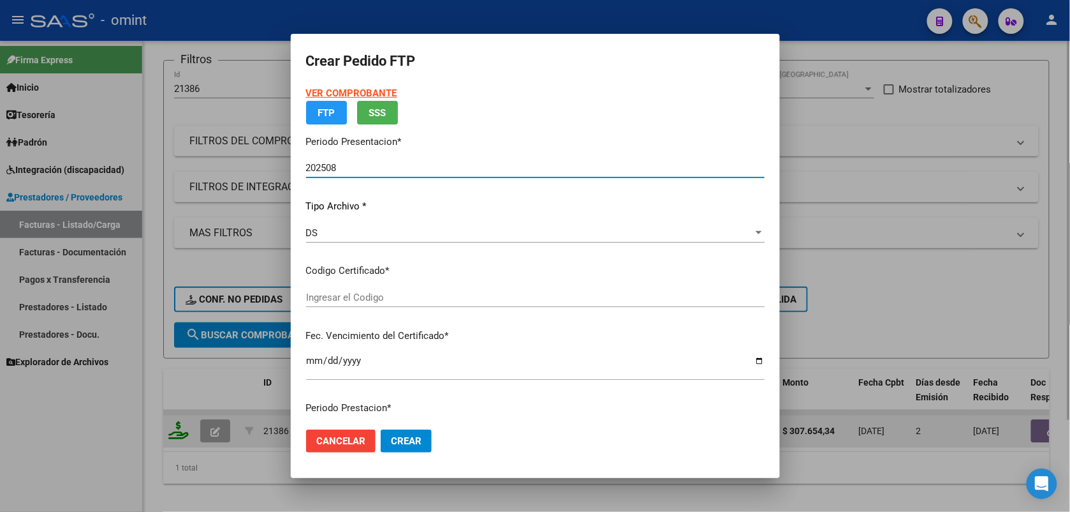
type input "8871941269"
type input "[DATE]"
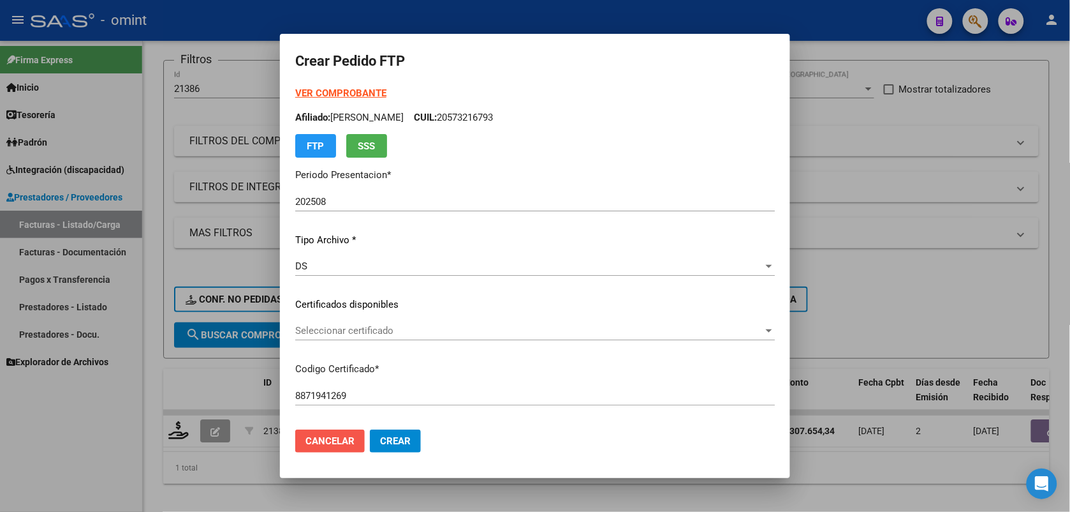
click at [333, 439] on span "Cancelar" at bounding box center [330, 440] width 49 height 11
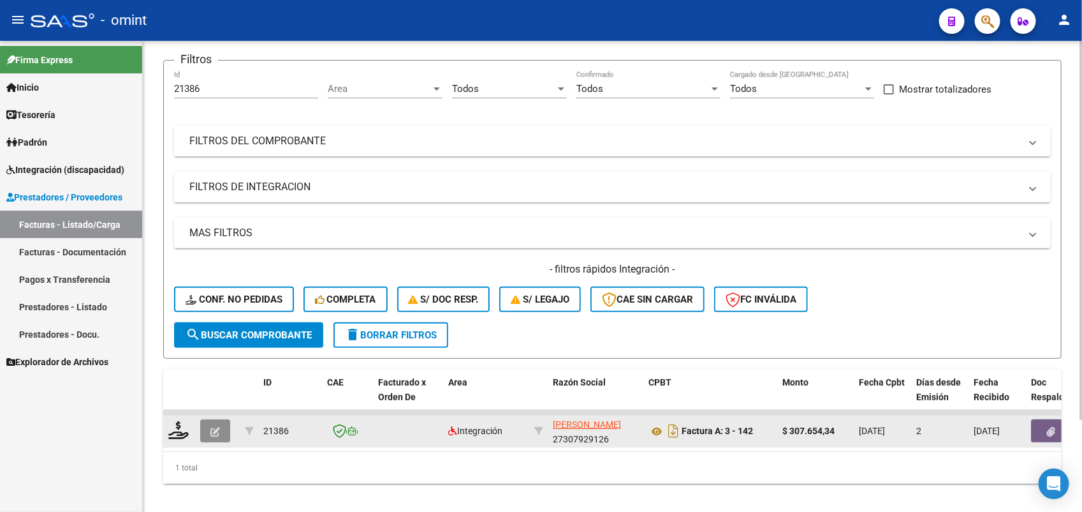
click at [224, 424] on button "button" at bounding box center [215, 430] width 30 height 23
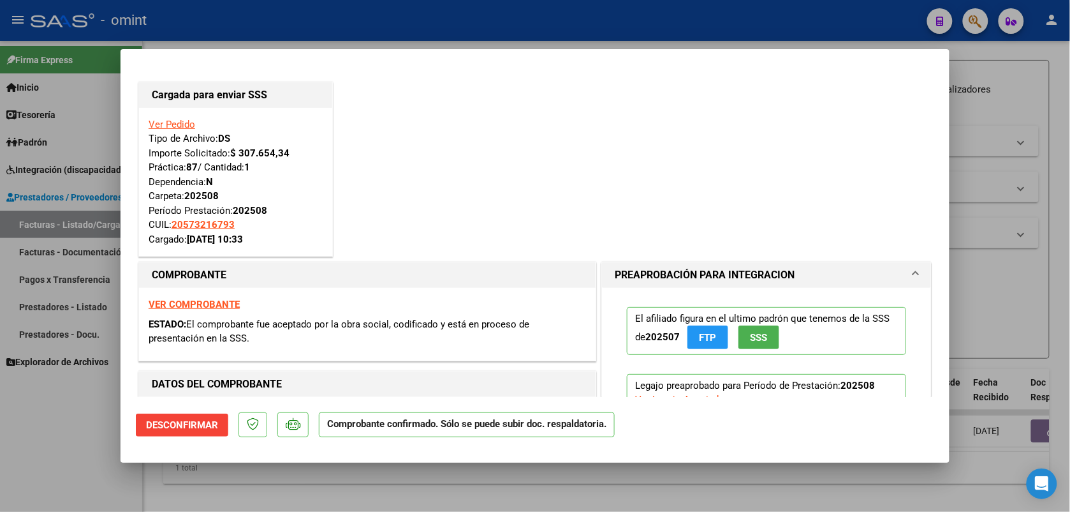
click at [214, 305] on strong "VER COMPROBANTE" at bounding box center [194, 304] width 91 height 11
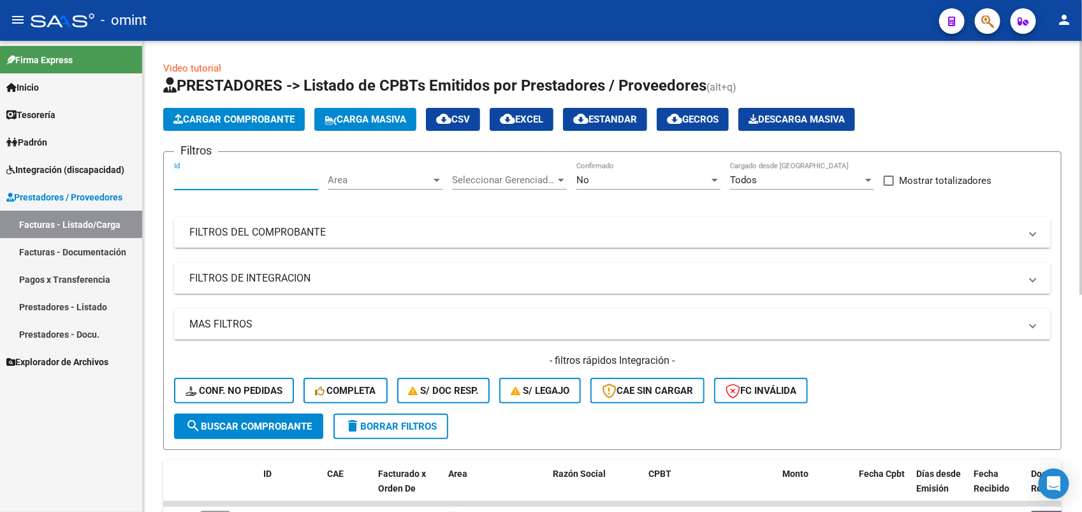
click at [220, 181] on input "Id" at bounding box center [246, 179] width 144 height 11
paste input "21386"
type input "21386"
click at [262, 424] on span "search Buscar Comprobante" at bounding box center [249, 425] width 126 height 11
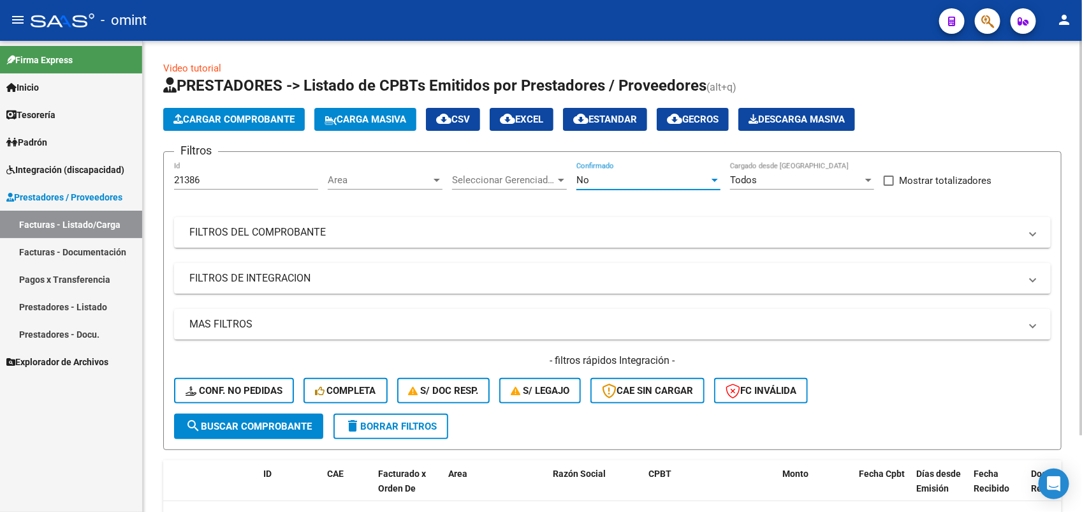
click at [598, 177] on div "No" at bounding box center [643, 179] width 133 height 11
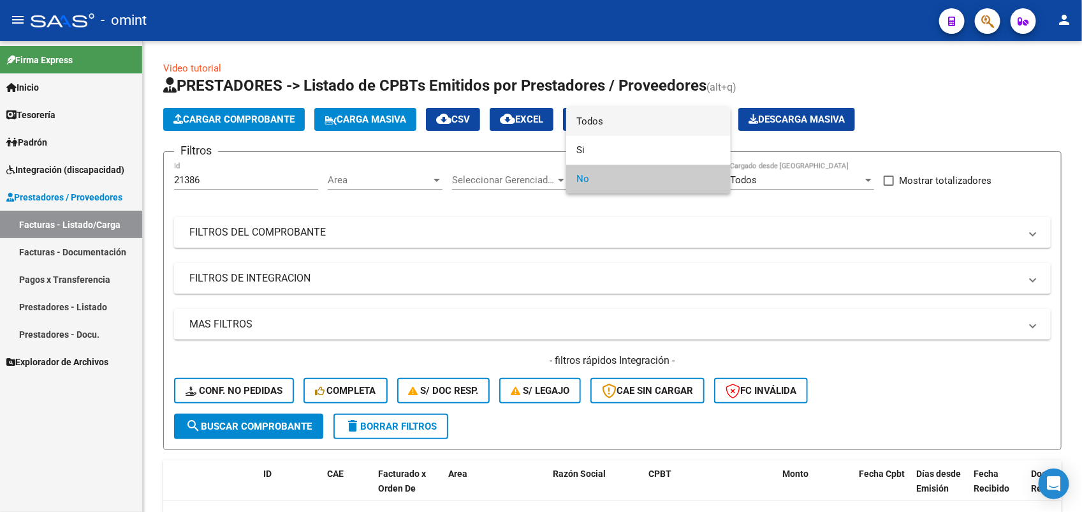
click at [585, 121] on span "Todos" at bounding box center [649, 121] width 144 height 29
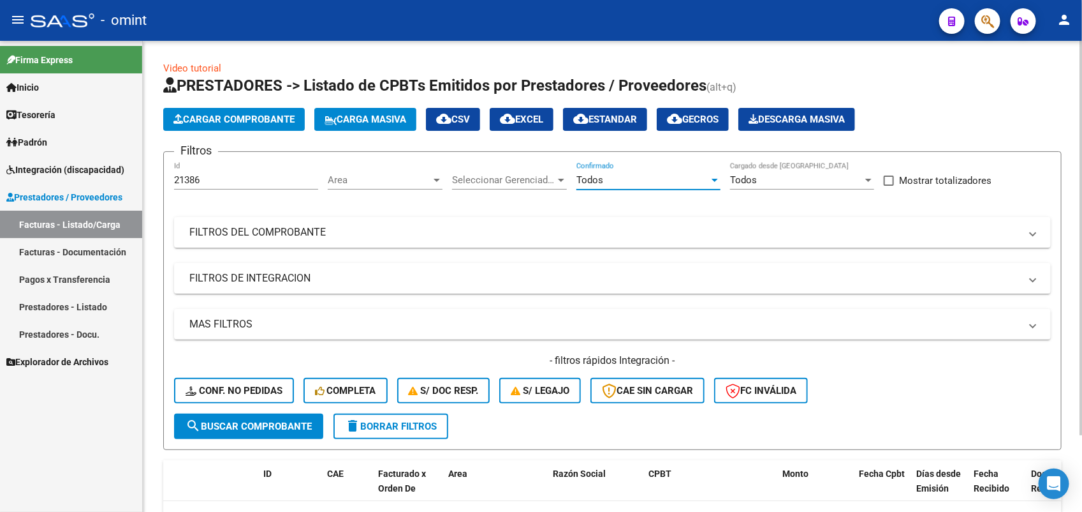
click at [265, 422] on span "search Buscar Comprobante" at bounding box center [249, 425] width 126 height 11
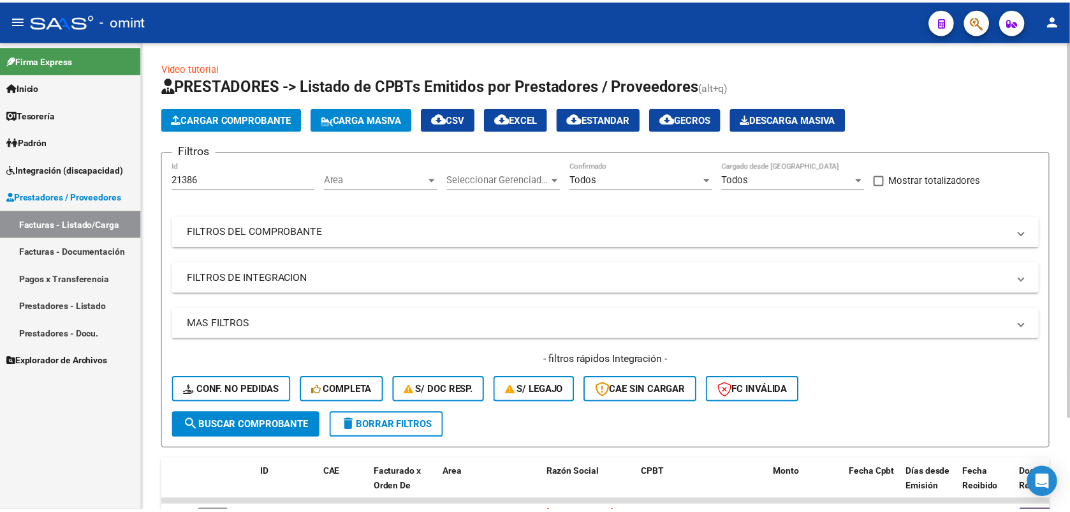
scroll to position [80, 0]
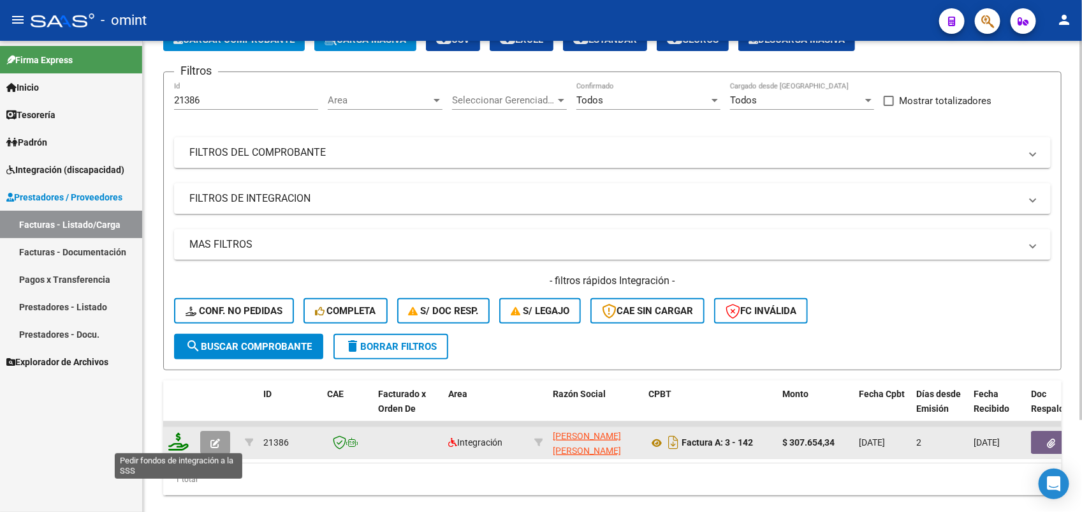
click at [167, 438] on datatable-body-cell at bounding box center [179, 442] width 32 height 31
click at [179, 443] on icon at bounding box center [178, 441] width 20 height 18
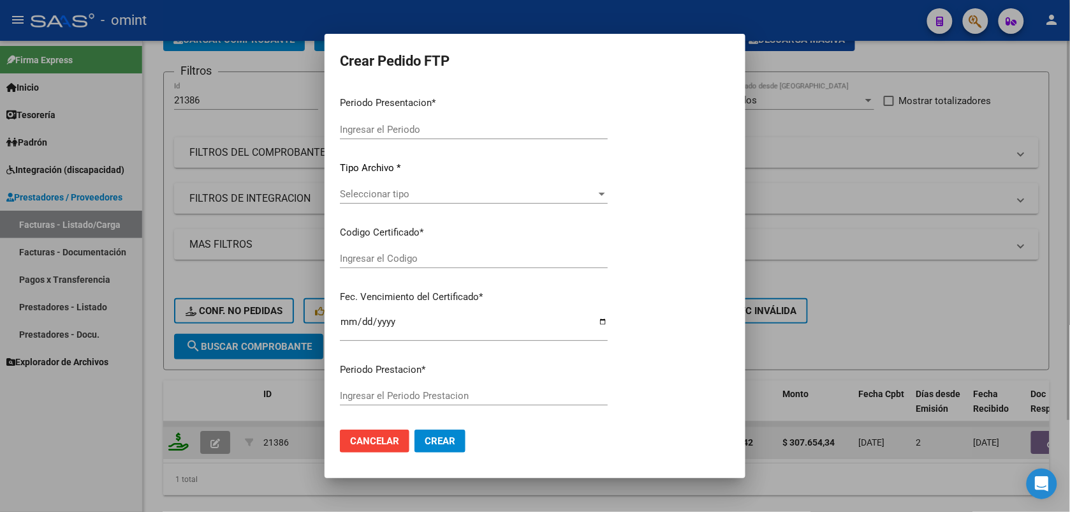
type input "202508"
type input "$ 307.654,34"
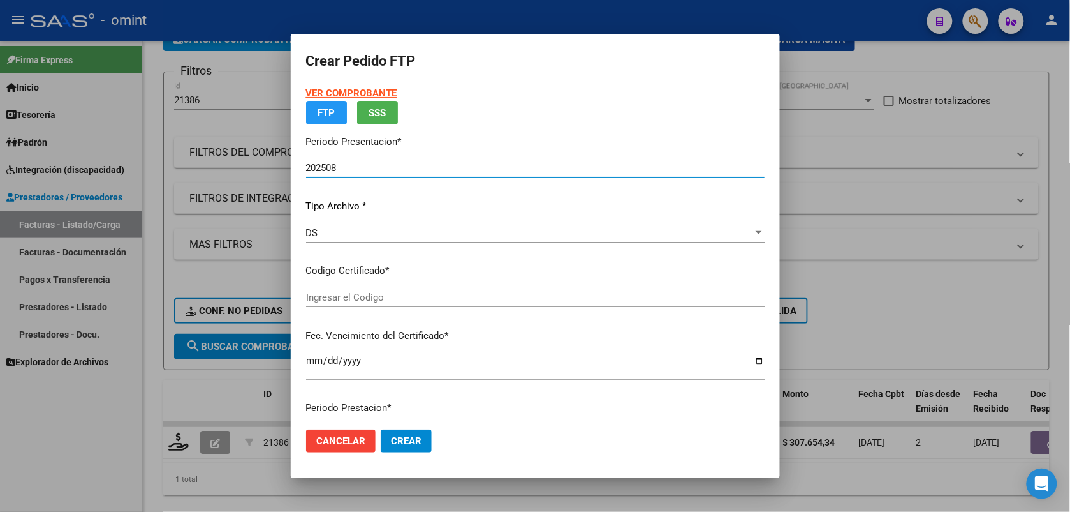
type input "8871941269"
type input "2025-08-23"
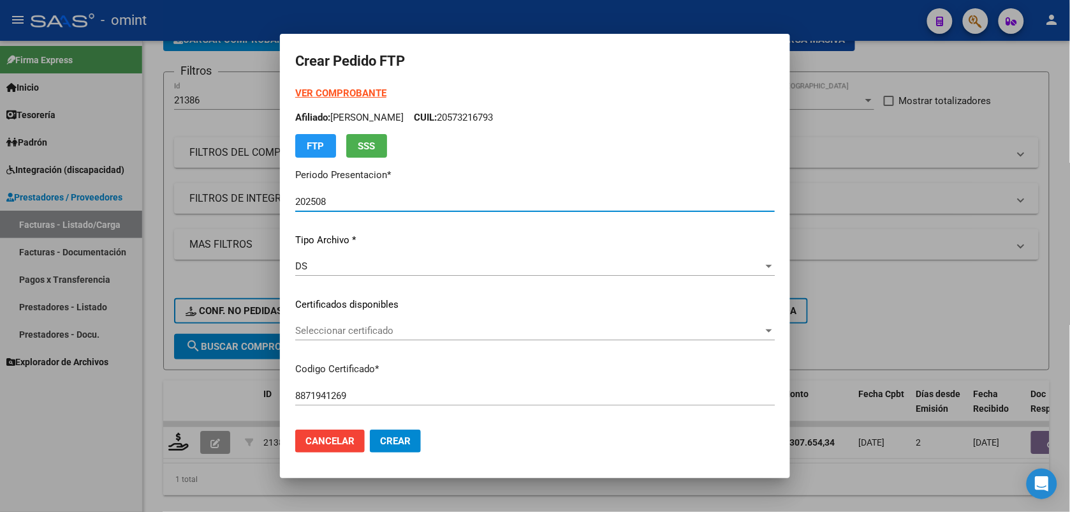
click at [371, 326] on span "Seleccionar certificado" at bounding box center [529, 330] width 468 height 11
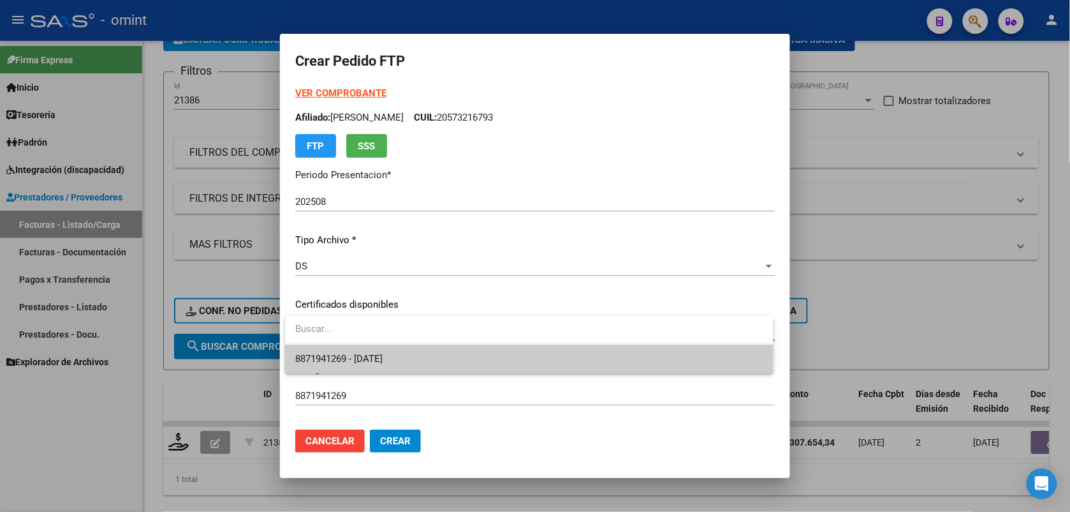
click at [367, 354] on span "8871941269 - 2025-08-23" at bounding box center [338, 358] width 87 height 11
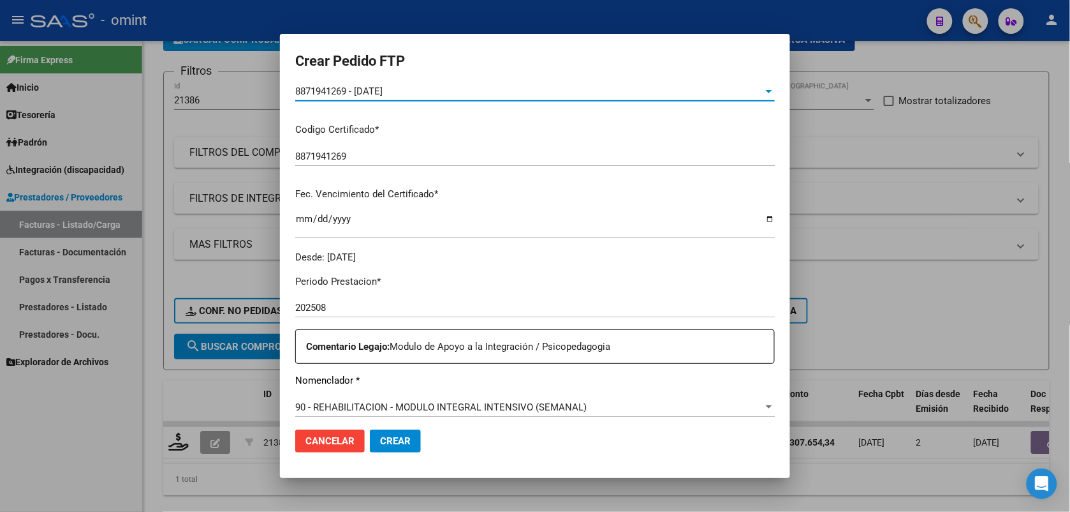
scroll to position [399, 0]
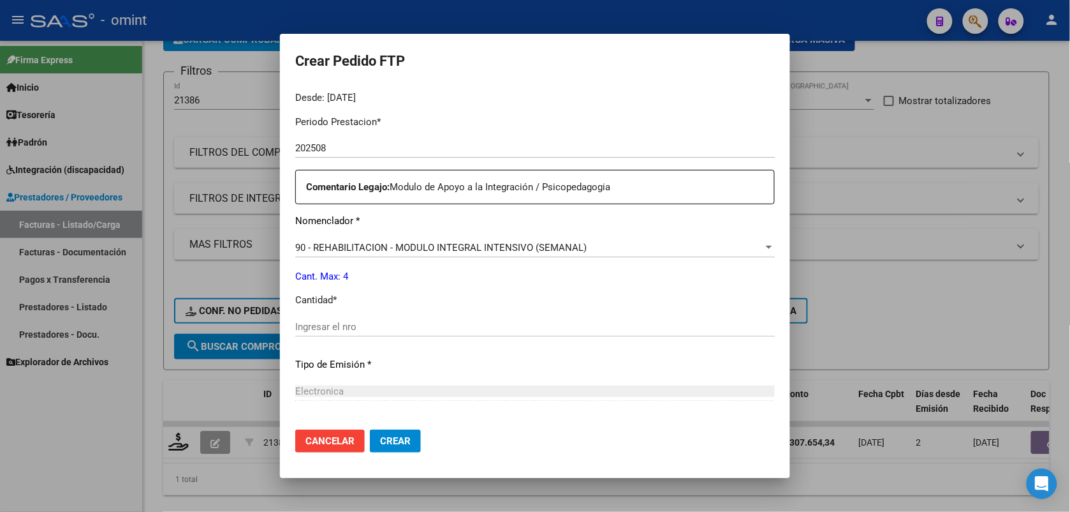
click at [358, 322] on input "Ingresar el nro" at bounding box center [535, 326] width 480 height 11
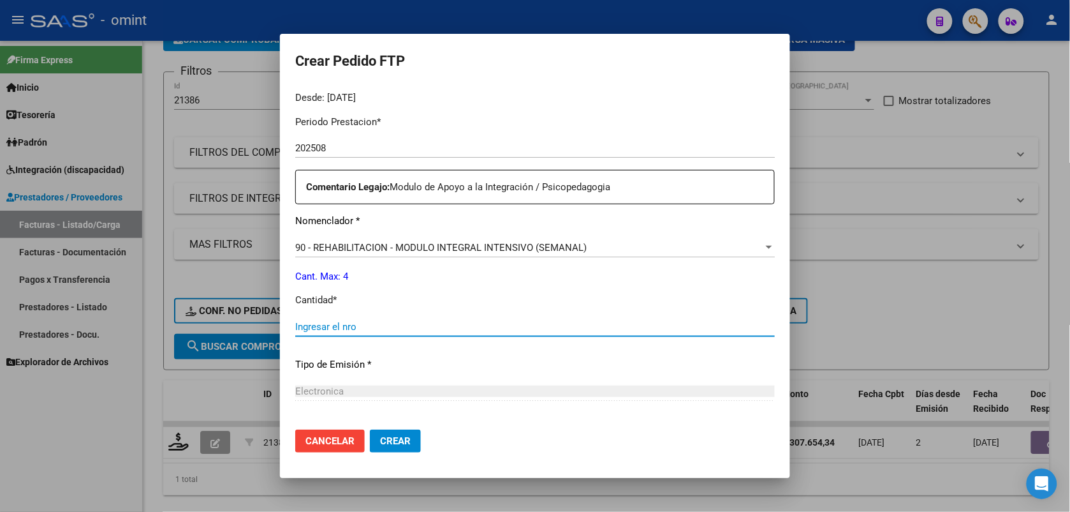
click at [400, 249] on span "90 - REHABILITACION - MODULO INTEGRAL INTENSIVO (SEMANAL)" at bounding box center [441, 247] width 292 height 11
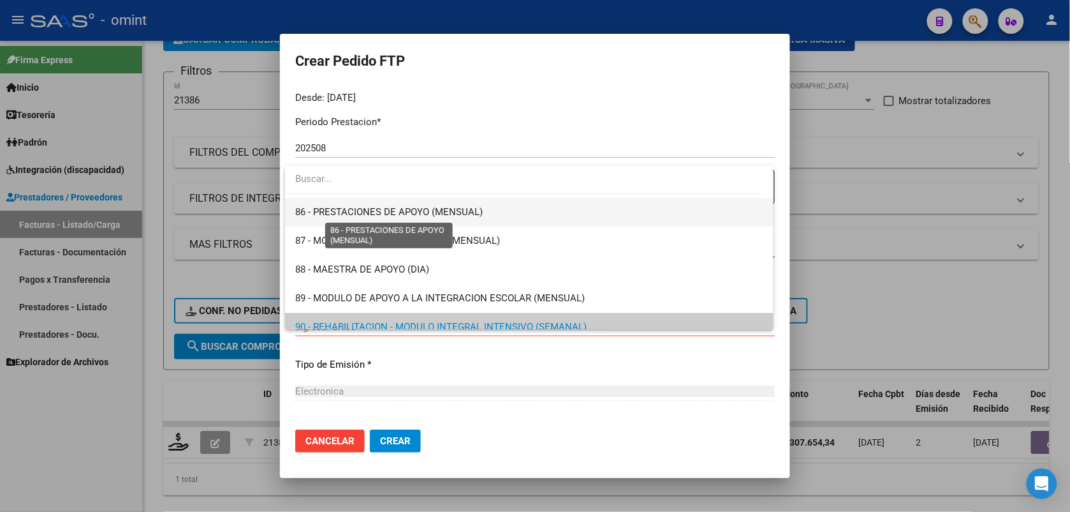
scroll to position [2357, 0]
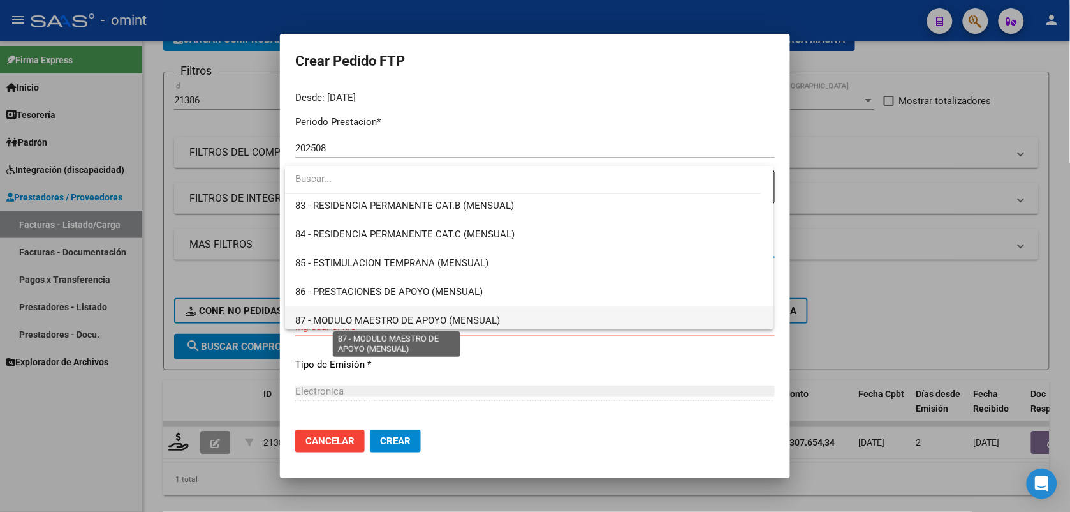
click at [438, 316] on span "87 - MODULO MAESTRO DE APOYO (MENSUAL)" at bounding box center [397, 319] width 205 height 11
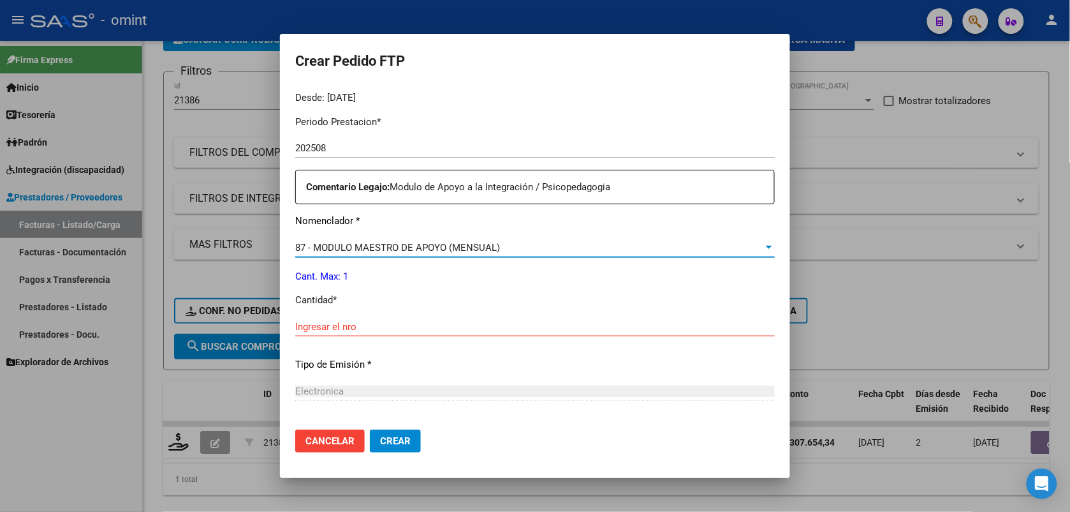
scroll to position [2362, 0]
click at [384, 332] on div "Ingresar el nro" at bounding box center [535, 326] width 480 height 19
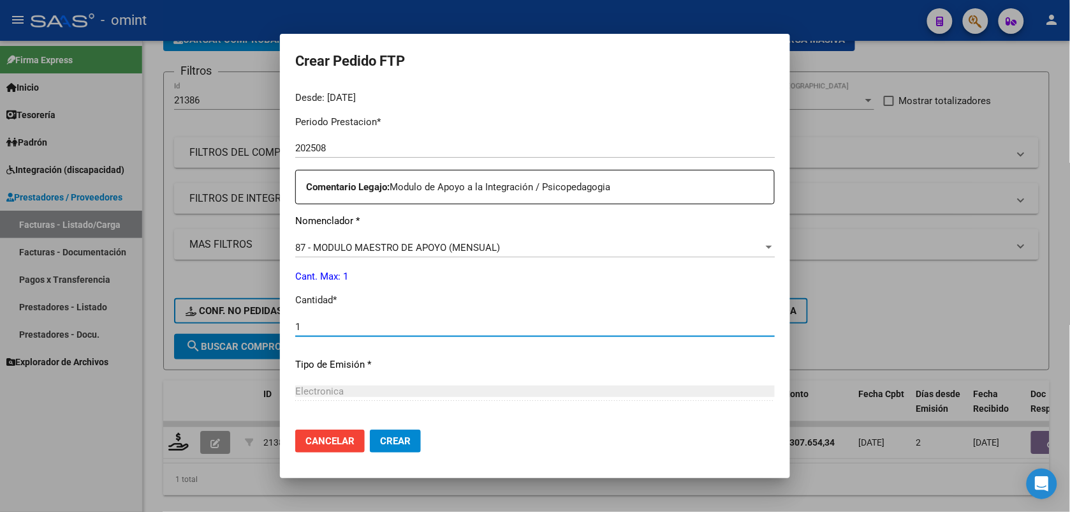
type input "1"
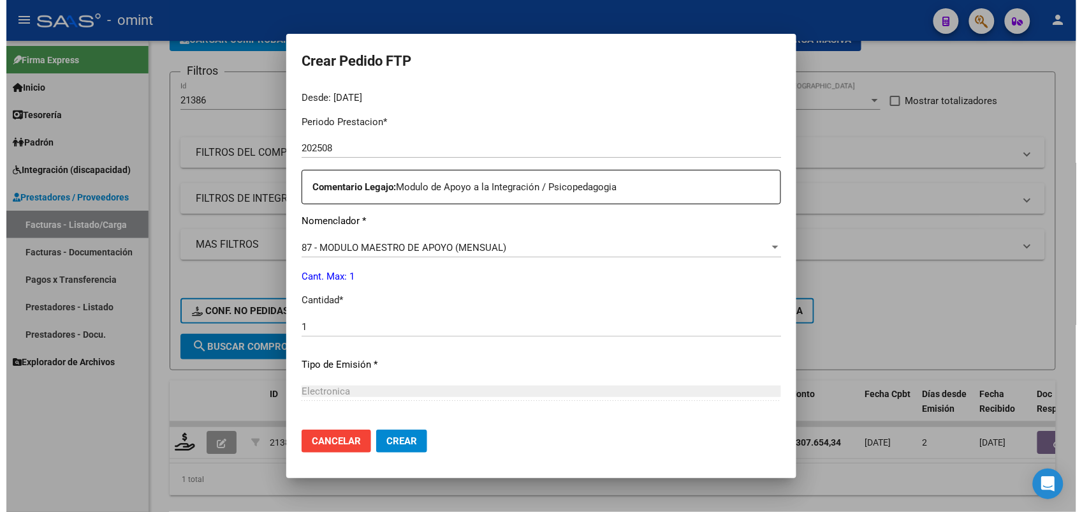
scroll to position [521, 0]
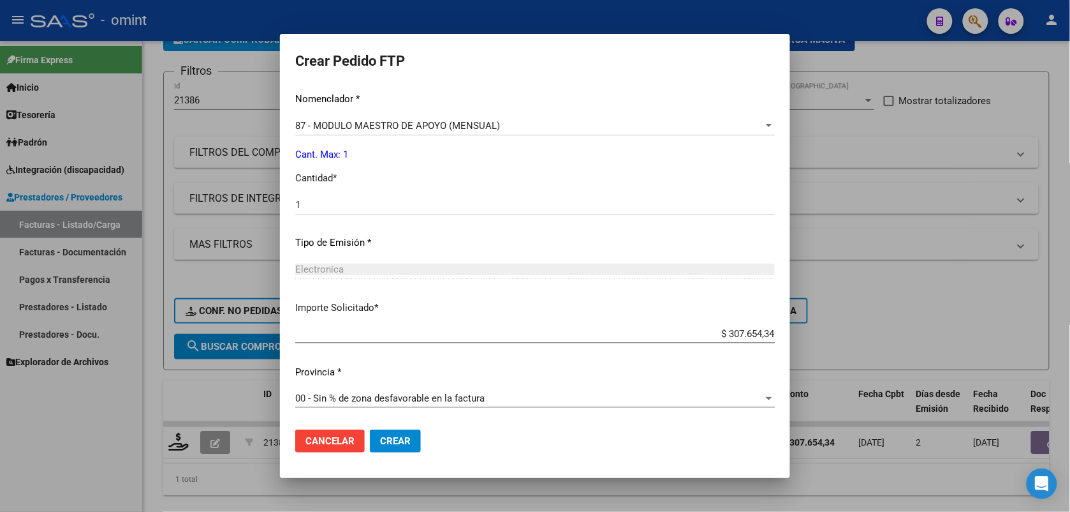
click at [394, 444] on span "Crear" at bounding box center [395, 440] width 31 height 11
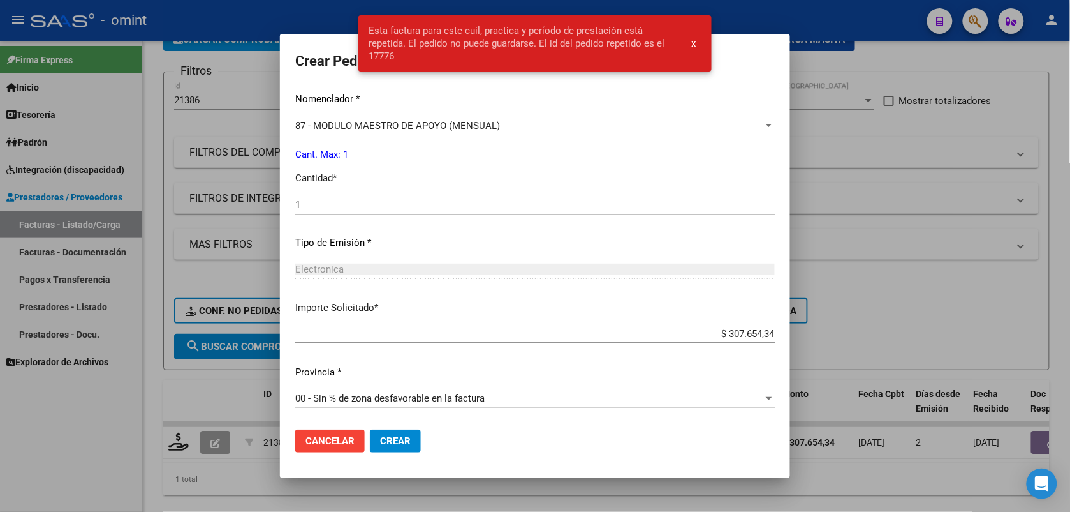
click at [898, 57] on div at bounding box center [535, 256] width 1070 height 512
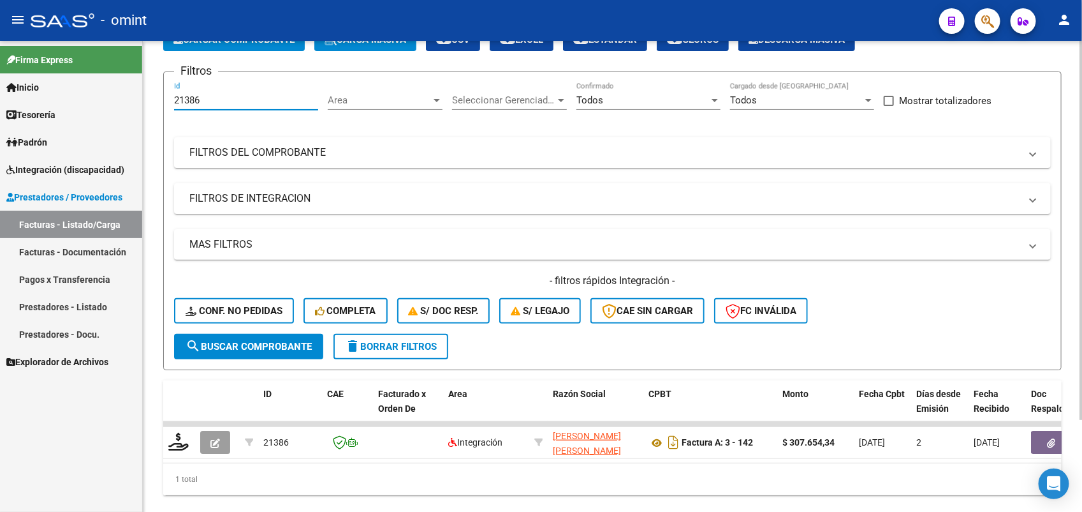
drag, startPoint x: 208, startPoint y: 100, endPoint x: 163, endPoint y: 101, distance: 45.3
click at [163, 101] on form "Filtros 21386 Id Area Area Seleccionar Gerenciador Seleccionar Gerenciador Todo…" at bounding box center [612, 220] width 899 height 299
click at [268, 361] on form "Filtros 21386 Id Area Area Seleccionar Gerenciador Seleccionar Gerenciador Todo…" at bounding box center [612, 220] width 899 height 299
click at [271, 350] on button "search Buscar Comprobante" at bounding box center [248, 347] width 149 height 26
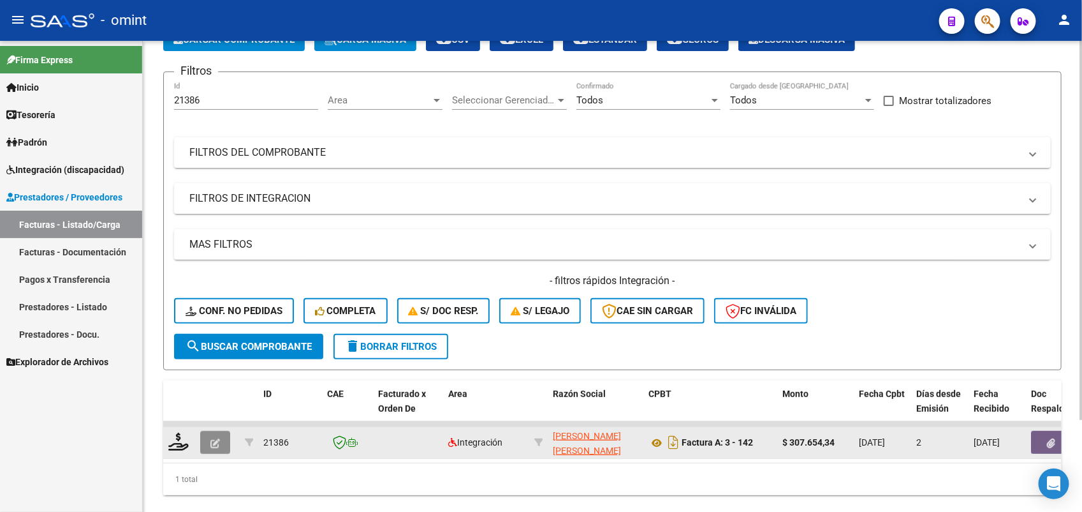
click at [206, 441] on button "button" at bounding box center [215, 442] width 30 height 23
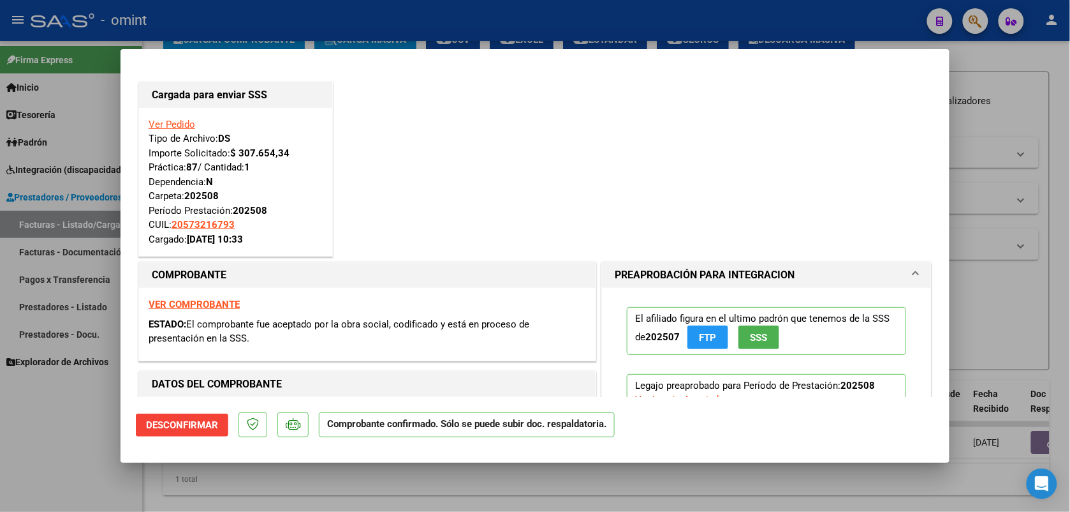
click at [318, 17] on div at bounding box center [535, 256] width 1070 height 512
type input "$ 0,00"
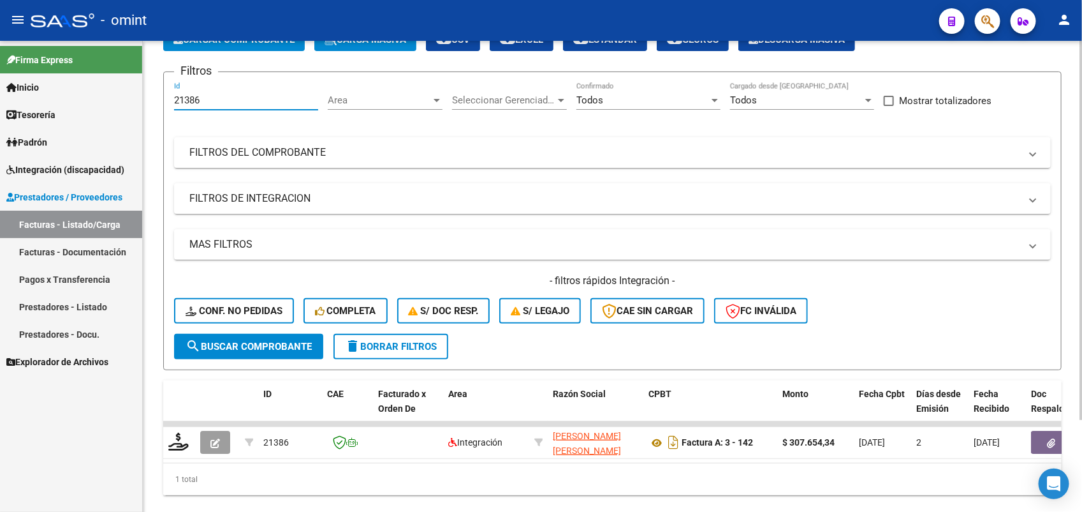
drag, startPoint x: 206, startPoint y: 97, endPoint x: 164, endPoint y: 106, distance: 43.0
click at [164, 106] on form "Filtros 21386 Id Area Area Seleccionar Gerenciador Seleccionar Gerenciador Todo…" at bounding box center [612, 220] width 899 height 299
paste input "0843"
type input "20843"
click at [254, 343] on span "search Buscar Comprobante" at bounding box center [249, 346] width 126 height 11
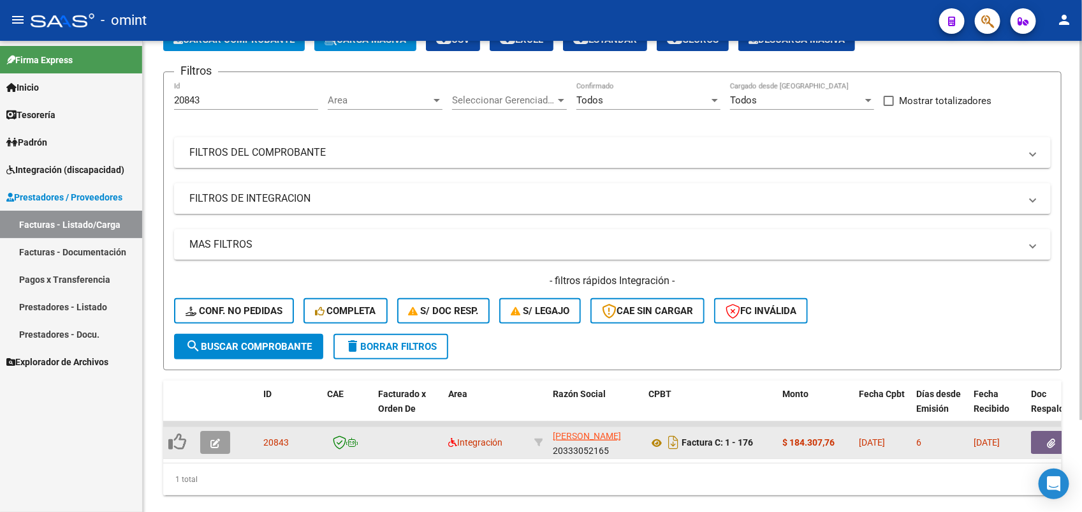
click at [219, 438] on icon "button" at bounding box center [216, 443] width 10 height 10
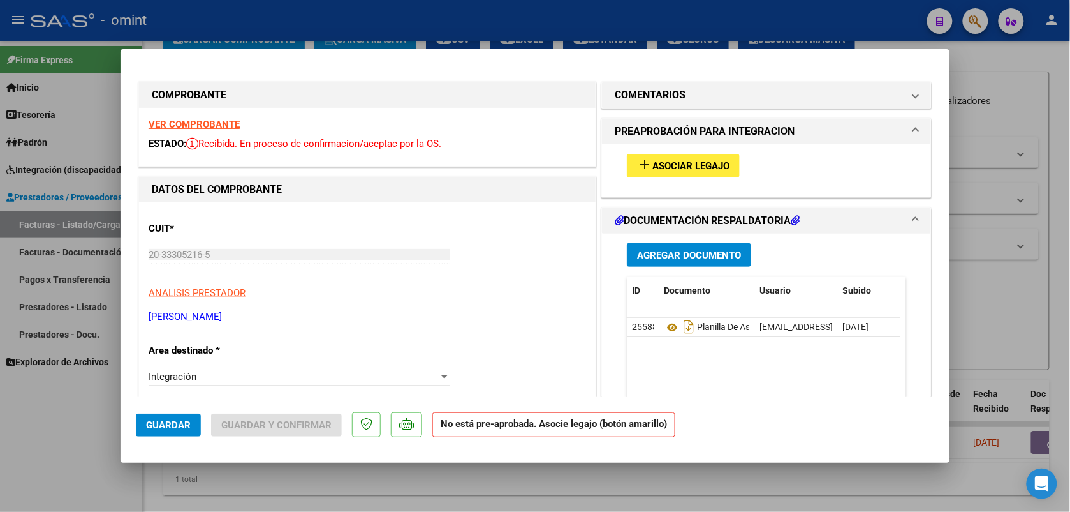
click at [181, 128] on strong "VER COMPROBANTE" at bounding box center [194, 124] width 91 height 11
click at [632, 495] on div at bounding box center [535, 256] width 1070 height 512
type input "$ 0,00"
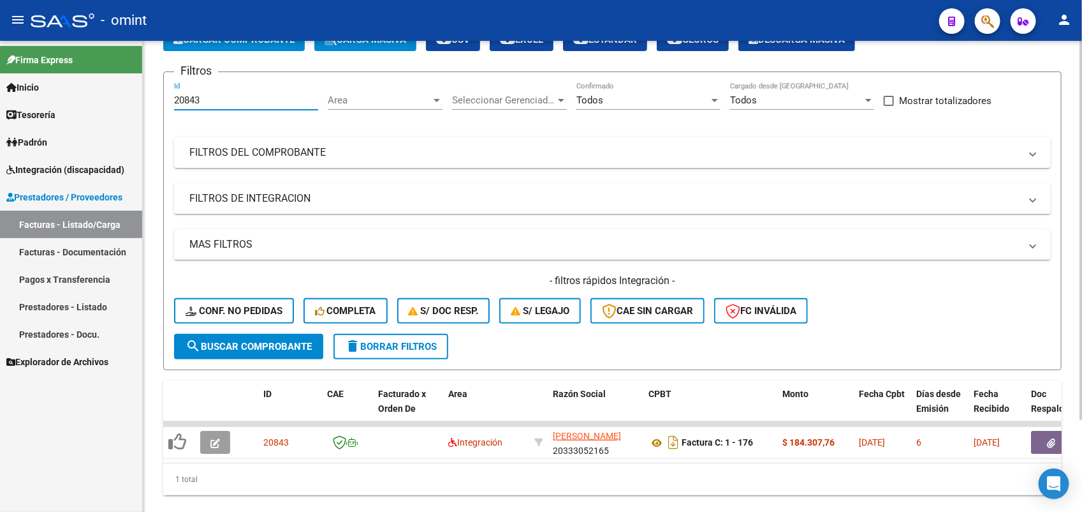
drag, startPoint x: 214, startPoint y: 100, endPoint x: 170, endPoint y: 96, distance: 43.6
click at [170, 96] on form "Filtros 20843 Id Area Area Seleccionar Gerenciador Seleccionar Gerenciador Todo…" at bounding box center [612, 220] width 899 height 299
paste input "16748"
type input "16748"
click at [258, 341] on span "search Buscar Comprobante" at bounding box center [249, 346] width 126 height 11
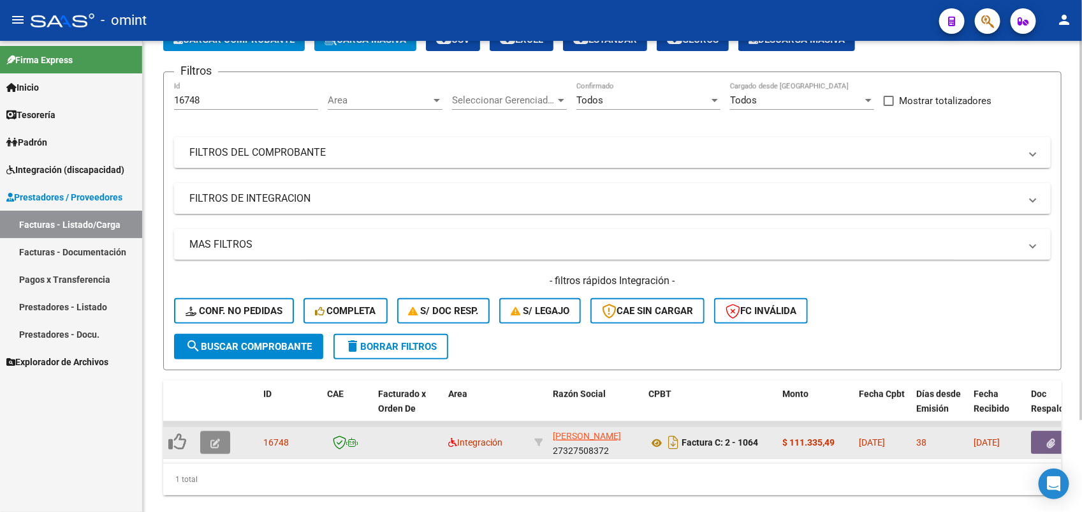
click at [218, 438] on icon "button" at bounding box center [216, 443] width 10 height 10
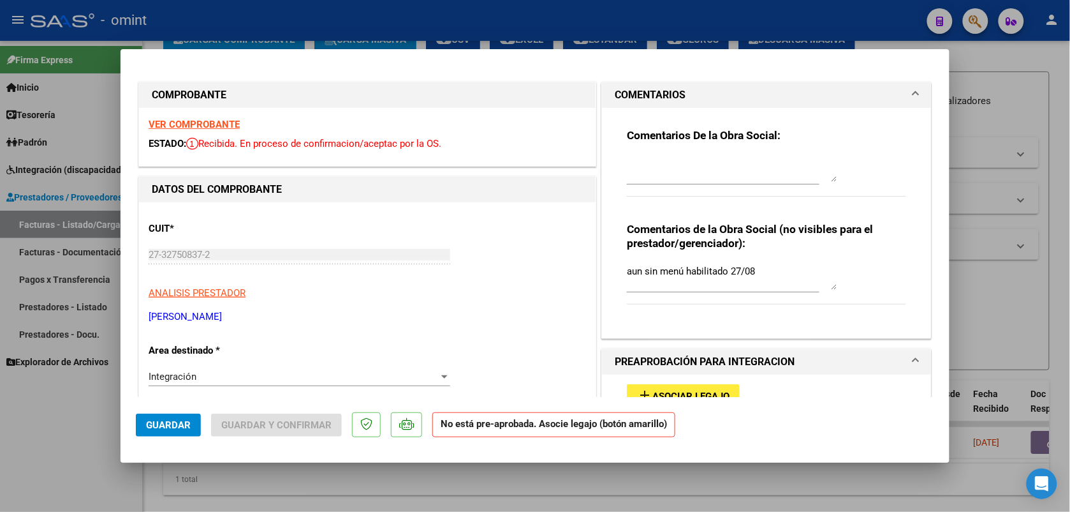
click at [166, 125] on strong "VER COMPROBANTE" at bounding box center [194, 124] width 91 height 11
click at [977, 48] on div at bounding box center [535, 256] width 1070 height 512
type input "$ 0,00"
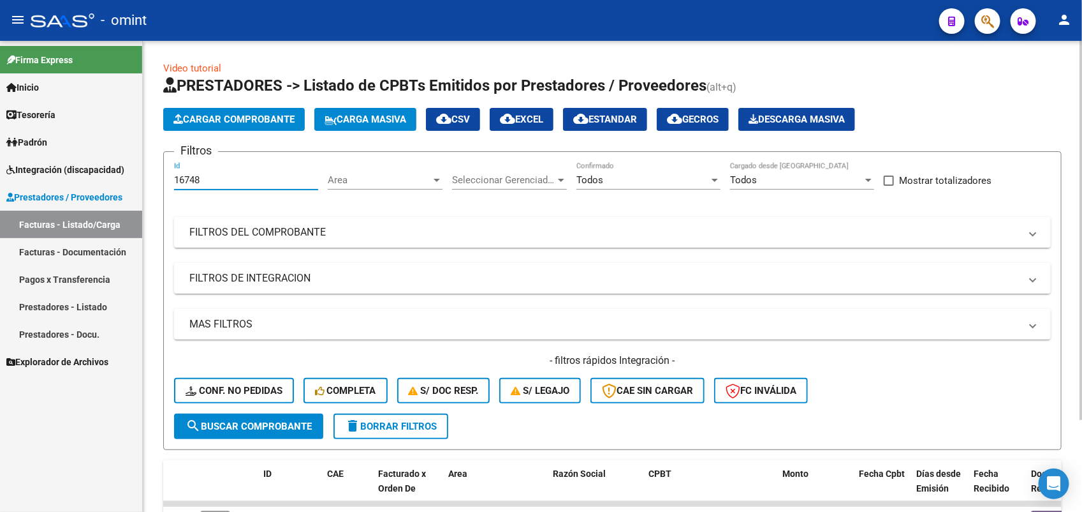
drag, startPoint x: 203, startPoint y: 174, endPoint x: 161, endPoint y: 181, distance: 42.1
click at [161, 181] on div "Video tutorial PRESTADORES -> Listado de CPBTs Emitidos por Prestadores / Prove…" at bounding box center [613, 328] width 940 height 575
paste input "8297"
type input "18297"
click at [246, 422] on span "search Buscar Comprobante" at bounding box center [249, 425] width 126 height 11
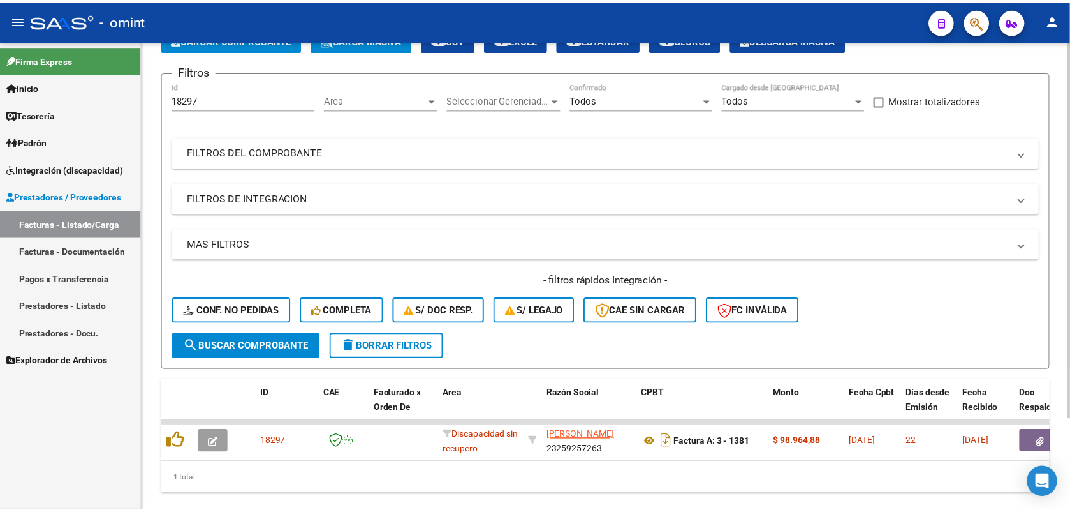
scroll to position [114, 0]
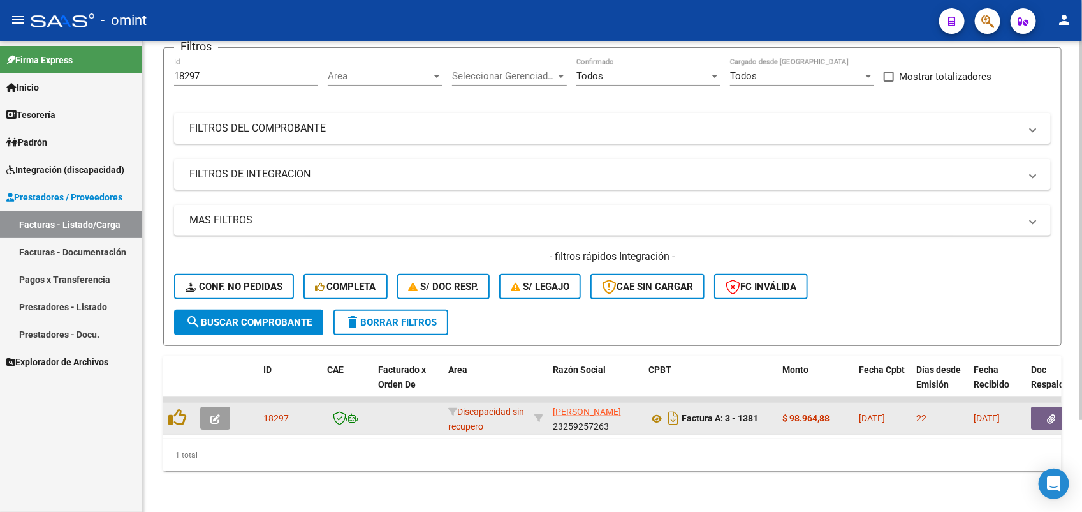
click at [212, 414] on icon "button" at bounding box center [216, 419] width 10 height 10
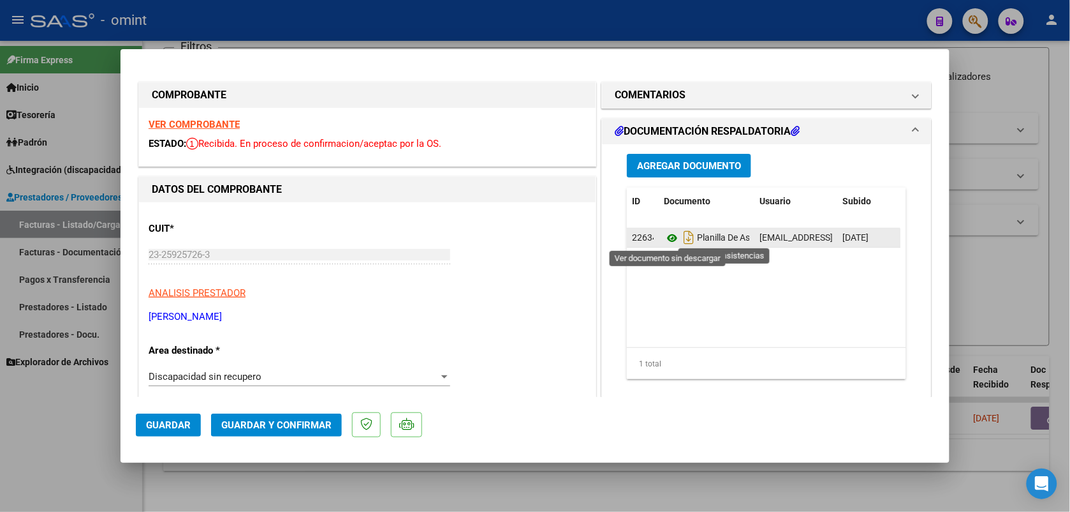
click at [667, 237] on icon at bounding box center [672, 237] width 17 height 15
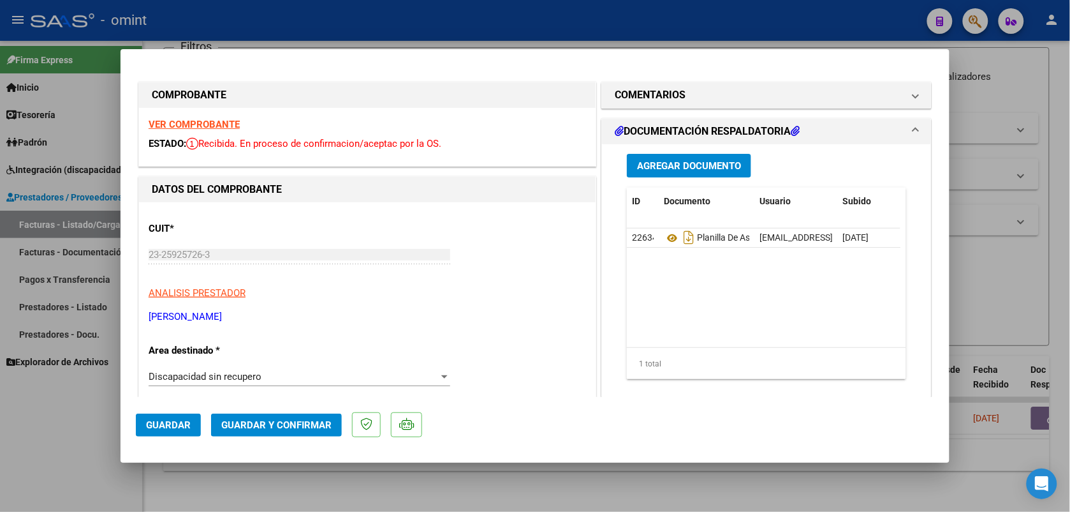
click at [228, 122] on strong "VER COMPROBANTE" at bounding box center [194, 124] width 91 height 11
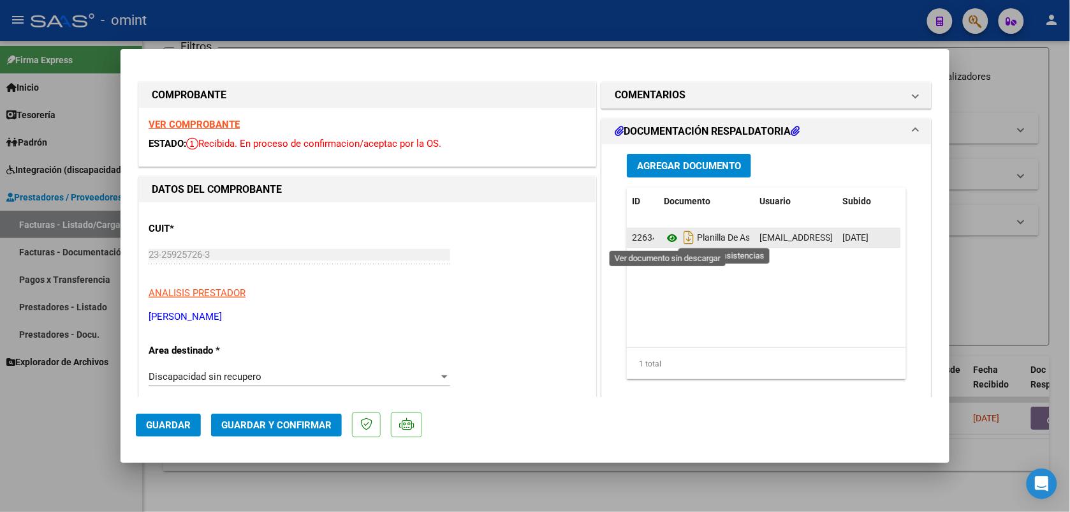
click at [667, 242] on icon at bounding box center [672, 237] width 17 height 15
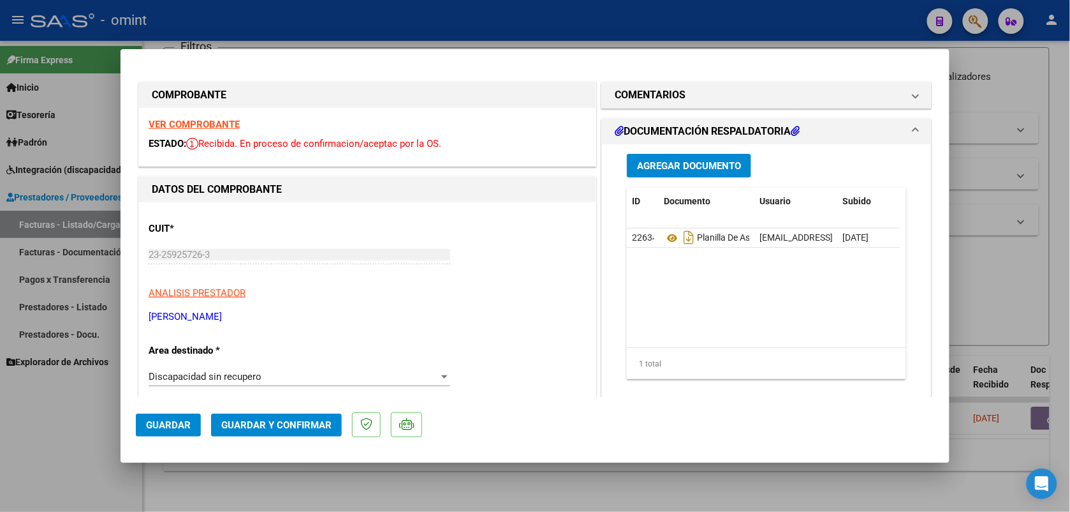
click at [211, 123] on strong "VER COMPROBANTE" at bounding box center [194, 124] width 91 height 11
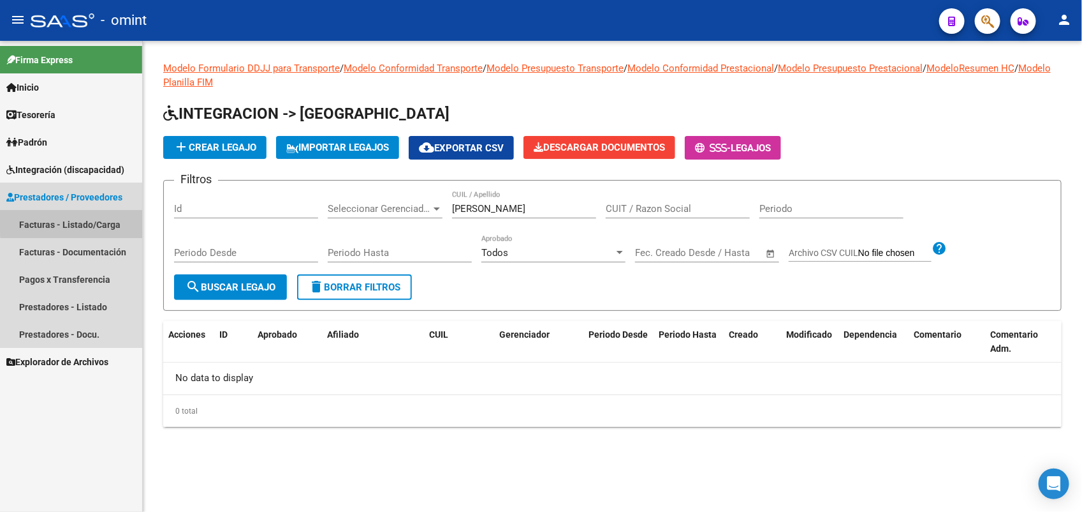
click at [103, 221] on link "Facturas - Listado/Carga" at bounding box center [71, 224] width 142 height 27
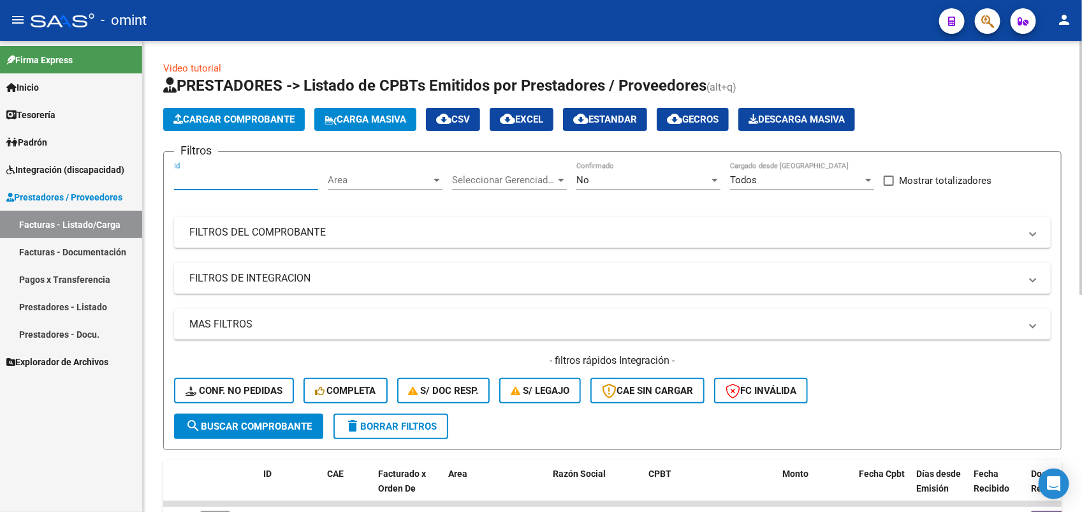
click at [199, 177] on input "Id" at bounding box center [246, 179] width 144 height 11
paste input "19479"
type input "19479"
click at [589, 179] on span "No" at bounding box center [583, 179] width 13 height 11
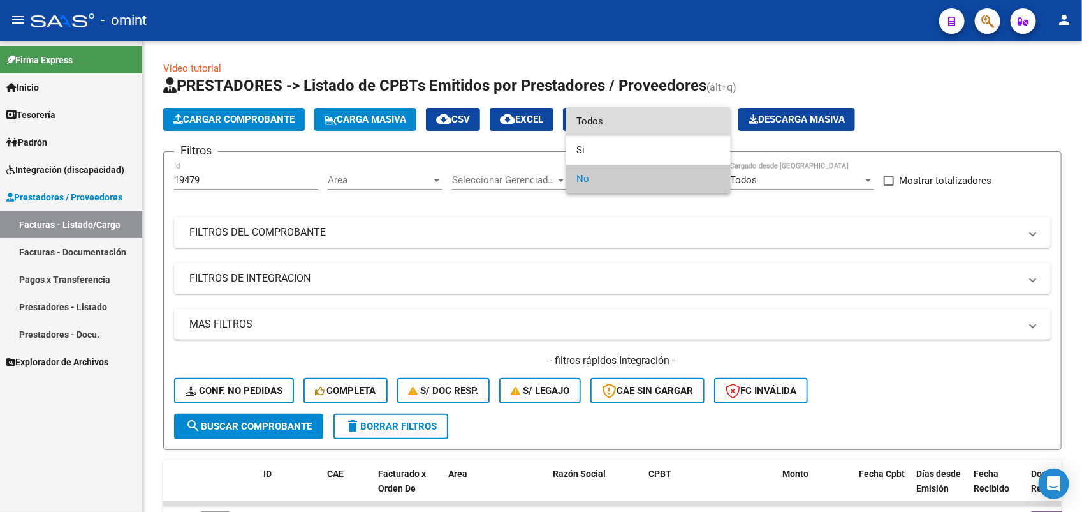
click at [580, 122] on span "Todos" at bounding box center [649, 121] width 144 height 29
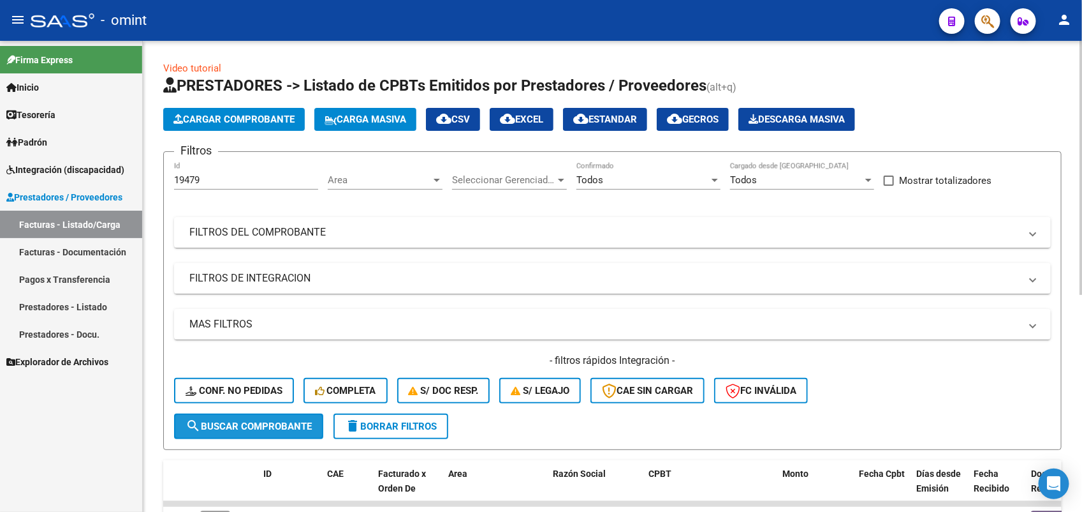
click at [276, 420] on span "search Buscar Comprobante" at bounding box center [249, 425] width 126 height 11
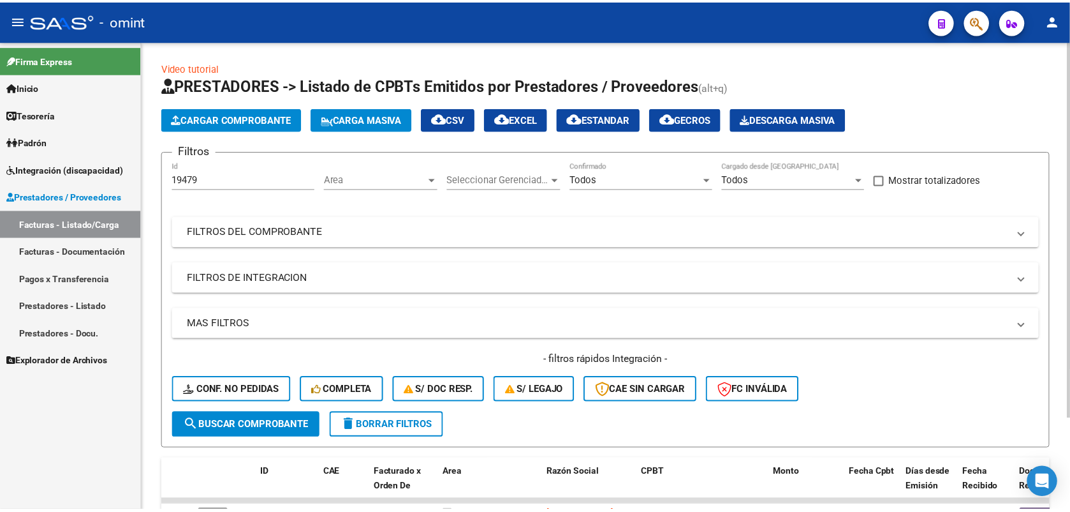
scroll to position [114, 0]
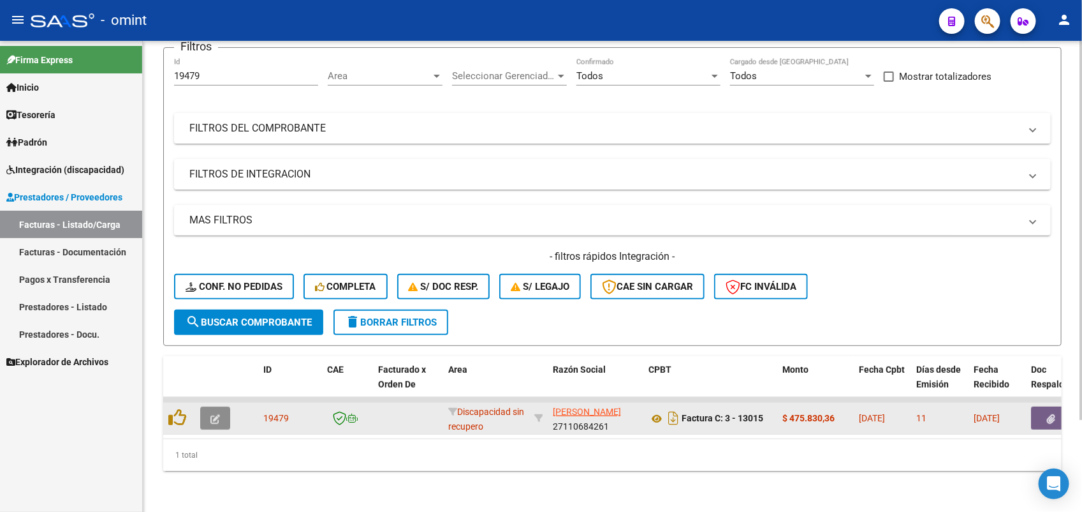
click at [220, 406] on button "button" at bounding box center [215, 417] width 30 height 23
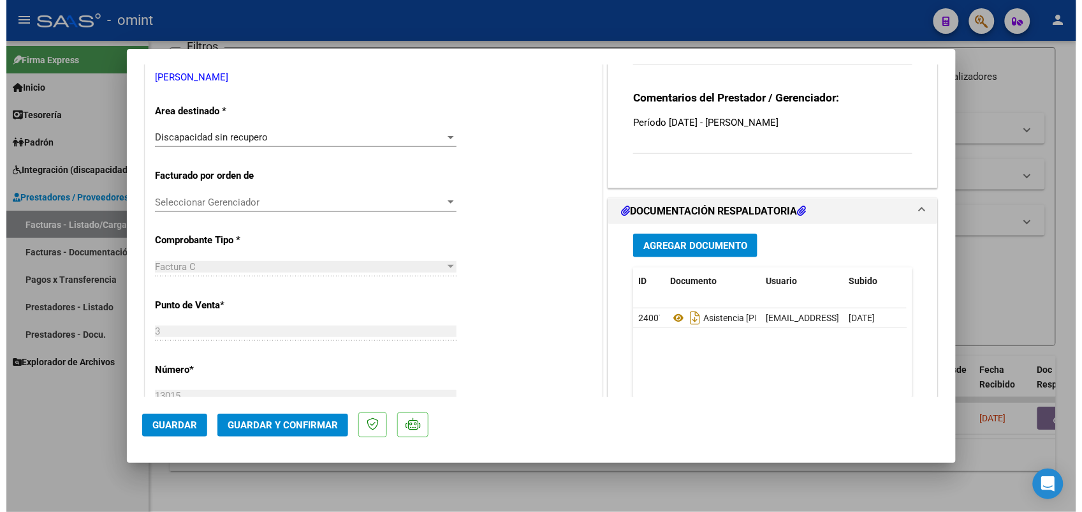
scroll to position [0, 0]
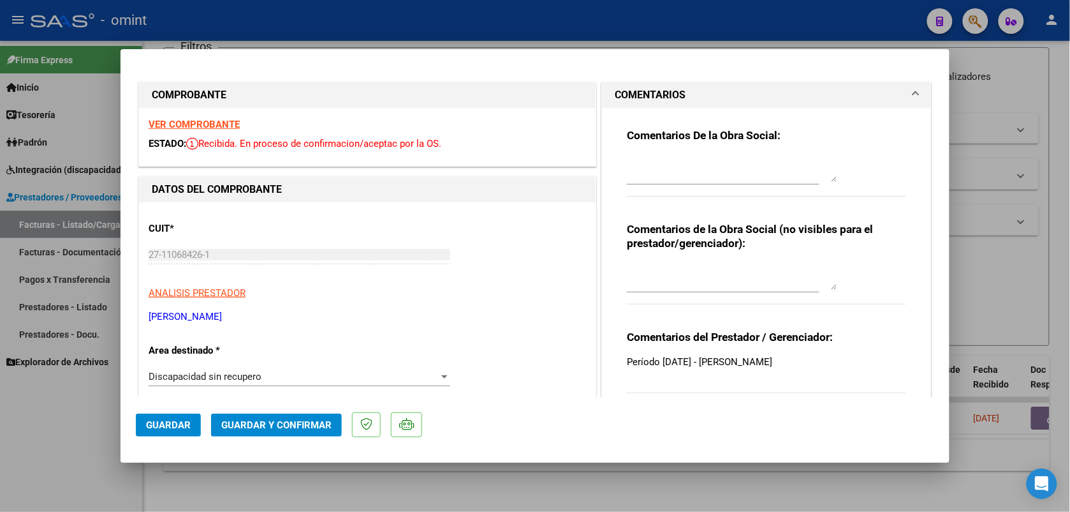
click at [223, 119] on strong "VER COMPROBANTE" at bounding box center [194, 124] width 91 height 11
click at [377, 30] on div at bounding box center [535, 256] width 1070 height 512
type input "$ 0,00"
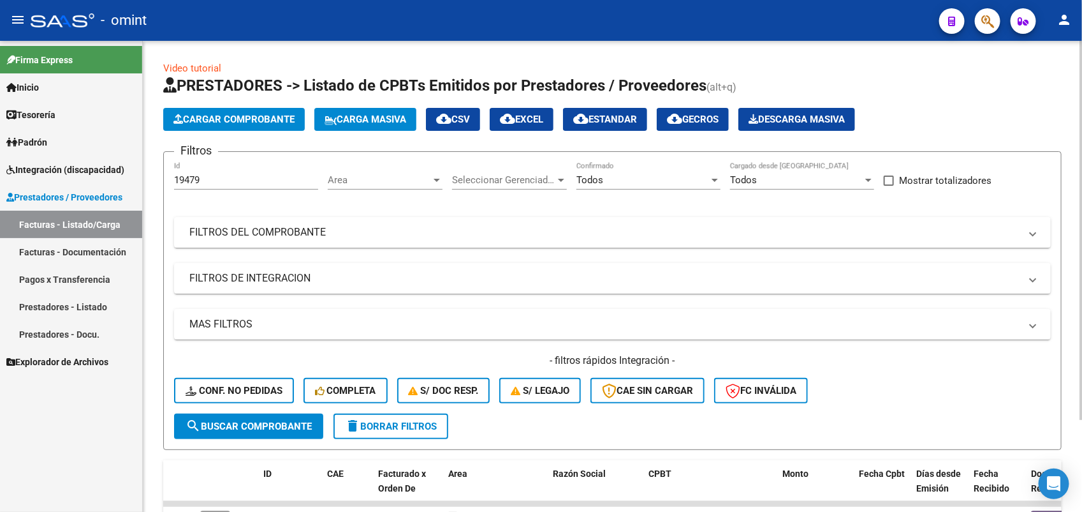
click at [269, 420] on span "search Buscar Comprobante" at bounding box center [249, 425] width 126 height 11
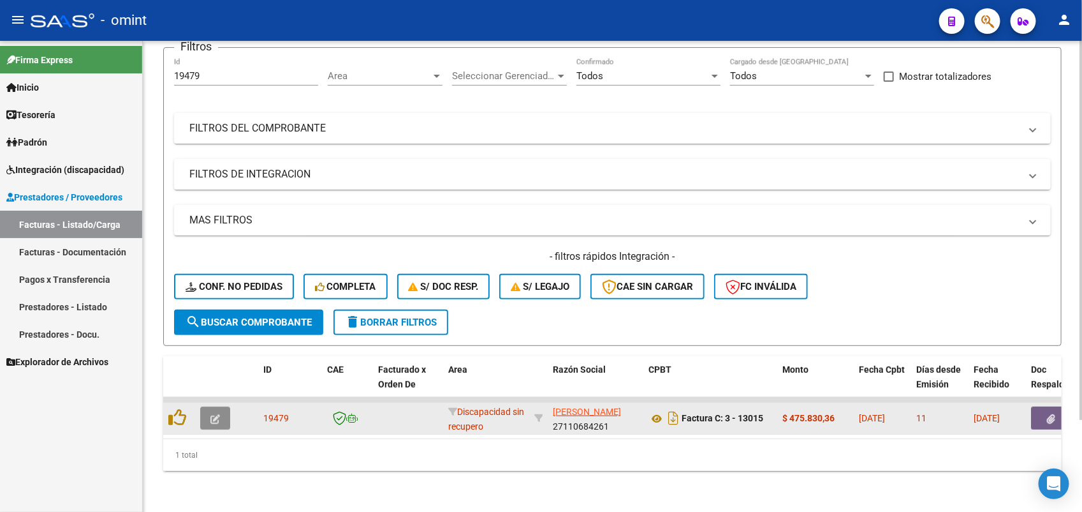
click at [219, 414] on icon "button" at bounding box center [216, 419] width 10 height 10
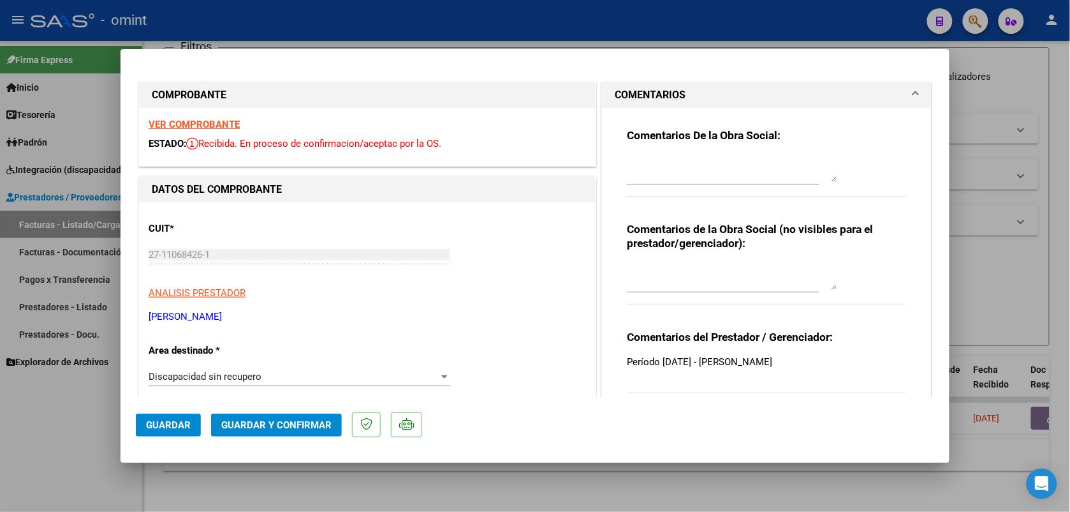
click at [514, 482] on div at bounding box center [535, 256] width 1070 height 512
type input "$ 0,00"
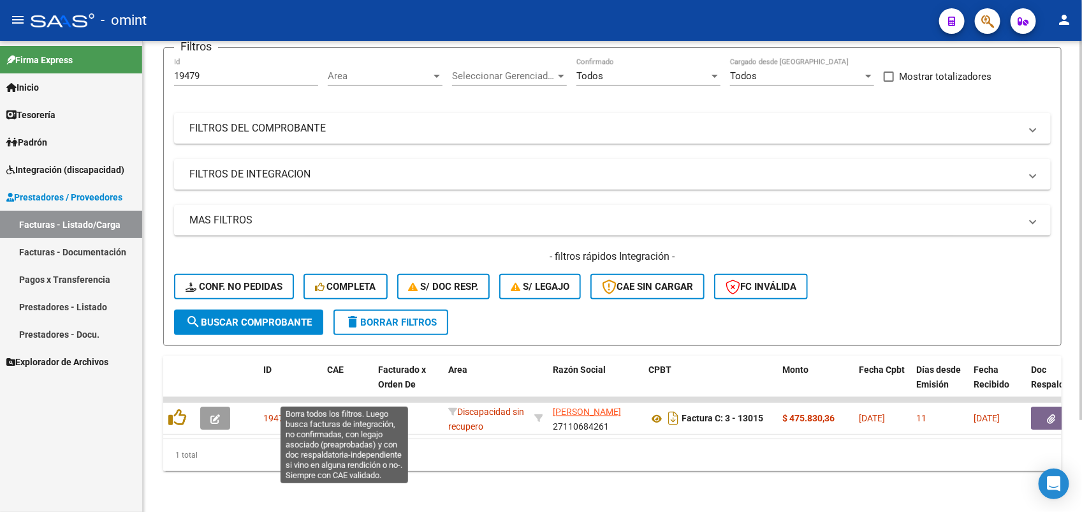
scroll to position [0, 0]
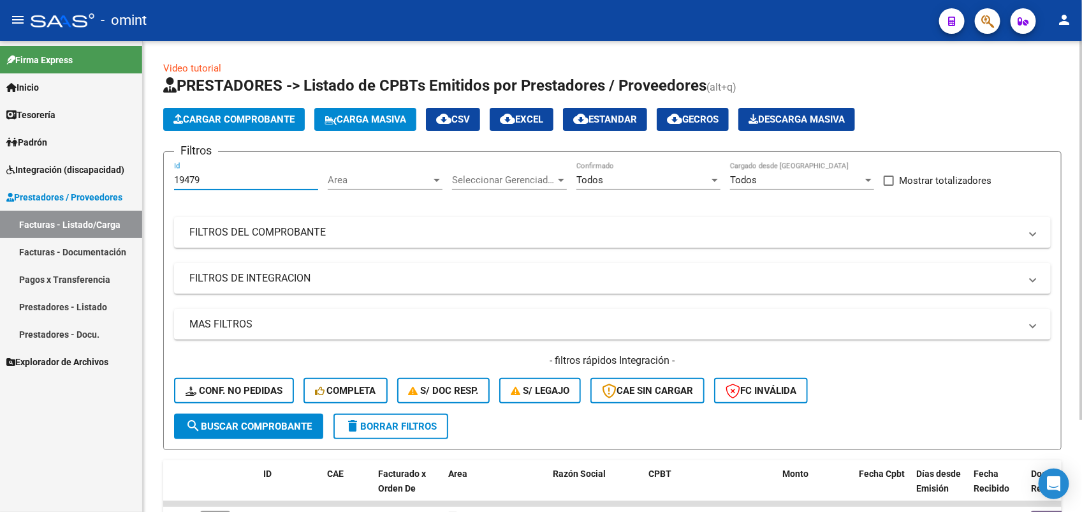
drag, startPoint x: 207, startPoint y: 184, endPoint x: 166, endPoint y: 190, distance: 41.9
click at [166, 190] on form "Filtros 19479 Id Area Area Seleccionar Gerenciador Seleccionar Gerenciador Todo…" at bounding box center [612, 300] width 899 height 299
paste input "21338"
type input "21338"
click at [255, 425] on span "search Buscar Comprobante" at bounding box center [249, 425] width 126 height 11
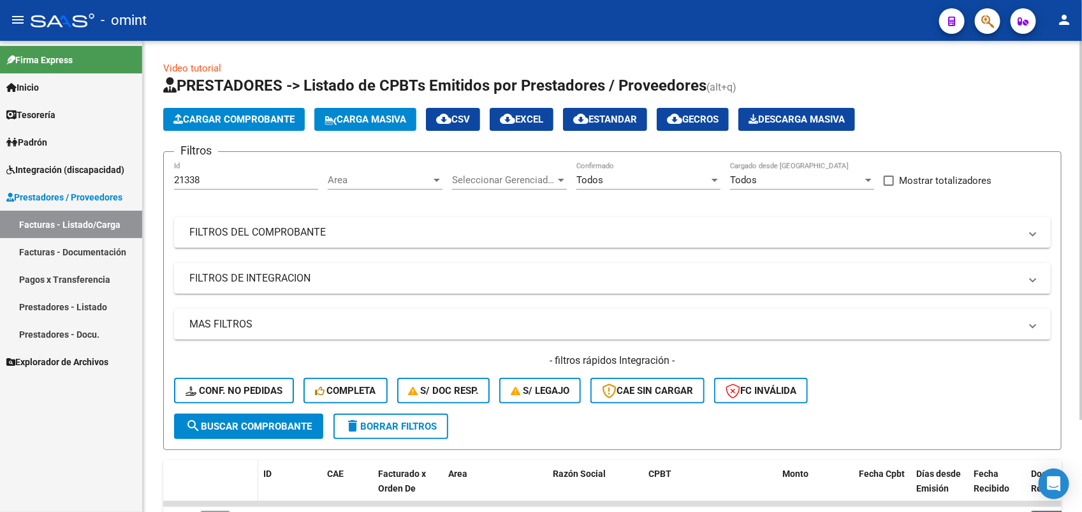
scroll to position [114, 0]
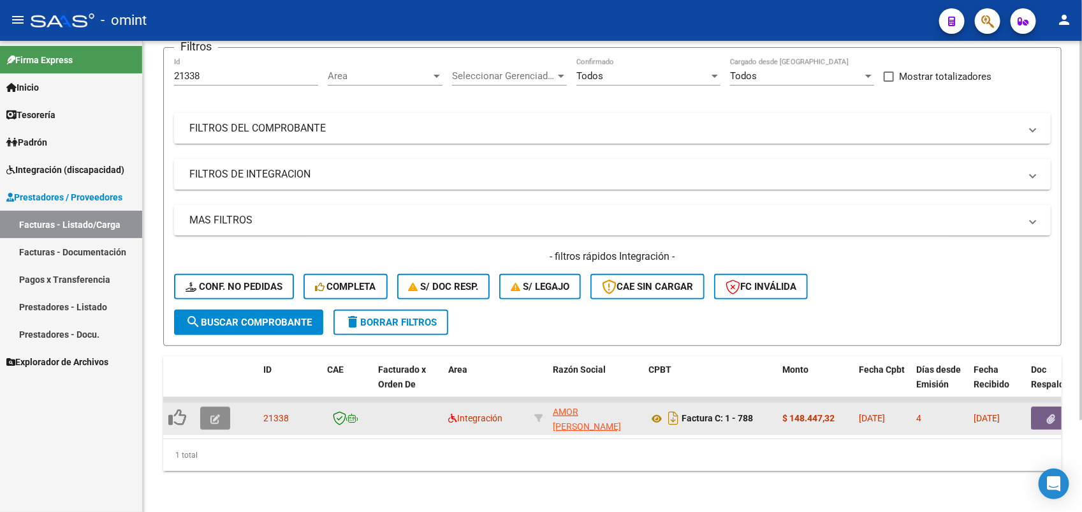
click at [209, 406] on button "button" at bounding box center [215, 417] width 30 height 23
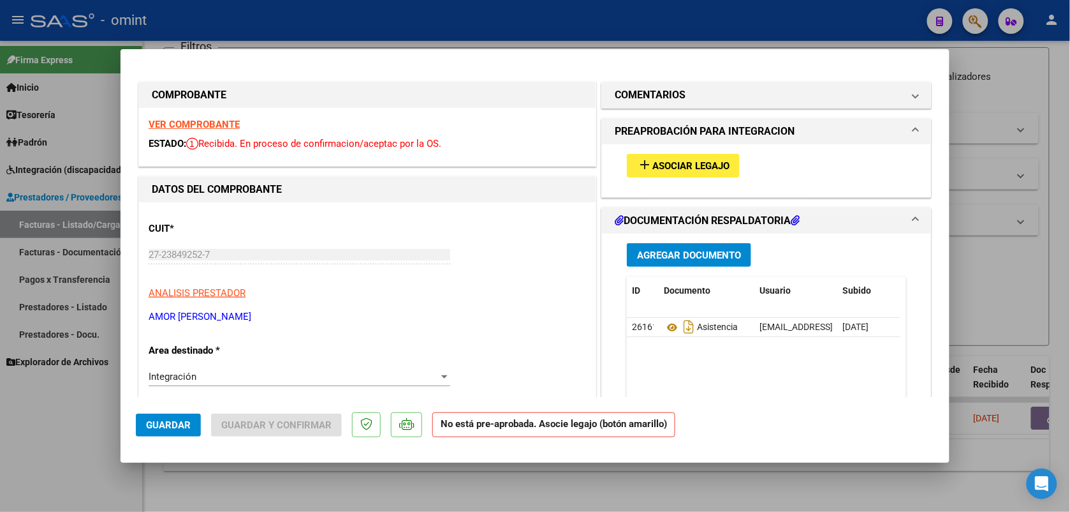
click at [191, 124] on strong "VER COMPROBANTE" at bounding box center [194, 124] width 91 height 11
click at [565, 4] on div at bounding box center [535, 256] width 1070 height 512
